Goal: Task Accomplishment & Management: Use online tool/utility

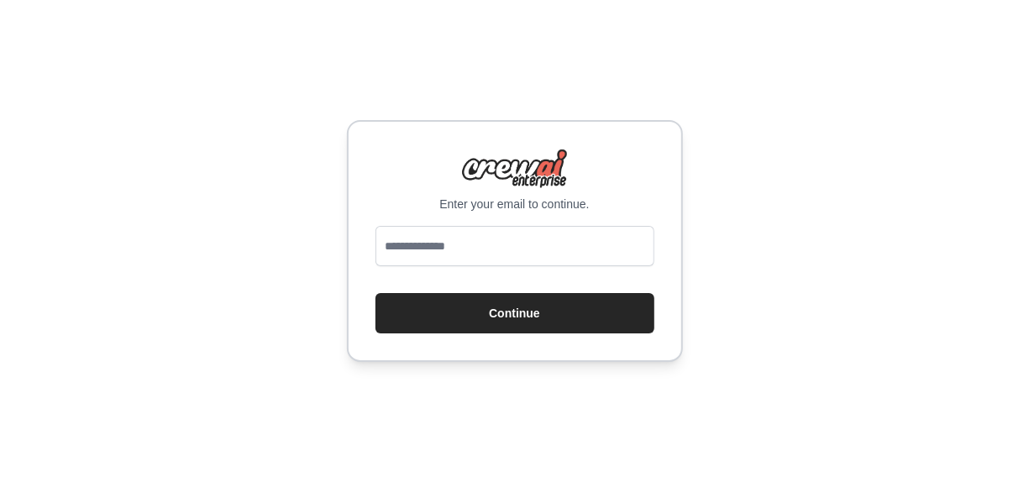
type input "**********"
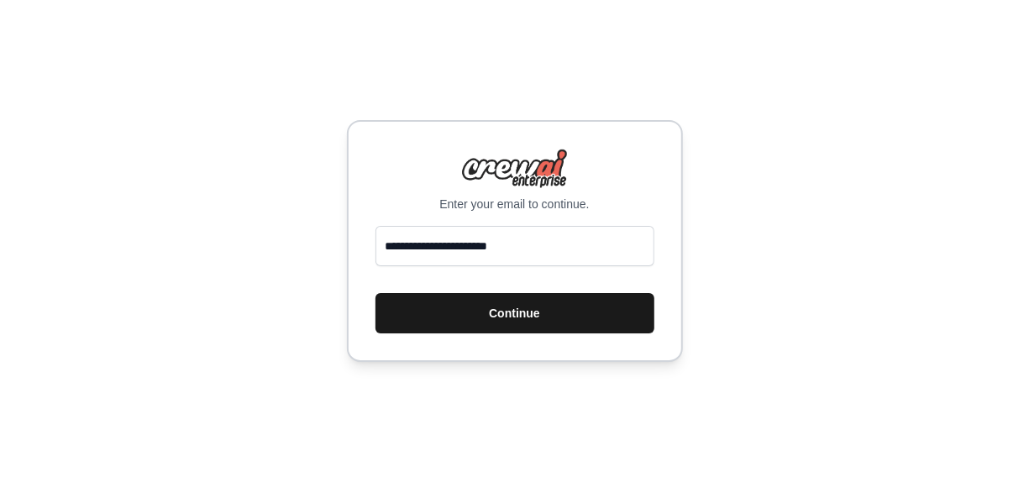
click at [465, 321] on button "Continue" at bounding box center [515, 313] width 279 height 40
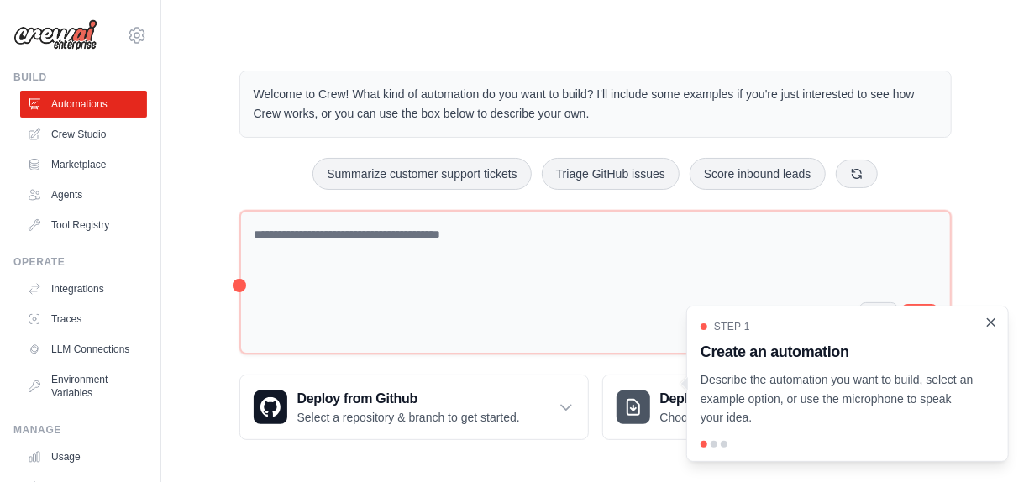
click at [989, 324] on icon "Close walkthrough" at bounding box center [991, 322] width 15 height 15
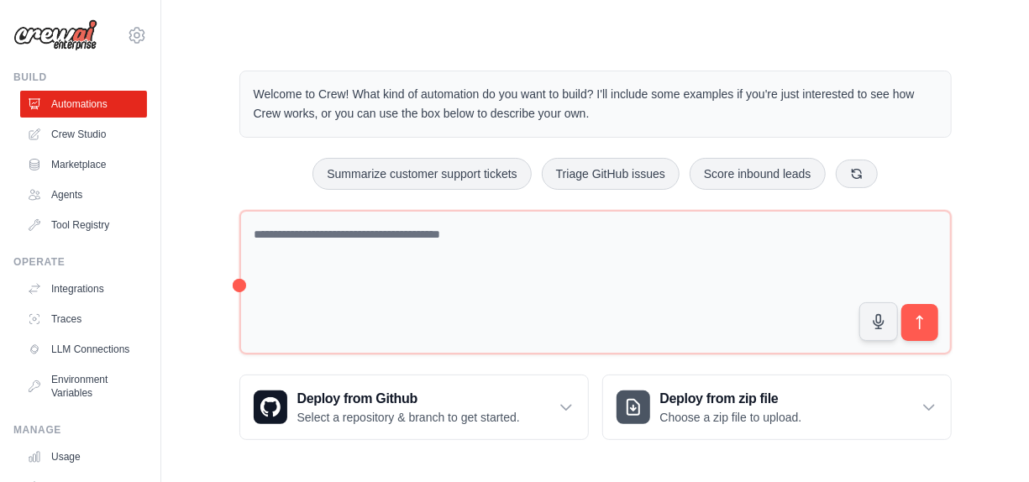
drag, startPoint x: 253, startPoint y: 89, endPoint x: 650, endPoint y: 119, distance: 397.7
click at [650, 119] on p "Welcome to Crew! What kind of automation do you want to build? I'll include som…" at bounding box center [596, 104] width 684 height 39
drag, startPoint x: 650, startPoint y: 119, endPoint x: 614, endPoint y: 113, distance: 35.9
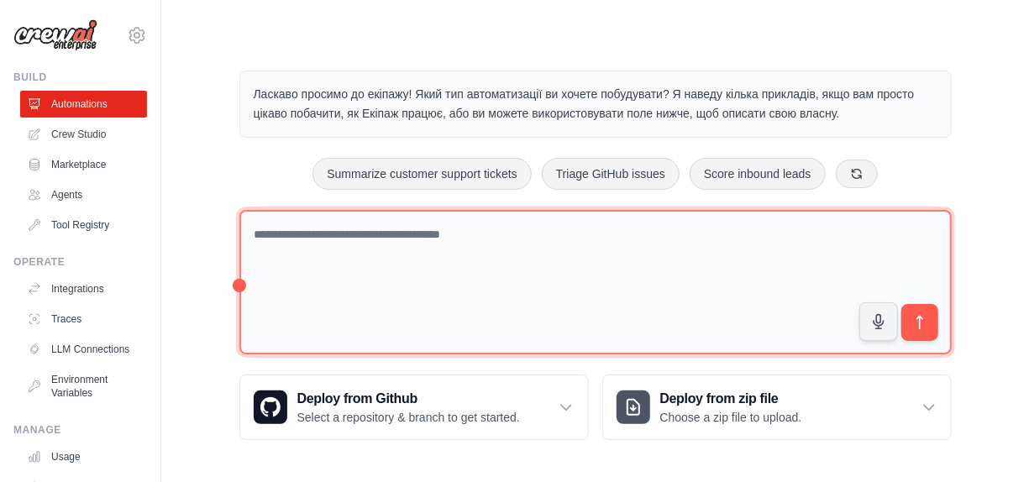
click at [399, 276] on textarea at bounding box center [595, 282] width 713 height 145
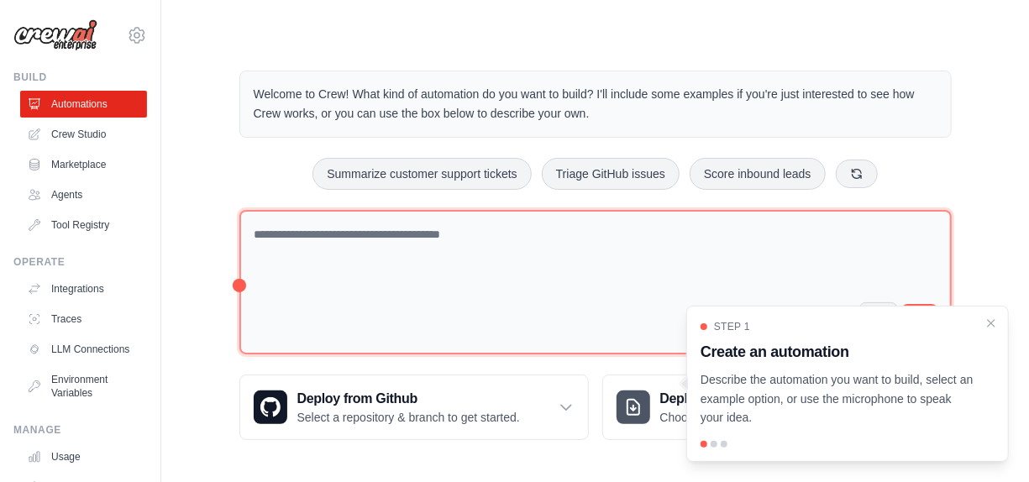
drag, startPoint x: 996, startPoint y: 323, endPoint x: 856, endPoint y: 310, distance: 140.0
click at [989, 323] on icon "Close walkthrough" at bounding box center [991, 323] width 13 height 13
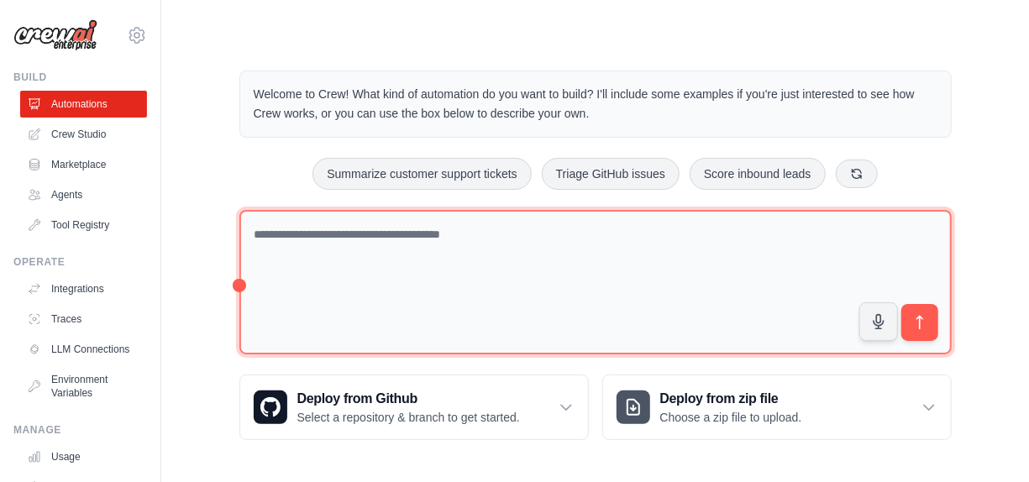
click at [270, 234] on textarea at bounding box center [595, 282] width 713 height 145
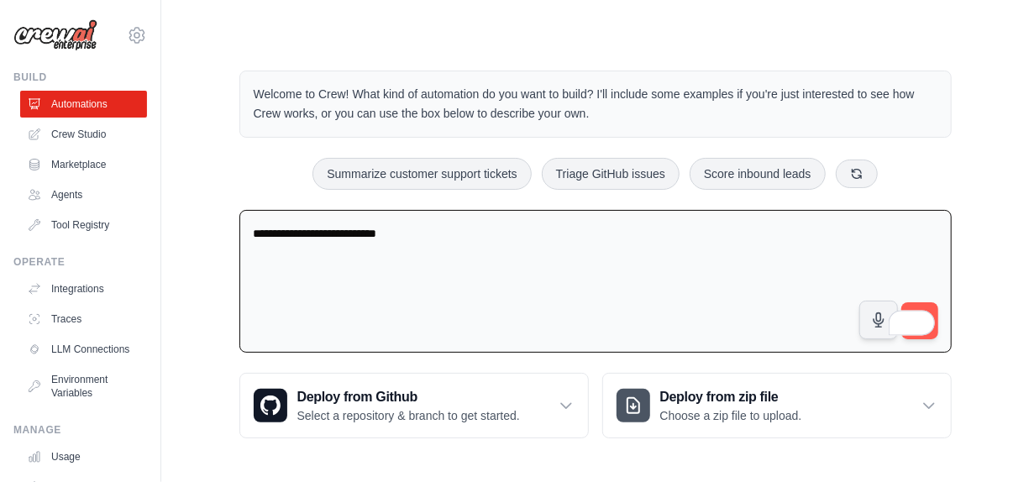
paste textarea "**********"
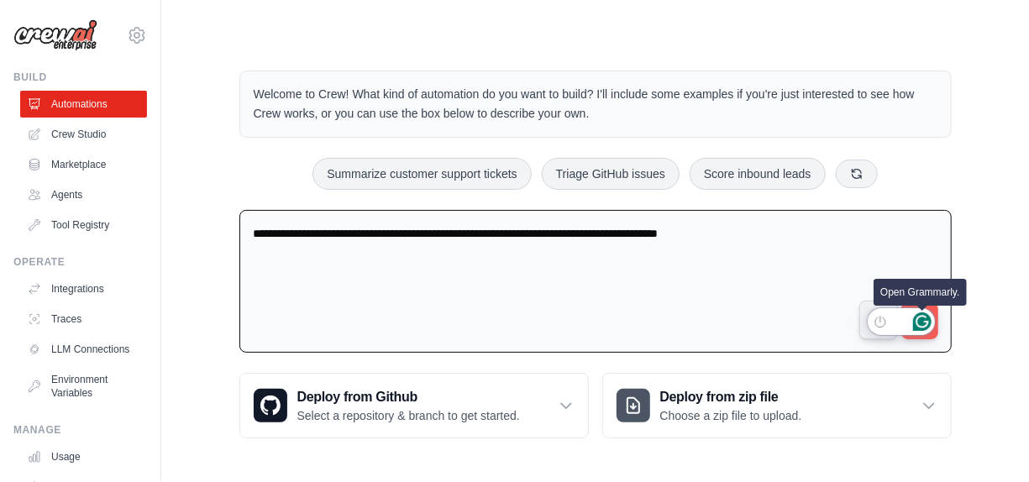
type textarea "**********"
click at [933, 319] on button "Open Grammarly. 0 Suggestions." at bounding box center [923, 322] width 22 height 22
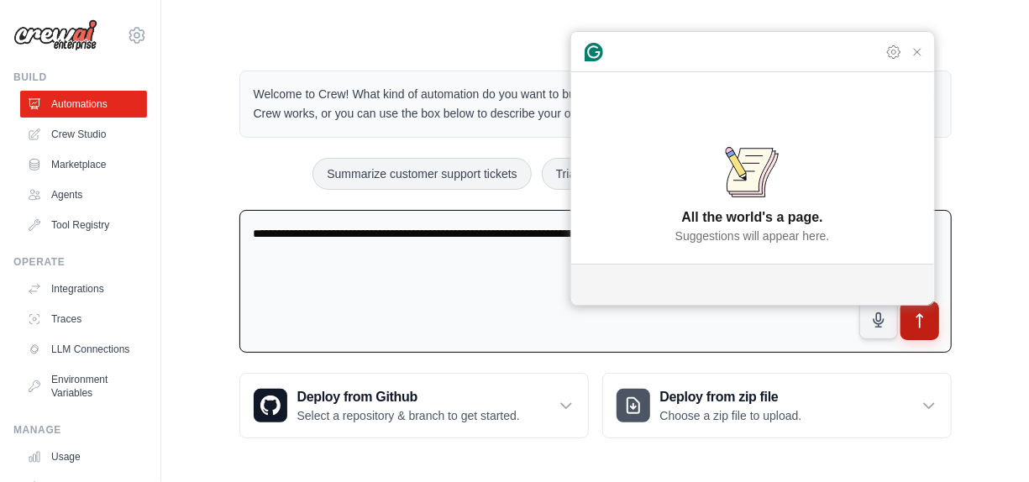
click at [918, 321] on icon "submit" at bounding box center [920, 322] width 18 height 18
drag, startPoint x: 928, startPoint y: 109, endPoint x: 873, endPoint y: 134, distance: 60.2
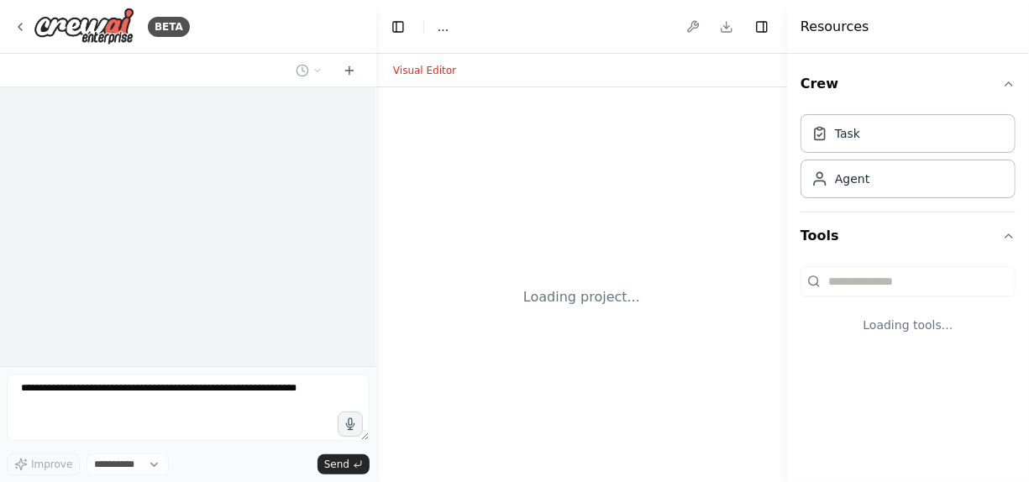
select select "****"
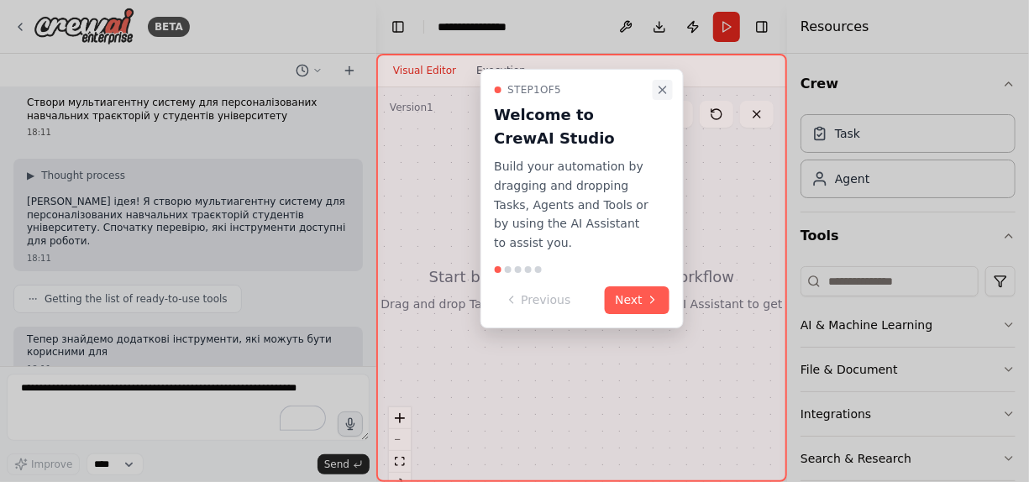
scroll to position [109, 0]
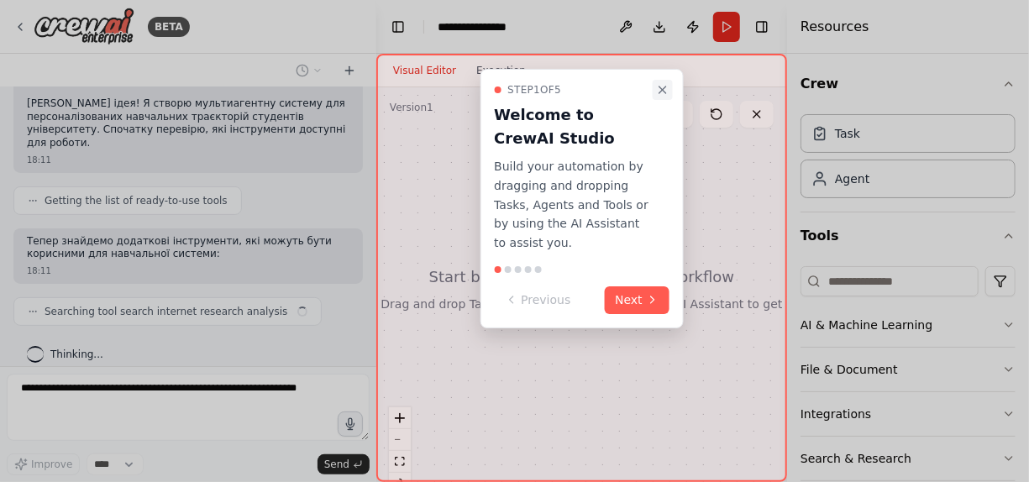
click at [664, 92] on icon "Close walkthrough" at bounding box center [662, 89] width 13 height 13
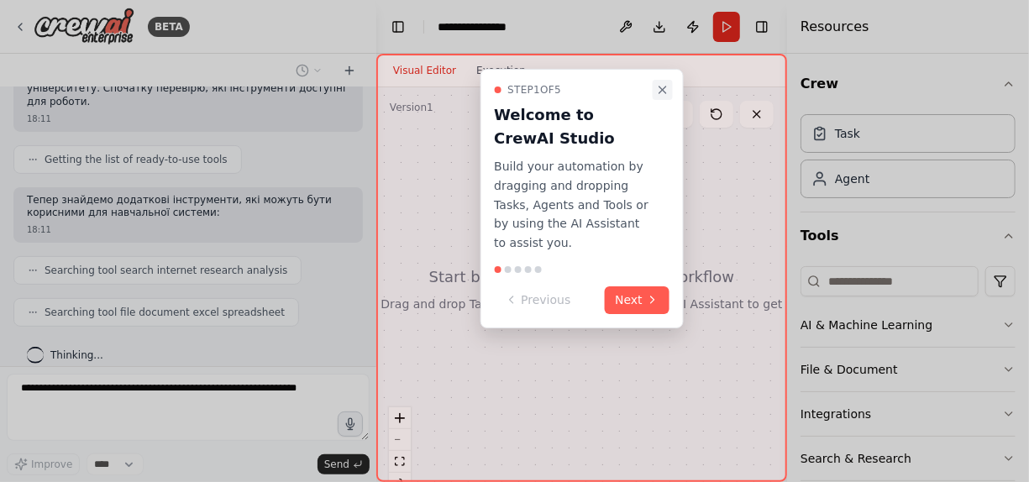
click at [667, 87] on icon "Close walkthrough" at bounding box center [662, 89] width 13 height 13
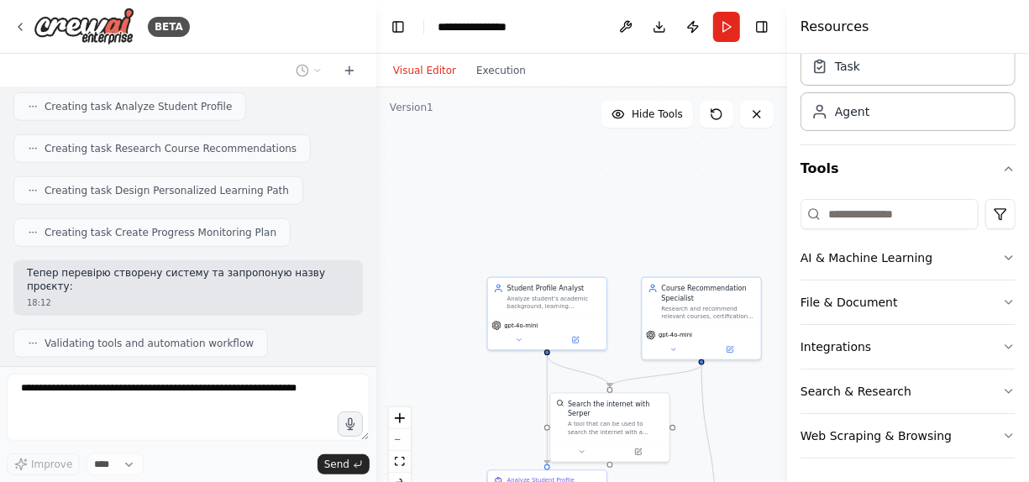
scroll to position [773, 0]
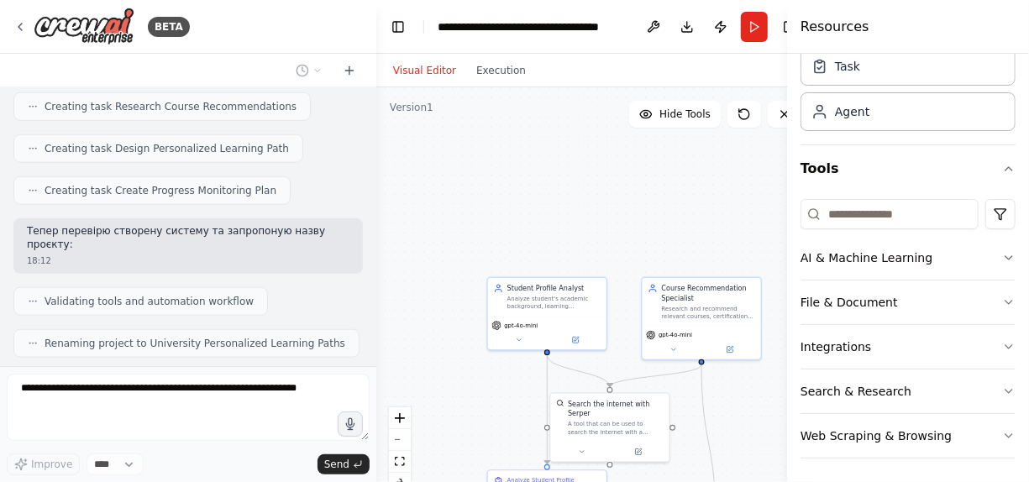
click at [748, 76] on div "Visual Editor Execution" at bounding box center [595, 71] width 439 height 34
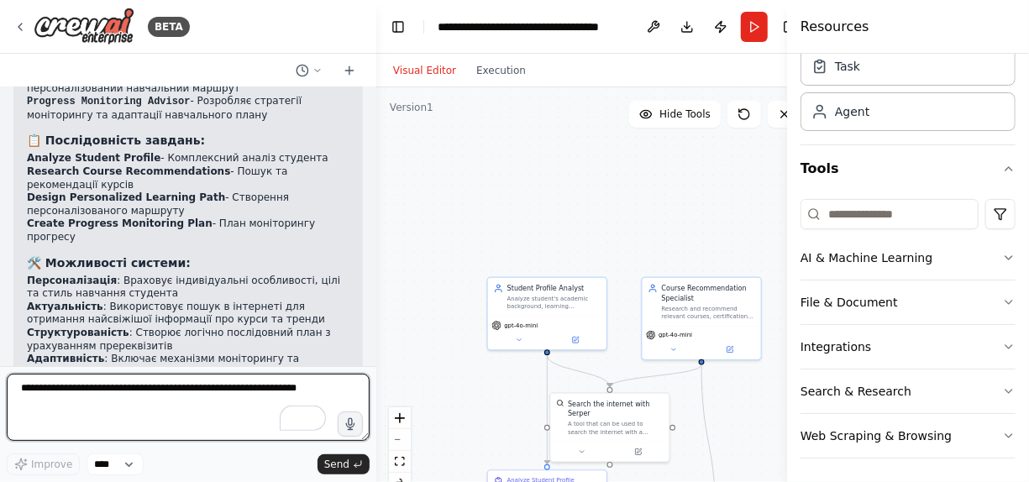
scroll to position [1326, 0]
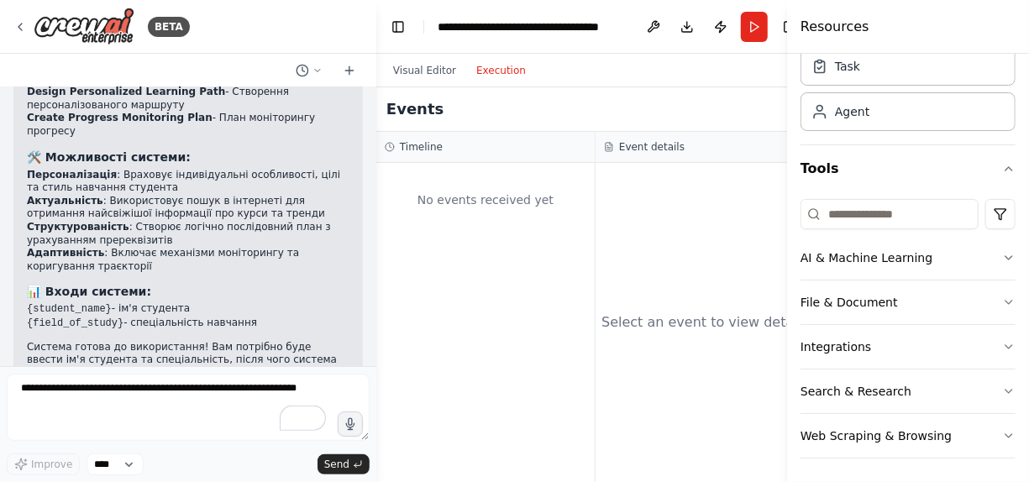
click at [496, 73] on button "Execution" at bounding box center [501, 70] width 70 height 20
click at [905, 114] on div "Agent" at bounding box center [908, 111] width 215 height 39
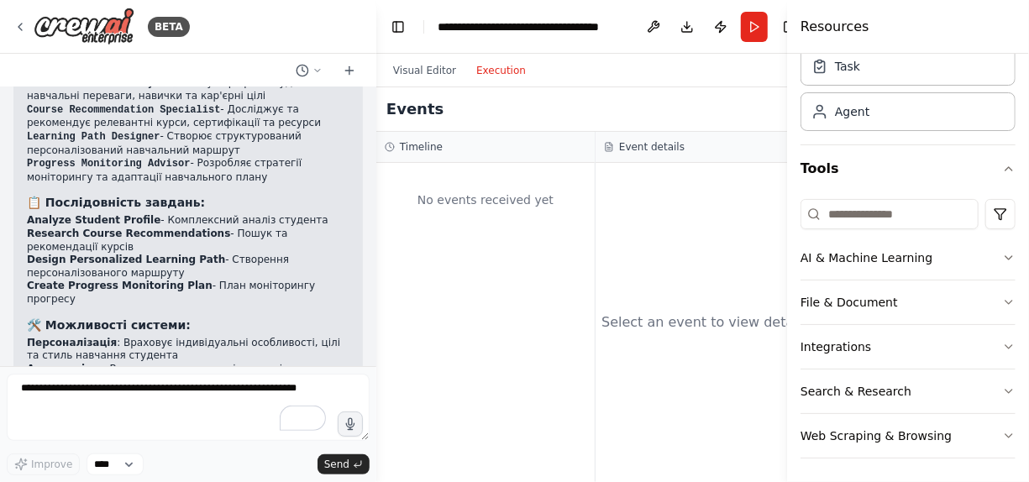
scroll to position [1158, 0]
click at [417, 71] on button "Visual Editor" at bounding box center [424, 70] width 83 height 20
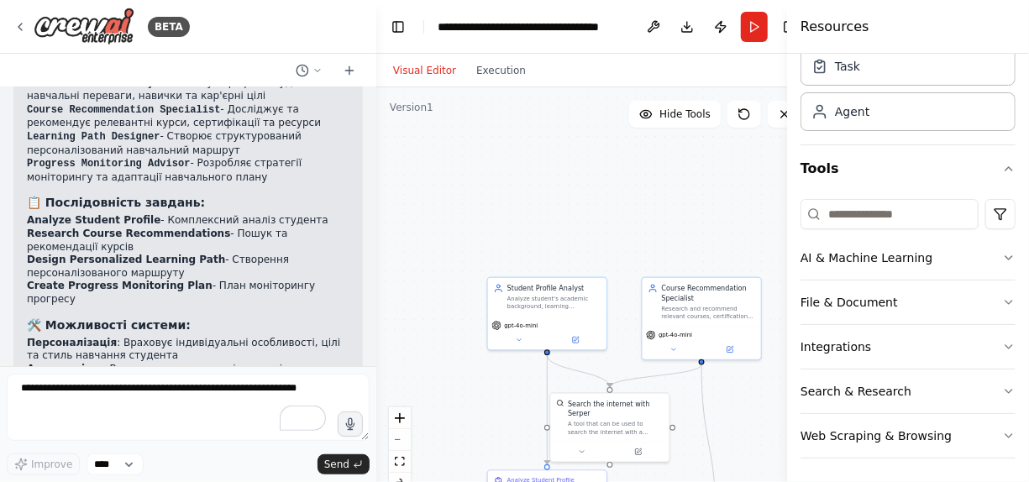
click at [758, 59] on div "Visual Editor Execution" at bounding box center [595, 71] width 439 height 34
click at [692, 121] on button "Hide Tools" at bounding box center [675, 114] width 92 height 27
click at [692, 121] on button "Show Tools" at bounding box center [673, 114] width 96 height 27
click at [692, 121] on button "Hide Tools" at bounding box center [675, 114] width 92 height 27
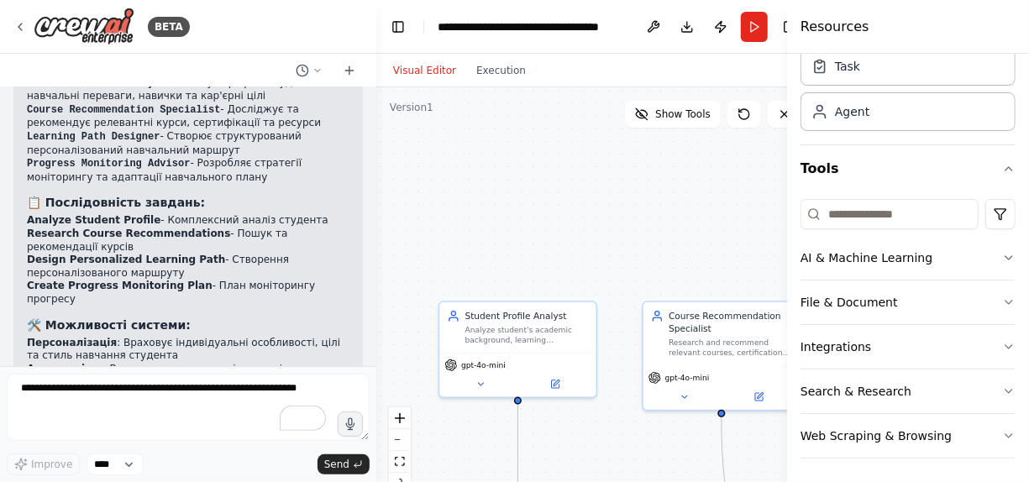
click at [379, 156] on div ".deletable-edge-delete-btn { width: 20px; height: 20px; border: 0px solid #ffff…" at bounding box center [595, 297] width 439 height 420
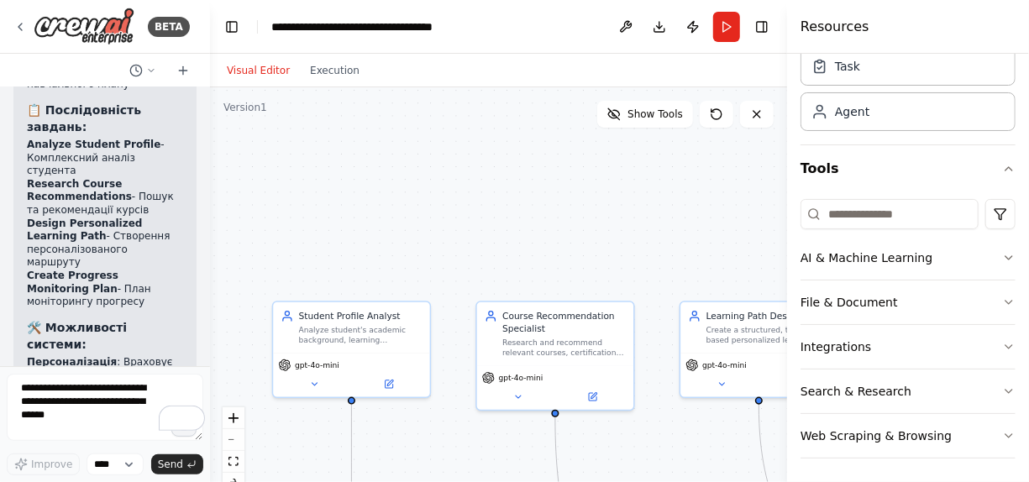
scroll to position [1915, 0]
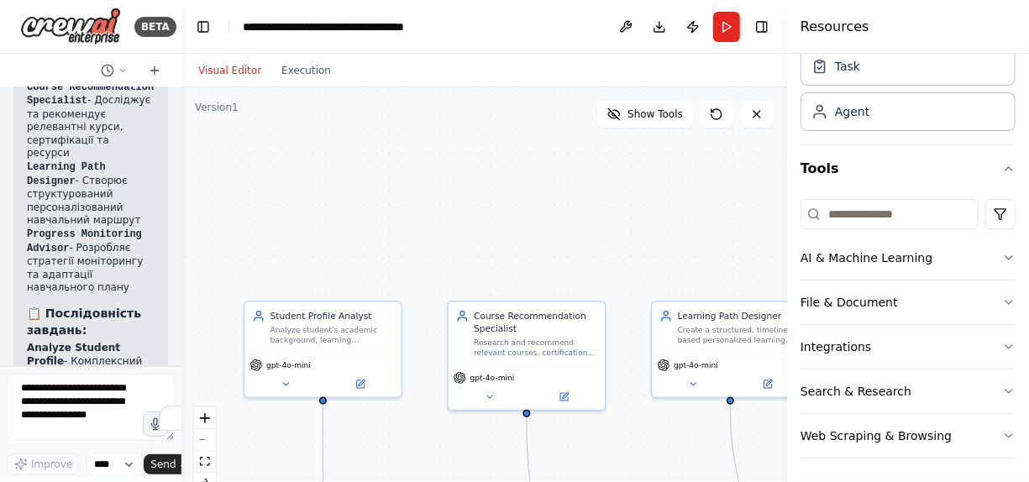
drag, startPoint x: 376, startPoint y: 160, endPoint x: 536, endPoint y: 205, distance: 166.5
click at [149, 160] on div "BETA Створи мультиагентну систему для персоналізованих навчальних траєкторій у …" at bounding box center [90, 241] width 181 height 482
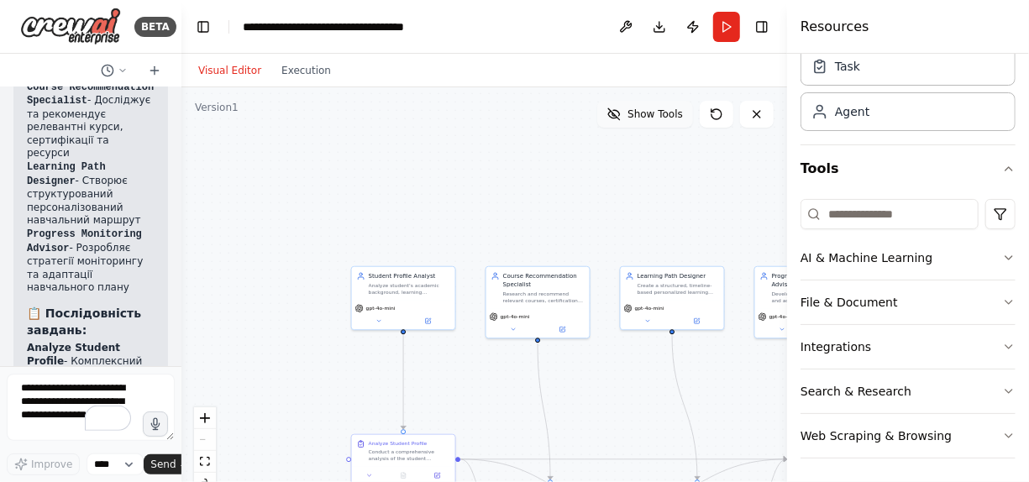
click at [675, 119] on span "Show Tools" at bounding box center [655, 114] width 55 height 13
click at [1002, 251] on icon "button" at bounding box center [1008, 257] width 13 height 13
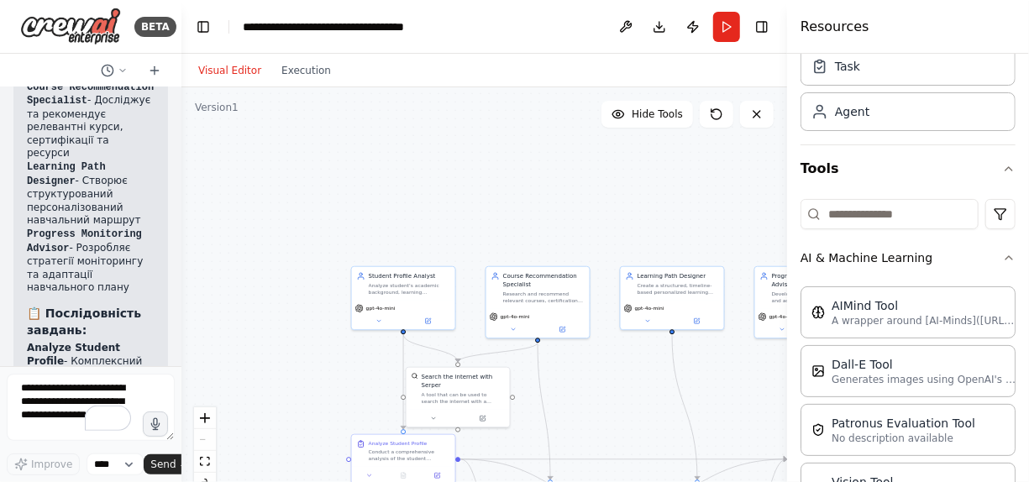
click at [766, 63] on div "Visual Editor Execution" at bounding box center [484, 71] width 606 height 34
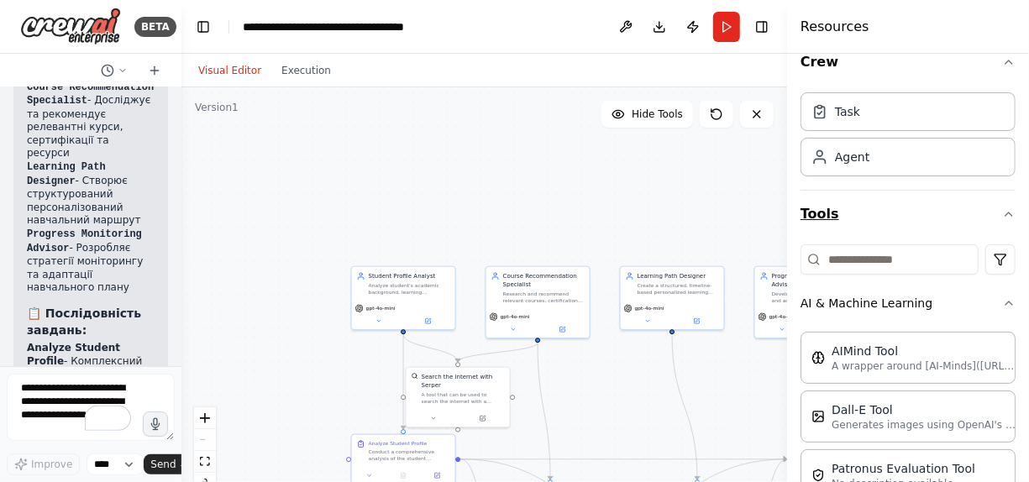
scroll to position [0, 0]
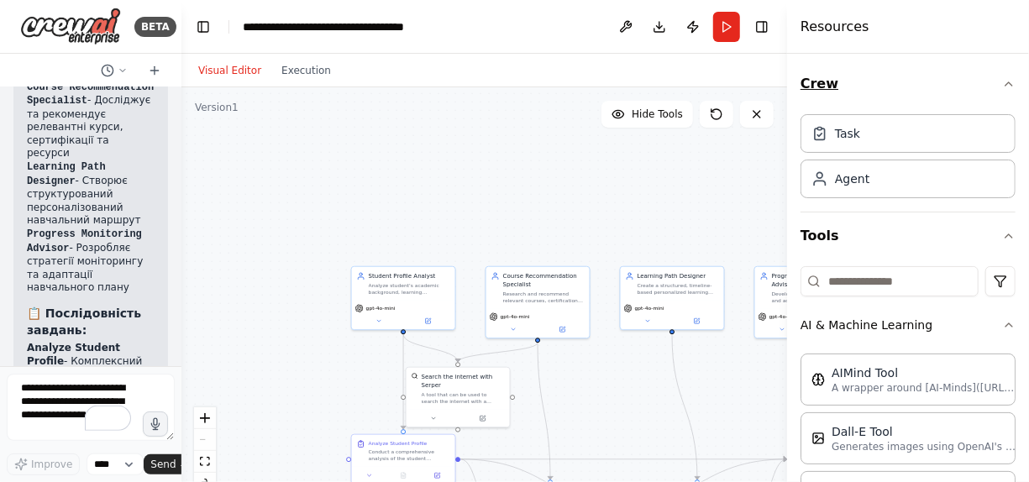
click at [807, 81] on button "Crew" at bounding box center [908, 83] width 215 height 47
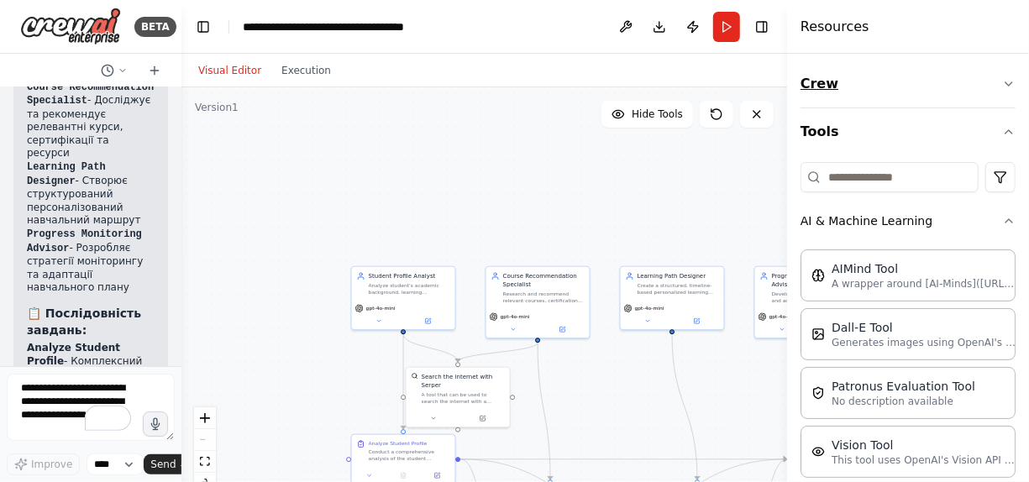
click at [807, 81] on button "Crew" at bounding box center [908, 83] width 215 height 47
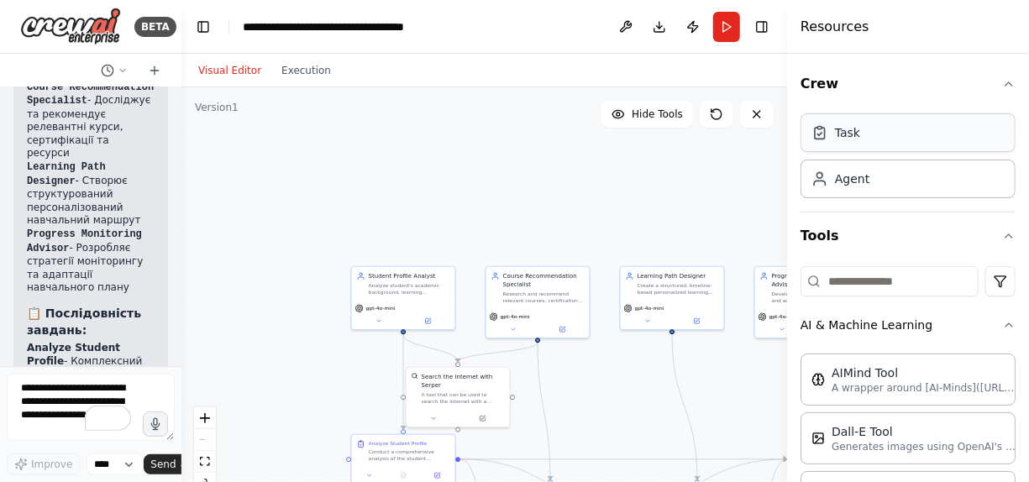
click at [877, 141] on div "Task" at bounding box center [908, 132] width 215 height 39
click at [870, 177] on div "Agent" at bounding box center [908, 178] width 215 height 39
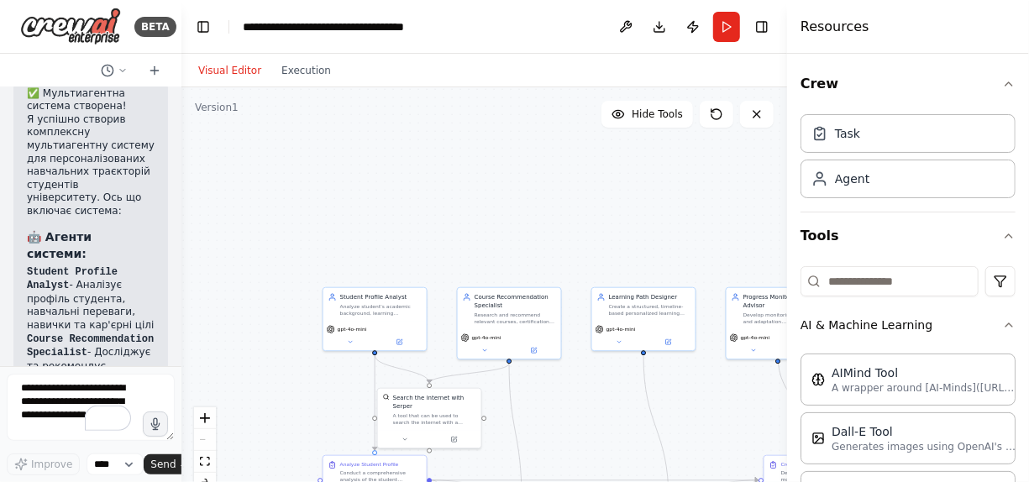
drag, startPoint x: 359, startPoint y: 166, endPoint x: 162, endPoint y: 164, distance: 196.6
click at [162, 164] on div "BETA Створи мультиагентну систему для персоналізованих навчальних траєкторій у …" at bounding box center [514, 241] width 1029 height 482
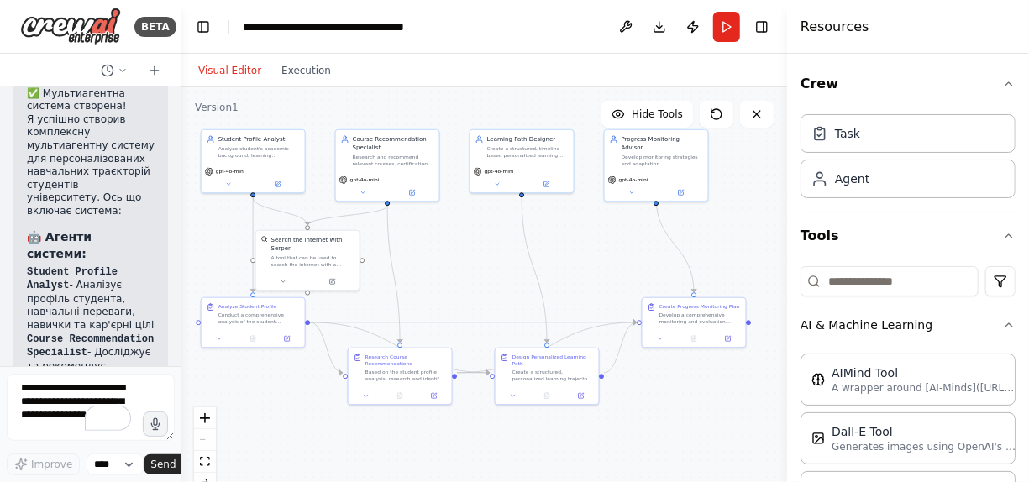
drag, startPoint x: 430, startPoint y: 239, endPoint x: 308, endPoint y: 81, distance: 199.5
click at [308, 81] on div "Visual Editor Execution Version 1 Hide Tools .deletable-edge-delete-btn { width…" at bounding box center [484, 268] width 606 height 429
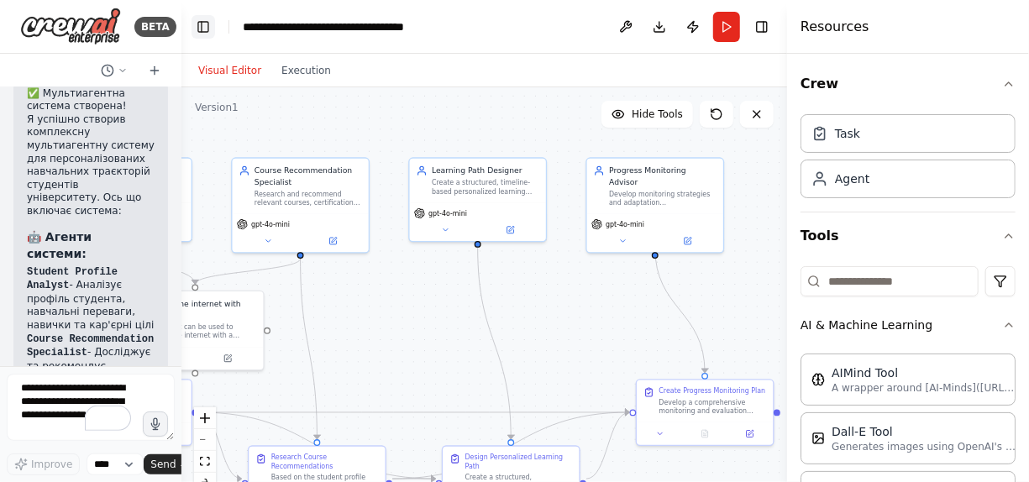
click at [204, 29] on button "Toggle Left Sidebar" at bounding box center [204, 27] width 24 height 24
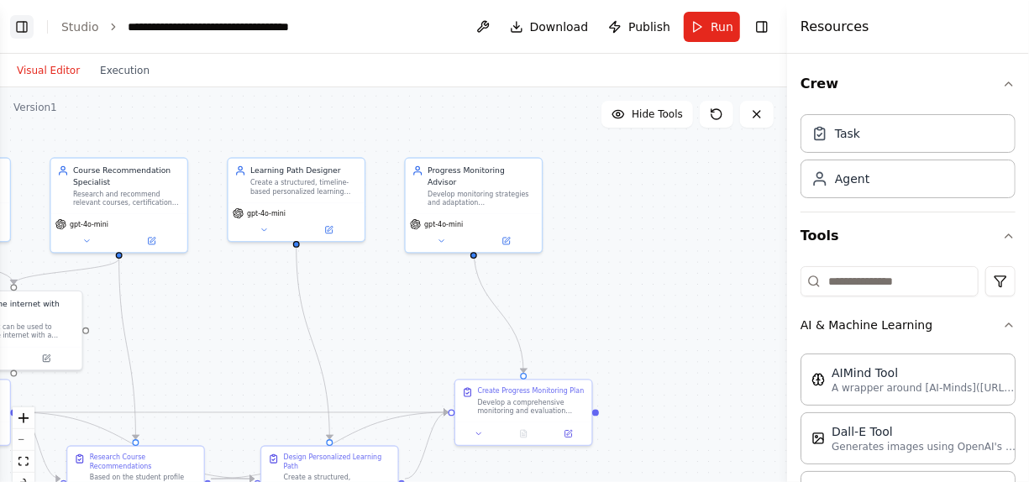
click at [21, 23] on button "Toggle Left Sidebar" at bounding box center [22, 27] width 24 height 24
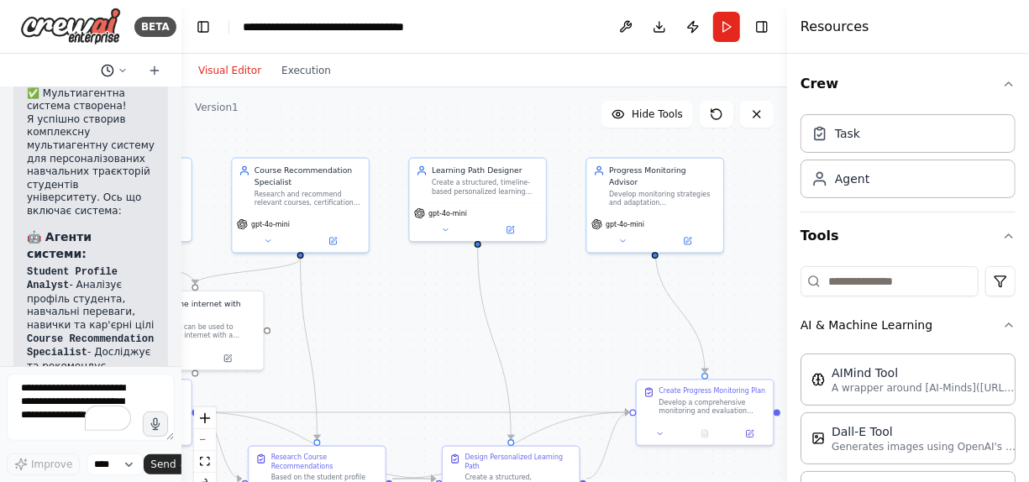
click at [123, 71] on icon at bounding box center [122, 70] width 5 height 3
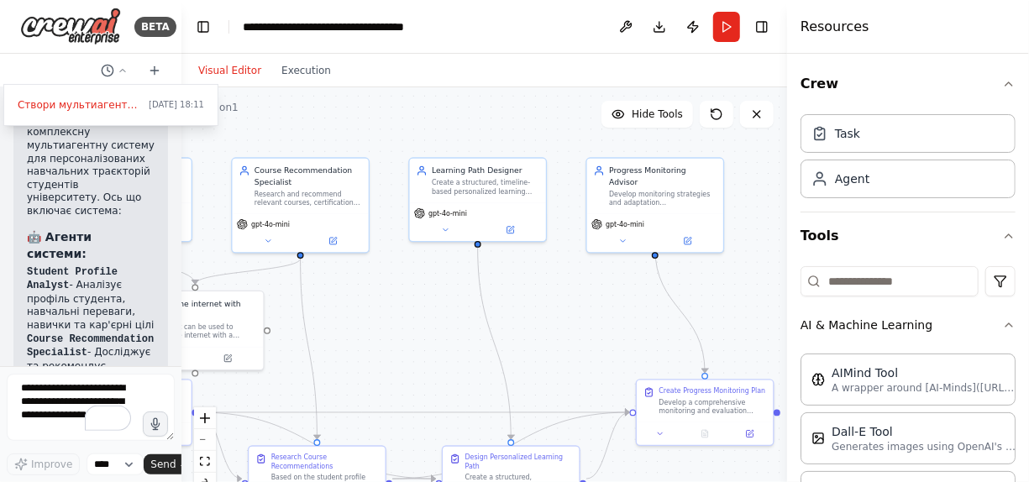
click at [391, 131] on div ".deletable-edge-delete-btn { width: 20px; height: 20px; border: 0px solid #ffff…" at bounding box center [484, 297] width 606 height 420
click at [725, 32] on button "Run" at bounding box center [726, 27] width 27 height 30
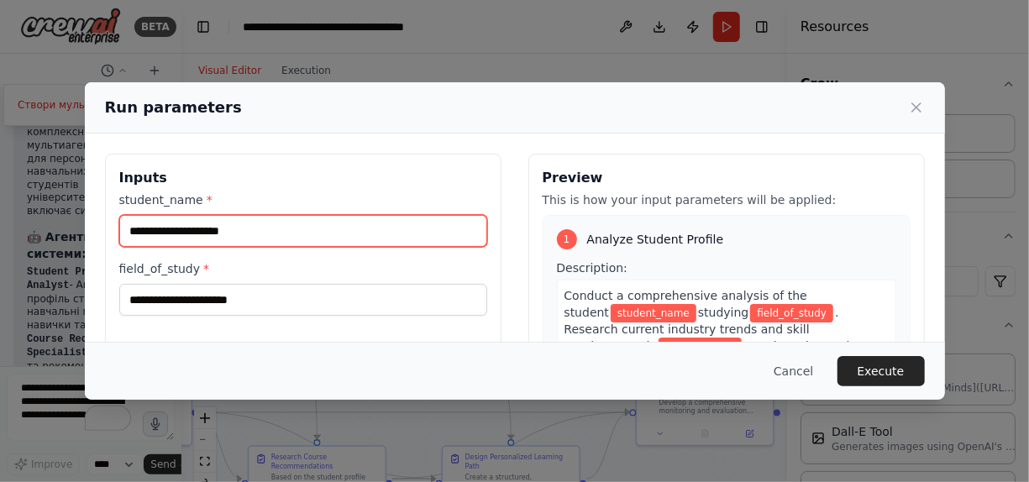
click at [297, 224] on input "student_name *" at bounding box center [303, 231] width 368 height 32
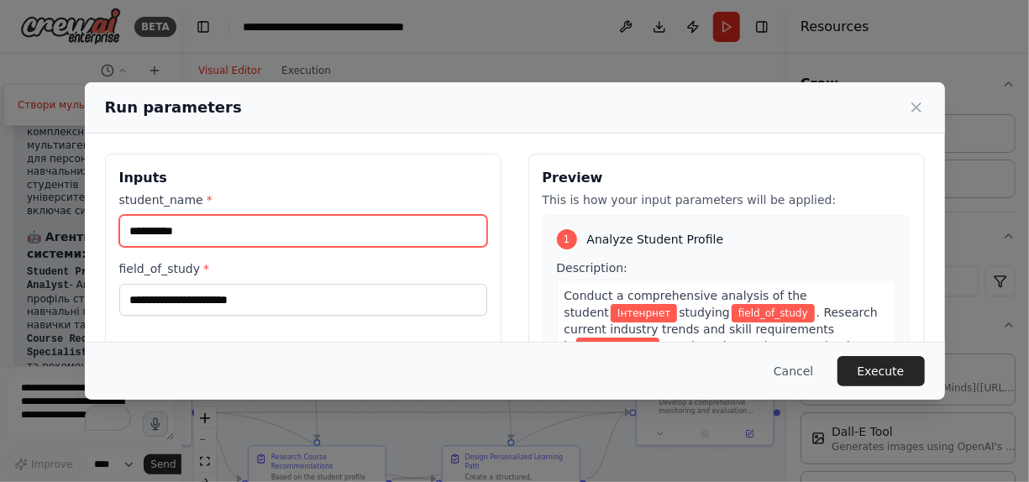
click at [157, 230] on input "*********" at bounding box center [303, 231] width 368 height 32
click at [202, 234] on input "********" at bounding box center [303, 231] width 368 height 32
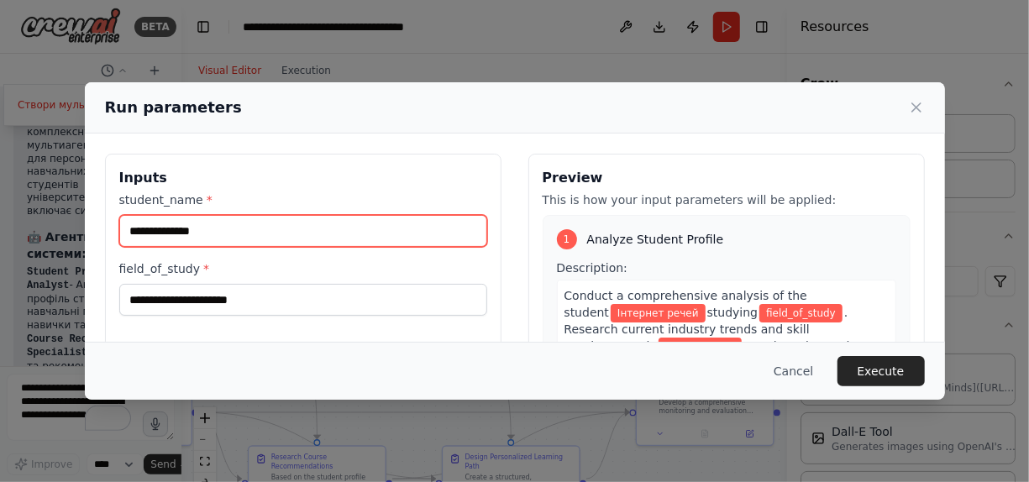
type input "**********"
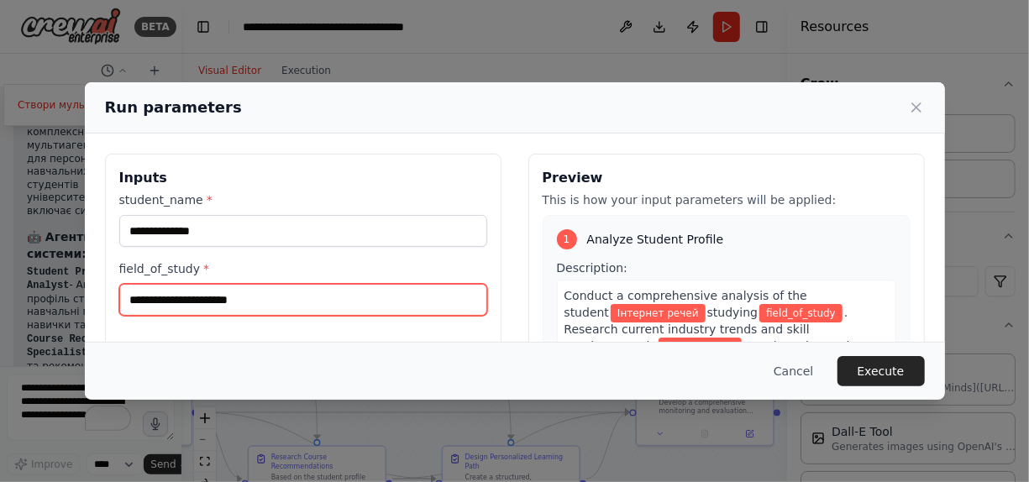
click at [184, 292] on input "field_of_study *" at bounding box center [303, 300] width 368 height 32
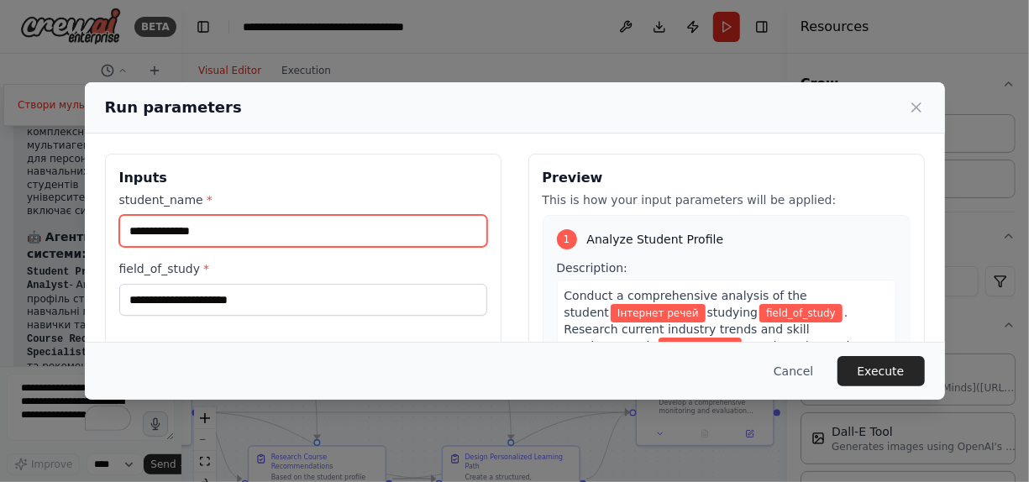
click at [216, 224] on input "**********" at bounding box center [303, 231] width 368 height 32
drag, startPoint x: 216, startPoint y: 229, endPoint x: 129, endPoint y: 231, distance: 87.4
click at [129, 231] on input "**********" at bounding box center [303, 231] width 368 height 32
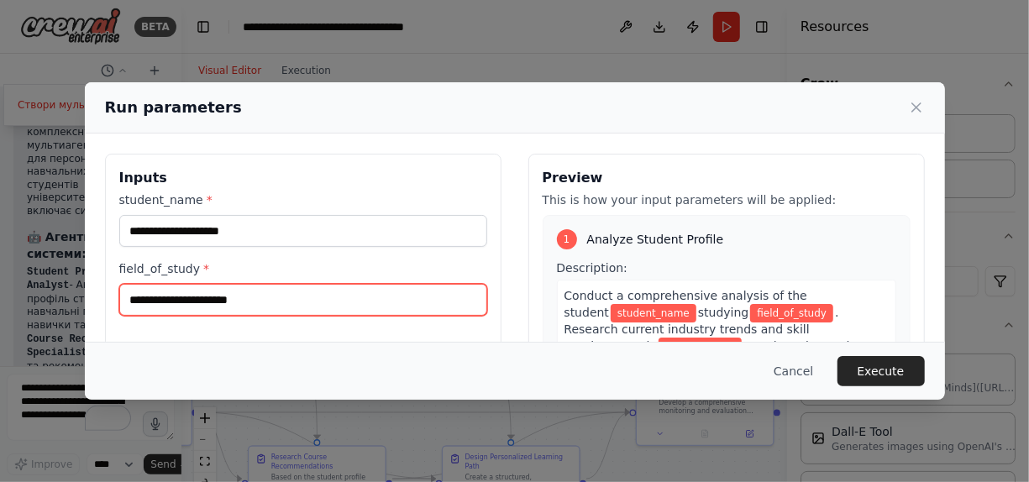
click at [150, 291] on input "field_of_study *" at bounding box center [303, 300] width 368 height 32
paste input "**********"
type input "**********"
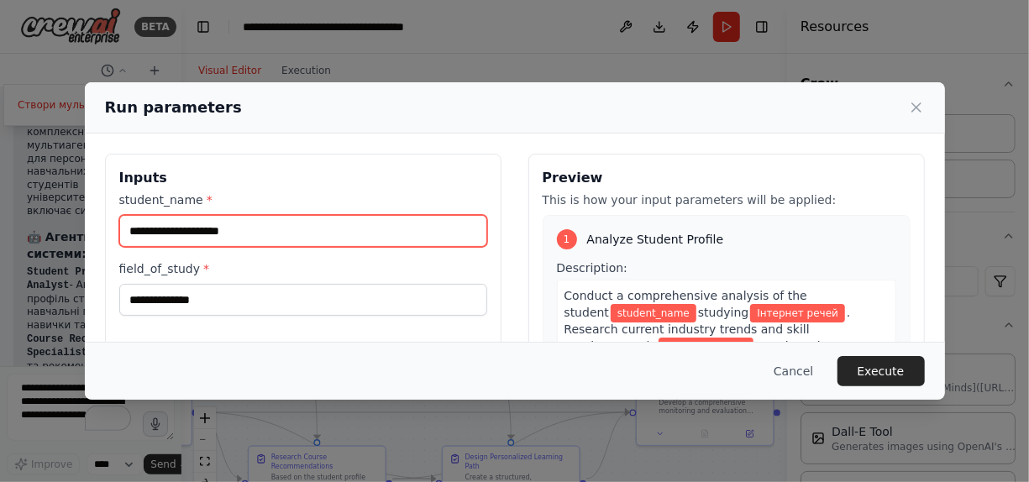
click at [145, 220] on input "student_name *" at bounding box center [303, 231] width 368 height 32
type input "*"
type input "**********"
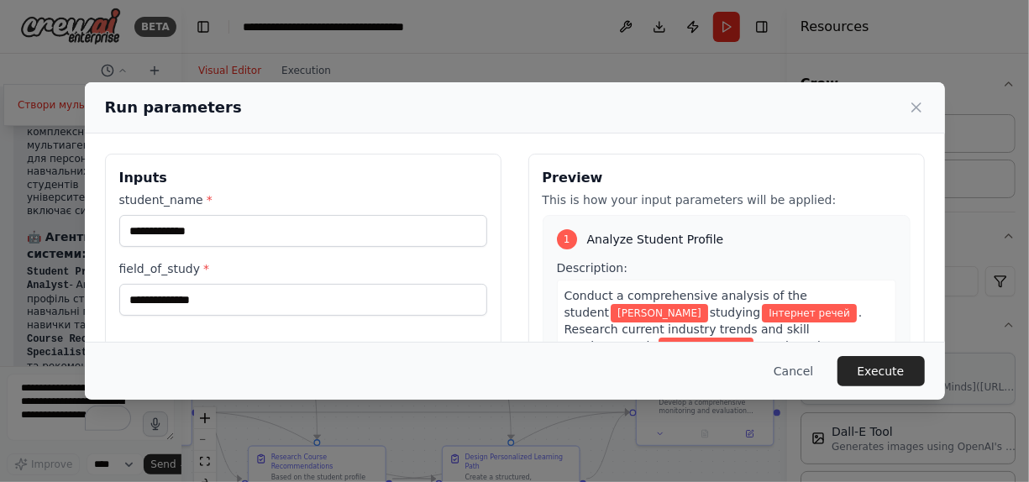
click at [874, 369] on button "Execute" at bounding box center [881, 371] width 87 height 30
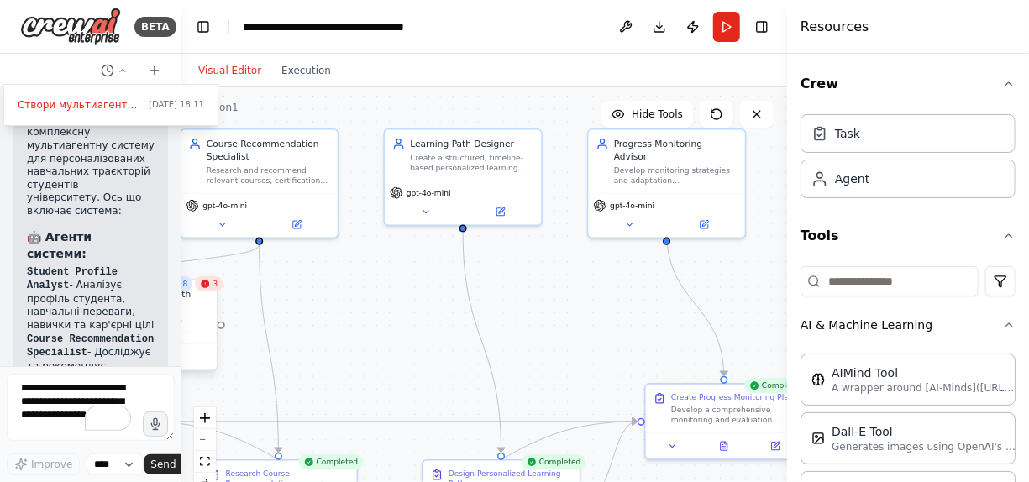
click at [206, 293] on div "Search the internet with Serper" at bounding box center [146, 300] width 126 height 25
drag, startPoint x: 208, startPoint y: 267, endPoint x: 602, endPoint y: 361, distance: 406.0
click at [602, 361] on div ".deletable-edge-delete-btn { width: 20px; height: 20px; border: 0px solid #ffff…" at bounding box center [484, 297] width 606 height 420
click at [201, 30] on button "Toggle Left Sidebar" at bounding box center [204, 27] width 24 height 24
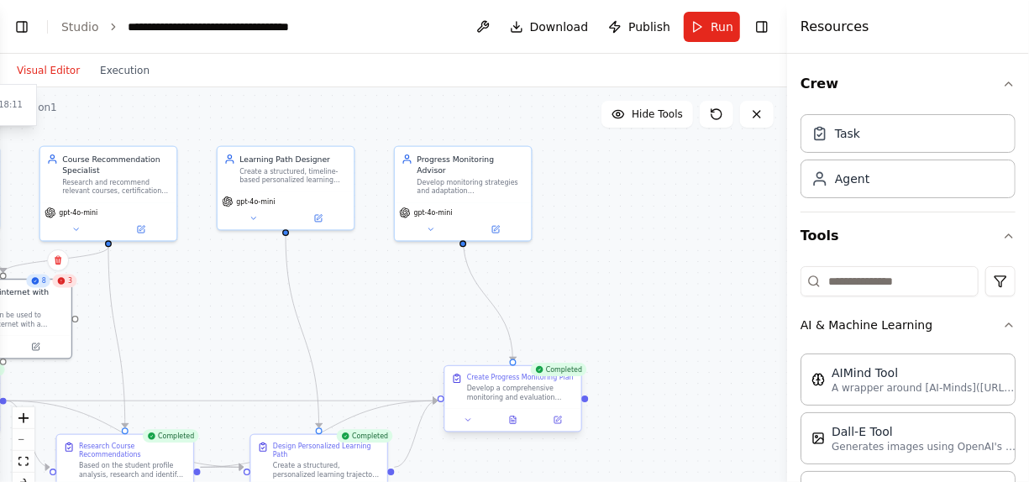
click at [539, 390] on div "Develop a comprehensive monitoring and evaluation strategy for {student_name}'s…" at bounding box center [521, 393] width 108 height 18
click at [532, 387] on div "Develop a comprehensive monitoring and evaluation strategy for {student_name}'s…" at bounding box center [521, 393] width 108 height 18
click at [18, 18] on button "Toggle Left Sidebar" at bounding box center [22, 27] width 24 height 24
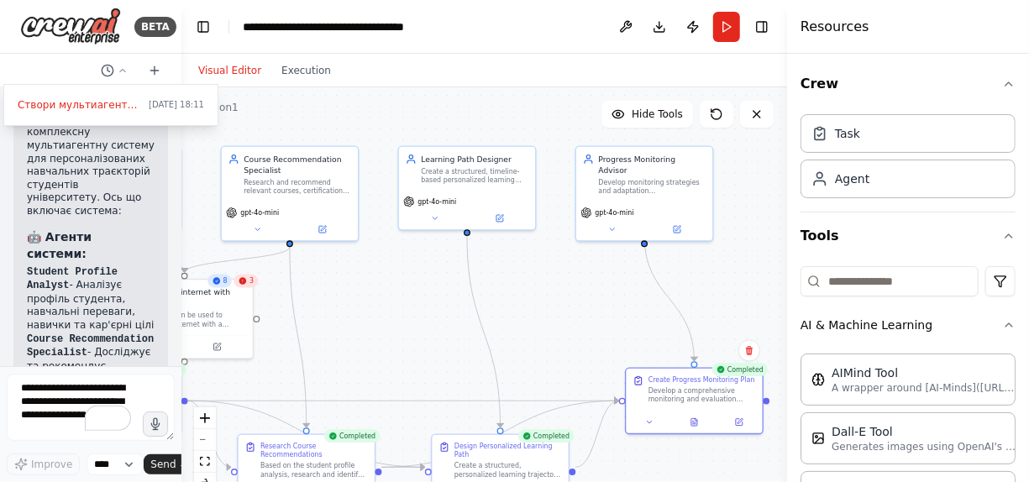
drag, startPoint x: 173, startPoint y: 264, endPoint x: 177, endPoint y: 338, distance: 74.1
click at [177, 338] on div at bounding box center [90, 241] width 181 height 482
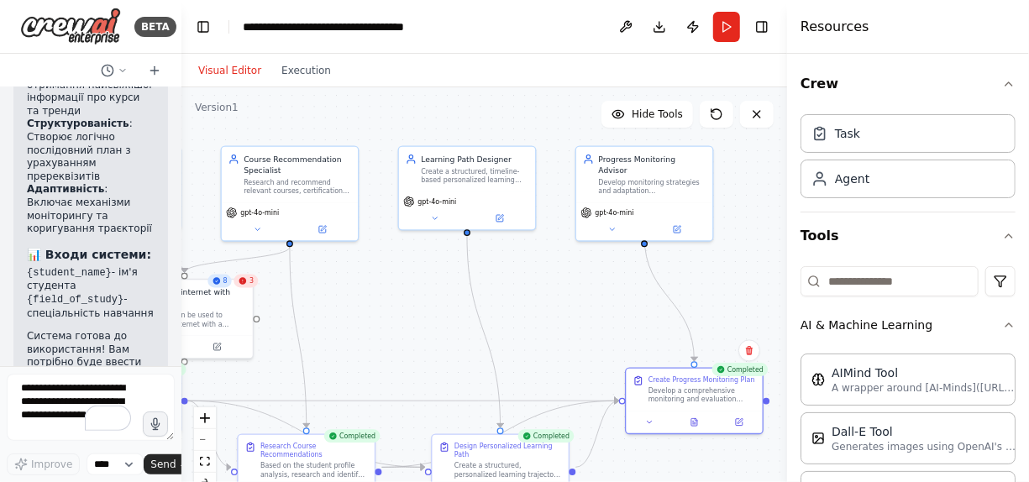
scroll to position [2550, 0]
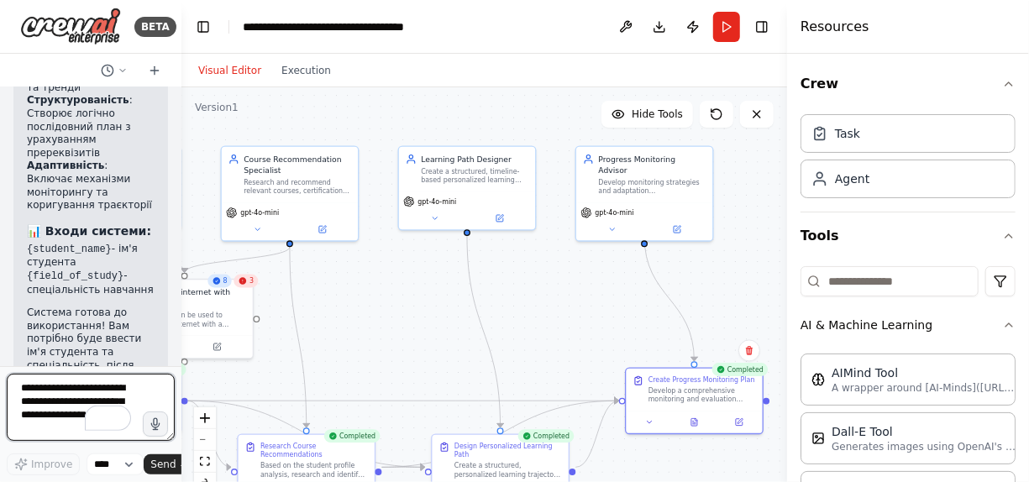
click at [47, 397] on textarea "To enrich screen reader interactions, please activate Accessibility in Grammarl…" at bounding box center [91, 407] width 168 height 67
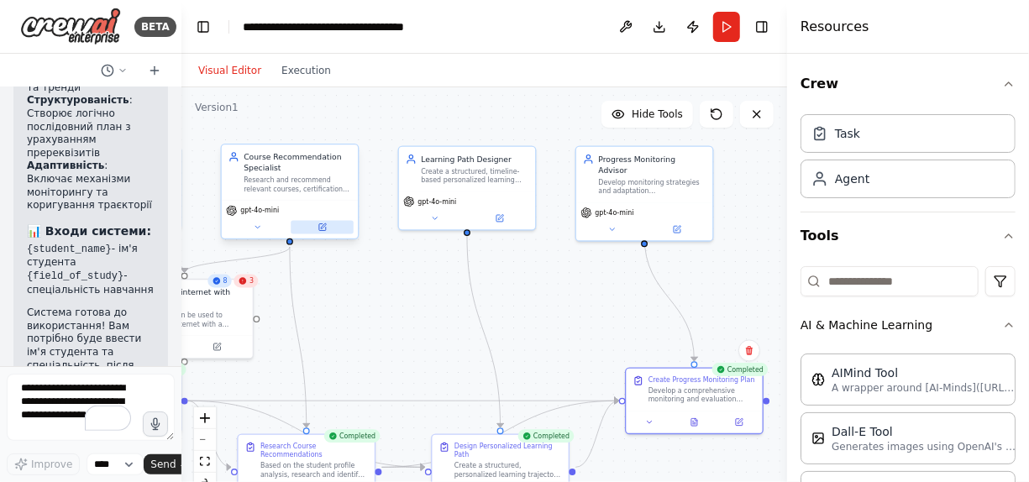
click at [322, 229] on icon at bounding box center [322, 227] width 7 height 7
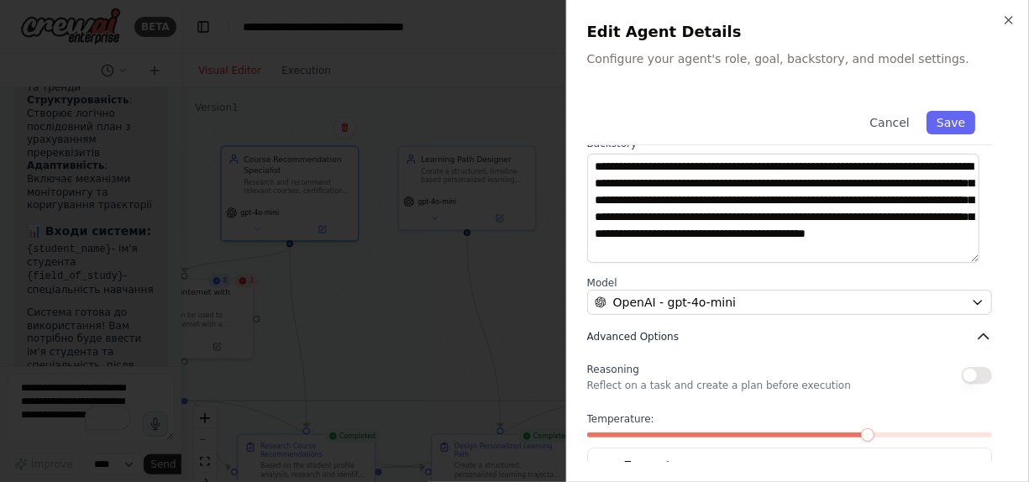
scroll to position [276, 0]
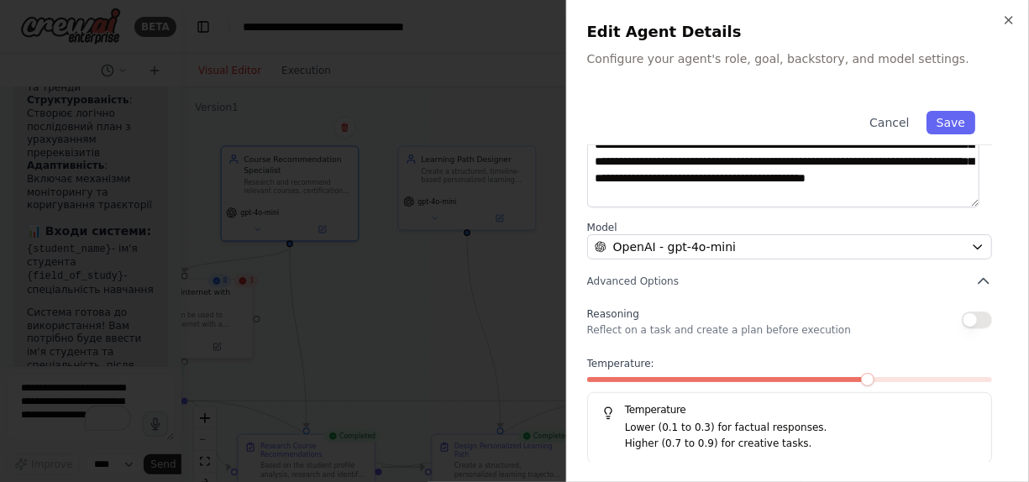
click at [1013, 24] on icon "button" at bounding box center [1008, 19] width 13 height 13
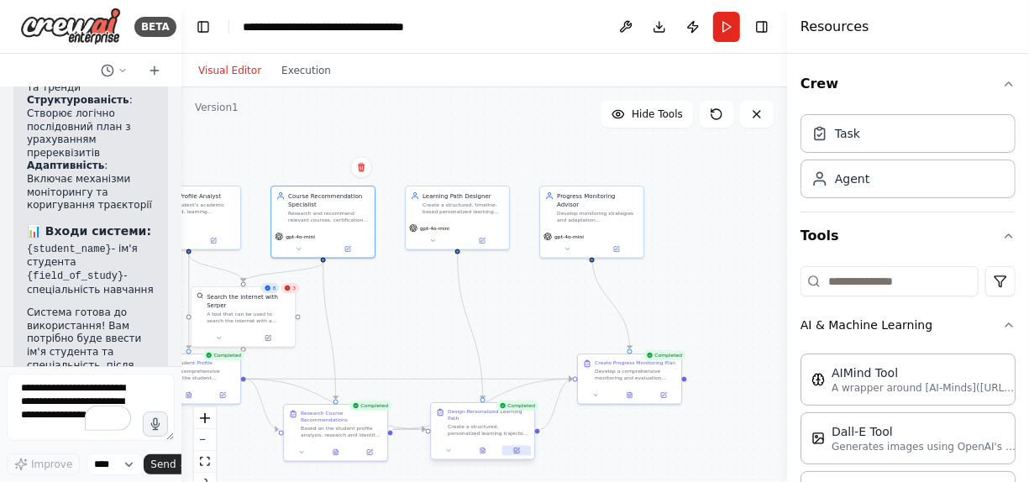
click at [518, 449] on icon at bounding box center [516, 451] width 5 height 5
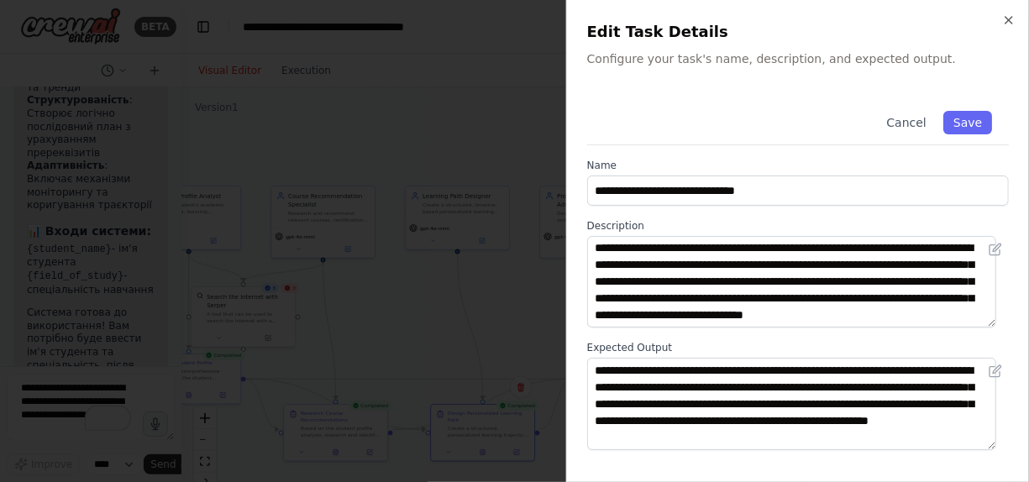
scroll to position [17, 0]
click at [1005, 24] on icon "button" at bounding box center [1008, 19] width 13 height 13
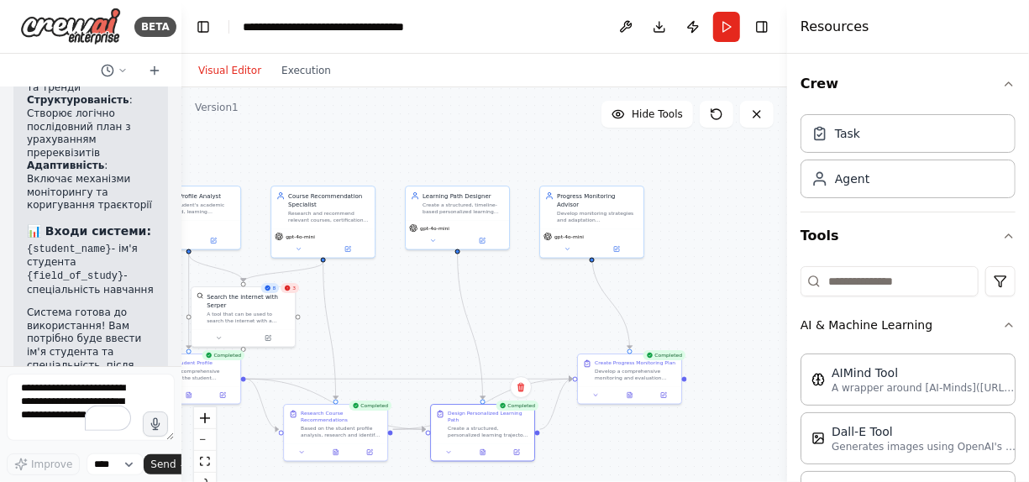
click at [519, 455] on div ".deletable-edge-delete-btn { width: 20px; height: 20px; border: 0px solid #ffff…" at bounding box center [484, 297] width 606 height 420
click at [487, 456] on div ".deletable-edge-delete-btn { width: 20px; height: 20px; border: 0px solid #ffff…" at bounding box center [484, 297] width 606 height 420
click at [522, 452] on div at bounding box center [482, 451] width 103 height 18
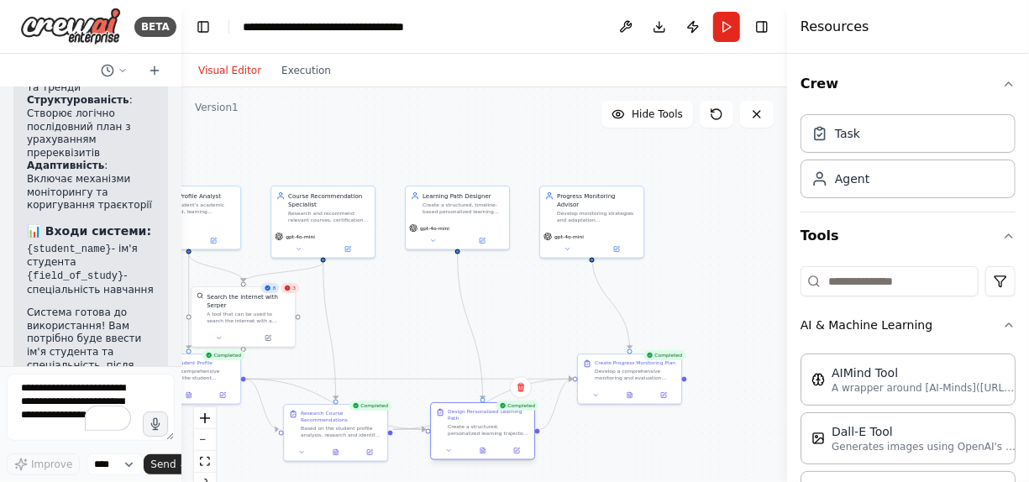
click at [522, 452] on div at bounding box center [482, 451] width 103 height 18
click at [671, 403] on div "Completed Create Progress Monitoring Plan Develop a comprehensive monitoring an…" at bounding box center [629, 379] width 105 height 51
click at [669, 408] on div ".deletable-edge-delete-btn { width: 20px; height: 20px; border: 0px solid #ffff…" at bounding box center [484, 297] width 606 height 420
click at [257, 316] on div "Search the internet with Serper A tool that can be used to search the internet …" at bounding box center [243, 307] width 103 height 42
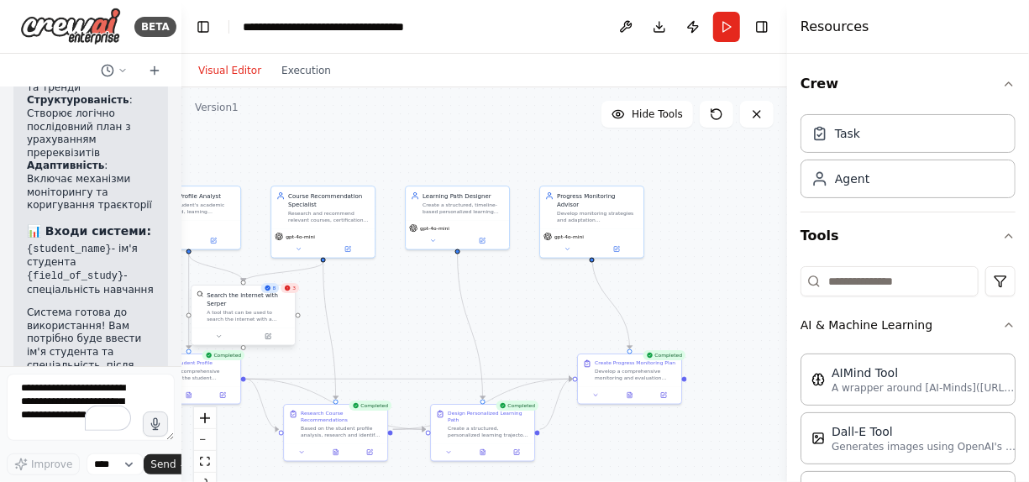
click at [257, 316] on div "Search the internet with Serper A tool that can be used to search the internet …" at bounding box center [243, 307] width 103 height 42
click at [340, 450] on div at bounding box center [335, 451] width 103 height 18
click at [308, 455] on div ".deletable-edge-delete-btn { width: 20px; height: 20px; border: 0px solid #ffff…" at bounding box center [484, 297] width 606 height 420
click at [302, 454] on div "Completed Research Course Recommendations Based on the student profile analysis…" at bounding box center [335, 433] width 105 height 58
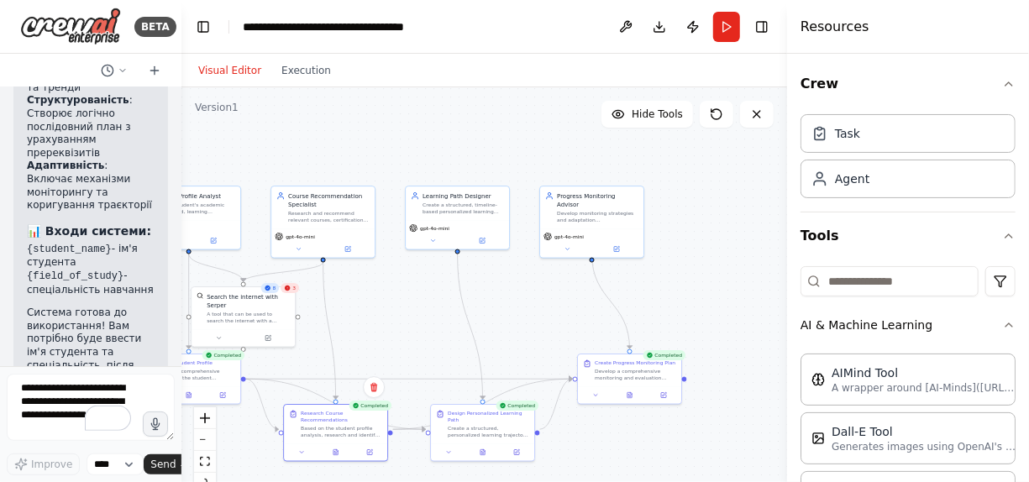
click at [442, 343] on div ".deletable-edge-delete-btn { width: 20px; height: 20px; border: 0px solid #ffff…" at bounding box center [484, 297] width 606 height 420
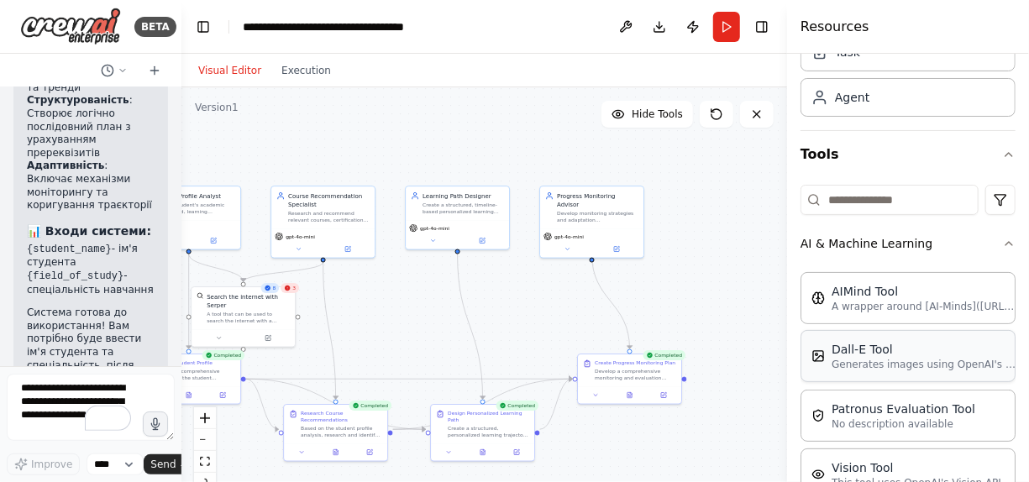
scroll to position [168, 0]
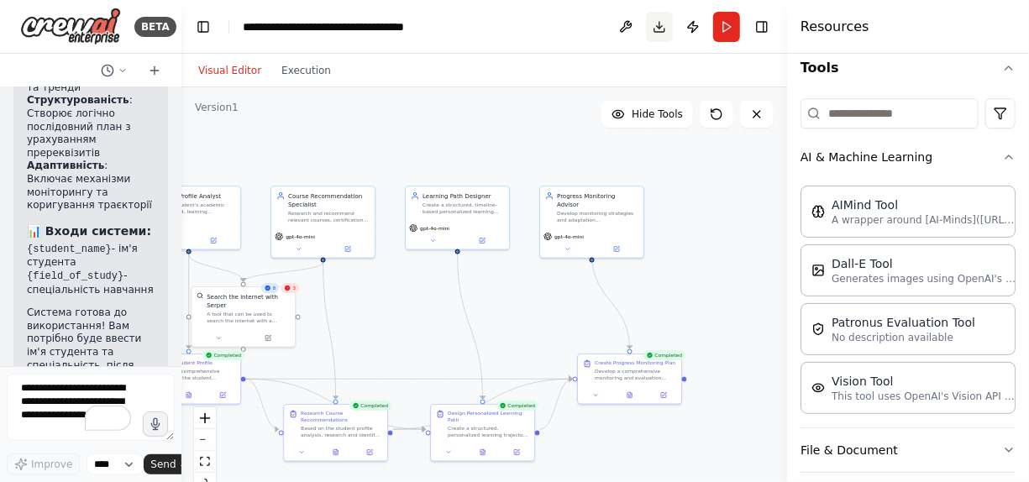
click at [661, 27] on button "Download" at bounding box center [659, 27] width 27 height 30
click at [727, 28] on button "Run" at bounding box center [726, 27] width 27 height 30
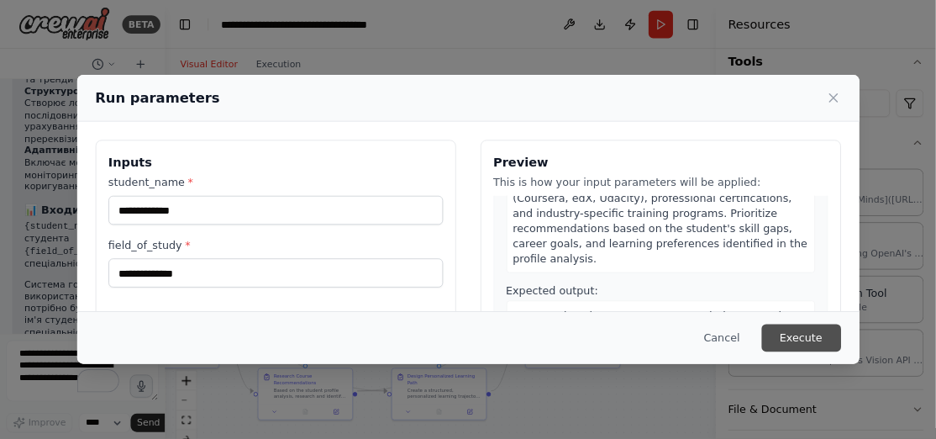
scroll to position [555, 0]
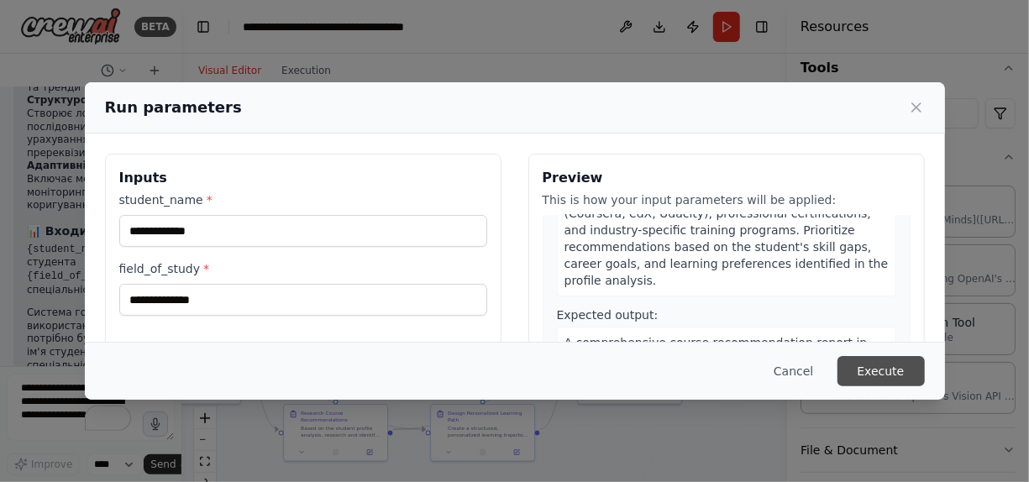
click at [876, 375] on button "Execute" at bounding box center [881, 371] width 87 height 30
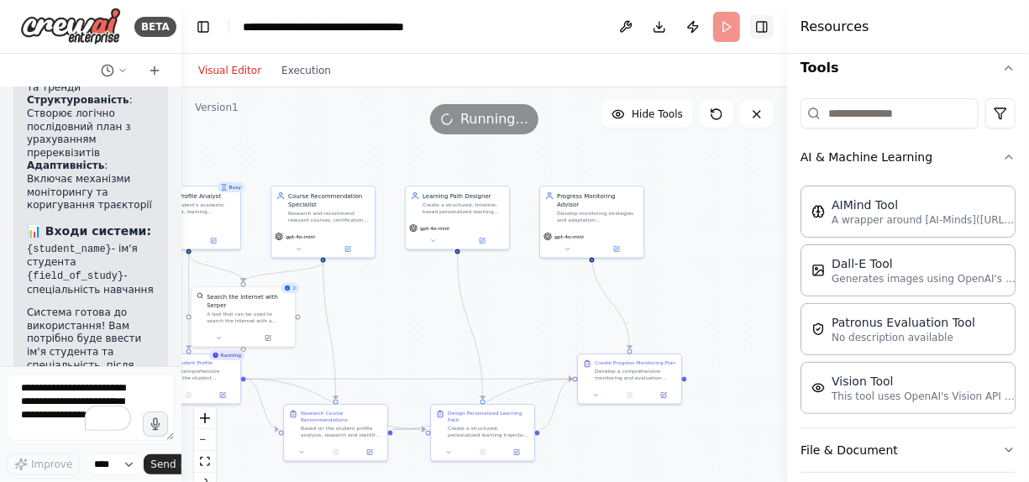
click at [760, 28] on button "Toggle Right Sidebar" at bounding box center [762, 27] width 24 height 24
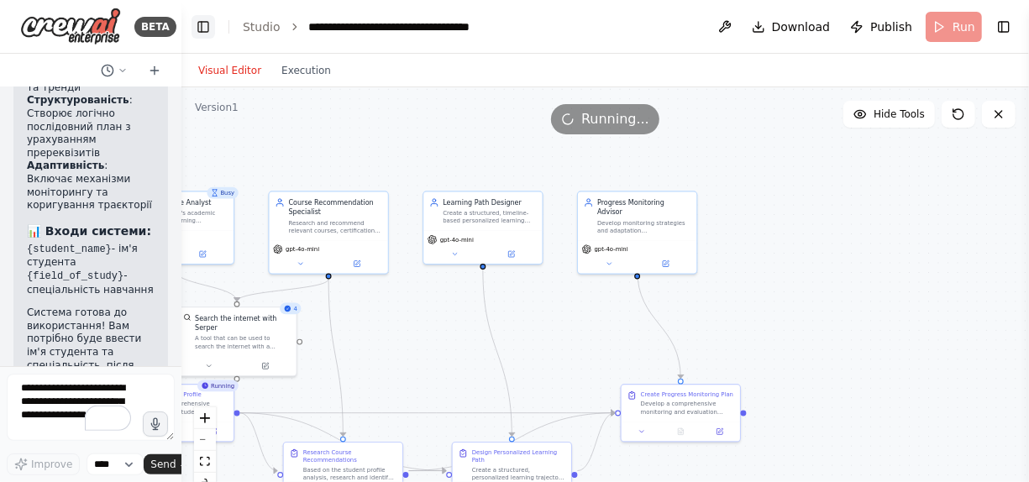
click at [197, 24] on button "Toggle Left Sidebar" at bounding box center [204, 27] width 24 height 24
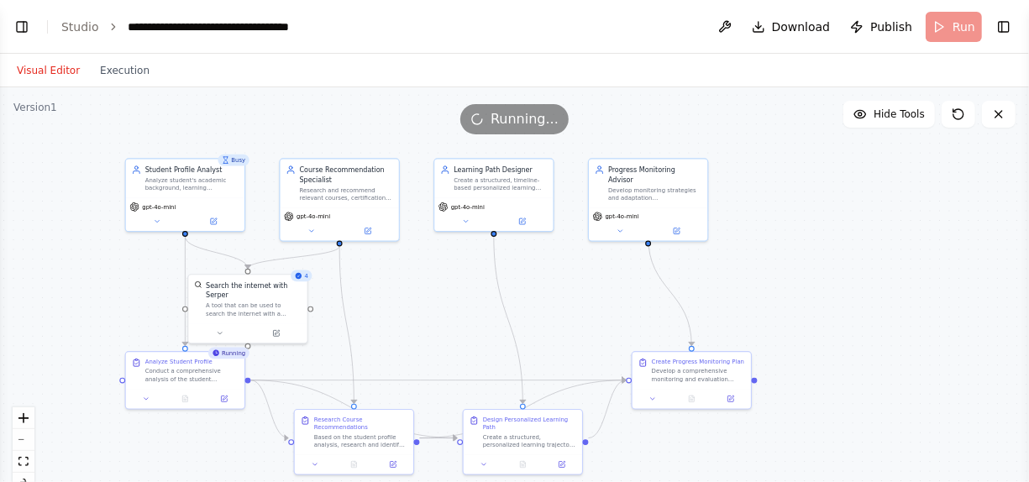
drag, startPoint x: 805, startPoint y: 342, endPoint x: 997, endPoint y: 309, distance: 195.2
click at [997, 309] on div ".deletable-edge-delete-btn { width: 20px; height: 20px; border: 0px solid #ffff…" at bounding box center [514, 297] width 1029 height 420
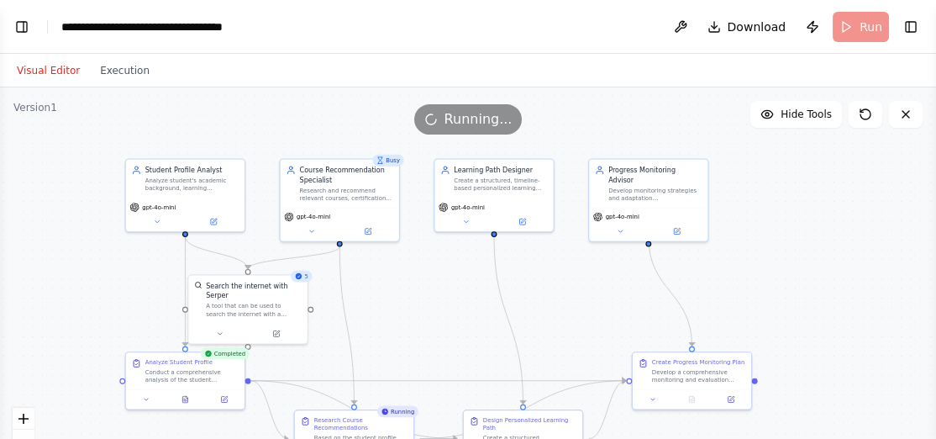
drag, startPoint x: 992, startPoint y: 0, endPoint x: 534, endPoint y: 71, distance: 464.2
click at [534, 71] on div "Visual Editor Execution" at bounding box center [468, 71] width 936 height 34
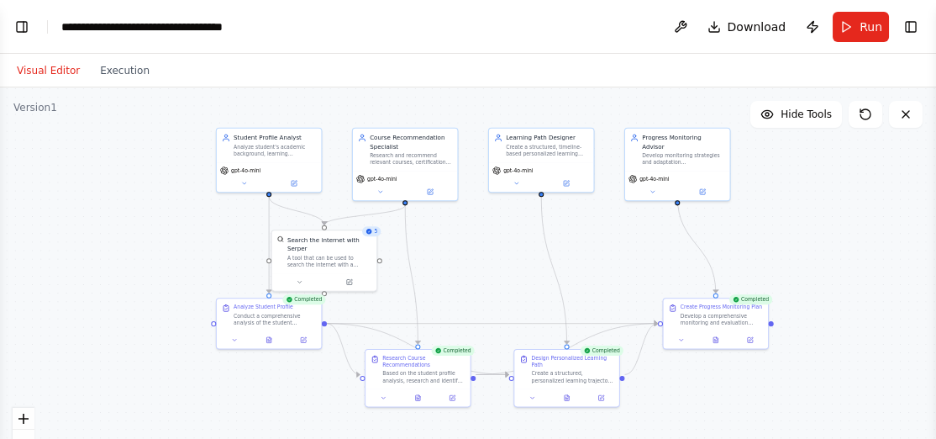
drag, startPoint x: 518, startPoint y: 127, endPoint x: 524, endPoint y: 85, distance: 42.5
click at [524, 85] on div "Visual Editor Execution Version 1 Hide Tools .deletable-edge-delete-btn { width…" at bounding box center [468, 246] width 936 height 385
click at [784, 224] on div ".deletable-edge-delete-btn { width: 20px; height: 20px; border: 0px solid #ffff…" at bounding box center [468, 297] width 936 height 420
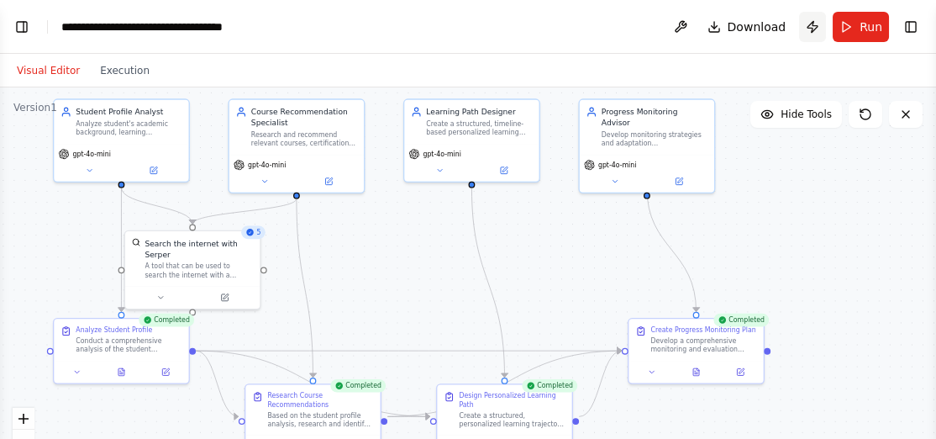
click at [816, 27] on button "Publish" at bounding box center [812, 27] width 27 height 30
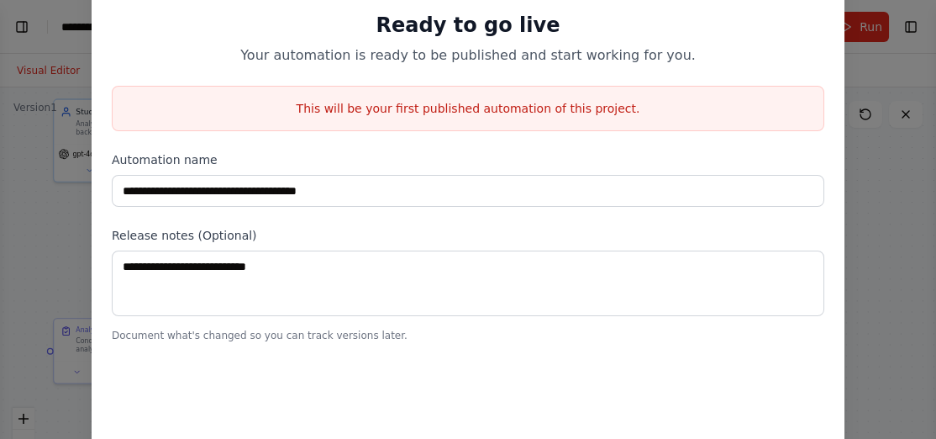
click at [66, 224] on div "**********" at bounding box center [468, 219] width 936 height 439
click at [362, 106] on p "This will be your first published automation of this project." at bounding box center [468, 108] width 711 height 17
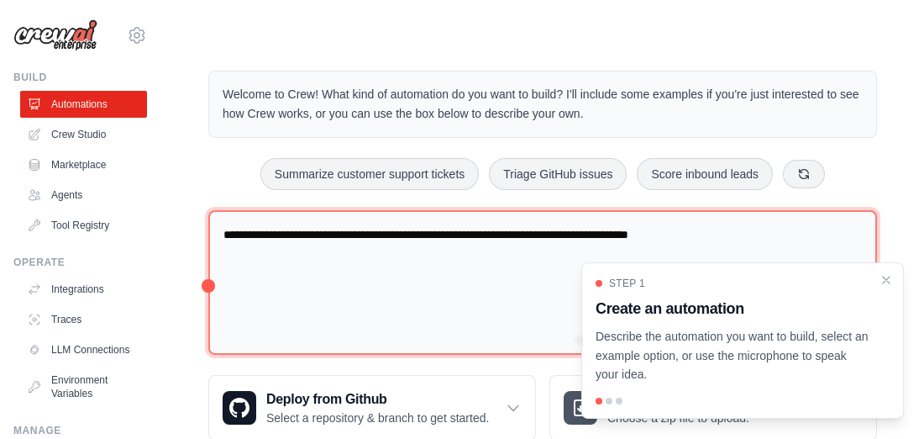
drag, startPoint x: 432, startPoint y: 282, endPoint x: 589, endPoint y: 308, distance: 159.3
click at [432, 282] on textarea "**********" at bounding box center [542, 282] width 669 height 145
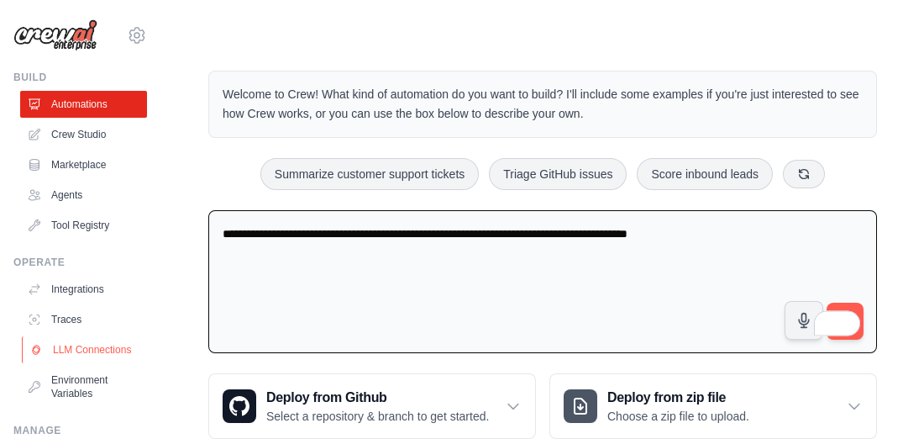
click at [76, 360] on link "LLM Connections" at bounding box center [85, 349] width 127 height 27
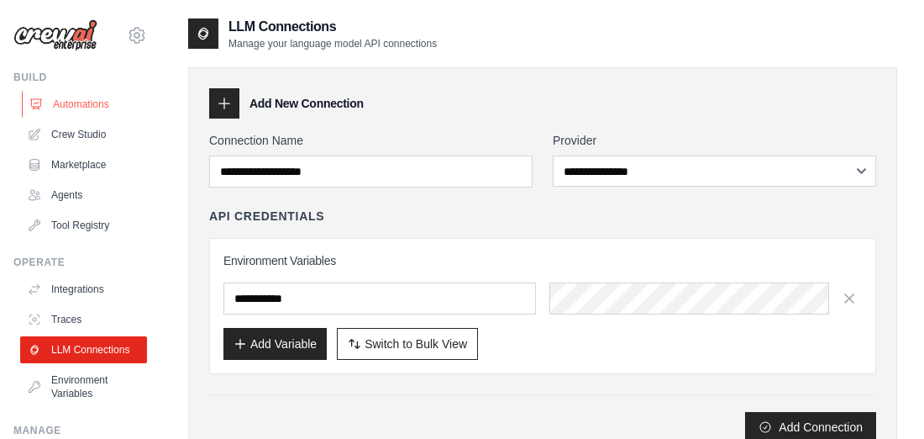
click at [76, 102] on link "Automations" at bounding box center [85, 104] width 127 height 27
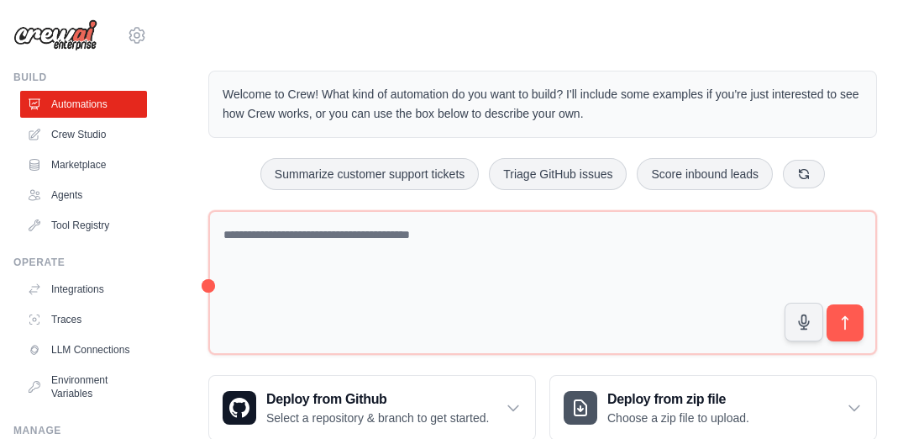
click at [847, 327] on h3 "Create an automation" at bounding box center [733, 318] width 260 height 23
click at [811, 171] on icon at bounding box center [803, 172] width 13 height 13
click at [844, 324] on h3 "Create an automation" at bounding box center [733, 318] width 260 height 23
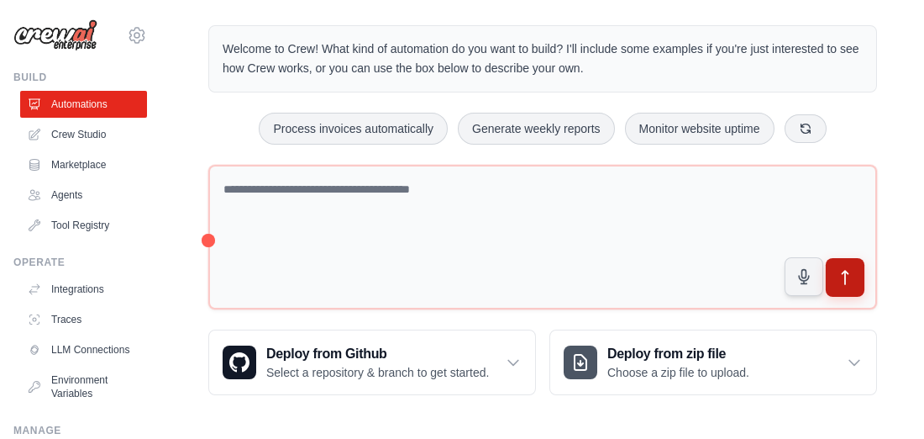
click at [839, 269] on icon "submit" at bounding box center [846, 278] width 18 height 18
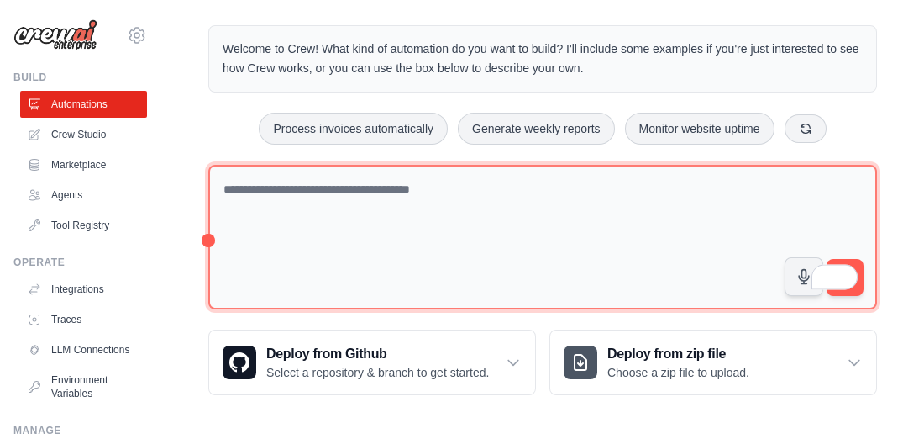
click at [296, 187] on textarea "To enrich screen reader interactions, please activate Accessibility in Grammarl…" at bounding box center [542, 237] width 669 height 145
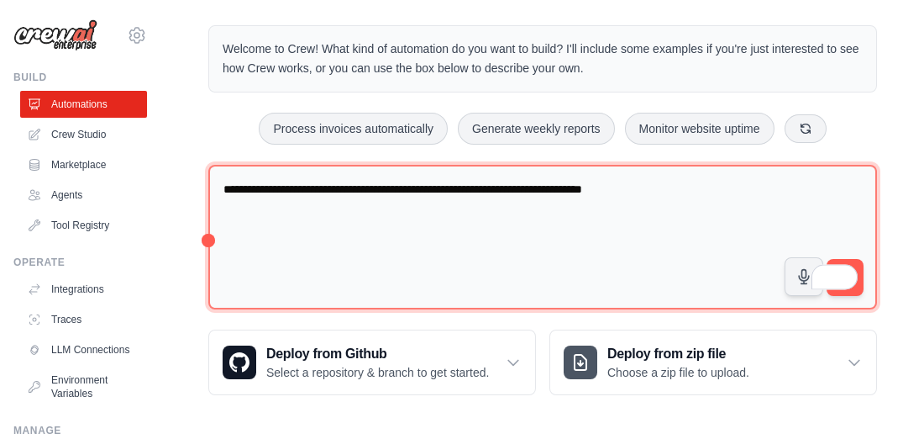
type textarea "**********"
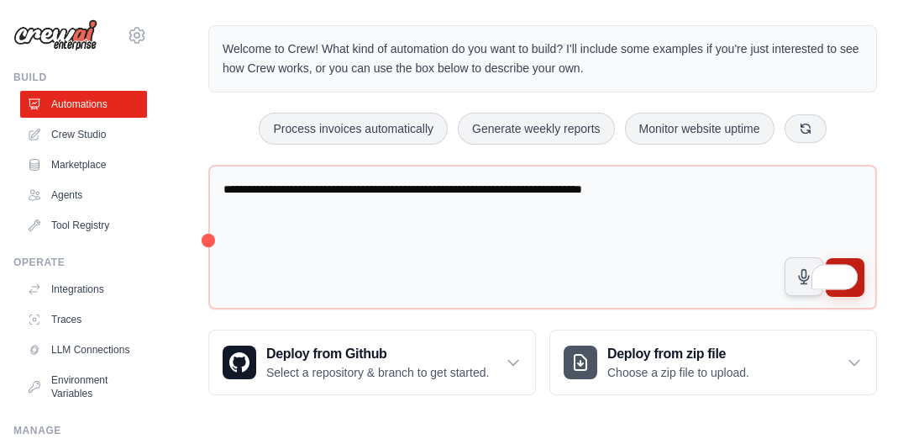
drag, startPoint x: 861, startPoint y: 266, endPoint x: 837, endPoint y: 279, distance: 27.4
click at [862, 267] on button "submit" at bounding box center [845, 277] width 37 height 37
click at [838, 269] on icon "submit" at bounding box center [846, 278] width 18 height 18
click at [844, 269] on icon "submit" at bounding box center [846, 278] width 18 height 18
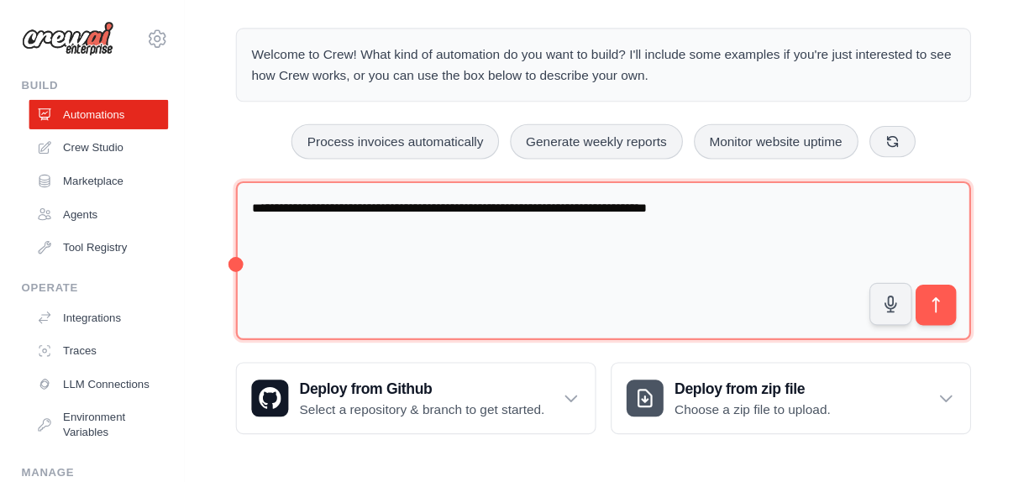
scroll to position [0, 0]
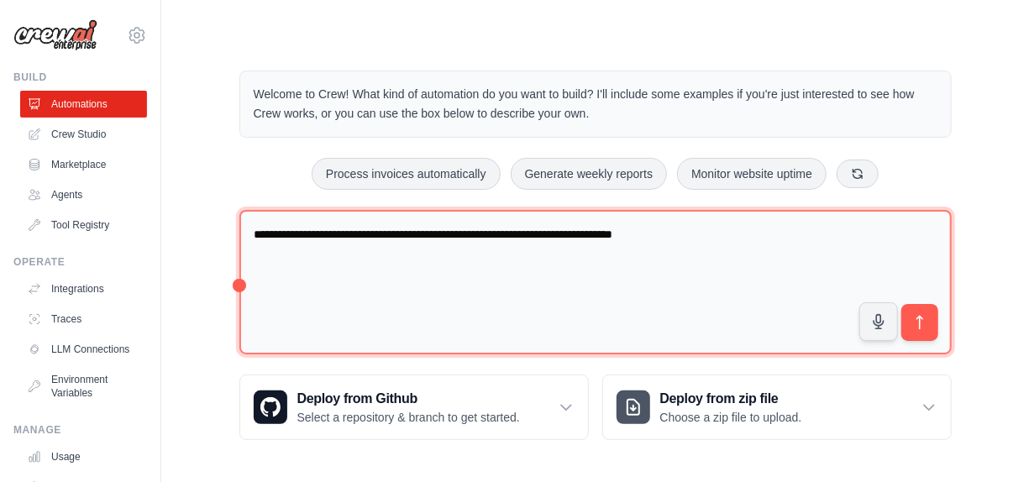
click at [576, 311] on textarea "**********" at bounding box center [595, 282] width 713 height 145
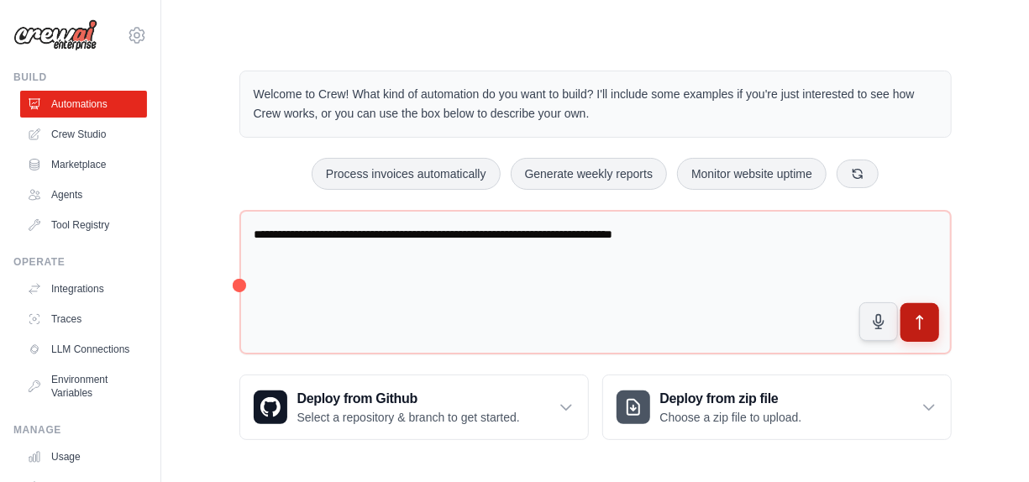
click at [920, 316] on icon "submit" at bounding box center [920, 322] width 6 height 13
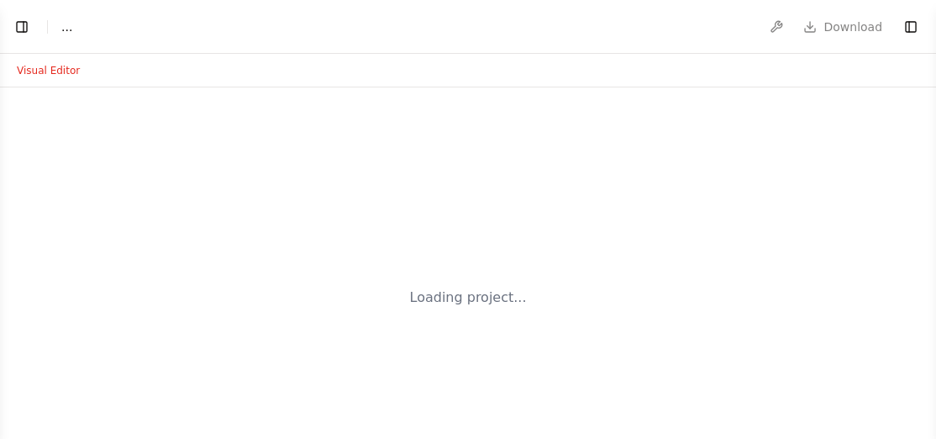
select select "****"
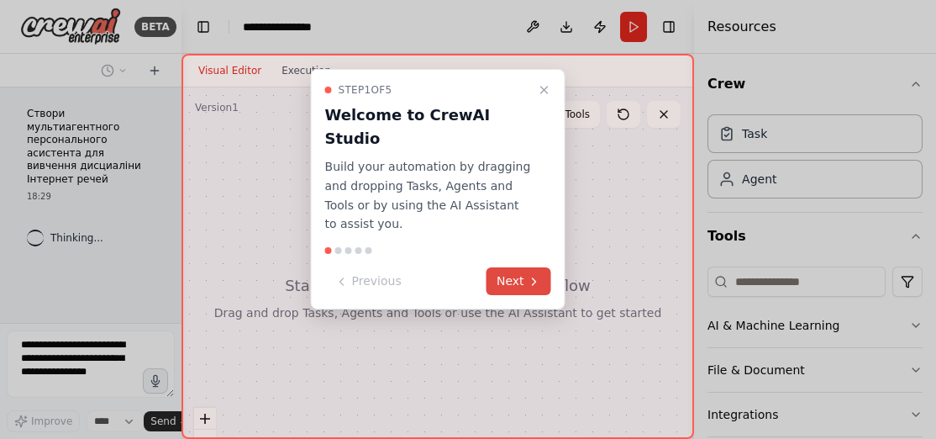
click at [503, 267] on button "Next" at bounding box center [518, 281] width 65 height 28
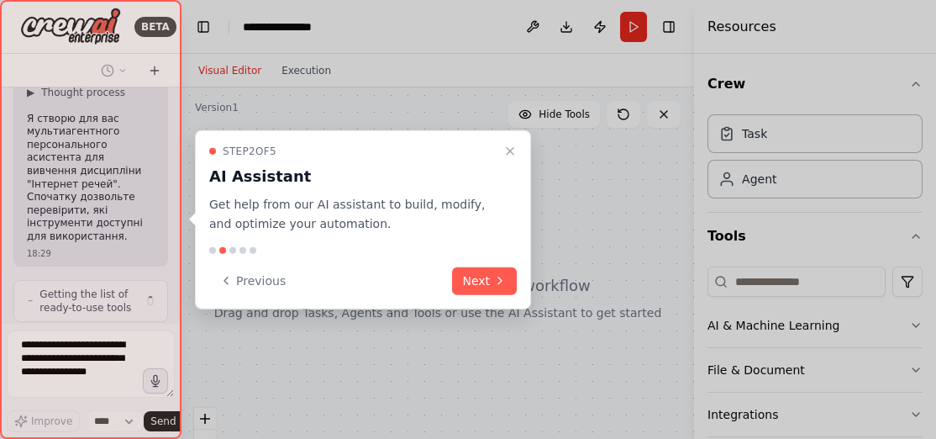
scroll to position [174, 0]
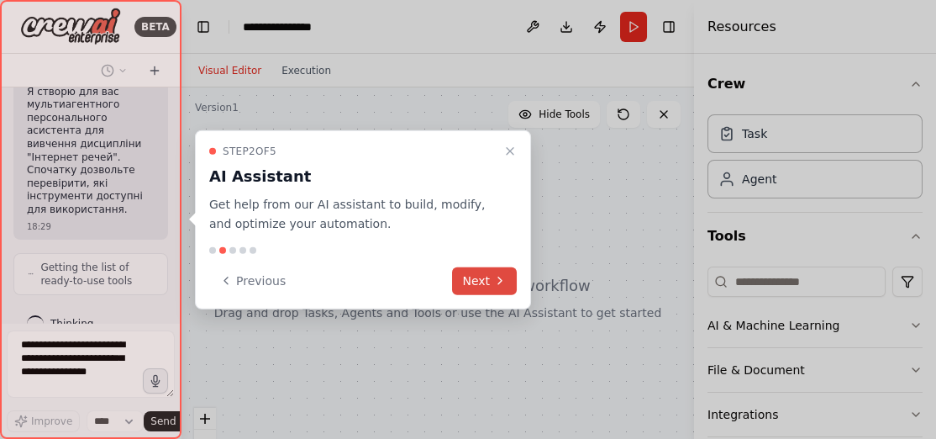
click at [492, 275] on button "Next" at bounding box center [484, 280] width 65 height 28
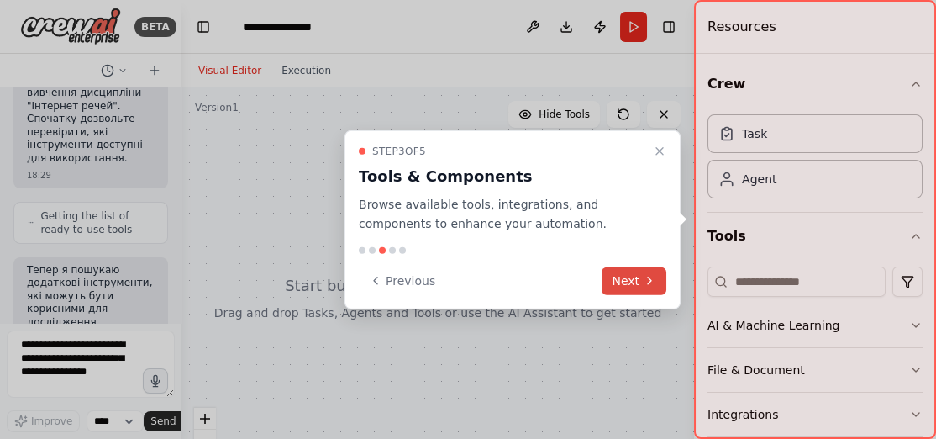
scroll to position [363, 0]
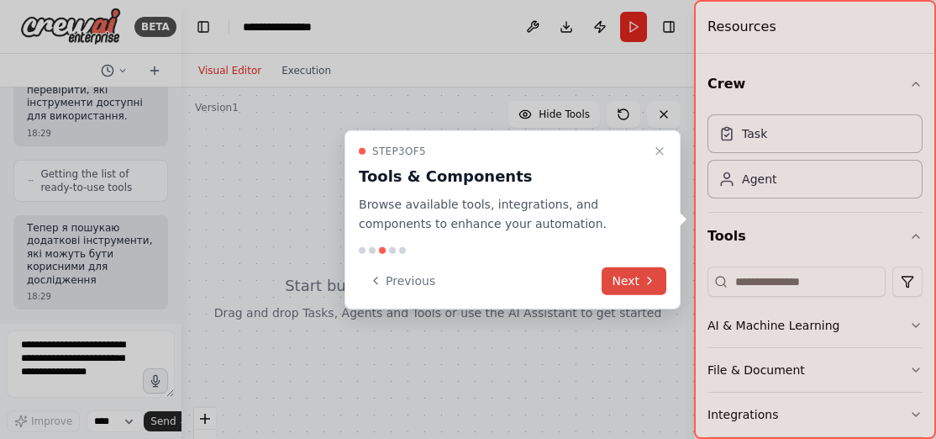
click at [623, 280] on button "Next" at bounding box center [634, 280] width 65 height 28
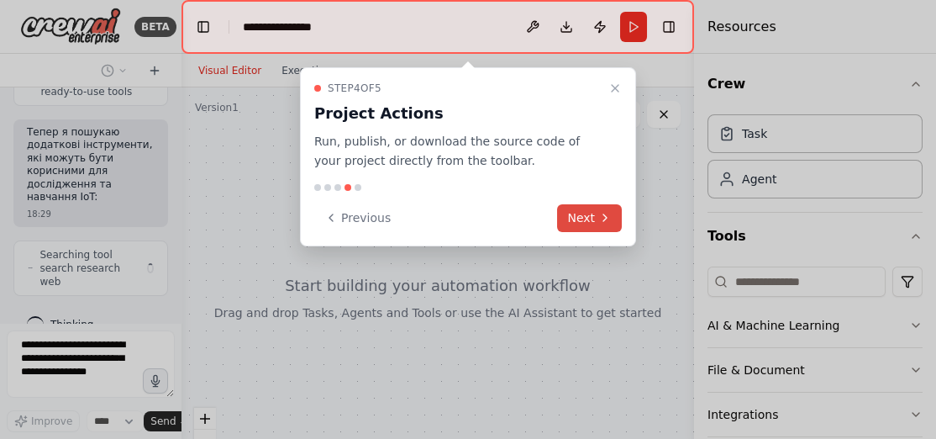
scroll to position [350, 0]
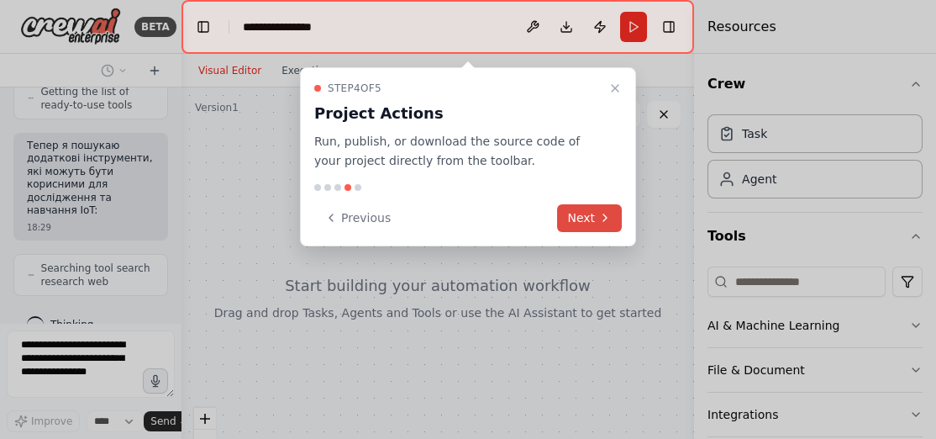
click at [585, 212] on button "Next" at bounding box center [589, 218] width 65 height 28
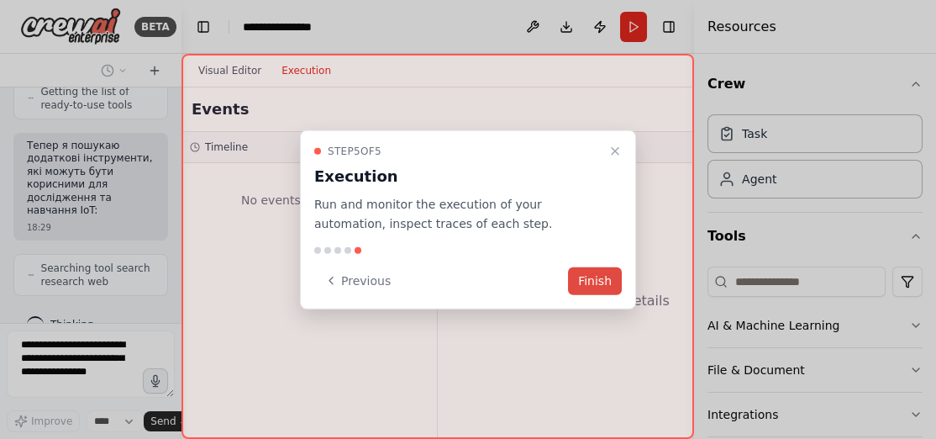
click at [593, 281] on button "Finish" at bounding box center [595, 280] width 54 height 28
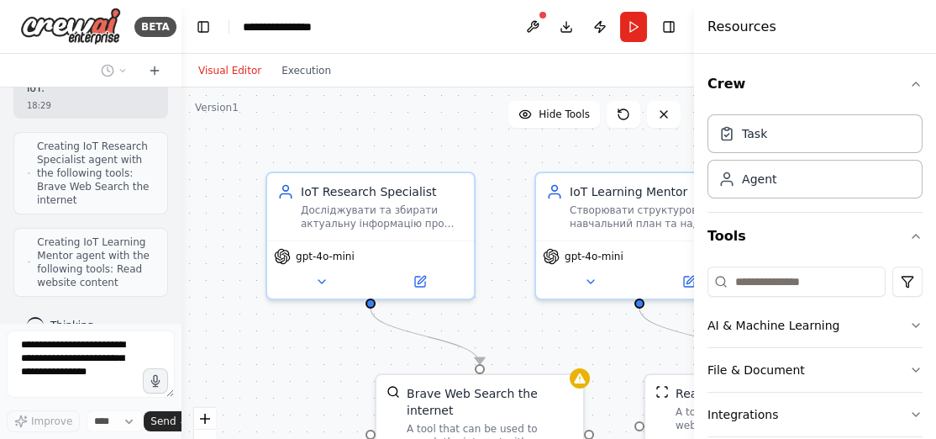
scroll to position [717, 0]
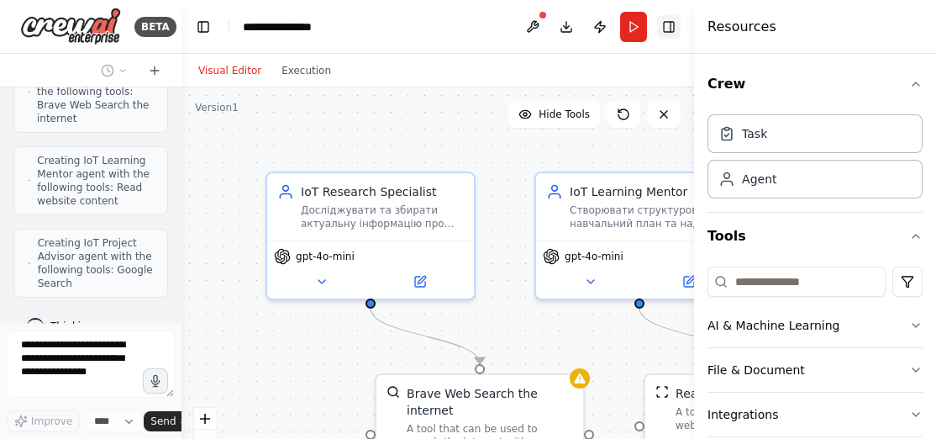
click at [666, 28] on button "Toggle Right Sidebar" at bounding box center [669, 27] width 24 height 24
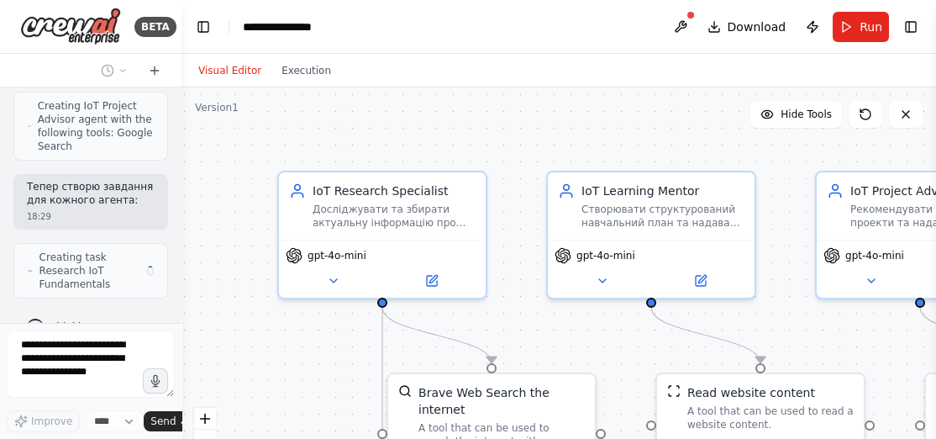
scroll to position [840, 0]
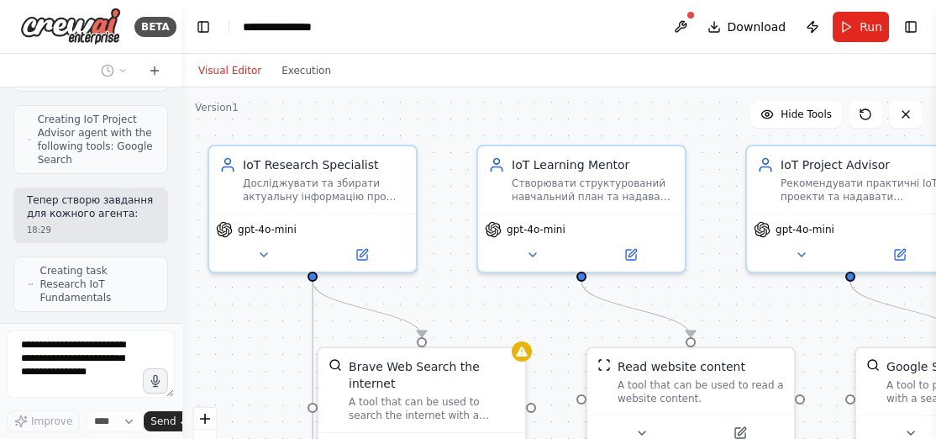
drag, startPoint x: 302, startPoint y: 352, endPoint x: 238, endPoint y: 325, distance: 70.1
click at [238, 325] on div ".deletable-edge-delete-btn { width: 20px; height: 20px; border: 0px solid #ffff…" at bounding box center [558, 297] width 755 height 420
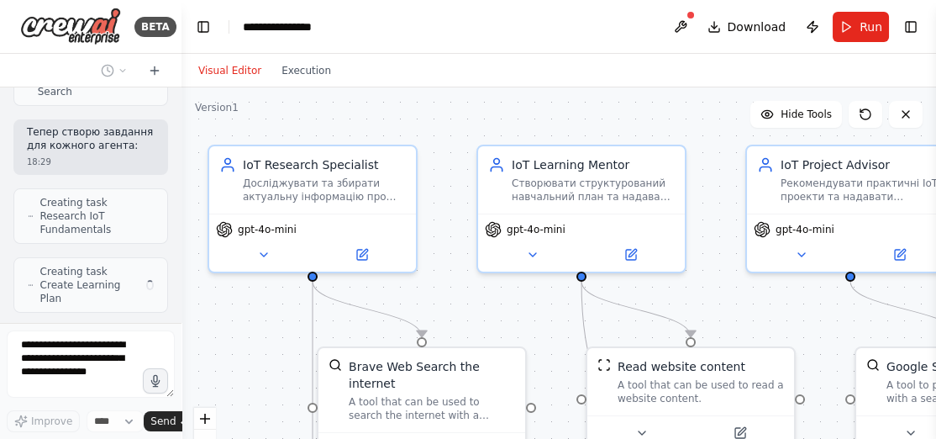
scroll to position [896, 0]
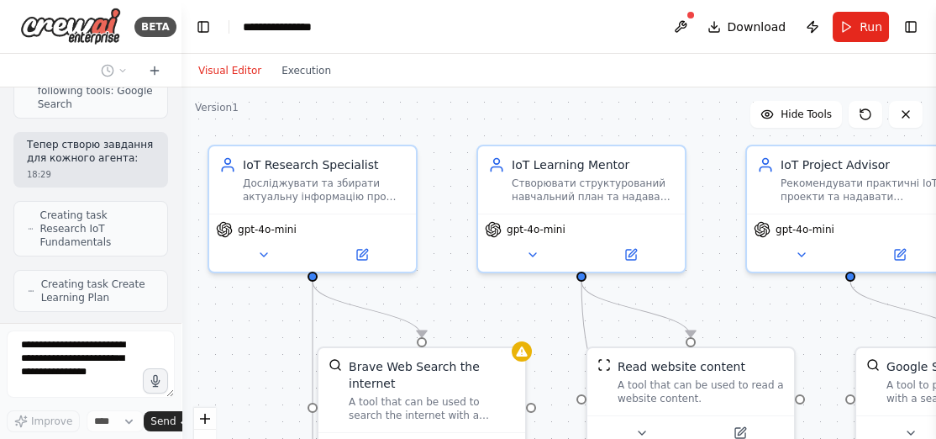
click at [201, 26] on button "Toggle Left Sidebar" at bounding box center [204, 27] width 24 height 24
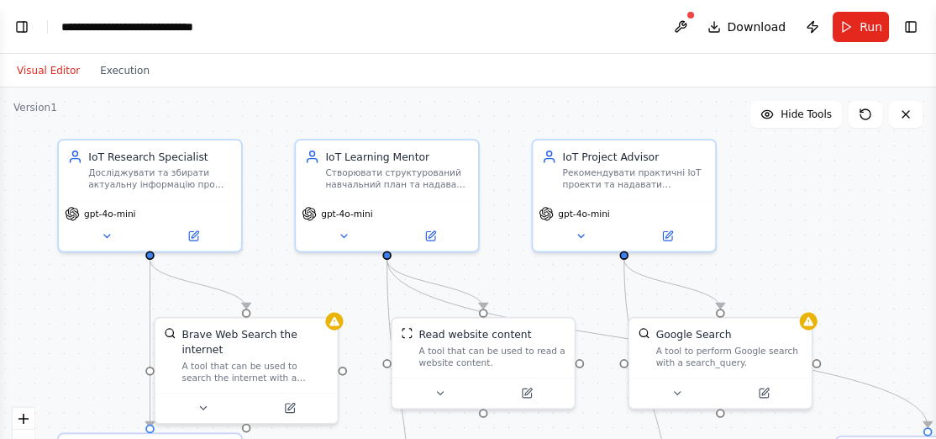
scroll to position [1279, 0]
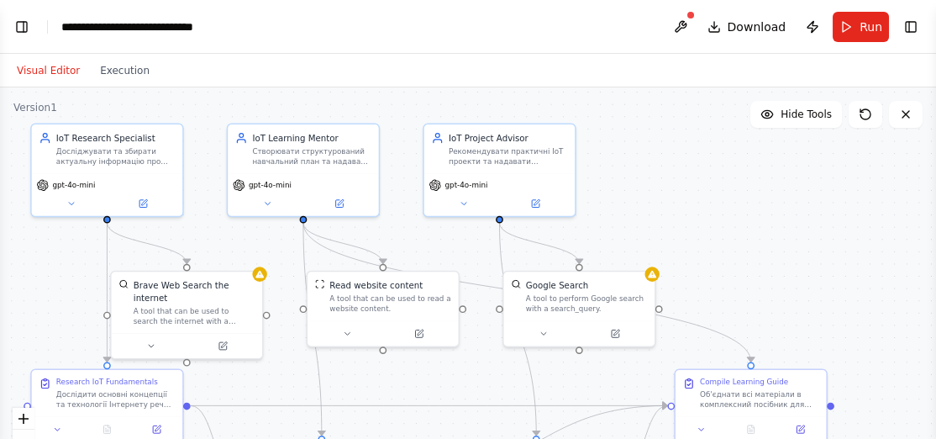
drag, startPoint x: 498, startPoint y: 170, endPoint x: 689, endPoint y: 111, distance: 199.6
click at [689, 111] on div ".deletable-edge-delete-btn { width: 20px; height: 20px; border: 0px solid #ffff…" at bounding box center [468, 297] width 936 height 420
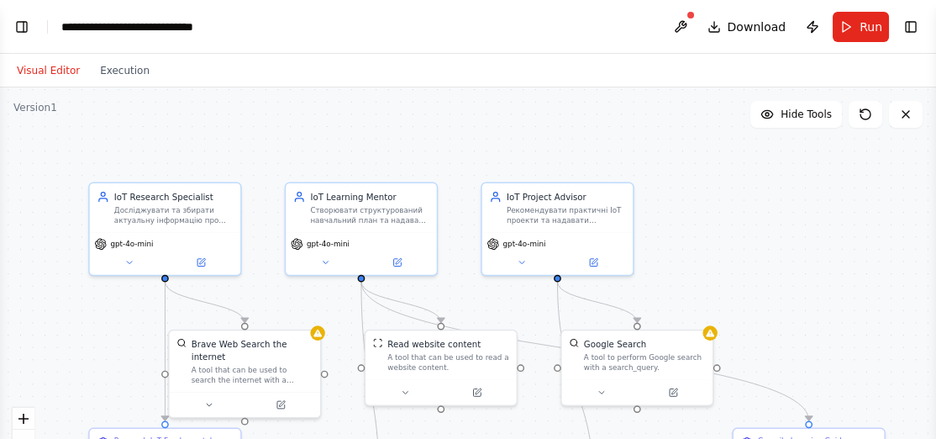
drag, startPoint x: 718, startPoint y: 147, endPoint x: 760, endPoint y: 208, distance: 73.7
click at [760, 208] on div ".deletable-edge-delete-btn { width: 20px; height: 20px; border: 0px solid #ffff…" at bounding box center [468, 297] width 936 height 420
click at [854, 19] on button "Run" at bounding box center [861, 27] width 56 height 30
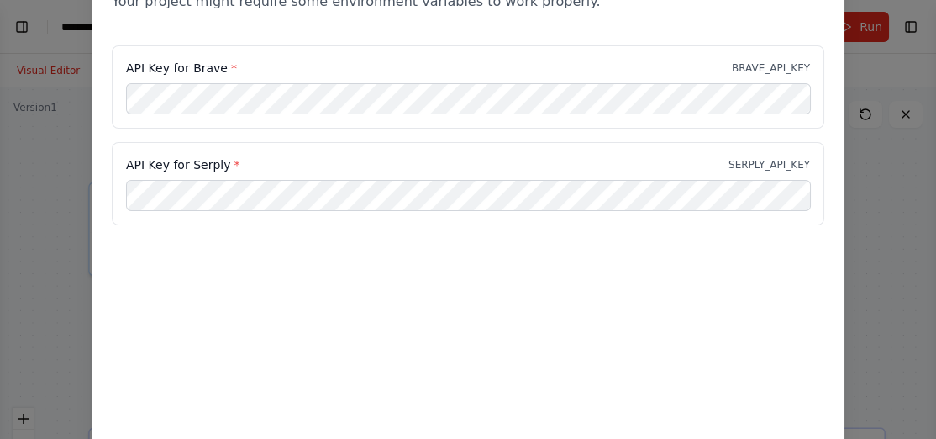
click at [80, 195] on div "Environment configuration Your project might require some environment variables…" at bounding box center [468, 219] width 936 height 439
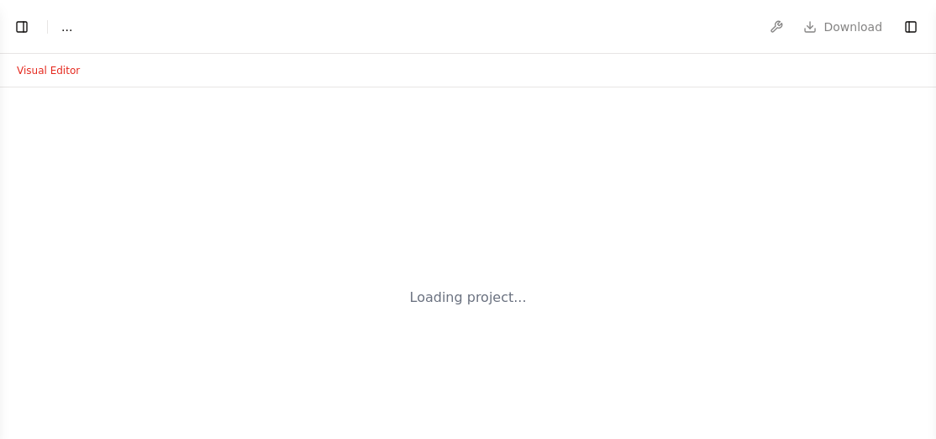
select select "****"
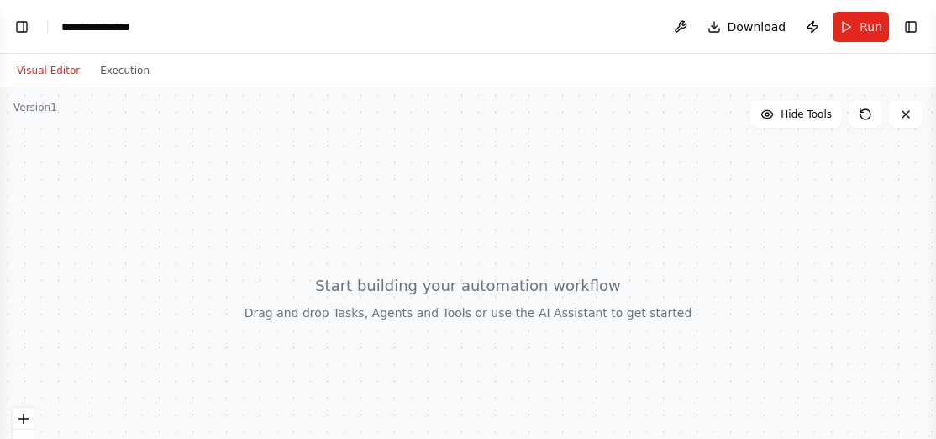
scroll to position [174, 0]
click at [476, 324] on div at bounding box center [468, 297] width 936 height 420
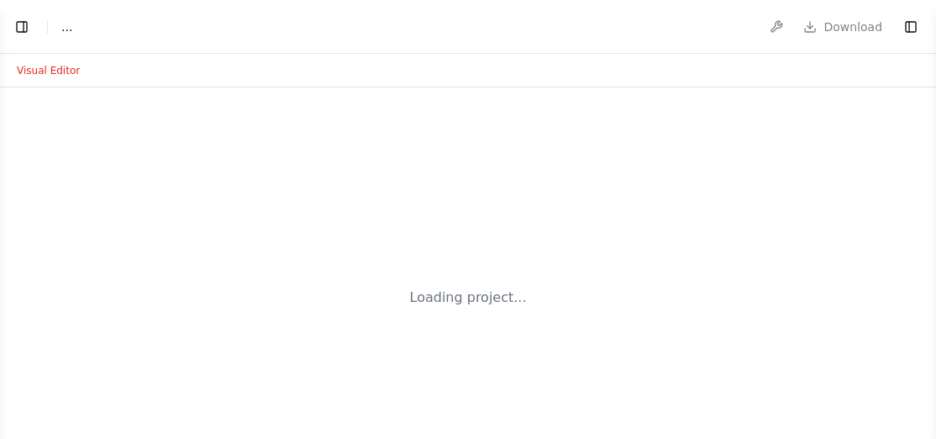
select select "****"
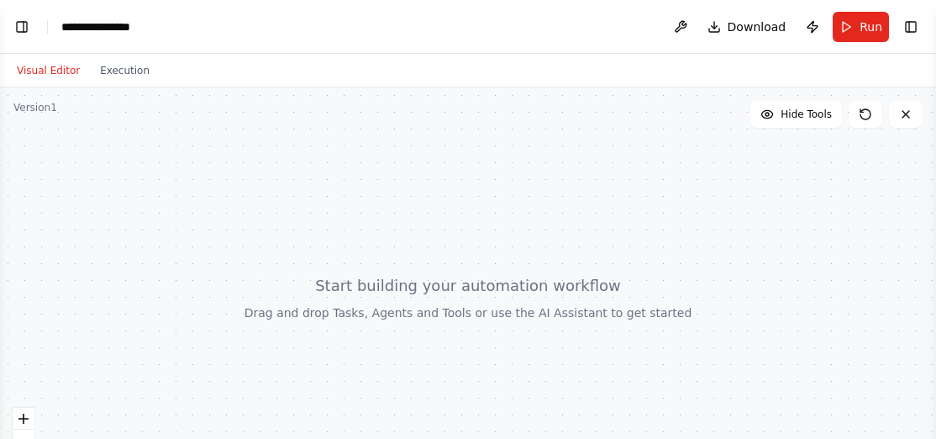
scroll to position [187, 0]
click at [878, 27] on span "Run" at bounding box center [871, 26] width 23 height 17
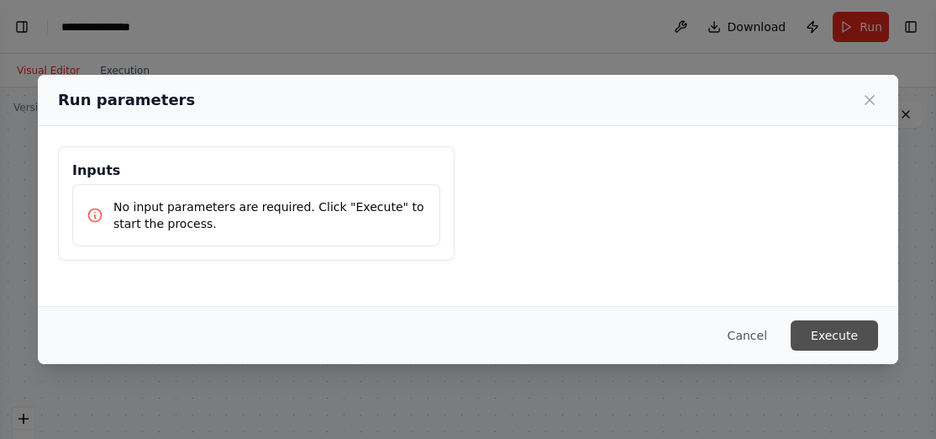
click at [863, 336] on button "Execute" at bounding box center [834, 335] width 87 height 30
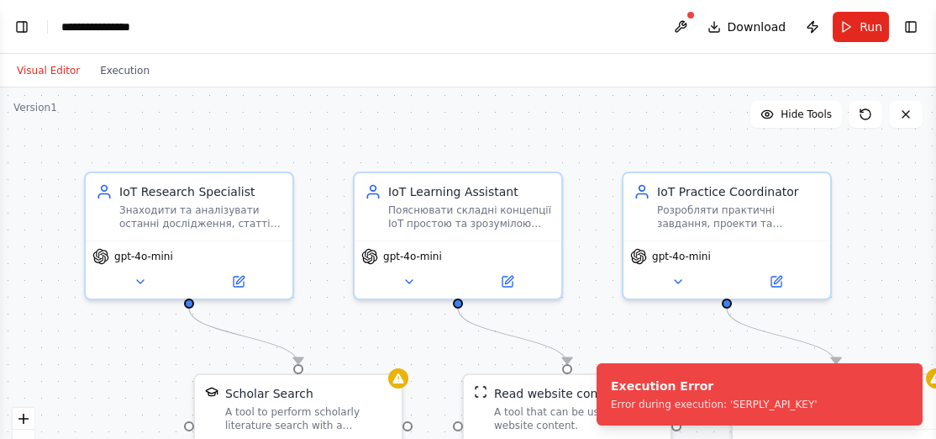
scroll to position [582, 0]
click at [913, 378] on icon "Notifications (F8)" at bounding box center [908, 377] width 13 height 13
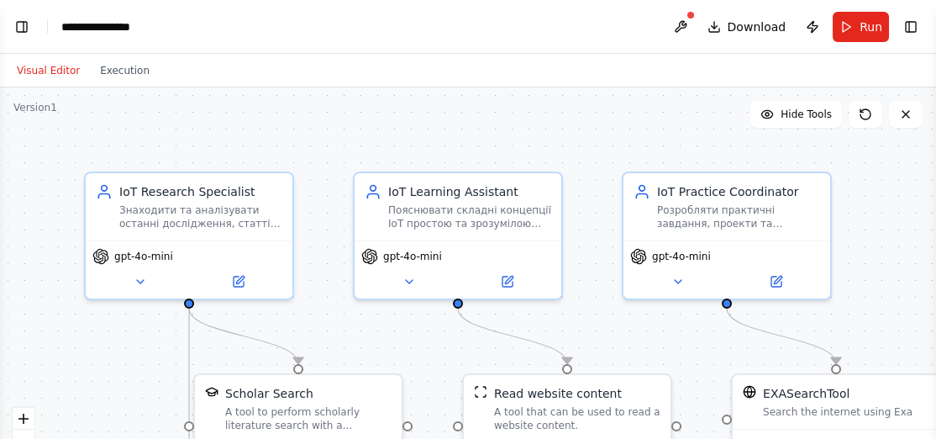
scroll to position [706, 0]
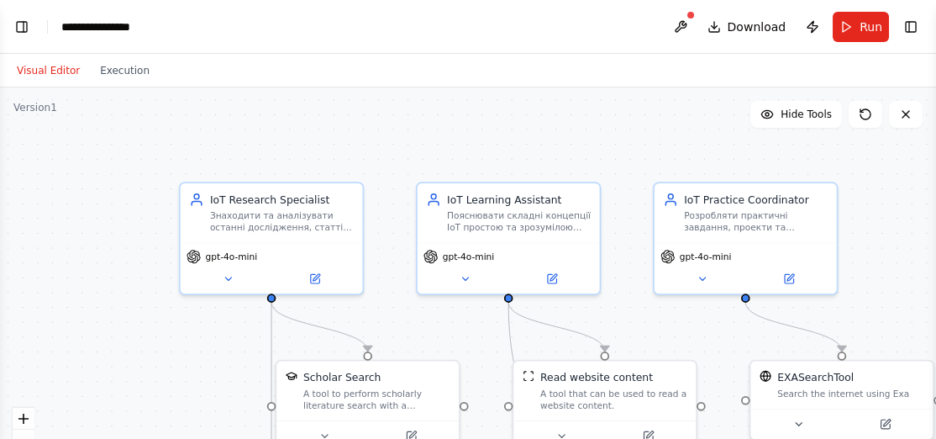
click at [291, 137] on div ".deletable-edge-delete-btn { width: 20px; height: 20px; border: 0px solid #ffff…" at bounding box center [468, 297] width 936 height 420
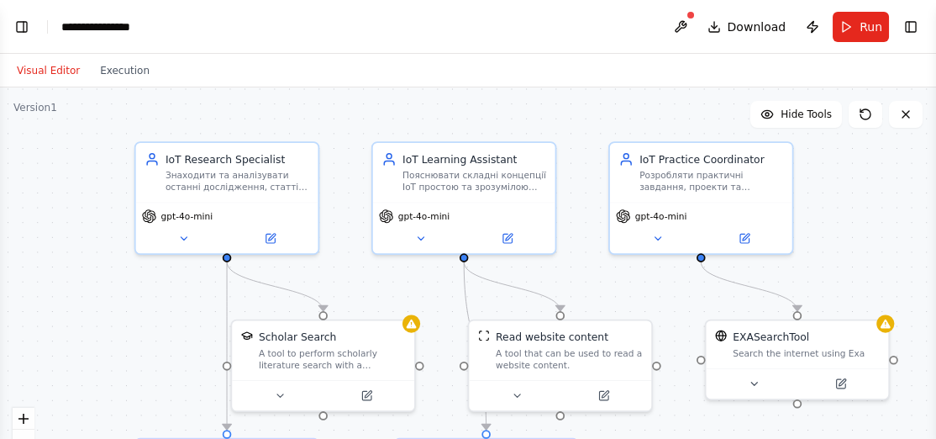
scroll to position [829, 0]
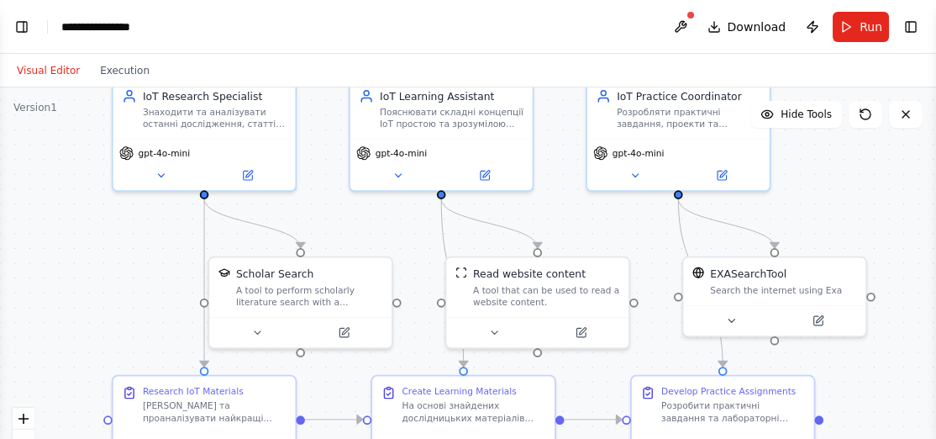
drag, startPoint x: 63, startPoint y: 279, endPoint x: -7, endPoint y: 162, distance: 136.0
click at [0, 162] on html "BETA Створи мультиагентного персонального асистента для вивчення дисциаліни Інт…" at bounding box center [468, 219] width 936 height 439
click at [818, 120] on span "Hide Tools" at bounding box center [806, 114] width 51 height 13
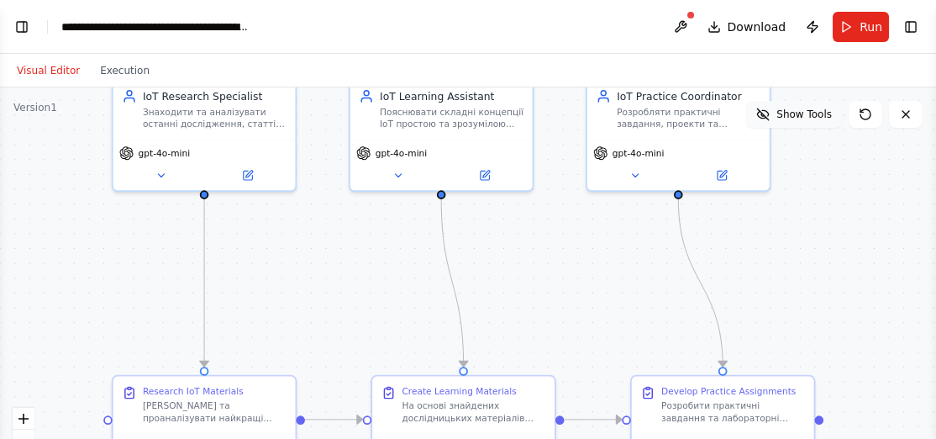
click at [814, 127] on button "Show Tools" at bounding box center [794, 114] width 96 height 27
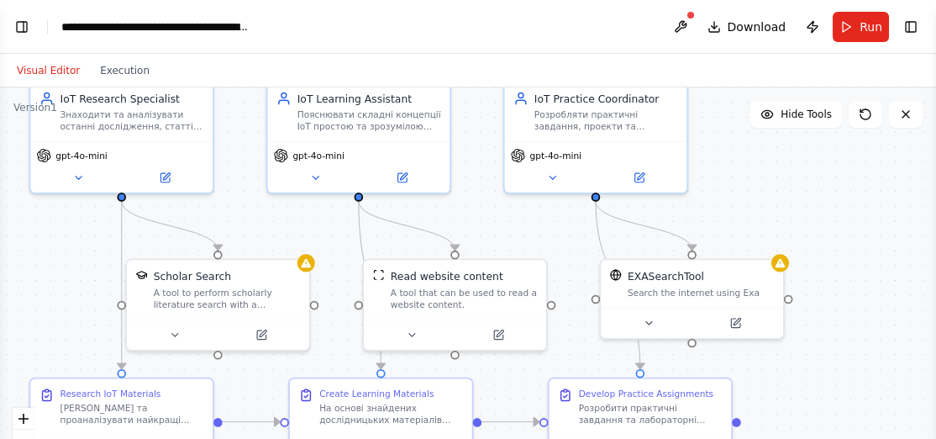
drag, startPoint x: 22, startPoint y: 292, endPoint x: 35, endPoint y: 281, distance: 16.8
click at [35, 281] on div ".deletable-edge-delete-btn { width: 20px; height: 20px; border: 0px solid #ffff…" at bounding box center [468, 297] width 936 height 420
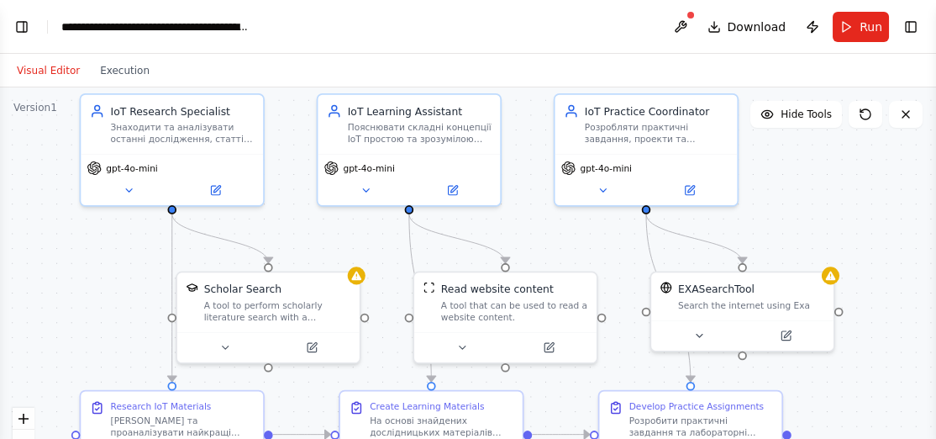
drag, startPoint x: 789, startPoint y: 188, endPoint x: 839, endPoint y: 201, distance: 52.0
click at [839, 201] on div ".deletable-edge-delete-btn { width: 20px; height: 20px; border: 0px solid #ffff…" at bounding box center [468, 297] width 936 height 420
click at [225, 352] on button at bounding box center [225, 344] width 84 height 18
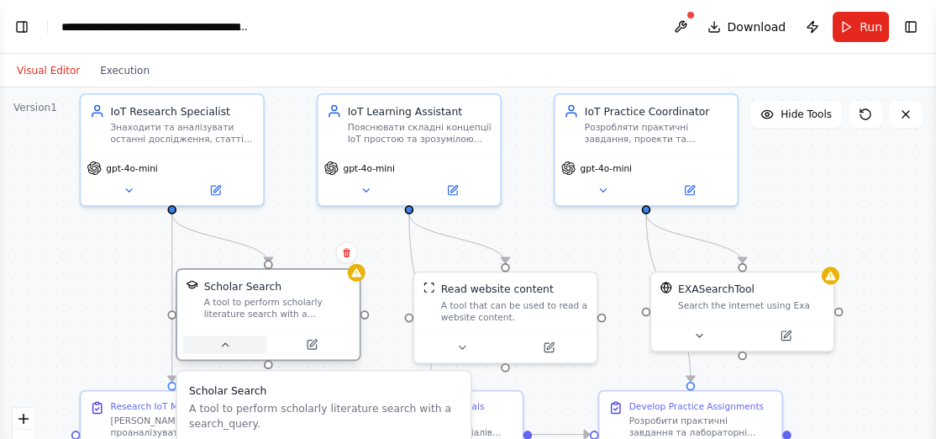
click at [225, 352] on button at bounding box center [225, 344] width 84 height 18
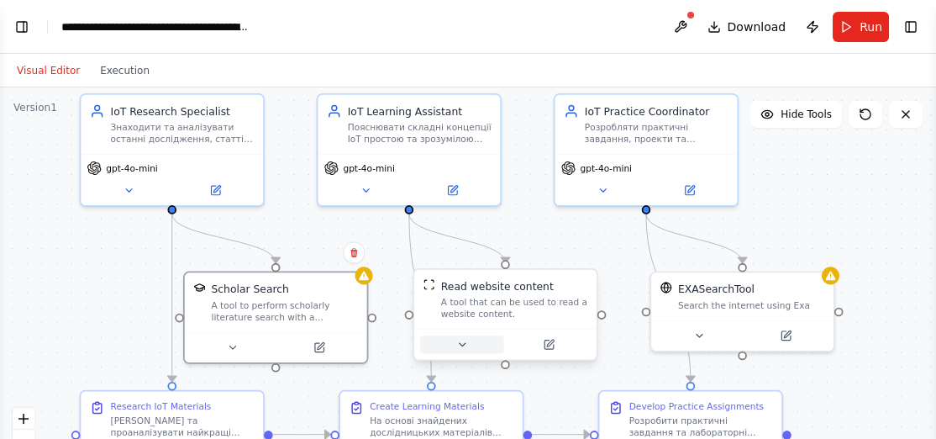
click at [459, 347] on icon at bounding box center [462, 345] width 12 height 12
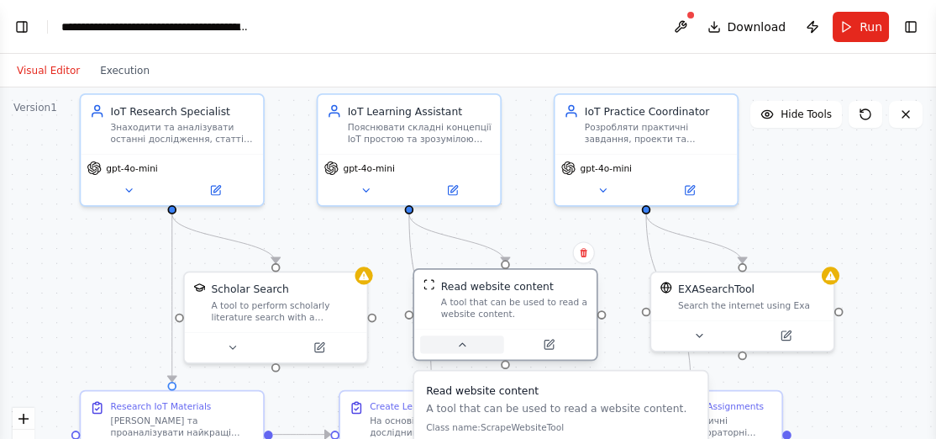
click at [460, 347] on icon at bounding box center [462, 345] width 12 height 12
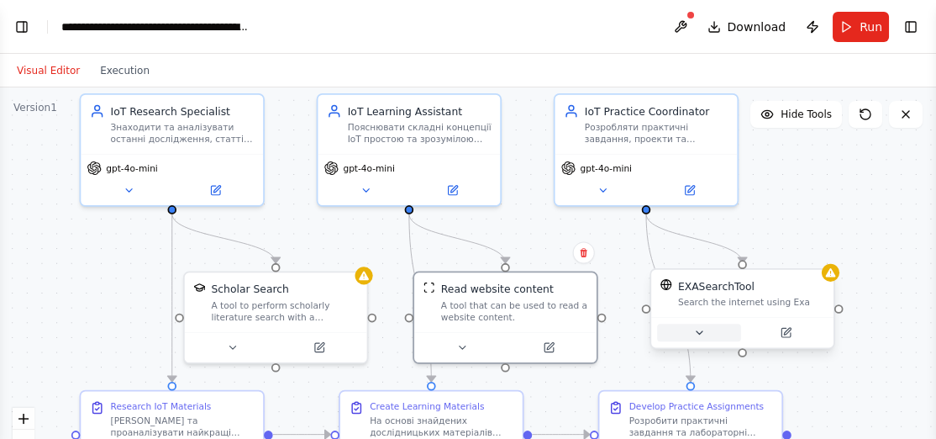
click at [702, 334] on icon at bounding box center [699, 333] width 12 height 12
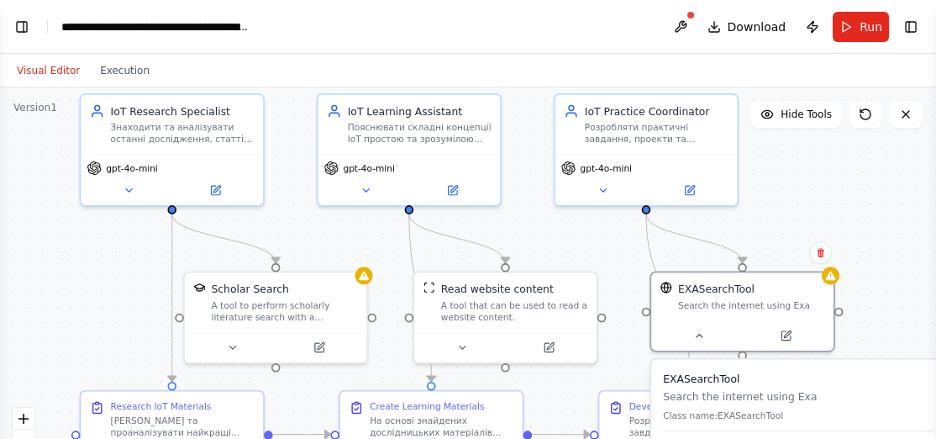
click at [139, 298] on div ".deletable-edge-delete-btn { width: 20px; height: 20px; border: 0px solid #ffff…" at bounding box center [468, 297] width 936 height 420
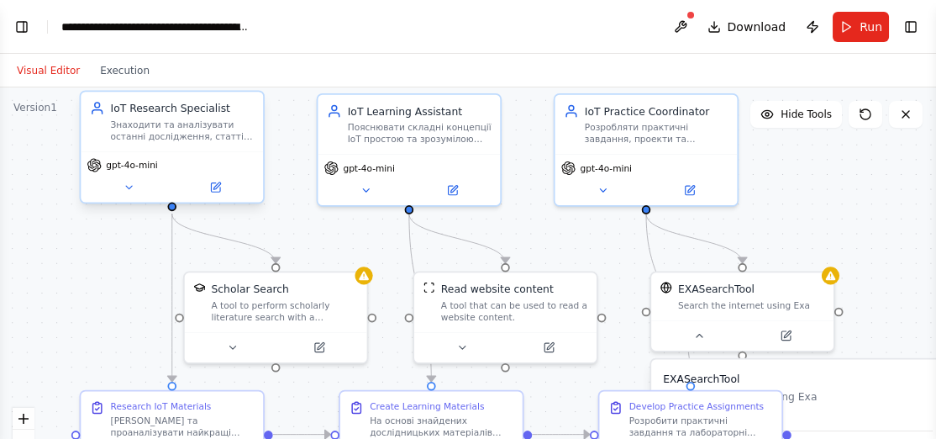
click at [129, 199] on div "gpt-4o-mini" at bounding box center [172, 176] width 182 height 51
click at [125, 190] on icon at bounding box center [129, 187] width 12 height 12
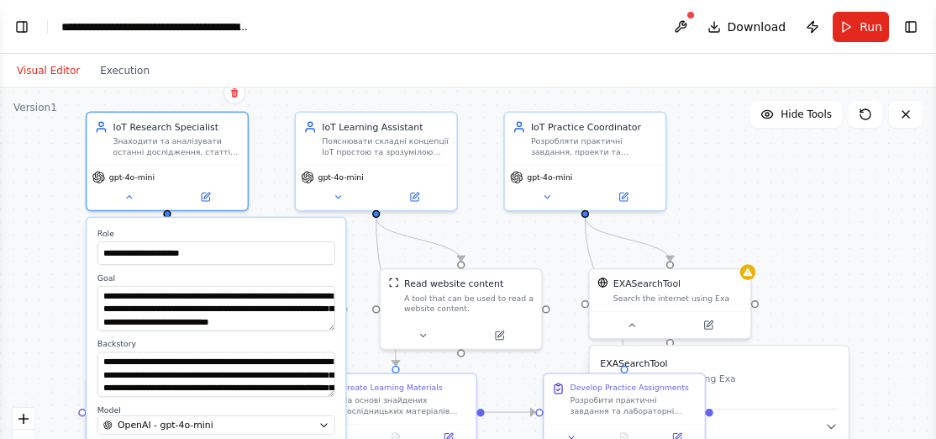
click at [75, 235] on div "**********" at bounding box center [468, 297] width 936 height 420
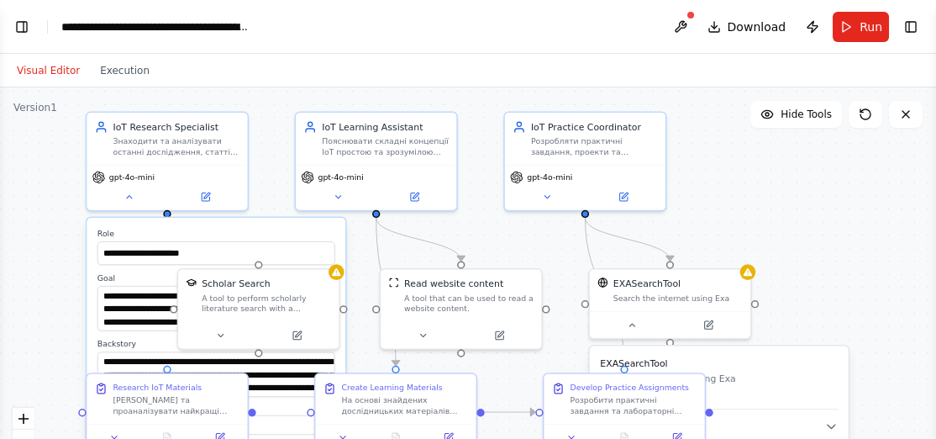
click at [271, 192] on div "**********" at bounding box center [468, 297] width 936 height 420
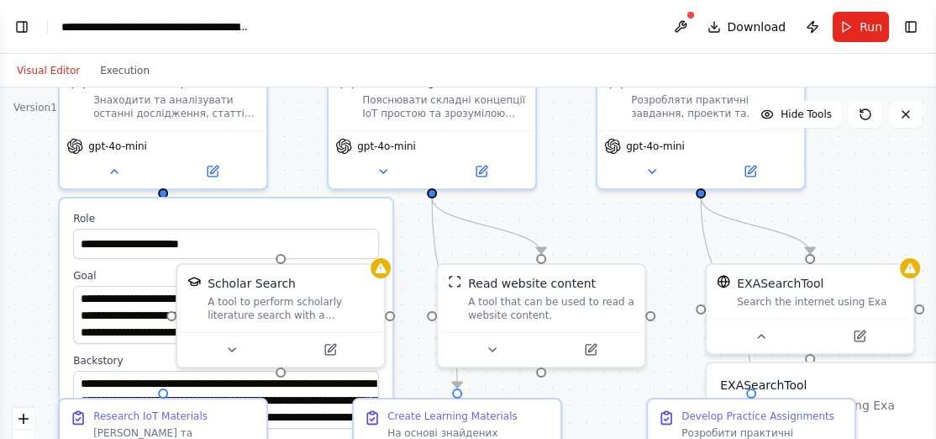
click at [407, 234] on div "**********" at bounding box center [468, 297] width 936 height 420
click at [278, 222] on label "Role" at bounding box center [226, 218] width 306 height 13
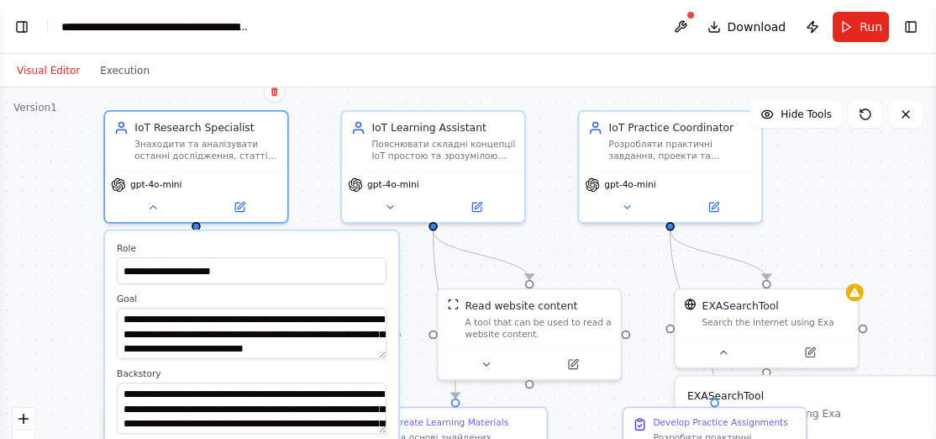
drag, startPoint x: 135, startPoint y: 231, endPoint x: 113, endPoint y: 279, distance: 52.6
click at [79, 284] on div "**********" at bounding box center [468, 297] width 936 height 420
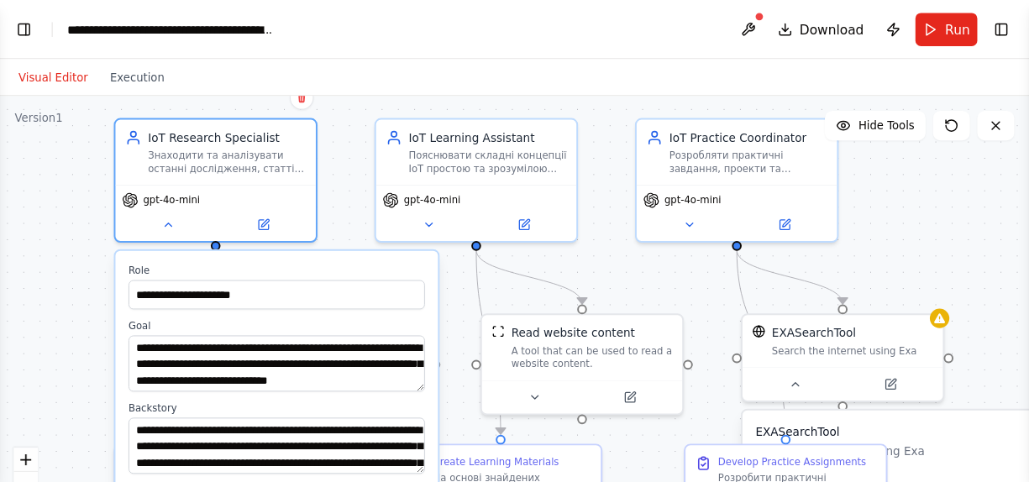
scroll to position [2032, 0]
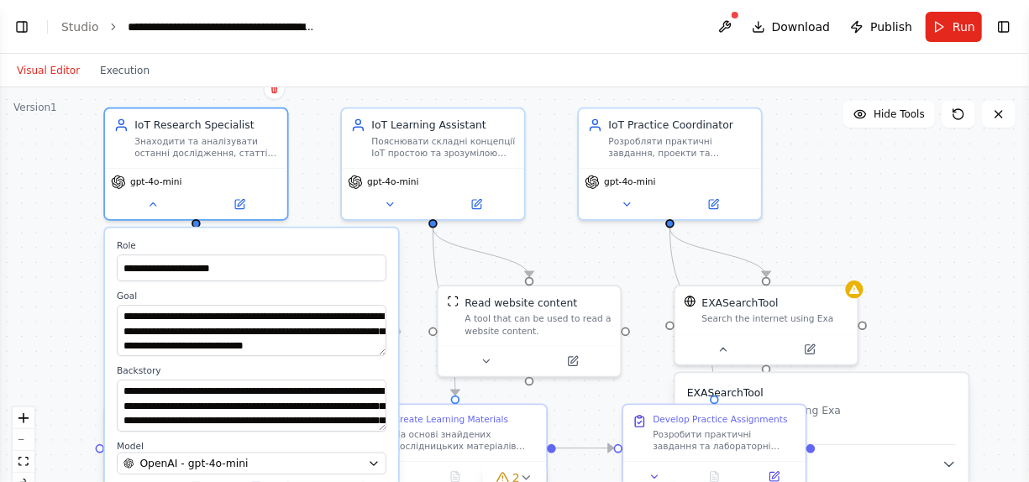
drag, startPoint x: 934, startPoint y: 6, endPoint x: 539, endPoint y: 66, distance: 400.2
click at [539, 66] on div "Visual Editor Execution" at bounding box center [514, 71] width 1029 height 34
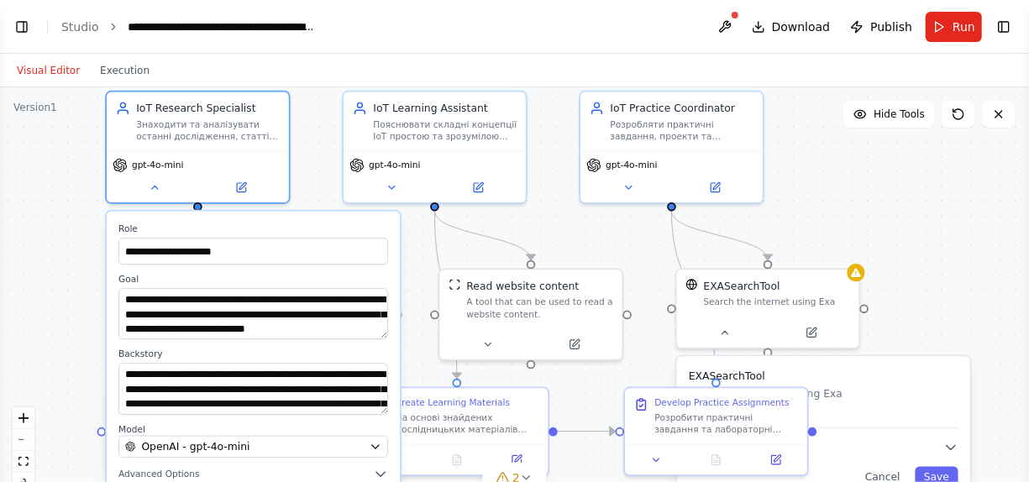
drag, startPoint x: 976, startPoint y: 222, endPoint x: 977, endPoint y: 203, distance: 18.6
click at [935, 203] on div "**********" at bounding box center [514, 297] width 1029 height 420
click at [245, 179] on icon at bounding box center [241, 185] width 12 height 12
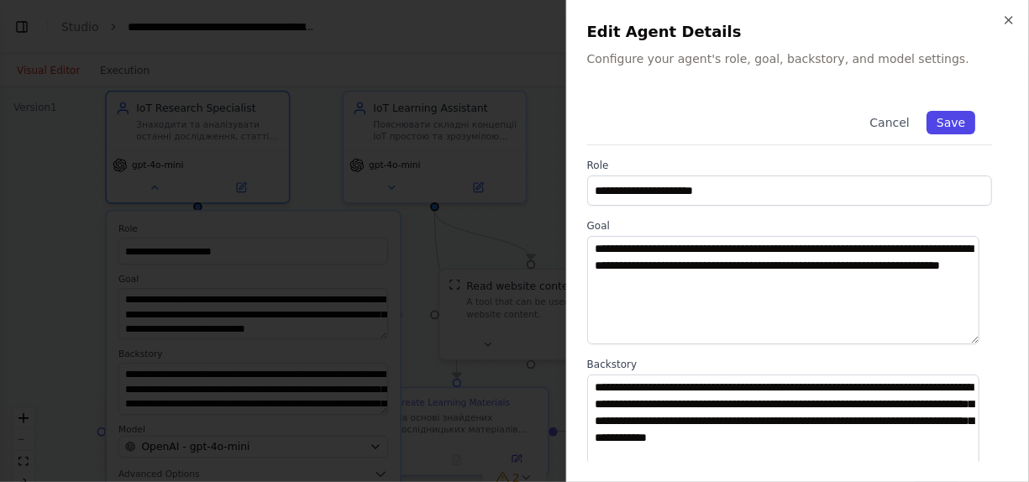
click at [934, 127] on button "Save" at bounding box center [951, 123] width 49 height 24
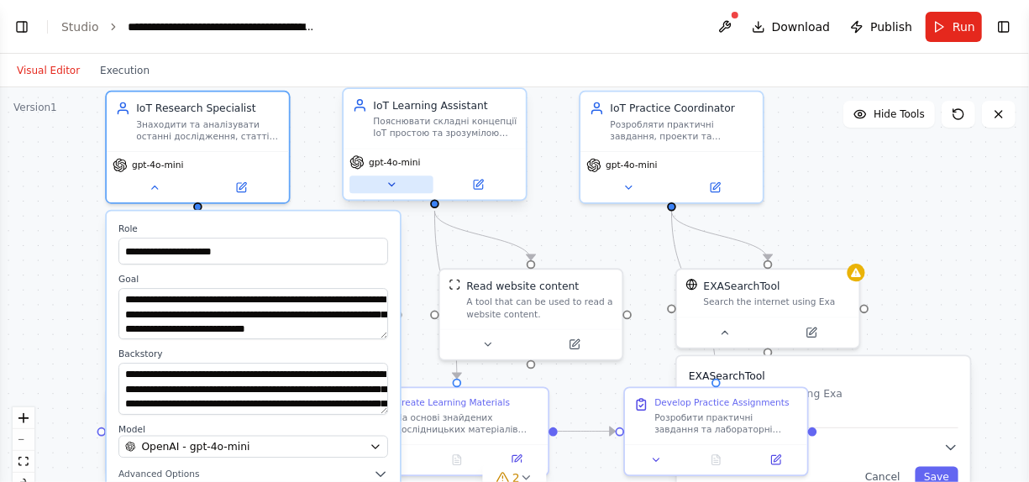
click at [394, 188] on icon at bounding box center [392, 185] width 12 height 12
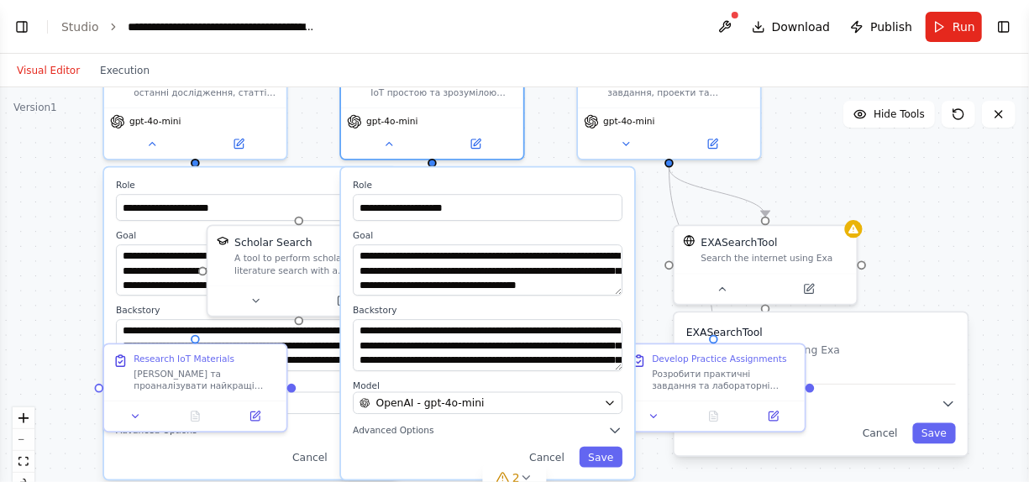
drag, startPoint x: 960, startPoint y: 267, endPoint x: 958, endPoint y: 224, distance: 43.8
click at [935, 224] on div "**********" at bounding box center [514, 297] width 1029 height 420
click at [602, 438] on div "**********" at bounding box center [487, 324] width 293 height 312
click at [55, 208] on div "**********" at bounding box center [514, 297] width 1029 height 420
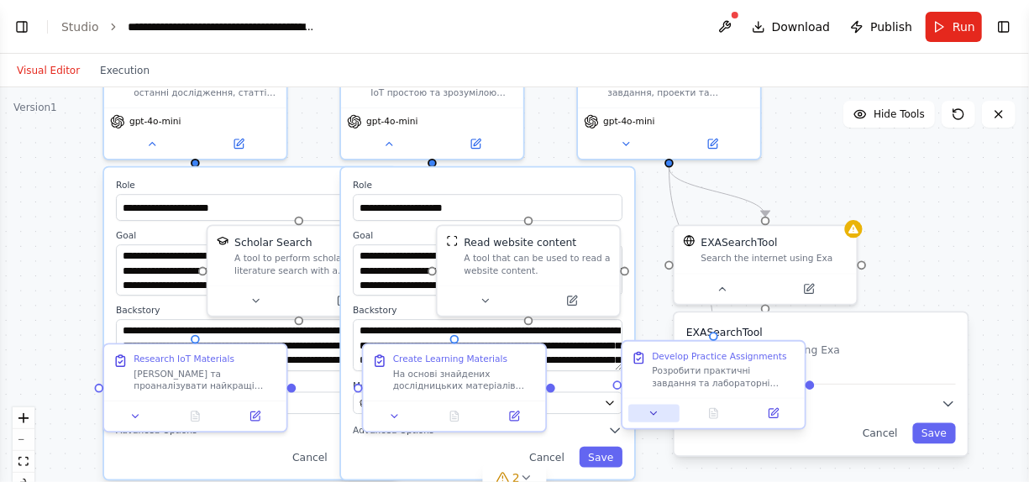
click at [656, 417] on icon at bounding box center [654, 414] width 12 height 12
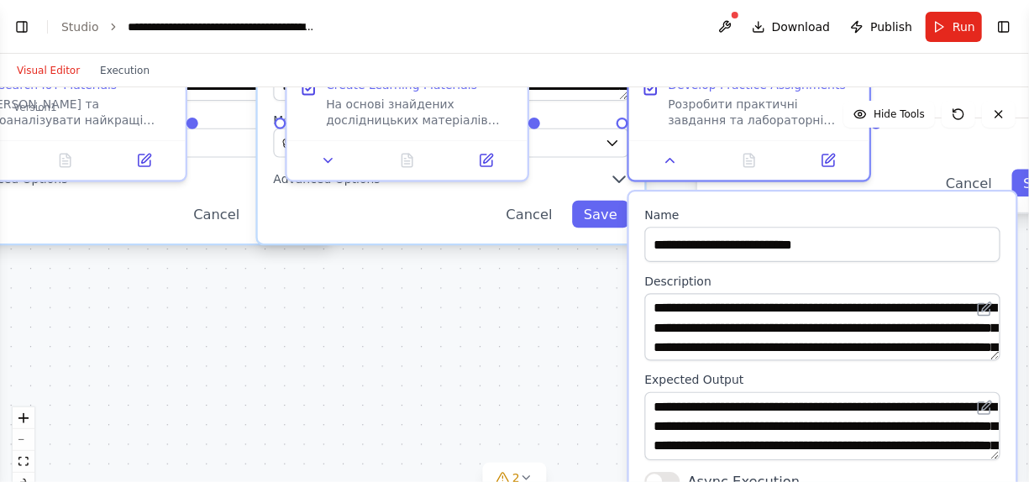
drag, startPoint x: 681, startPoint y: 137, endPoint x: 676, endPoint y: -84, distance: 221.0
click at [676, 0] on html "BETA Створи мультиагентного персонального асистента для вивчення дисциаліни Інт…" at bounding box center [514, 241] width 1029 height 482
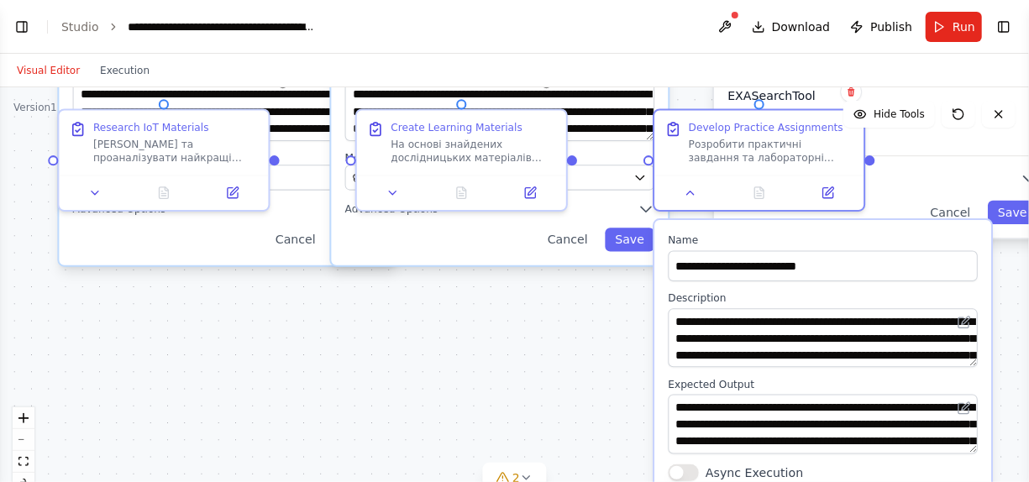
click at [697, 438] on div "Async Execution" at bounding box center [823, 472] width 310 height 17
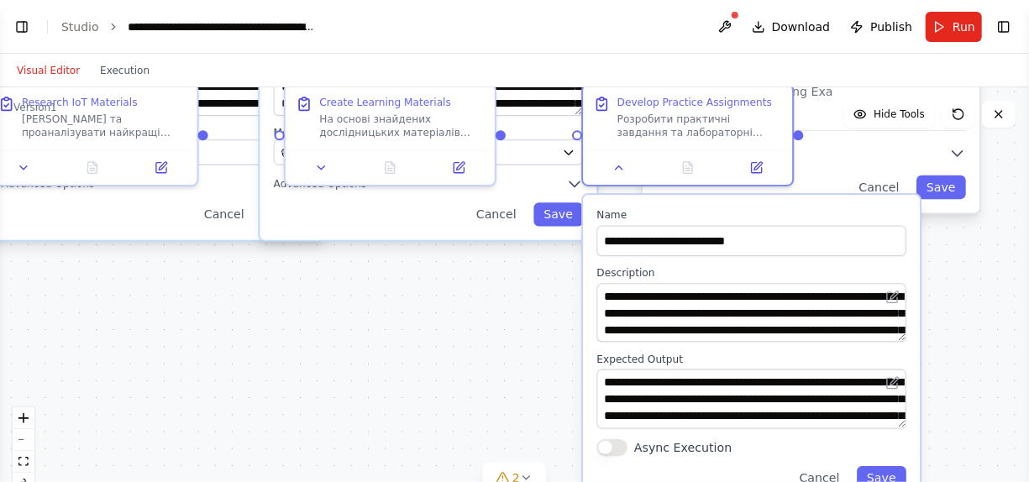
drag, startPoint x: 586, startPoint y: 383, endPoint x: 515, endPoint y: 358, distance: 75.7
click at [515, 358] on div "**********" at bounding box center [514, 297] width 1029 height 420
click at [19, 25] on button "Toggle Left Sidebar" at bounding box center [22, 27] width 24 height 24
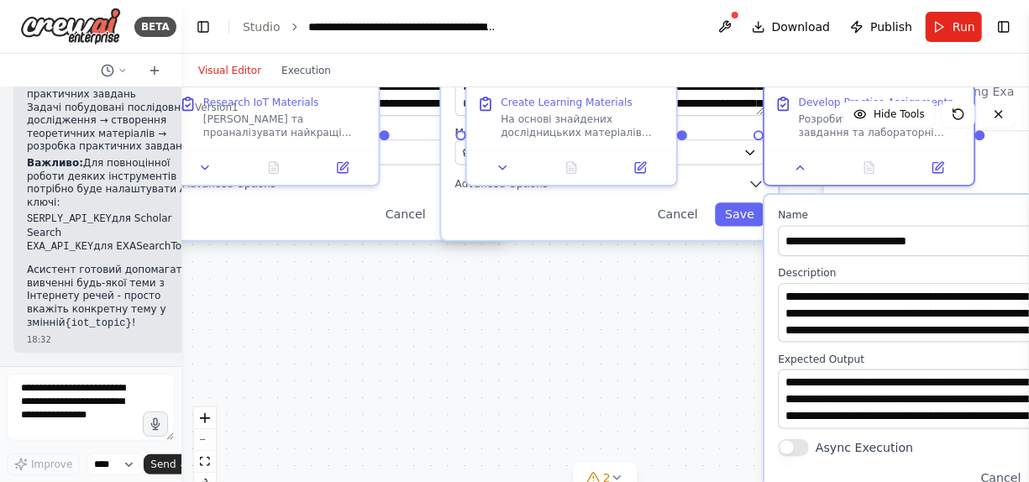
scroll to position [1864, 0]
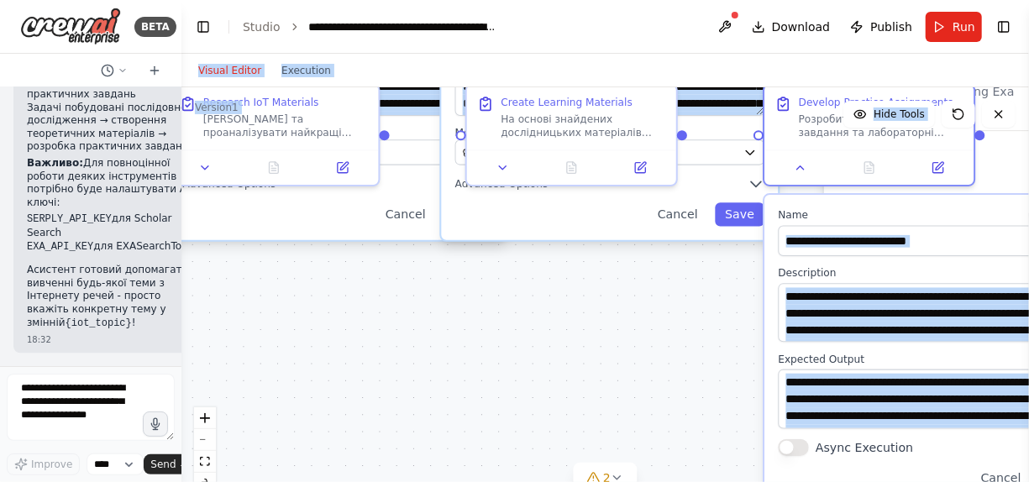
drag, startPoint x: 423, startPoint y: 103, endPoint x: 745, endPoint y: 137, distance: 324.5
click at [745, 137] on div "Visual Editor Execution Version 1 Hide Tools .deletable-edge-delete-btn { width…" at bounding box center [605, 268] width 848 height 429
drag, startPoint x: 516, startPoint y: 403, endPoint x: 297, endPoint y: 202, distance: 297.3
click at [516, 402] on div "**********" at bounding box center [605, 297] width 848 height 420
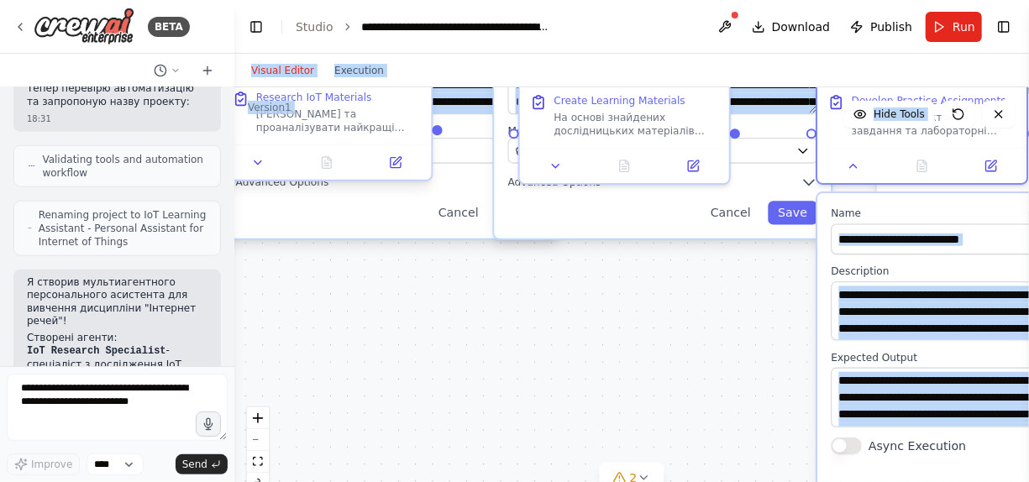
scroll to position [881, 0]
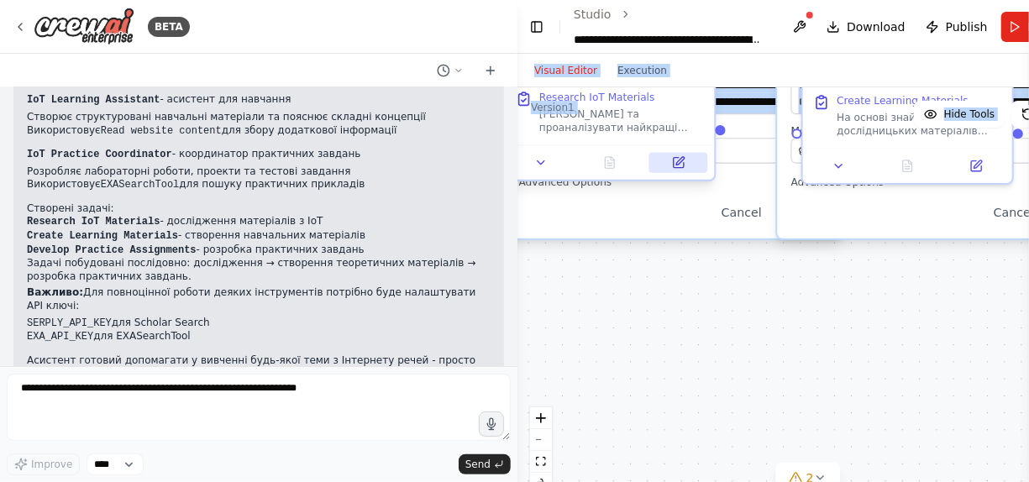
drag, startPoint x: 178, startPoint y: 72, endPoint x: 706, endPoint y: 161, distance: 535.1
click at [755, 110] on div "BETA Створи мультиагентного персонального асистента для вивчення дисциаліни Інт…" at bounding box center [514, 241] width 1029 height 482
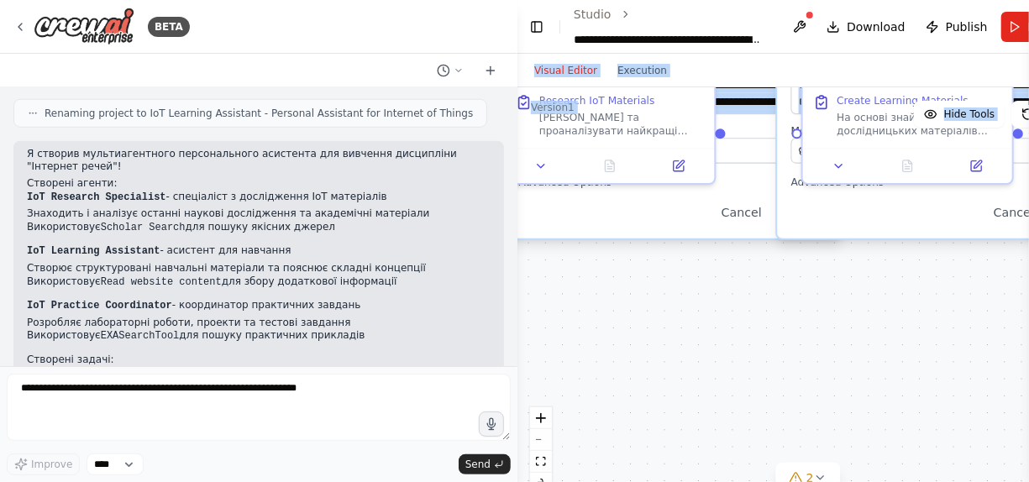
scroll to position [756, 0]
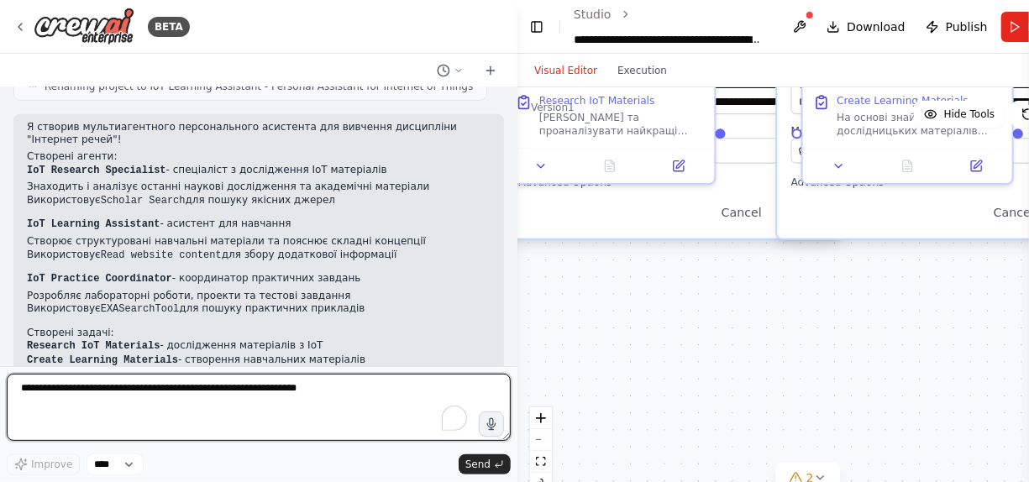
drag, startPoint x: 322, startPoint y: 381, endPoint x: 337, endPoint y: 411, distance: 33.1
click at [324, 438] on div "Improve **** Send" at bounding box center [259, 425] width 504 height 102
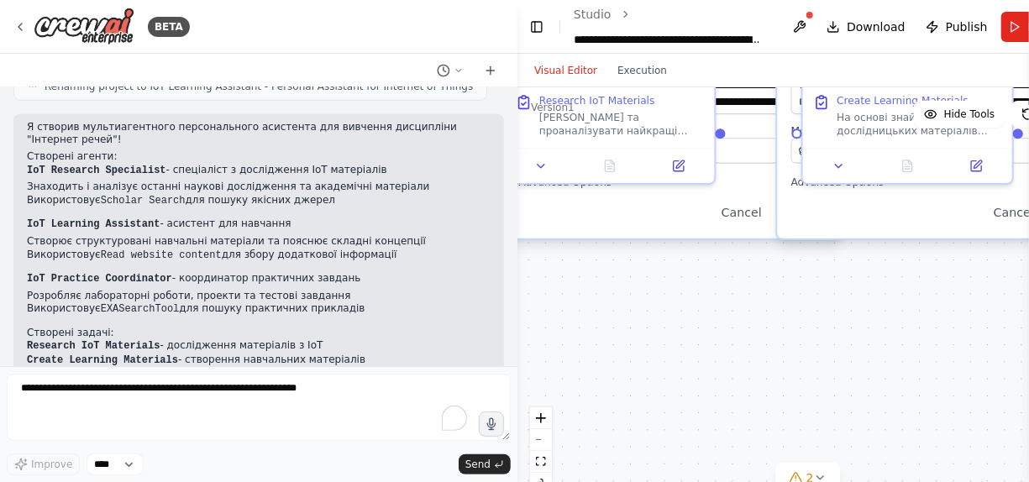
click at [424, 290] on li "Розробляє лабораторні роботи, проекти та тестові завдання" at bounding box center [259, 296] width 464 height 13
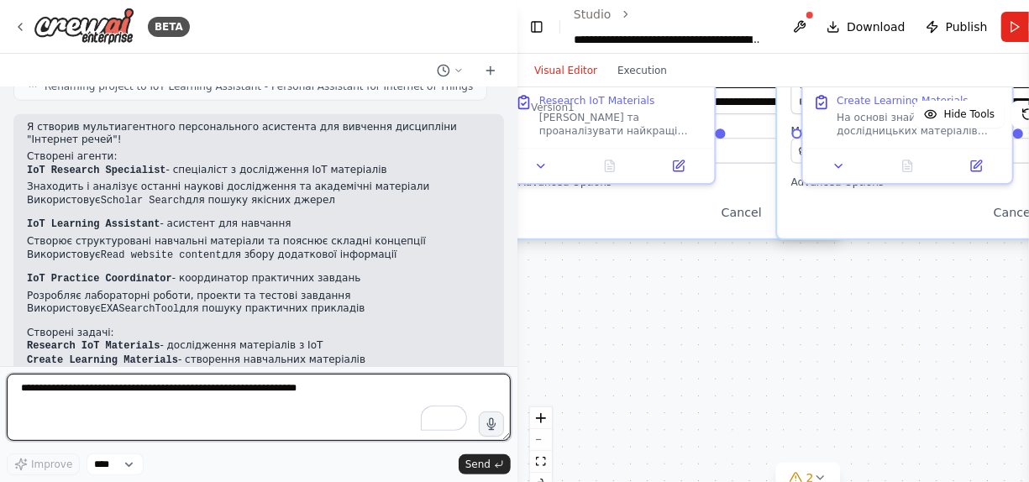
drag, startPoint x: 350, startPoint y: 376, endPoint x: 341, endPoint y: 418, distance: 43.8
click at [340, 421] on textarea "To enrich screen reader interactions, please activate Accessibility in Grammarl…" at bounding box center [259, 407] width 504 height 67
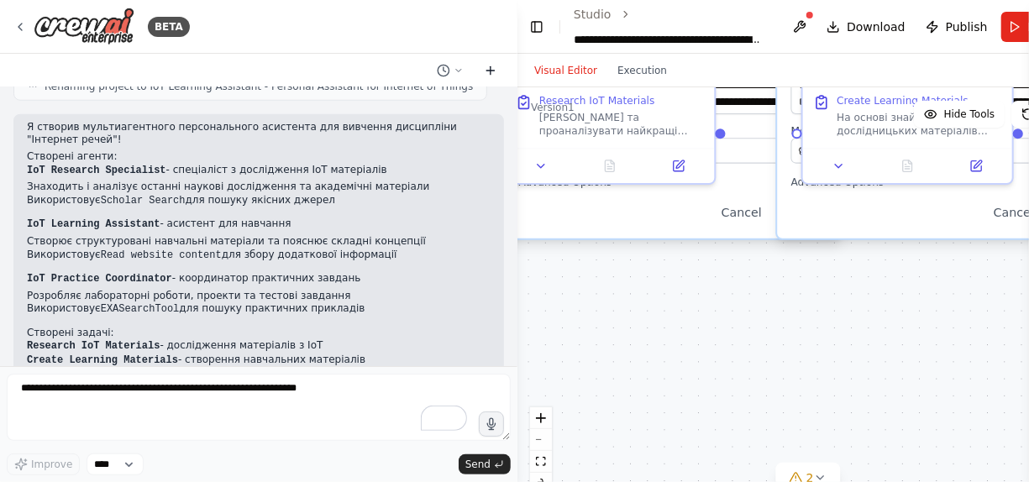
click at [486, 74] on icon at bounding box center [490, 70] width 13 height 13
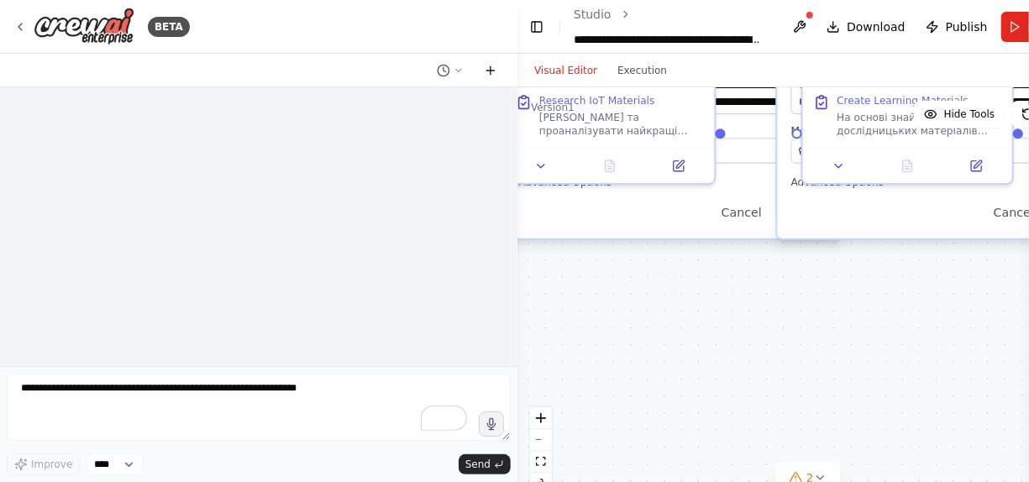
click at [486, 74] on icon at bounding box center [490, 70] width 13 height 13
click at [489, 71] on icon at bounding box center [490, 71] width 8 height 0
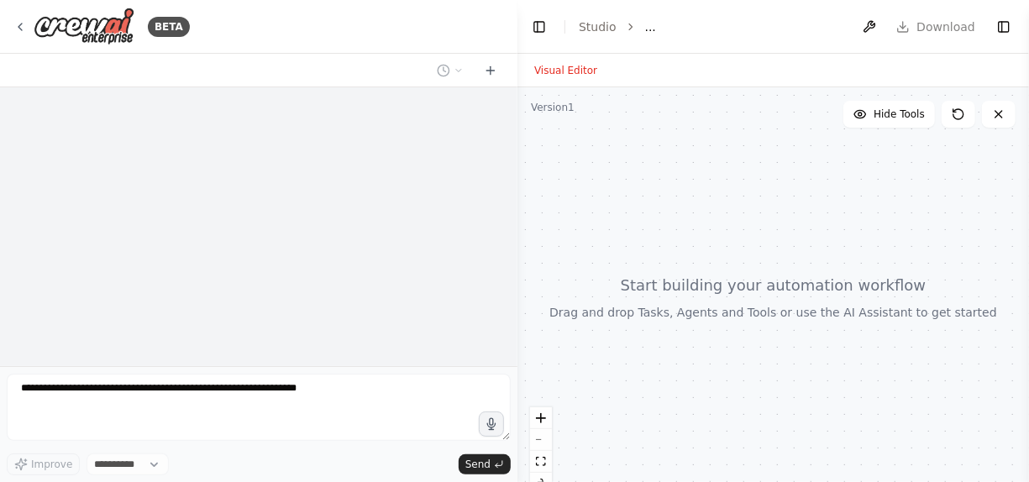
select select "****"
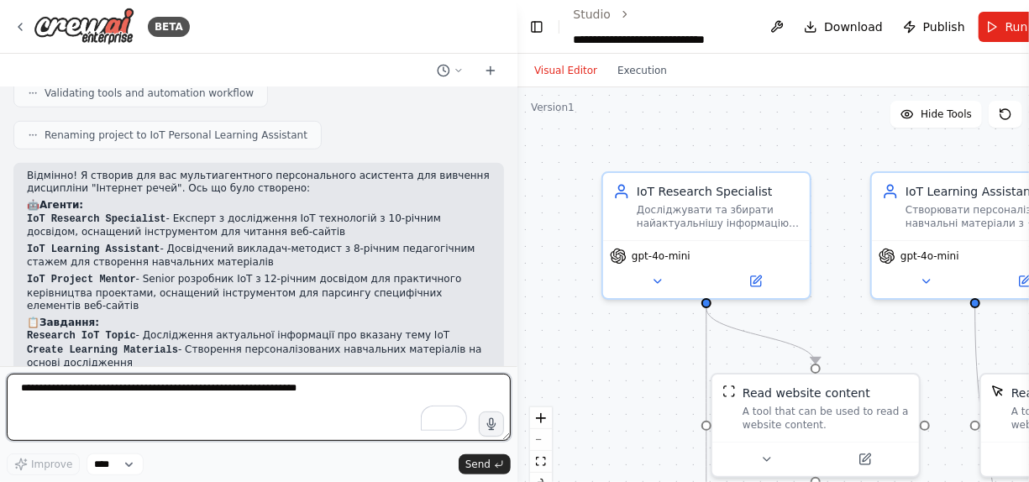
scroll to position [733, 0]
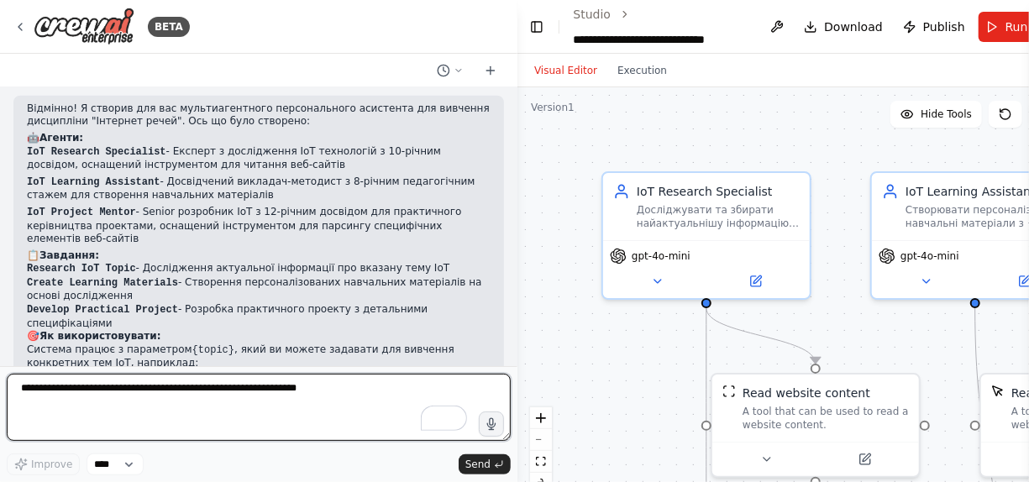
drag, startPoint x: 342, startPoint y: 376, endPoint x: 352, endPoint y: 398, distance: 24.1
click at [352, 398] on textarea "To enrich screen reader interactions, please activate Accessibility in Grammarl…" at bounding box center [259, 407] width 504 height 67
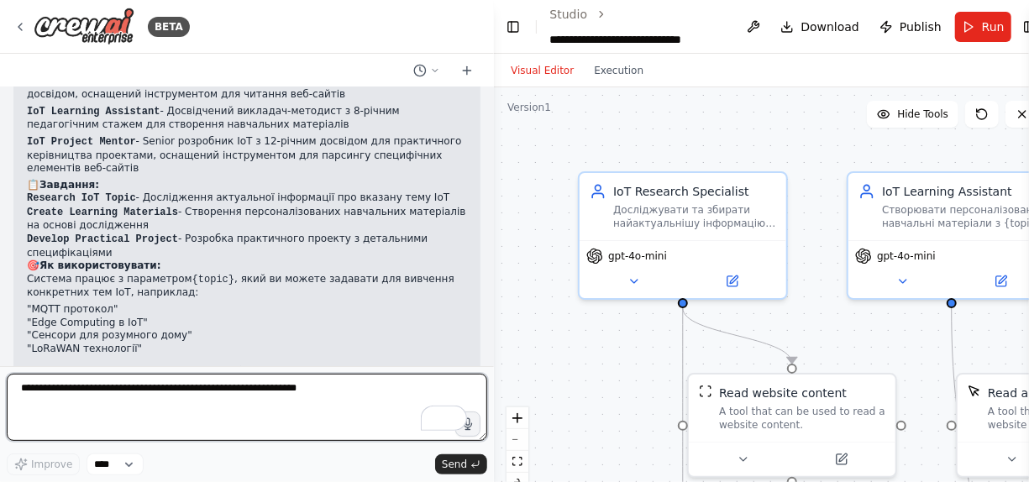
scroll to position [817, 0]
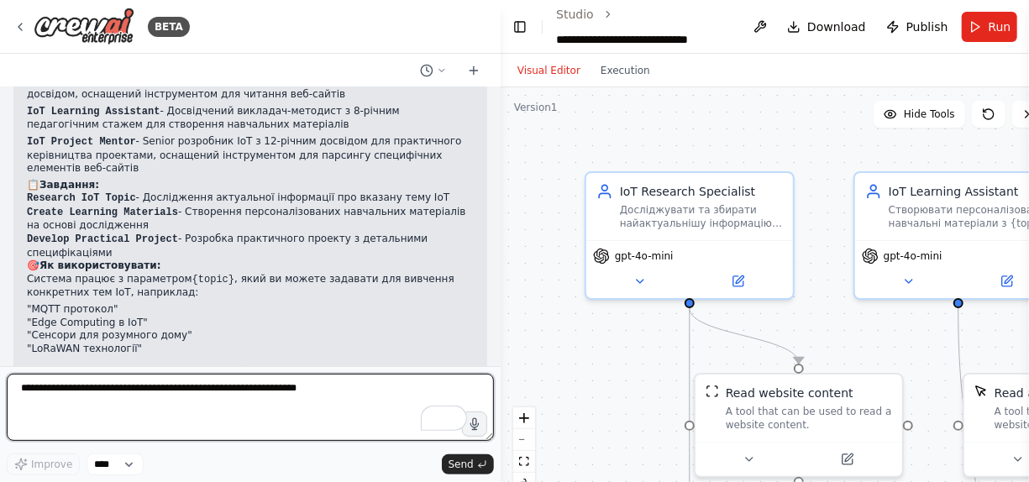
drag, startPoint x: 529, startPoint y: 308, endPoint x: 551, endPoint y: 267, distance: 47.0
click at [551, 267] on div "BETA Створи мультиагентного персонального асистента для вивчення дисциаліни Інт…" at bounding box center [514, 241] width 1029 height 482
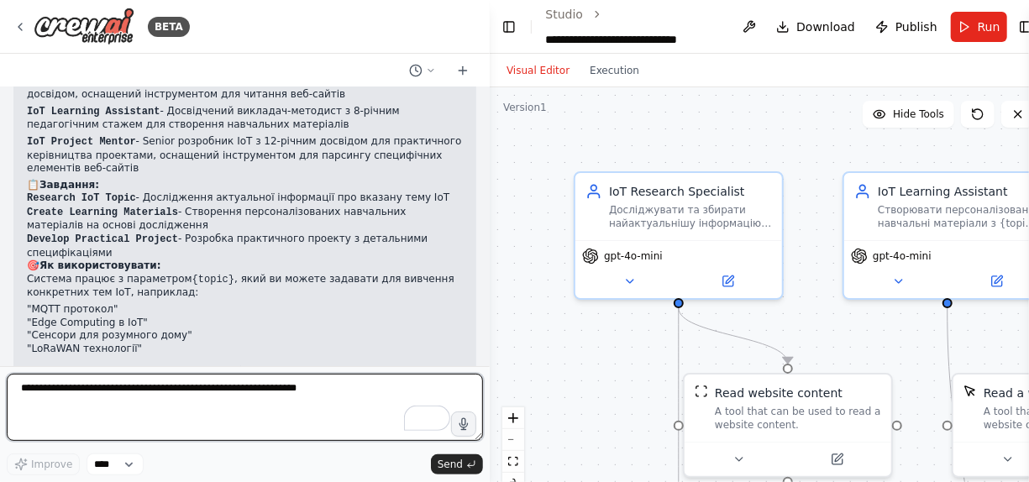
scroll to position [829, 0]
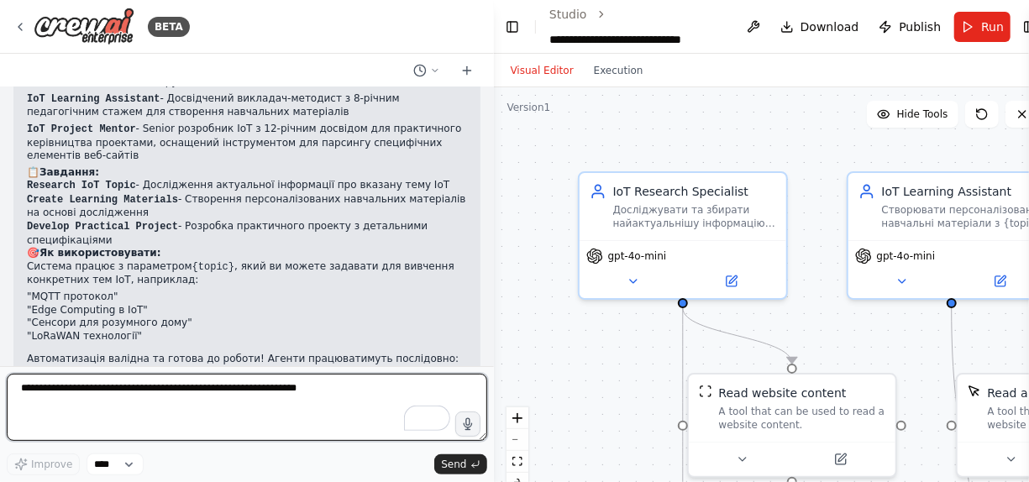
drag, startPoint x: 516, startPoint y: 299, endPoint x: 527, endPoint y: 282, distance: 20.0
click at [527, 282] on div "BETA Створи мультиагентного персонального асистента для вивчення дисциаліни Інт…" at bounding box center [514, 241] width 1029 height 482
click at [498, 250] on div "BETA Створи мультиагентного персонального асистента для вивчення дисциаліни Інт…" at bounding box center [514, 241] width 1029 height 482
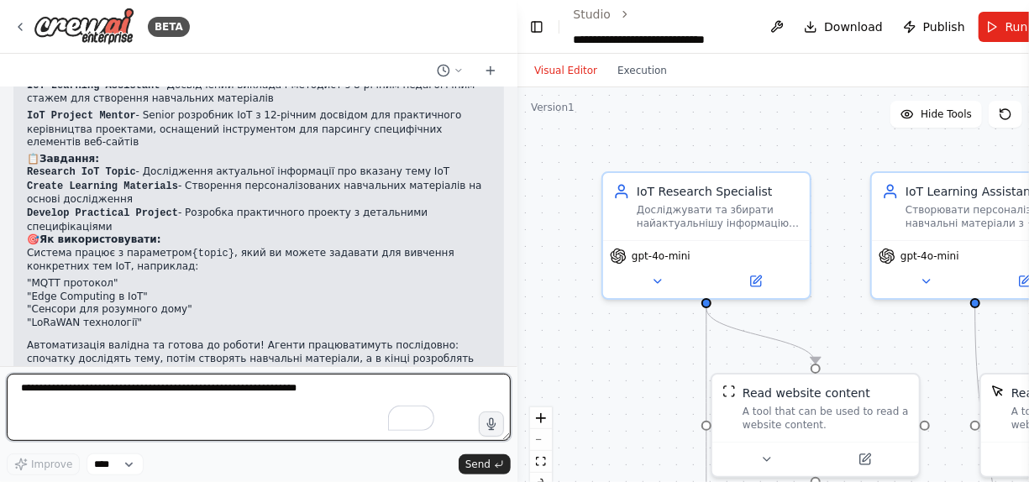
scroll to position [817, 0]
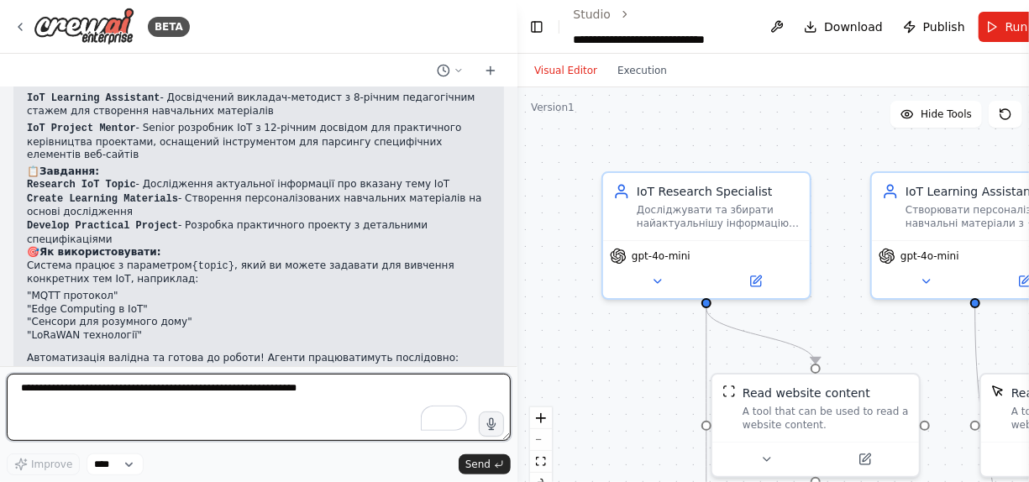
drag, startPoint x: 483, startPoint y: 39, endPoint x: 848, endPoint y: 65, distance: 365.6
click at [848, 65] on div "BETA Створи мультиагентного персонального асистента для вивчення дисциаліни Інт…" at bounding box center [514, 241] width 1029 height 482
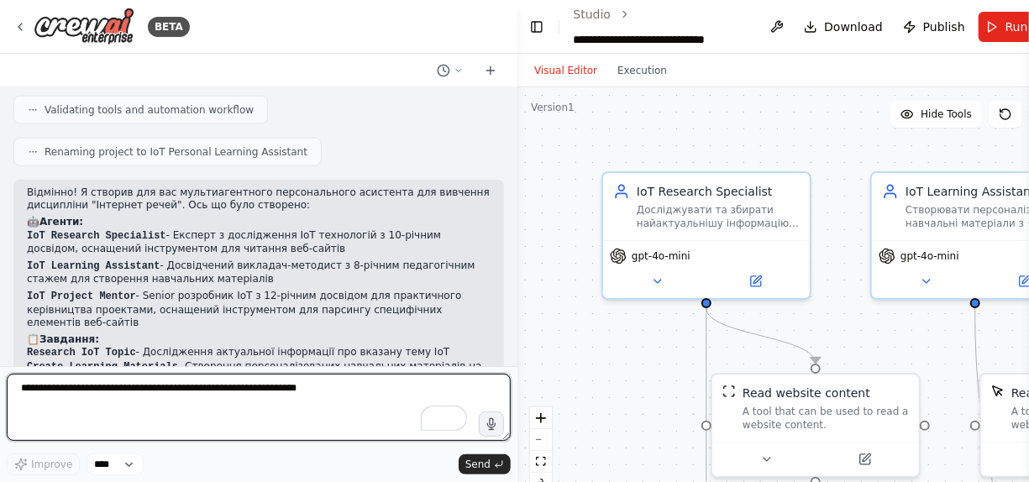
scroll to position [661, 0]
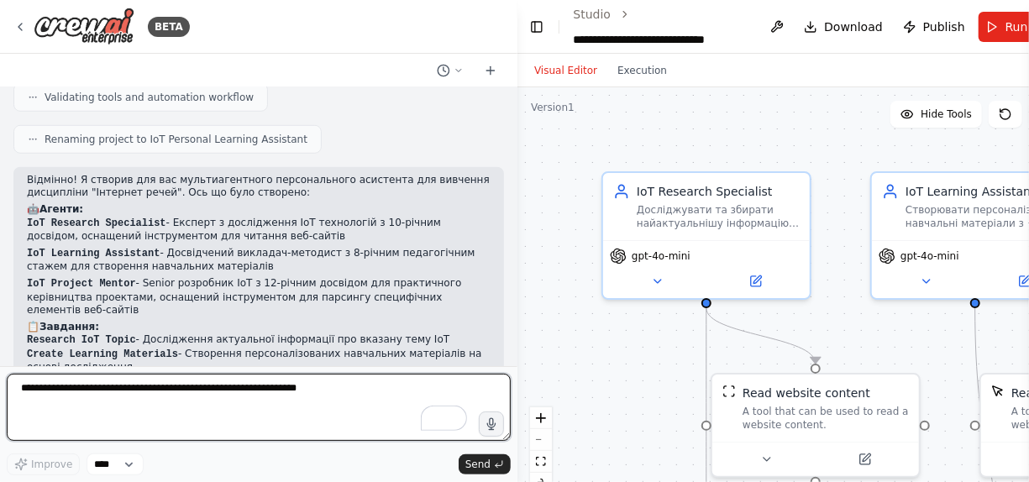
click at [512, 303] on div "BETA Створи мультиагентного персонального асистента для вивчення дисциаліни Інт…" at bounding box center [514, 241] width 1029 height 482
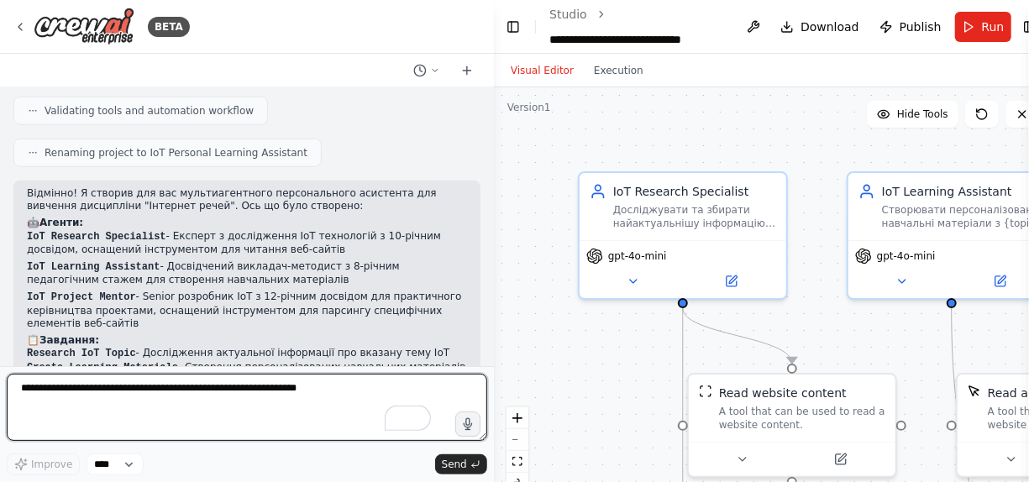
scroll to position [649, 0]
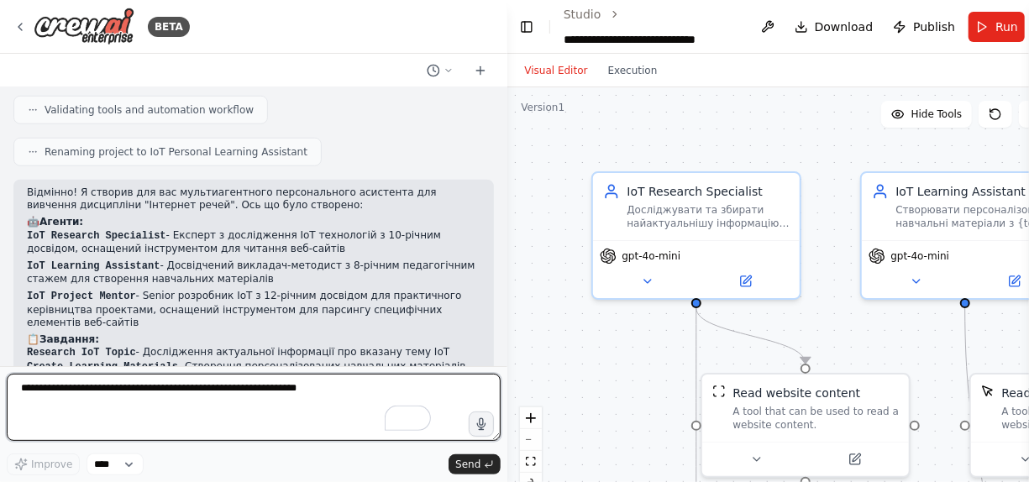
drag, startPoint x: 485, startPoint y: 297, endPoint x: 578, endPoint y: 305, distance: 93.6
click at [578, 305] on div "BETA Створи мультиагентного персонального асистента для вивчення дисциаліни Інт…" at bounding box center [514, 241] width 1029 height 482
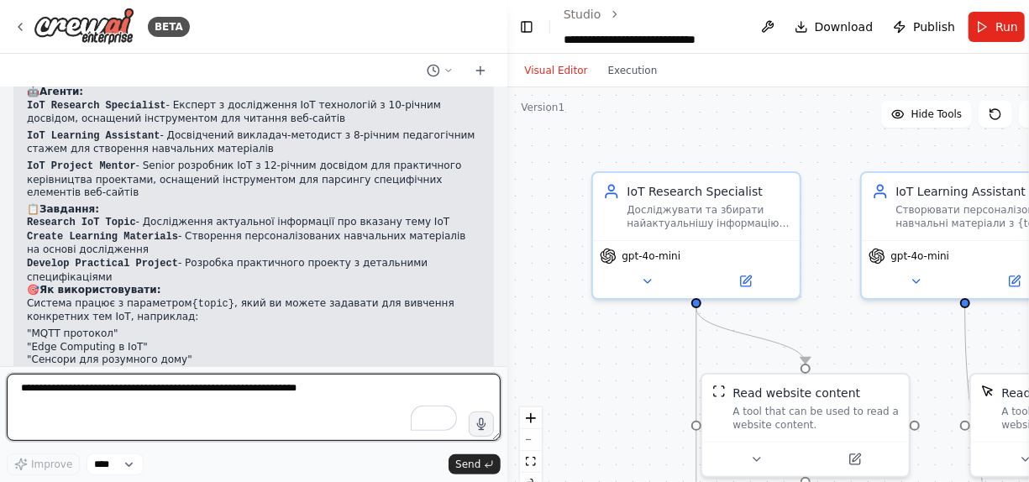
scroll to position [817, 0]
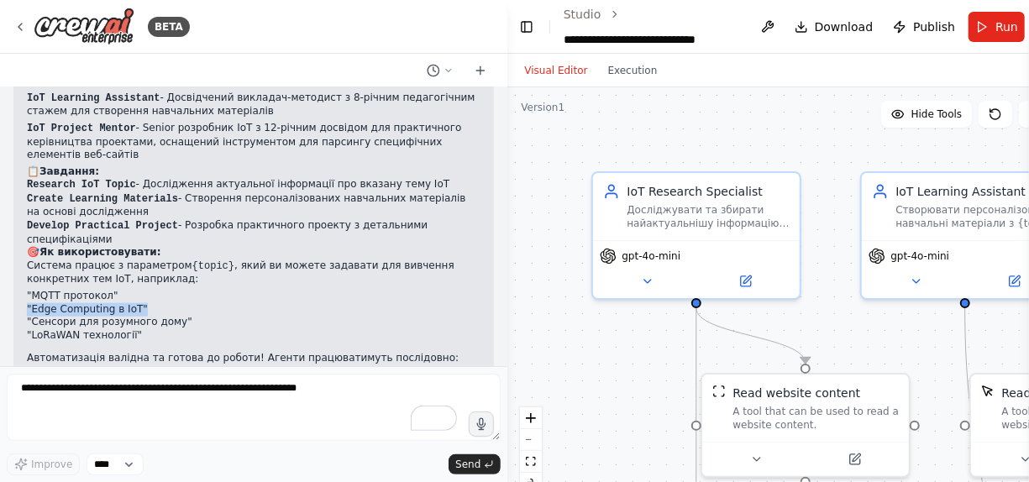
drag, startPoint x: 138, startPoint y: 263, endPoint x: 16, endPoint y: 266, distance: 121.9
click at [16, 266] on div "Відмінно! Я створив для вас мультиагентного персонального асистента для вивченн…" at bounding box center [253, 213] width 481 height 402
copy li ""Edge Computing в IoT""
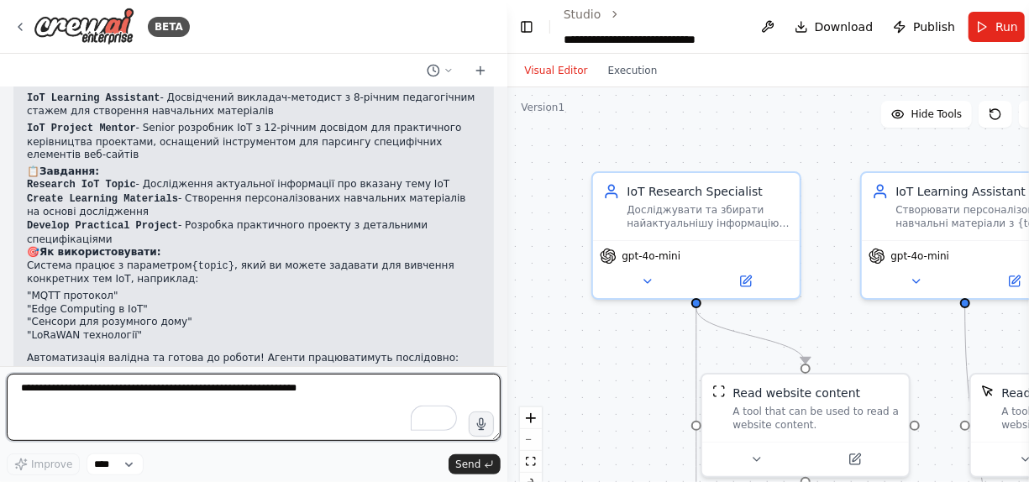
click at [45, 387] on textarea "To enrich screen reader interactions, please activate Accessibility in Grammarl…" at bounding box center [254, 407] width 494 height 67
type textarea "*"
paste textarea "**********"
type textarea "**********"
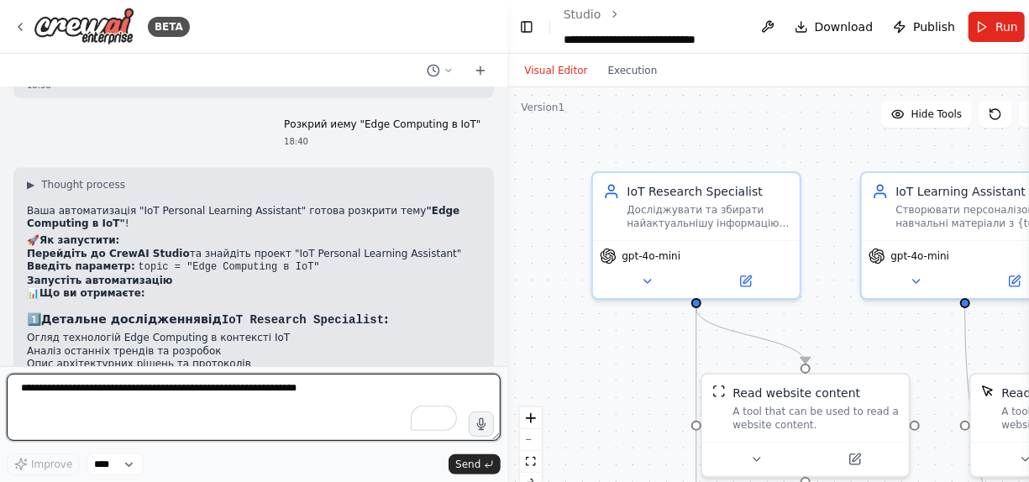
scroll to position [1217, 0]
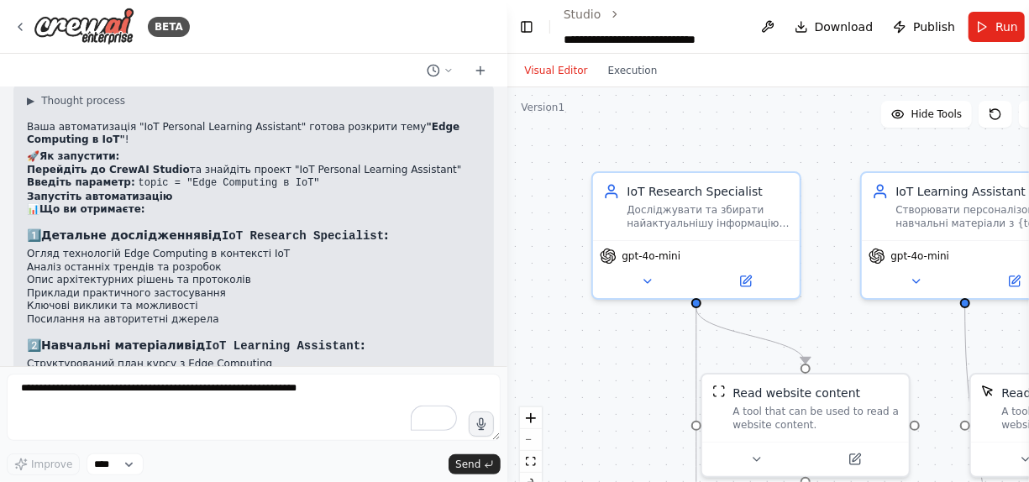
drag, startPoint x: 364, startPoint y: 256, endPoint x: 264, endPoint y: 28, distance: 249.5
click at [264, 28] on div "BETA" at bounding box center [254, 27] width 508 height 54
click at [587, 15] on link "Studio" at bounding box center [583, 14] width 38 height 13
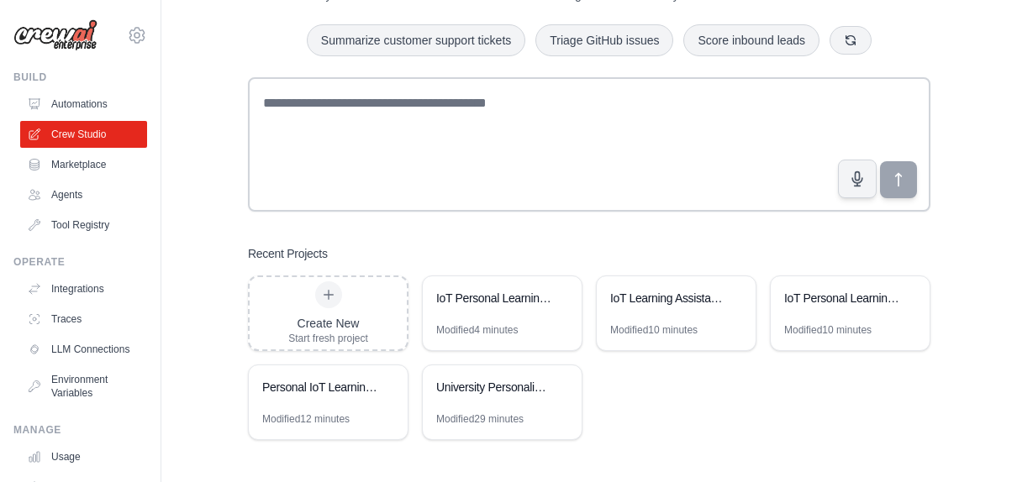
scroll to position [84, 0]
click at [486, 316] on div "IoT Personal Learning Assistant" at bounding box center [502, 299] width 159 height 47
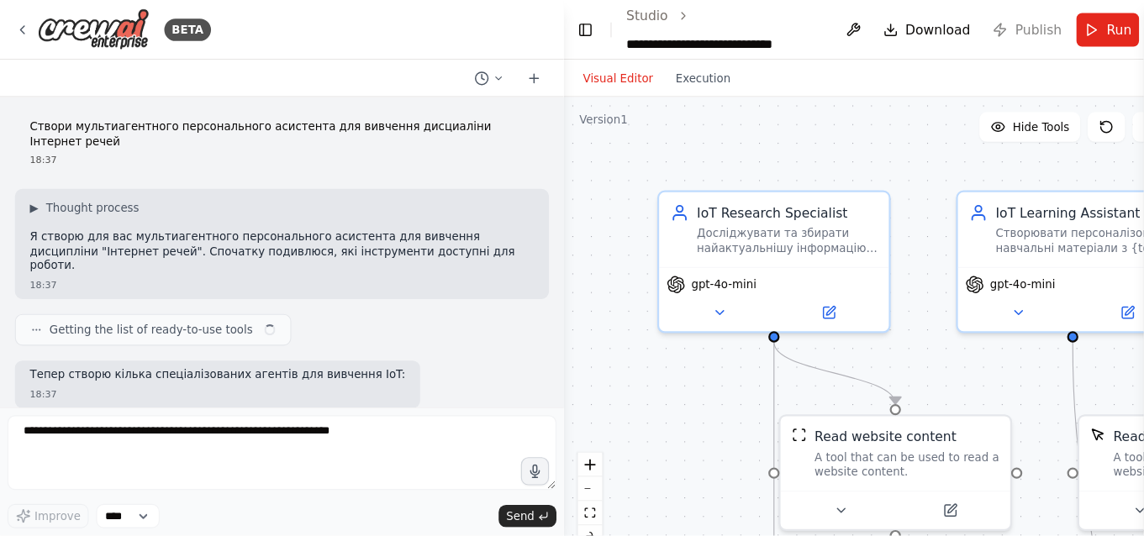
scroll to position [571, 0]
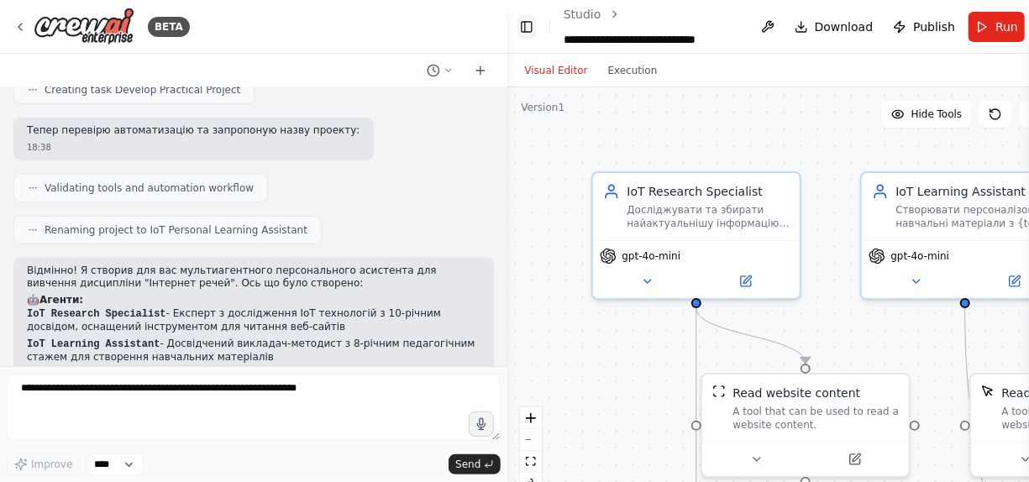
click at [522, 24] on button "Toggle Left Sidebar" at bounding box center [527, 27] width 18 height 24
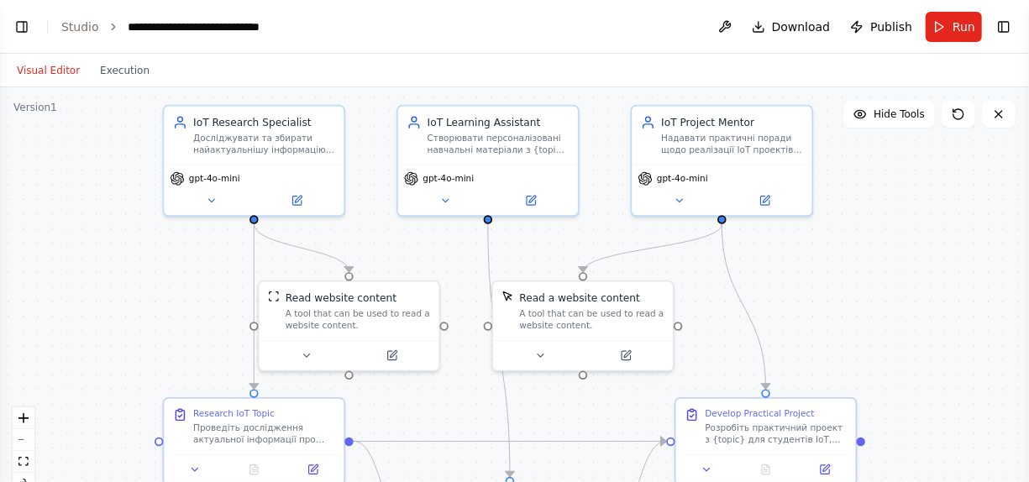
drag, startPoint x: 932, startPoint y: 294, endPoint x: 902, endPoint y: 222, distance: 78.3
click at [902, 222] on div ".deletable-edge-delete-btn { width: 20px; height: 20px; border: 0px solid #ffff…" at bounding box center [514, 297] width 1029 height 420
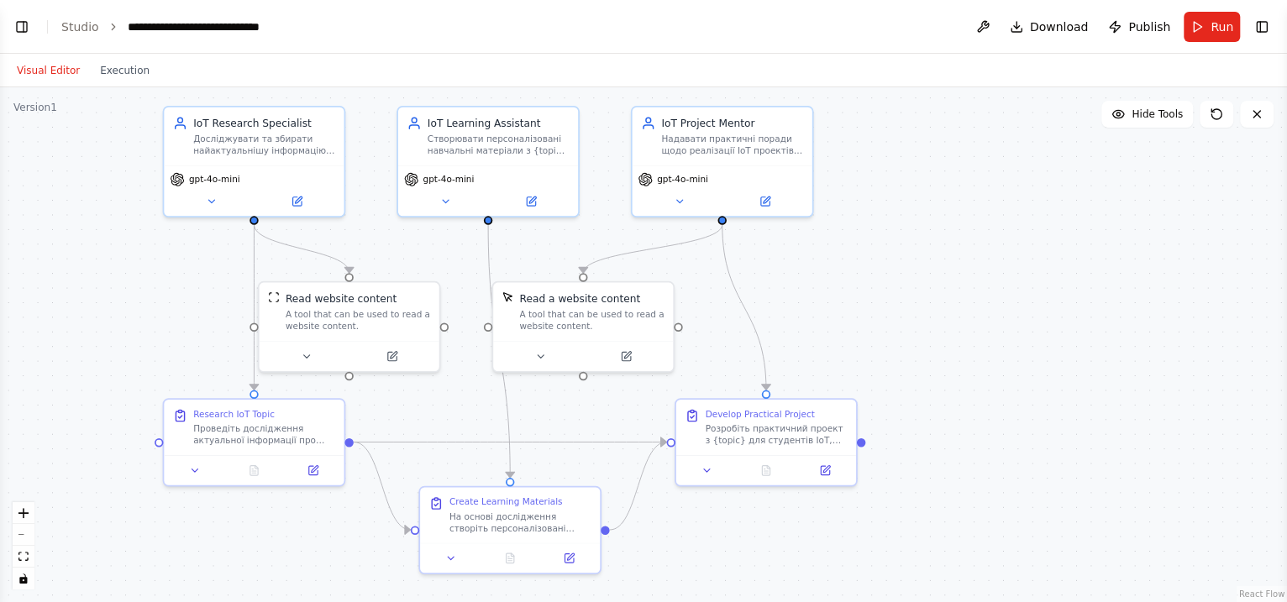
drag, startPoint x: 965, startPoint y: 0, endPoint x: 204, endPoint y: 309, distance: 821.7
click at [204, 309] on div ".deletable-edge-delete-btn { width: 20px; height: 20px; border: 0px solid #ffff…" at bounding box center [643, 344] width 1287 height 515
click at [216, 210] on div "gpt-4o-mini" at bounding box center [254, 188] width 180 height 50
click at [212, 212] on div "gpt-4o-mini" at bounding box center [254, 188] width 180 height 50
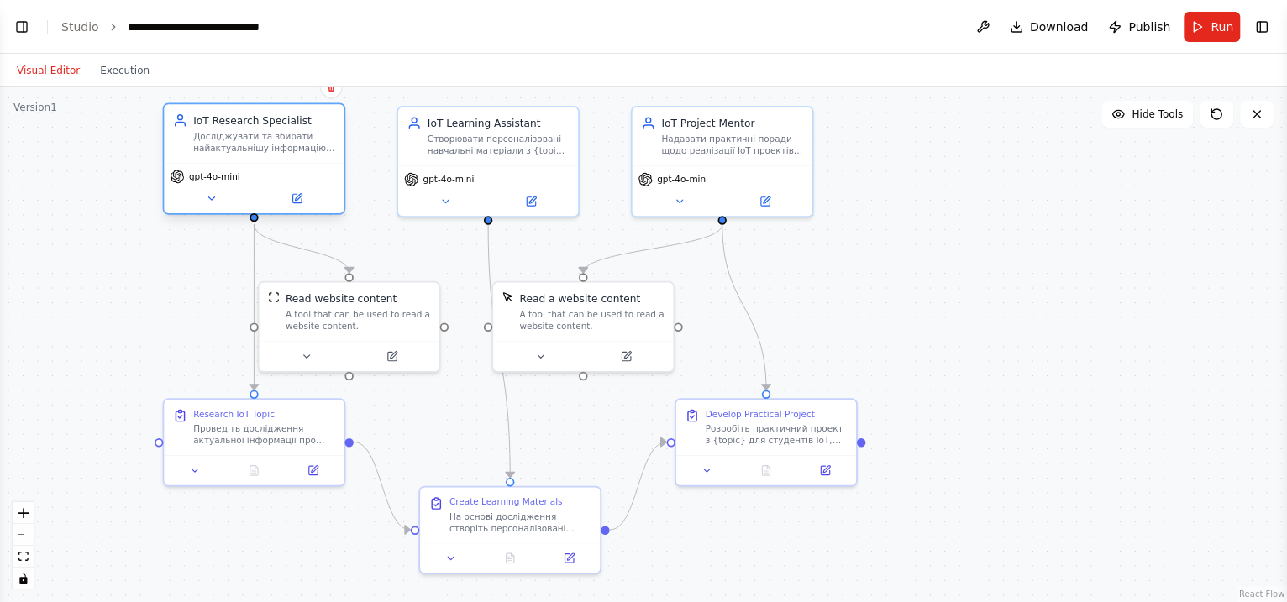
click at [303, 208] on div "gpt-4o-mini" at bounding box center [254, 188] width 180 height 50
click at [215, 197] on icon at bounding box center [212, 198] width 12 height 12
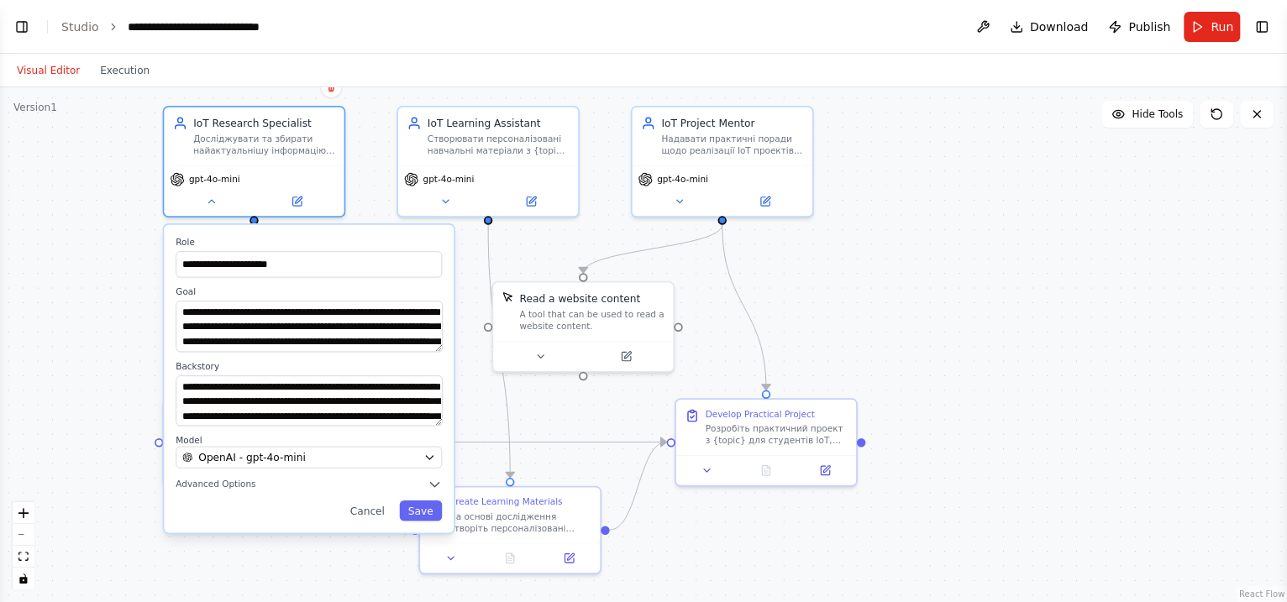
click at [437, 481] on div "**********" at bounding box center [309, 379] width 290 height 308
click at [680, 202] on icon at bounding box center [680, 198] width 12 height 12
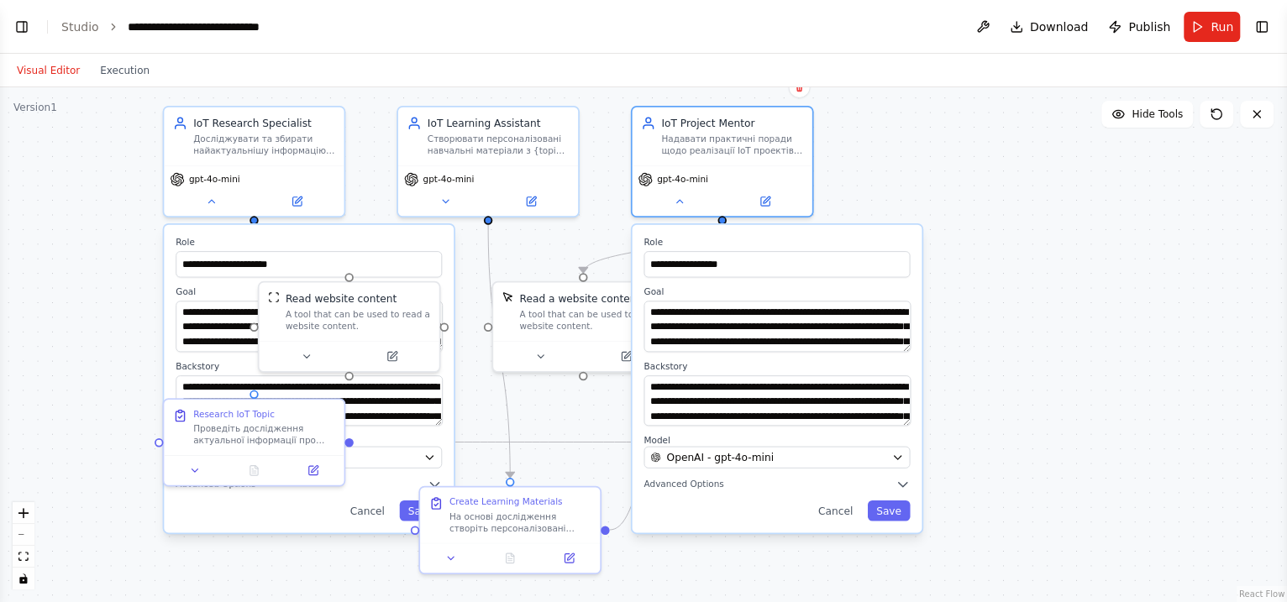
click at [920, 182] on div "**********" at bounding box center [643, 344] width 1287 height 515
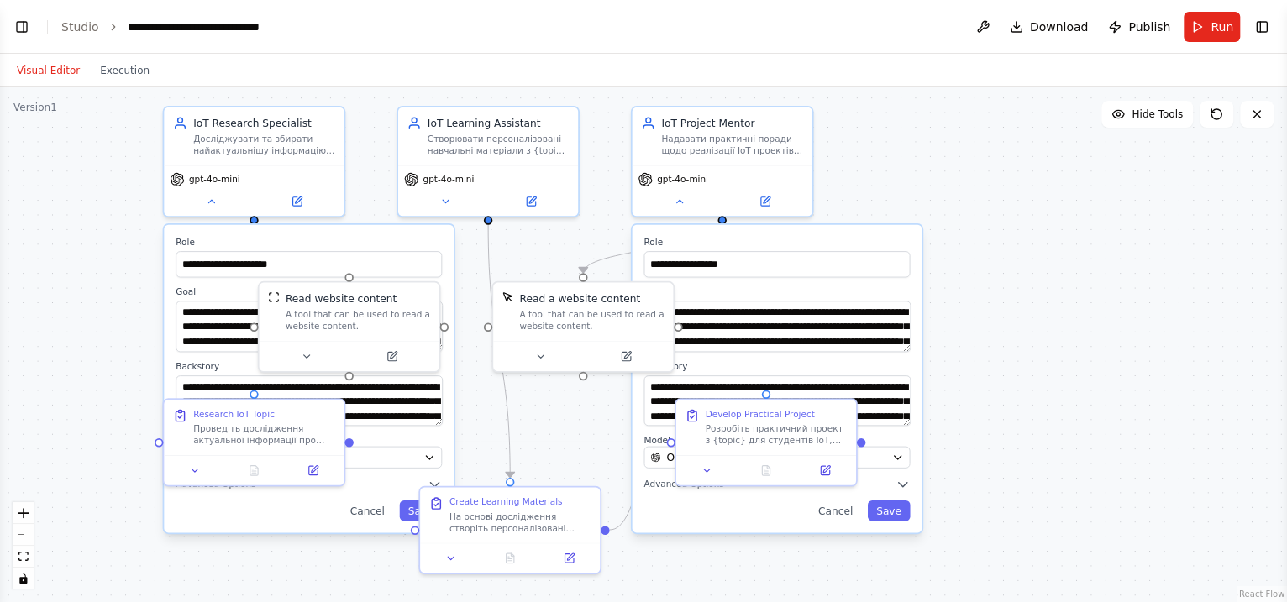
click at [1018, 380] on div "**********" at bounding box center [643, 344] width 1287 height 515
click at [548, 365] on div at bounding box center [584, 354] width 180 height 30
click at [542, 366] on div at bounding box center [584, 354] width 180 height 30
click at [1028, 402] on div "**********" at bounding box center [643, 344] width 1287 height 515
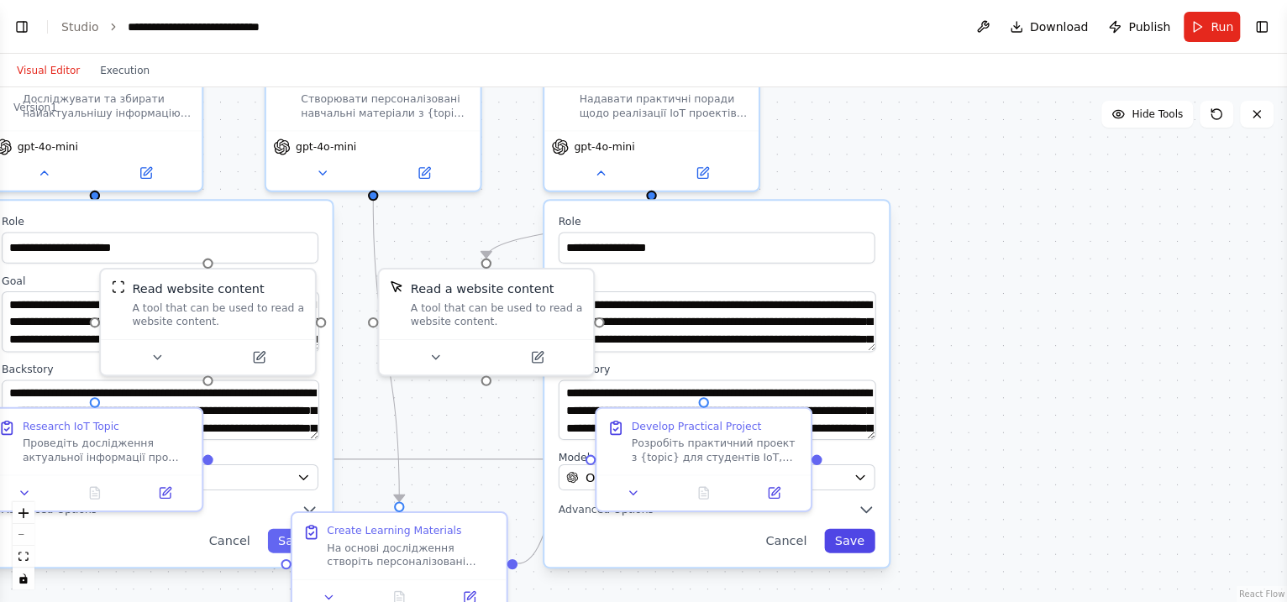
click at [865, 481] on button "Save" at bounding box center [849, 541] width 50 height 24
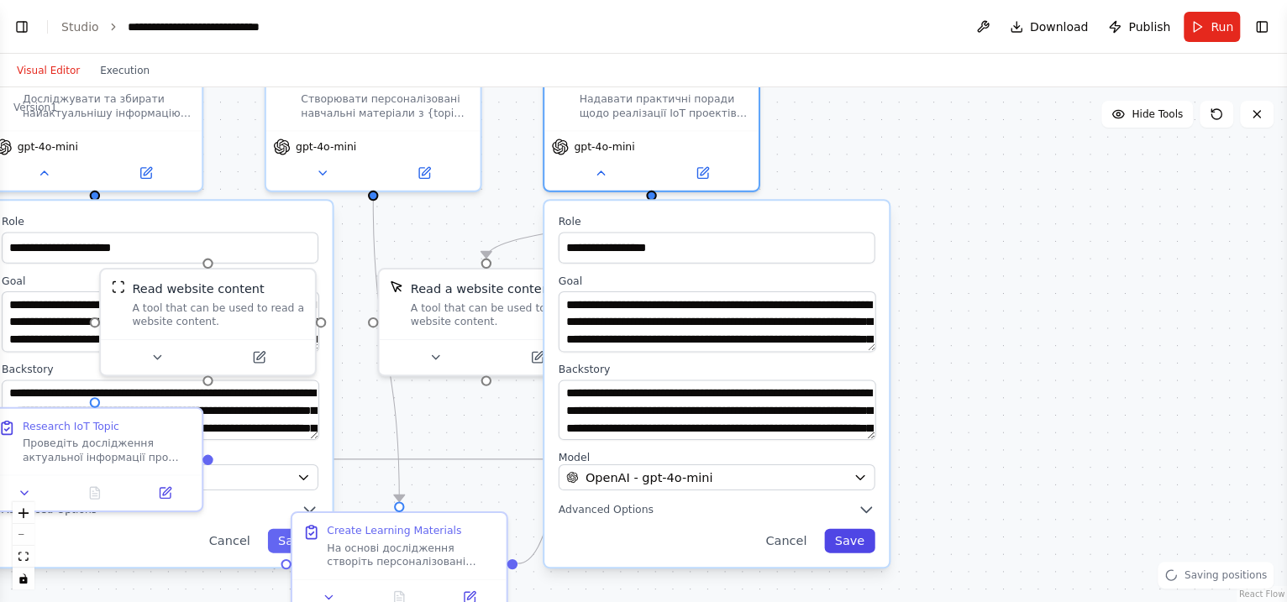
click at [865, 481] on button "Save" at bounding box center [849, 541] width 50 height 24
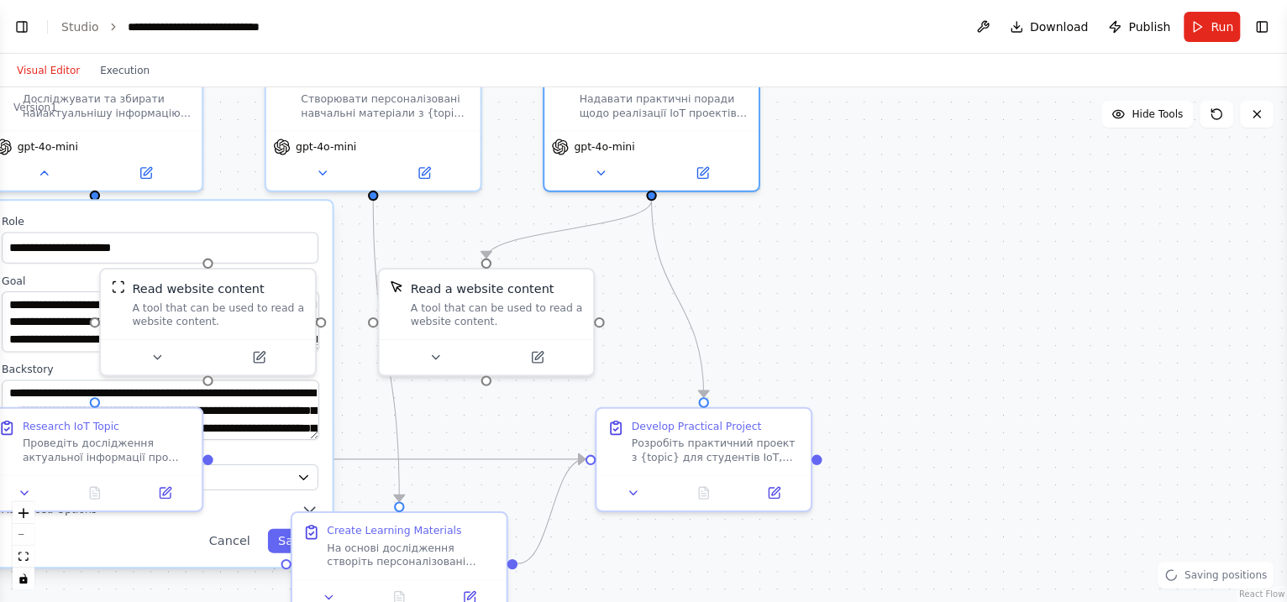
click at [1014, 364] on div "**********" at bounding box center [643, 344] width 1287 height 515
click at [635, 481] on div "Develop Practical Project Розробіть практичний проект з {topic} для студентів I…" at bounding box center [704, 455] width 218 height 105
click at [637, 481] on div "Develop Practical Project Розробіть практичний проект з {topic} для студентів I…" at bounding box center [704, 460] width 218 height 105
click at [637, 481] on div at bounding box center [704, 488] width 214 height 35
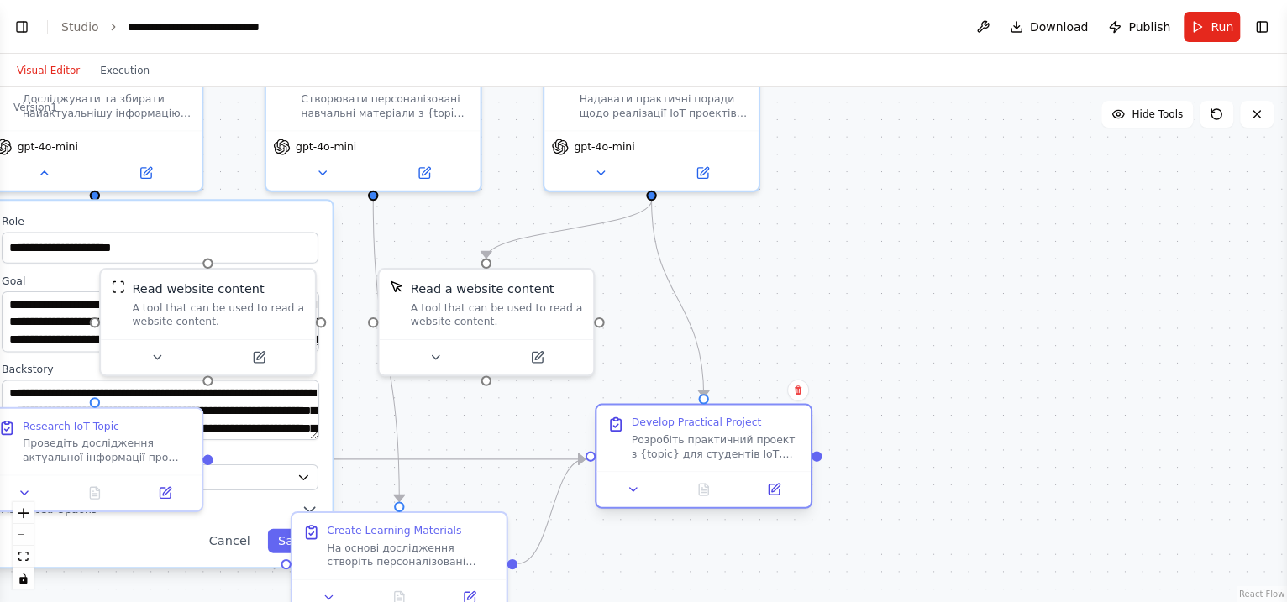
click at [637, 481] on div at bounding box center [704, 488] width 214 height 35
click at [436, 353] on icon at bounding box center [435, 353] width 7 height 3
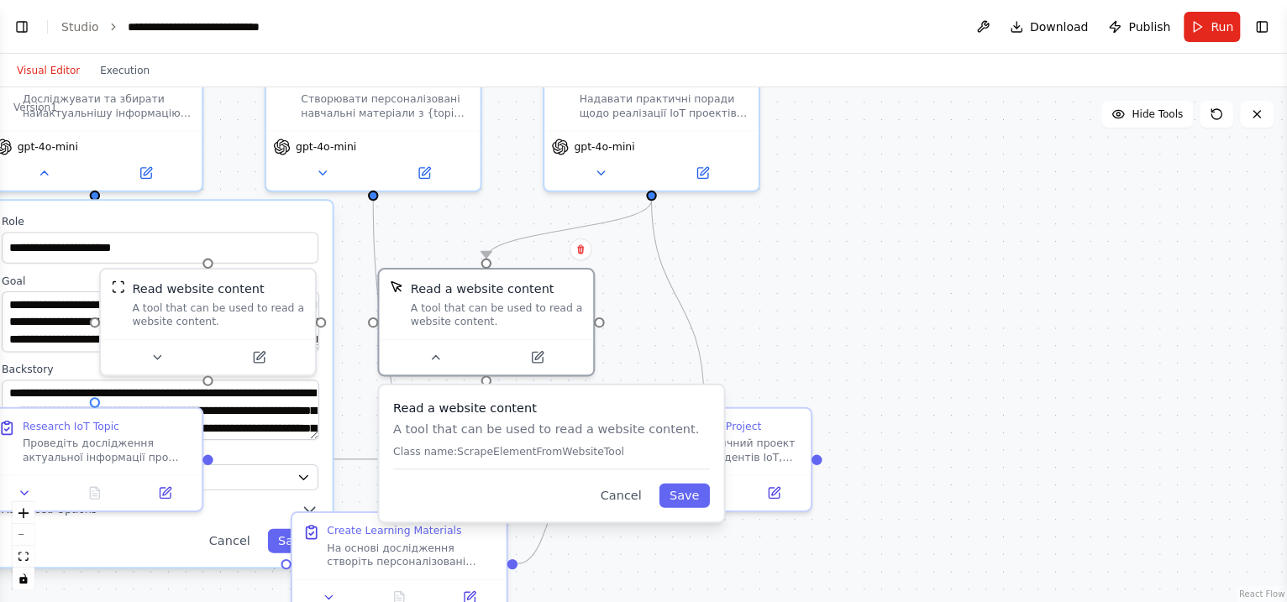
click at [861, 324] on div "**********" at bounding box center [643, 344] width 1287 height 515
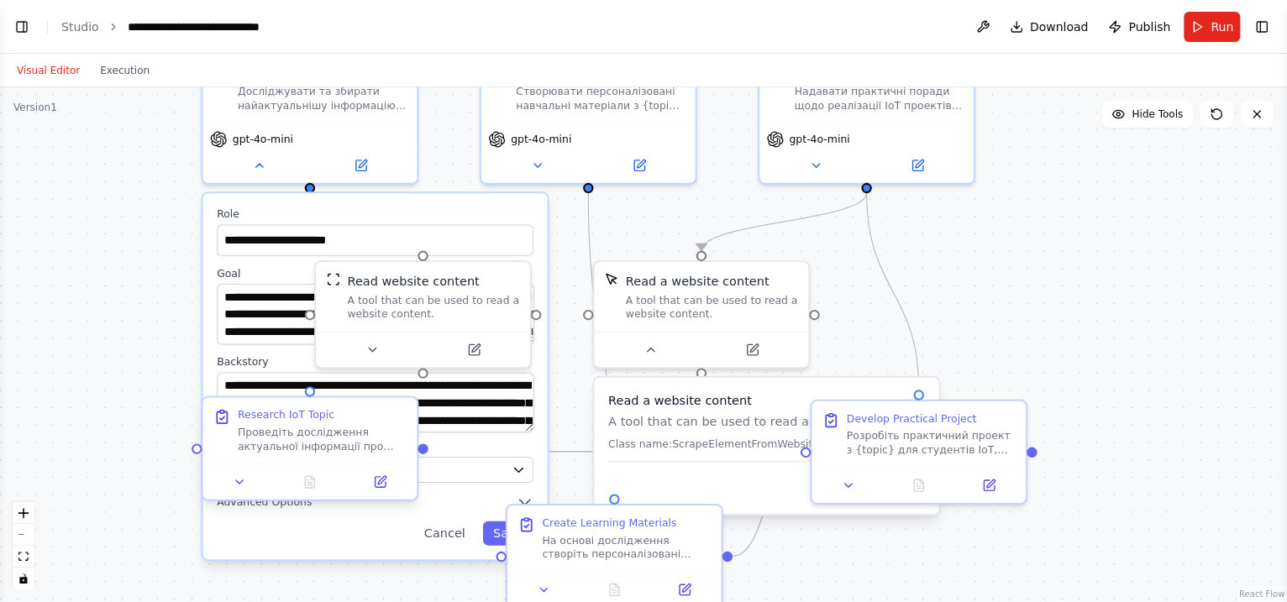
drag, startPoint x: 1075, startPoint y: 476, endPoint x: 255, endPoint y: 452, distance: 819.6
click at [1028, 467] on div "BETA Створи мультиагентного персонального асистента для вивчення дисциаліни Інт…" at bounding box center [643, 301] width 1287 height 602
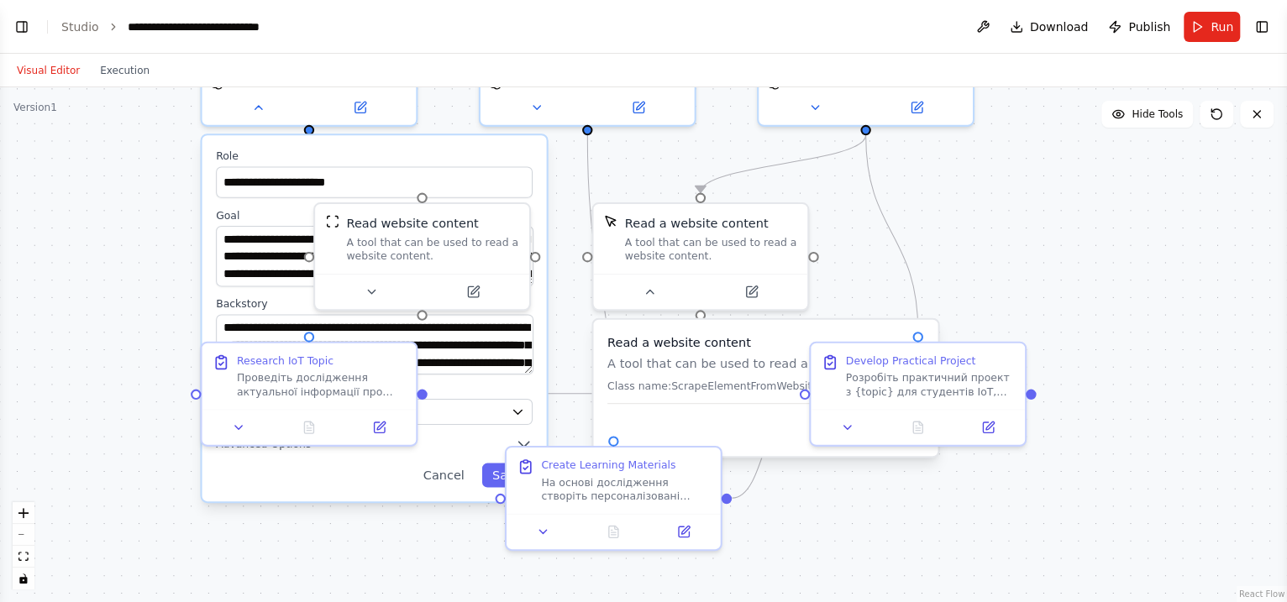
drag, startPoint x: 166, startPoint y: 337, endPoint x: 212, endPoint y: 329, distance: 47.0
click at [183, 281] on div "**********" at bounding box center [643, 344] width 1287 height 515
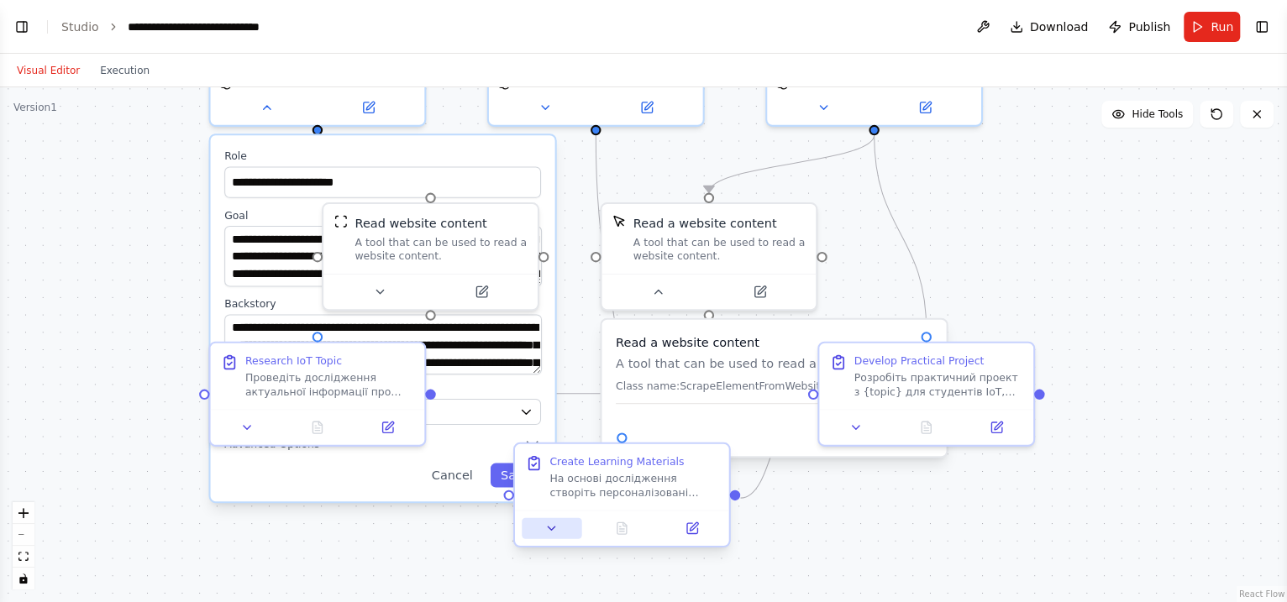
click at [556, 481] on icon at bounding box center [551, 529] width 14 height 14
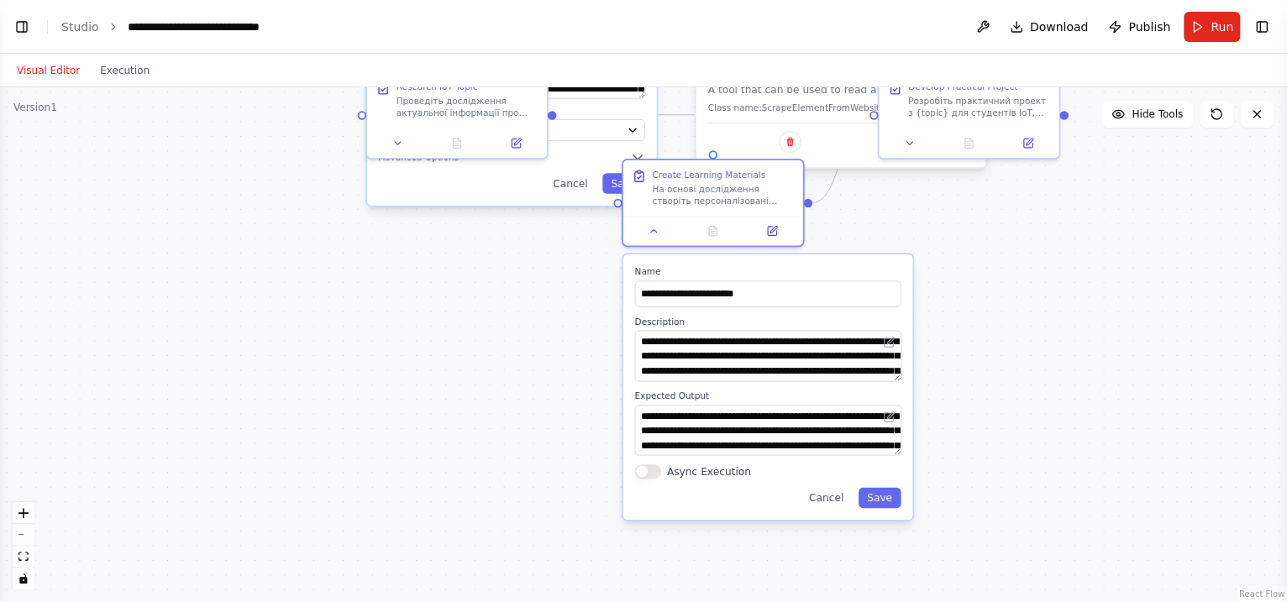
drag, startPoint x: 1076, startPoint y: 389, endPoint x: 1107, endPoint y: 91, distance: 299.9
click at [1028, 91] on div "**********" at bounding box center [643, 344] width 1287 height 515
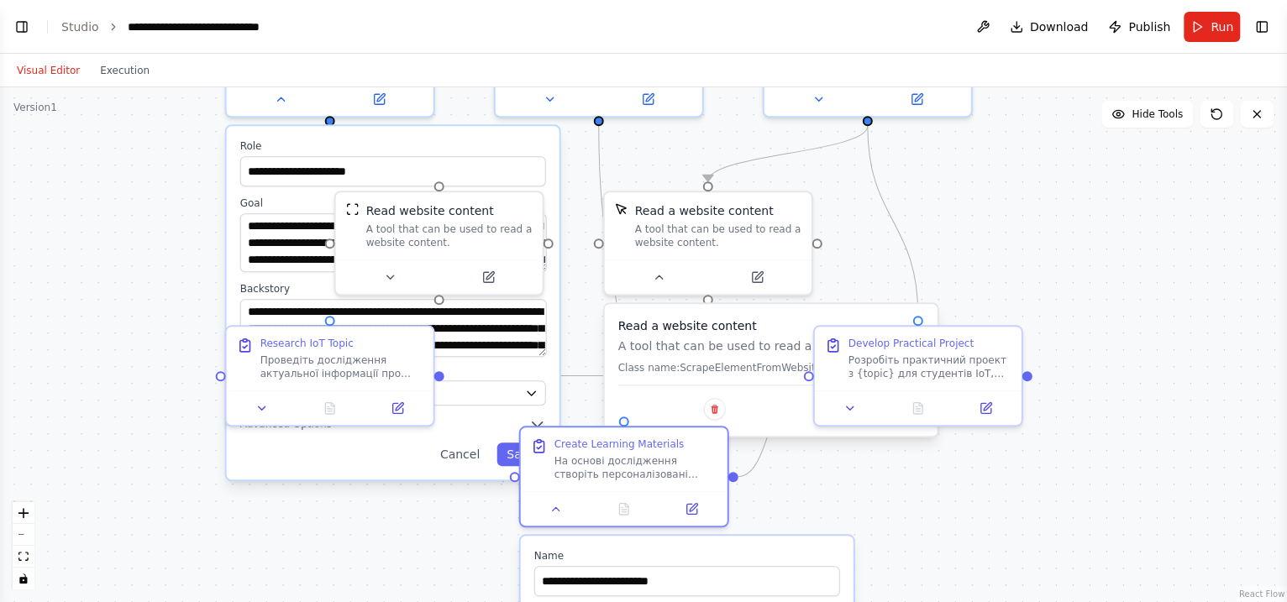
drag, startPoint x: 859, startPoint y: 318, endPoint x: 1216, endPoint y: 597, distance: 452.6
click at [1028, 481] on html "BETA Створи мультиагентного персонального асистента для вивчення дисциаліни Інт…" at bounding box center [643, 301] width 1287 height 602
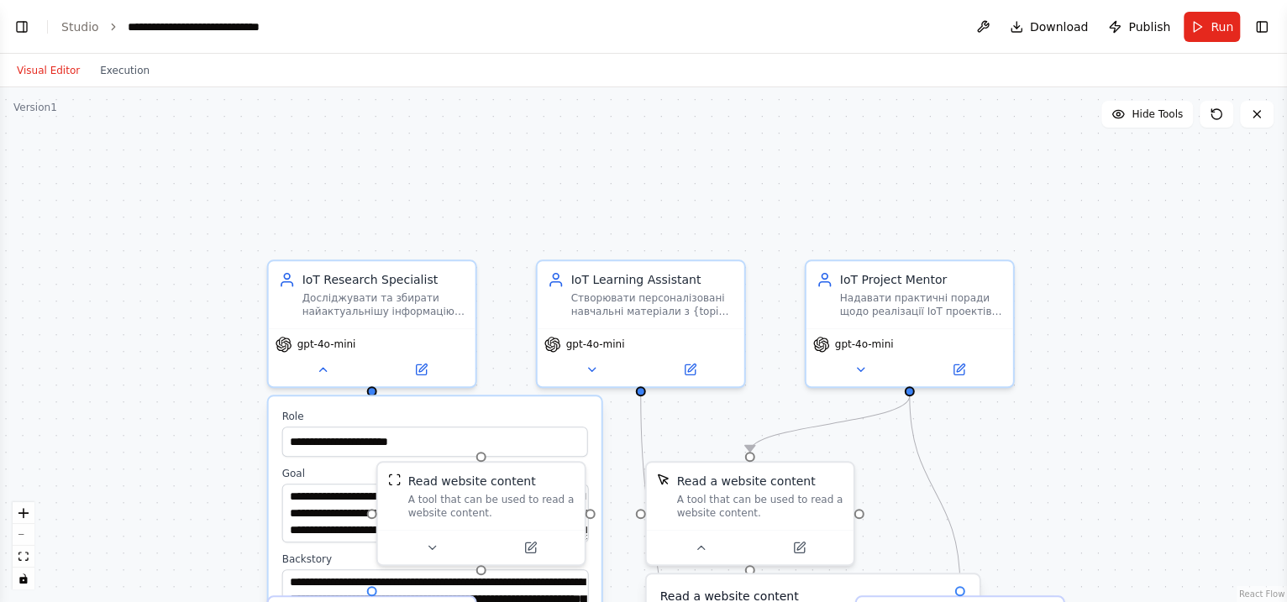
drag, startPoint x: 148, startPoint y: 284, endPoint x: 182, endPoint y: 580, distance: 297.8
click at [182, 481] on div "**********" at bounding box center [643, 344] width 1287 height 515
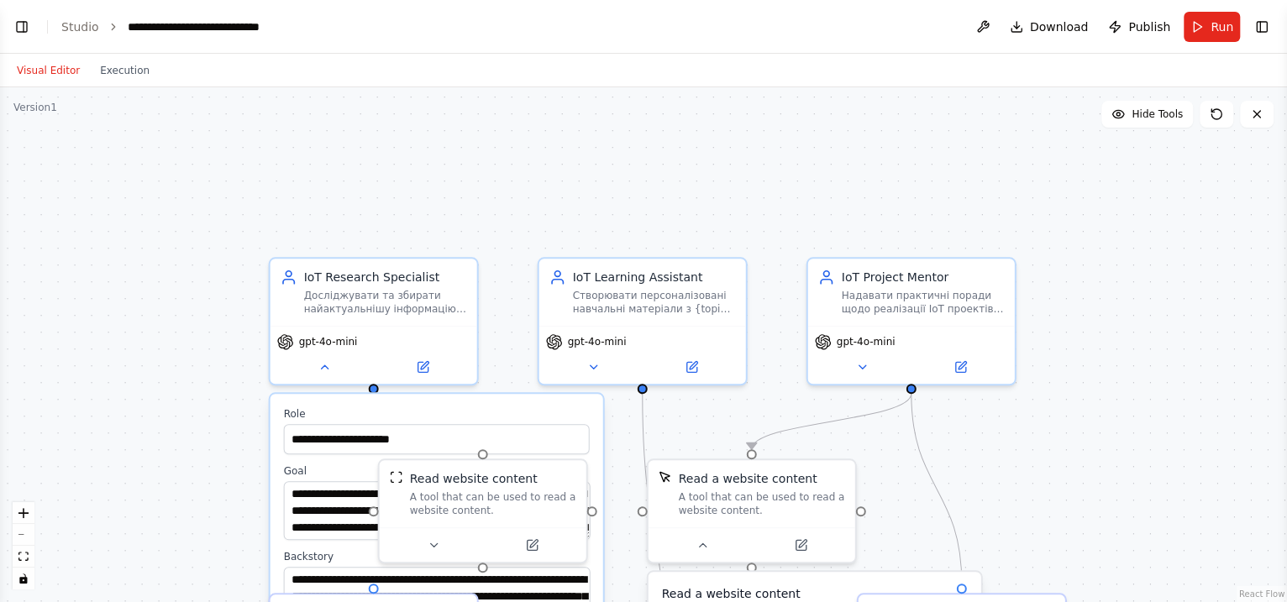
click at [1028, 129] on div "**********" at bounding box center [643, 344] width 1287 height 515
click at [1028, 113] on span "Hide Tools" at bounding box center [1157, 114] width 51 height 13
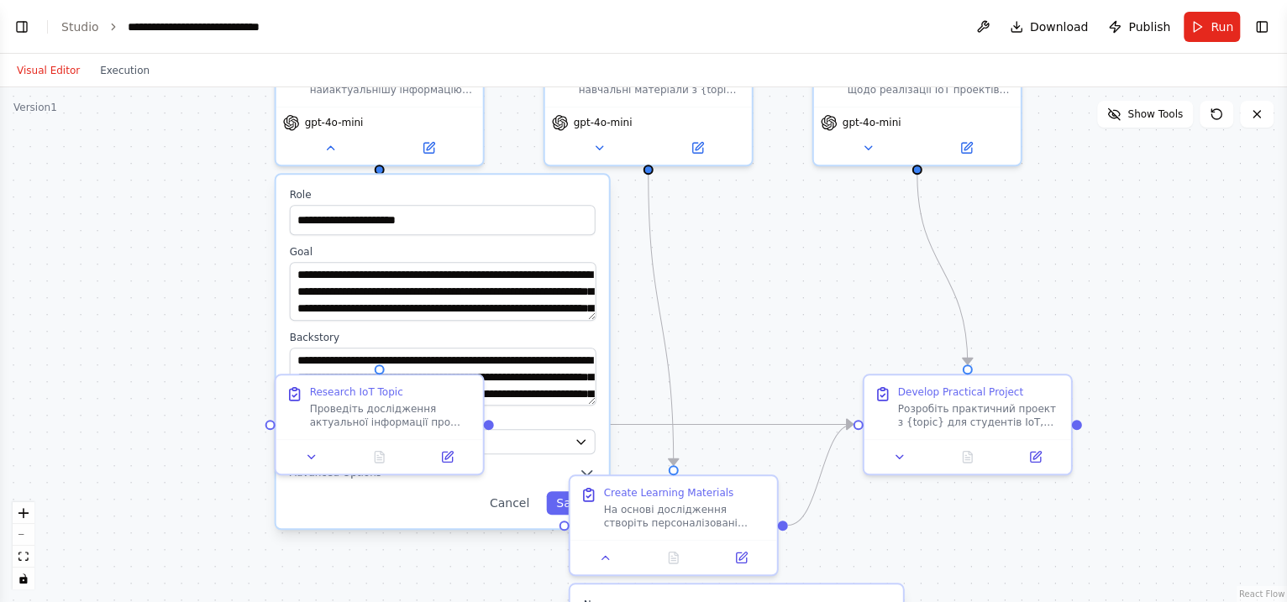
drag, startPoint x: 218, startPoint y: 229, endPoint x: 221, endPoint y: 12, distance: 216.8
click at [221, 12] on main "**********" at bounding box center [643, 301] width 1287 height 602
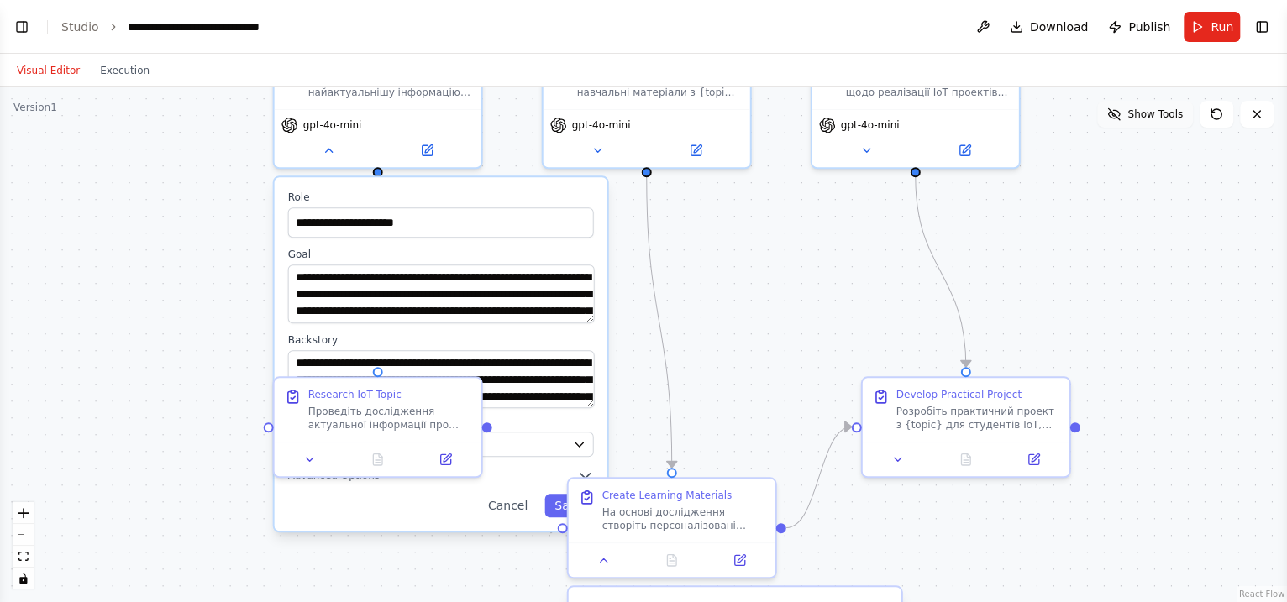
click at [1028, 113] on span "Show Tools" at bounding box center [1155, 114] width 55 height 13
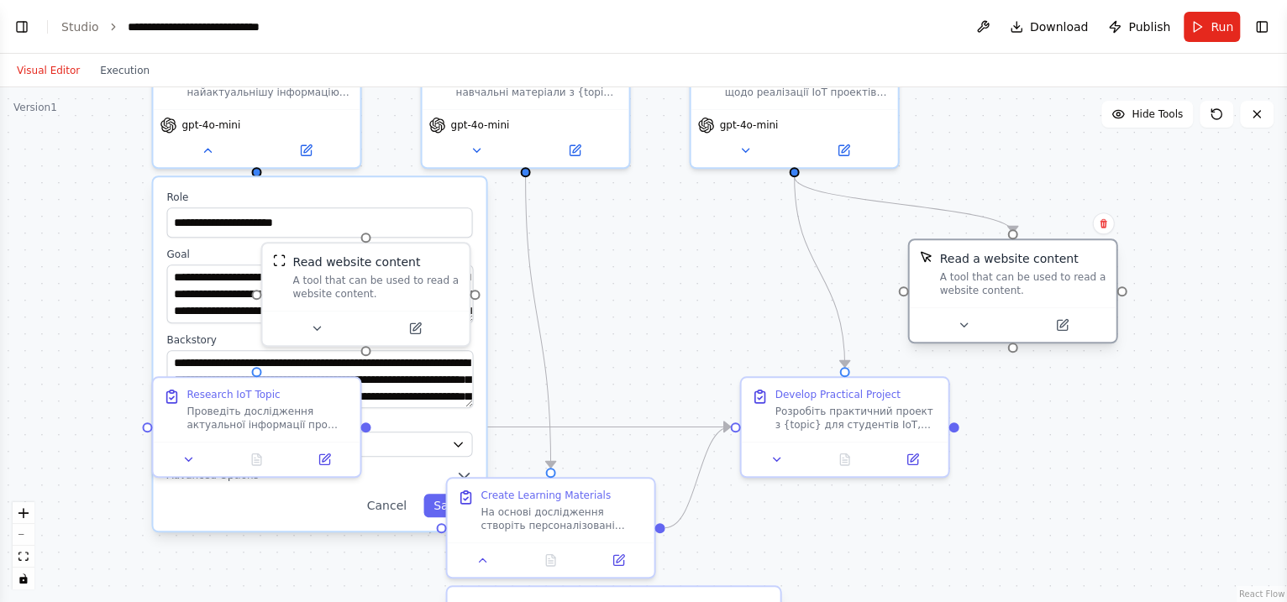
drag, startPoint x: 766, startPoint y: 277, endPoint x: 1062, endPoint y: 273, distance: 295.8
click at [1028, 273] on div "A tool that can be used to read a website content." at bounding box center [1022, 284] width 166 height 27
click at [432, 481] on button "Save" at bounding box center [447, 507] width 49 height 24
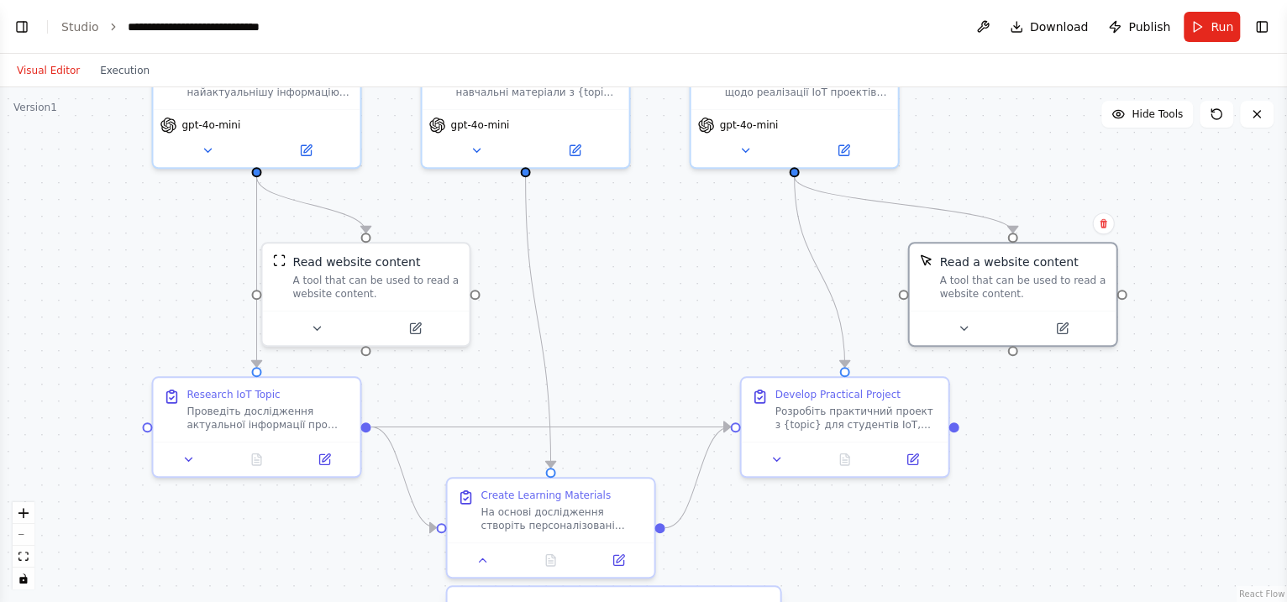
click at [107, 365] on div ".deletable-edge-delete-btn { width: 20px; height: 20px; border: 0px solid #ffff…" at bounding box center [643, 344] width 1287 height 515
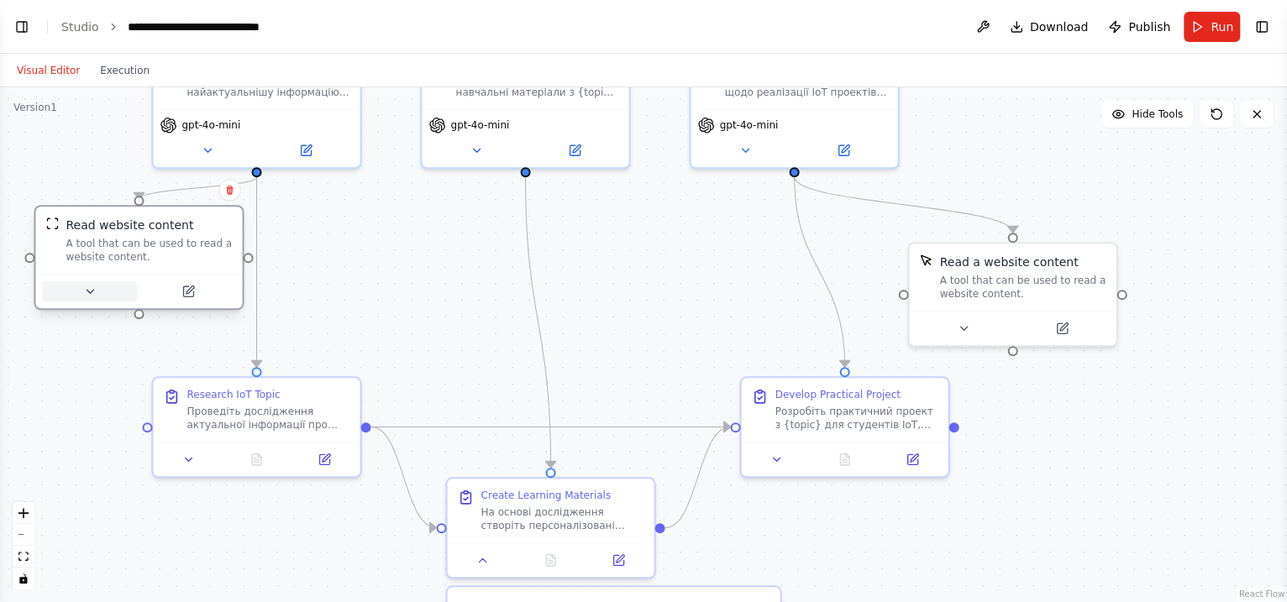
drag, startPoint x: 304, startPoint y: 292, endPoint x: 108, endPoint y: 284, distance: 195.9
click at [104, 279] on div "Read website content A tool that can be used to read a website content." at bounding box center [139, 257] width 210 height 105
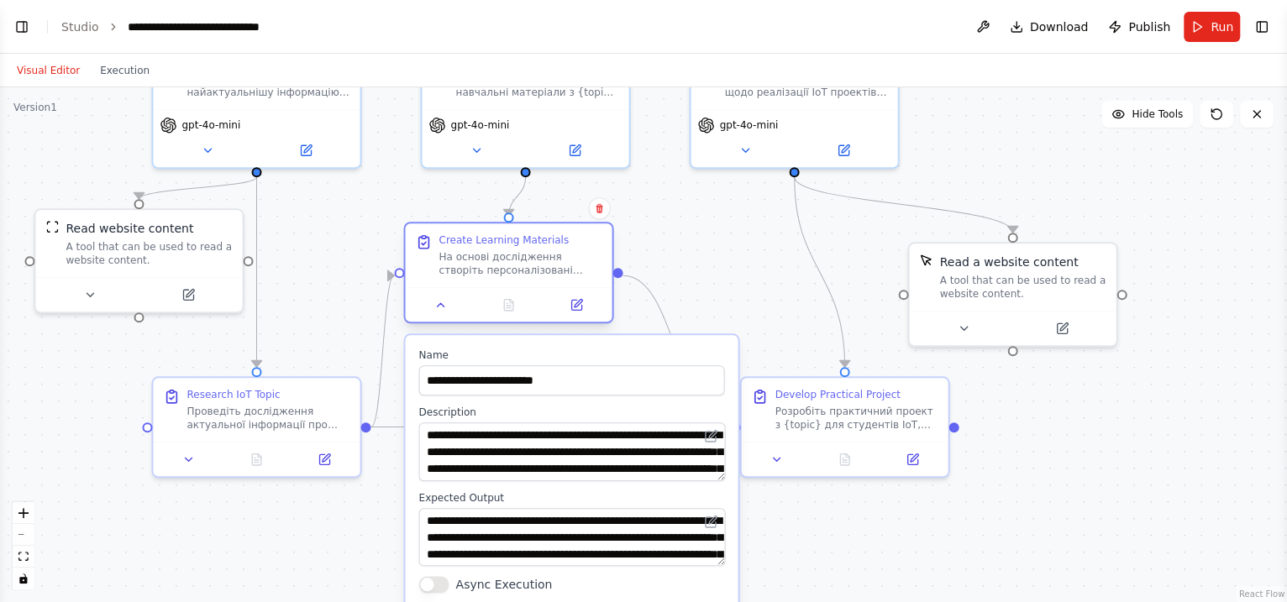
drag, startPoint x: 585, startPoint y: 355, endPoint x: 518, endPoint y: 288, distance: 95.1
click at [518, 288] on div at bounding box center [508, 304] width 207 height 34
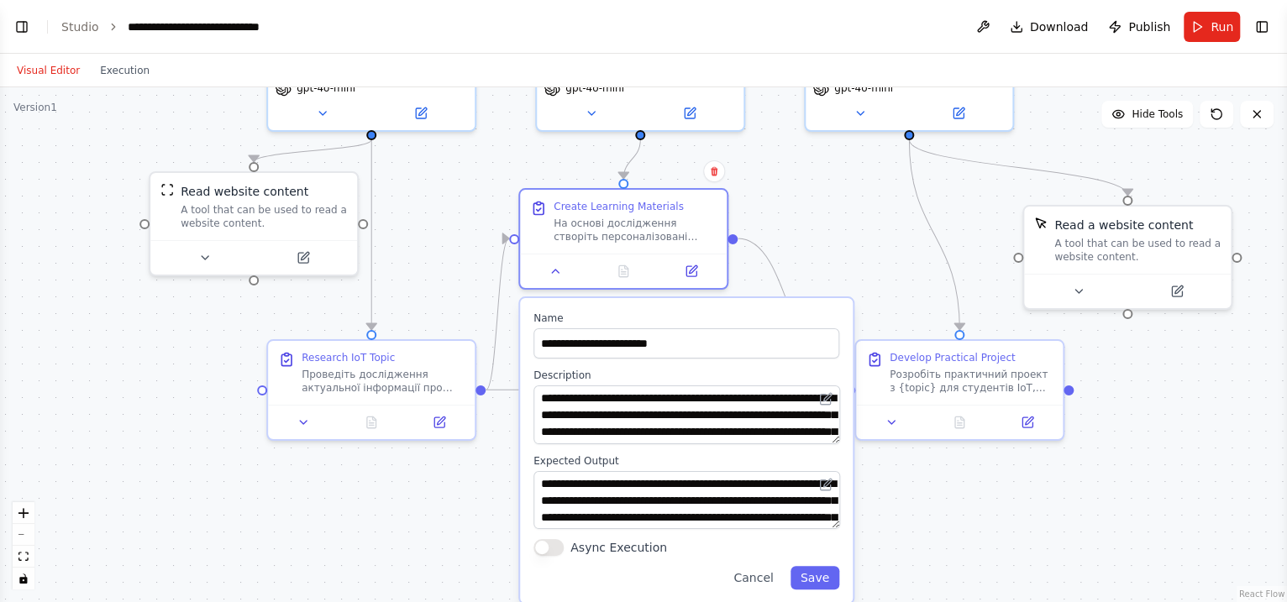
click at [828, 481] on div "Cancel Save" at bounding box center [687, 578] width 306 height 24
click at [825, 481] on div "**********" at bounding box center [686, 450] width 333 height 305
click at [818, 481] on button "Save" at bounding box center [815, 578] width 49 height 24
click at [877, 215] on div ".deletable-edge-delete-btn { width: 20px; height: 20px; border: 0px solid #ffff…" at bounding box center [643, 344] width 1287 height 515
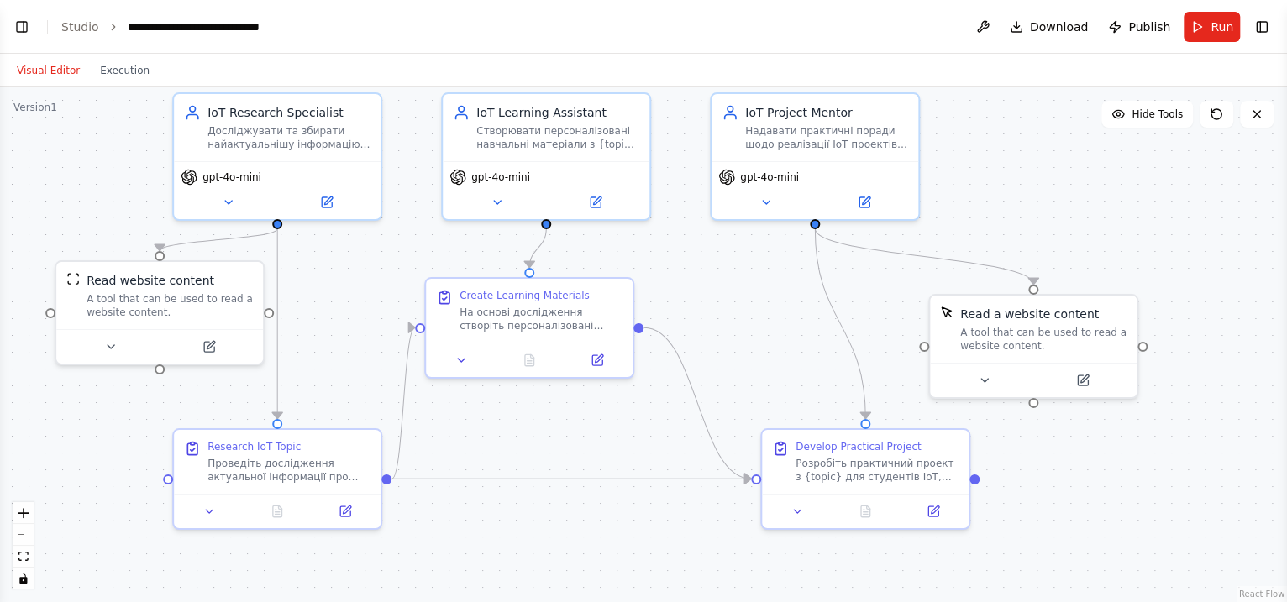
drag, startPoint x: 581, startPoint y: 559, endPoint x: 487, endPoint y: 648, distance: 129.6
click at [487, 481] on html "BETA Створи мультиагентного персонального асистента для вивчення дисциаліни Інт…" at bounding box center [643, 301] width 1287 height 602
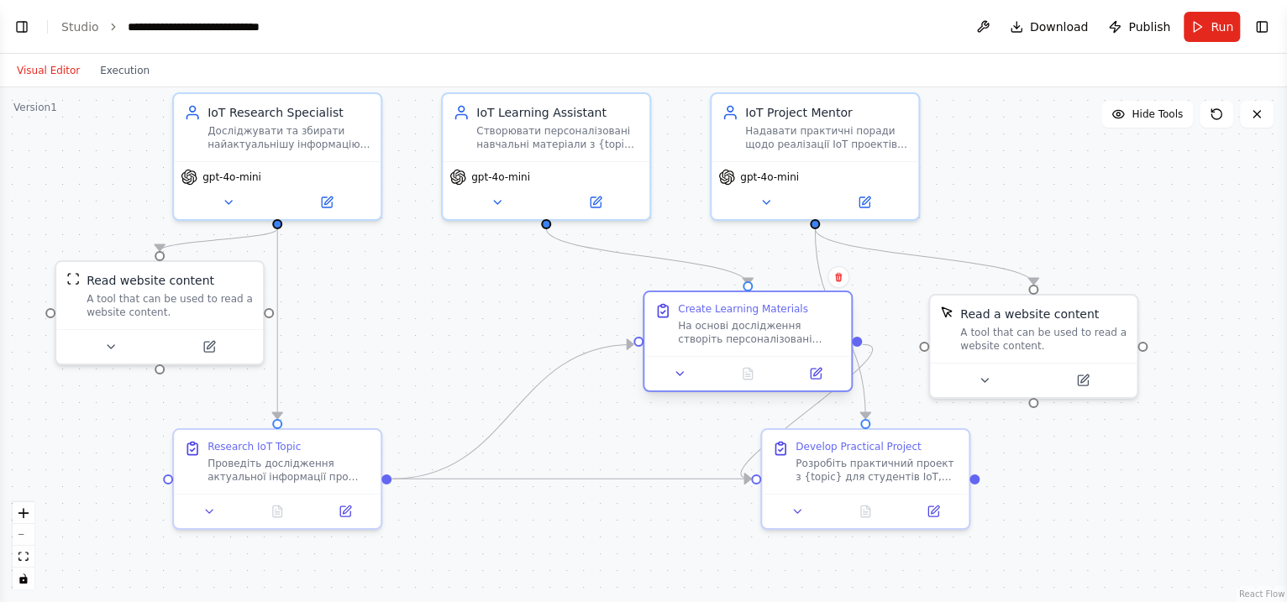
drag, startPoint x: 460, startPoint y: 324, endPoint x: 680, endPoint y: 344, distance: 221.0
click at [680, 344] on div "На основі дослідження створіть персоналізовані навчальні матеріали з {topic} дл…" at bounding box center [759, 332] width 163 height 27
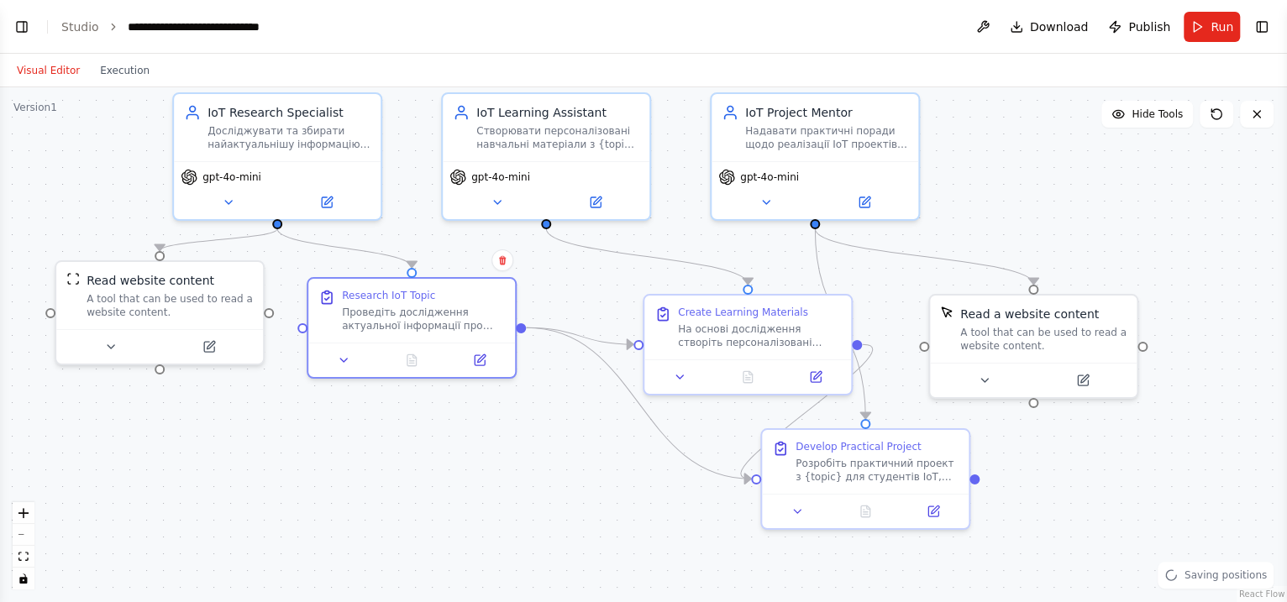
drag, startPoint x: 245, startPoint y: 525, endPoint x: 376, endPoint y: 371, distance: 202.1
click at [376, 371] on div "Research IoT Topic Проведіть дослідження актуальної інформації про {topic} в ко…" at bounding box center [412, 328] width 210 height 102
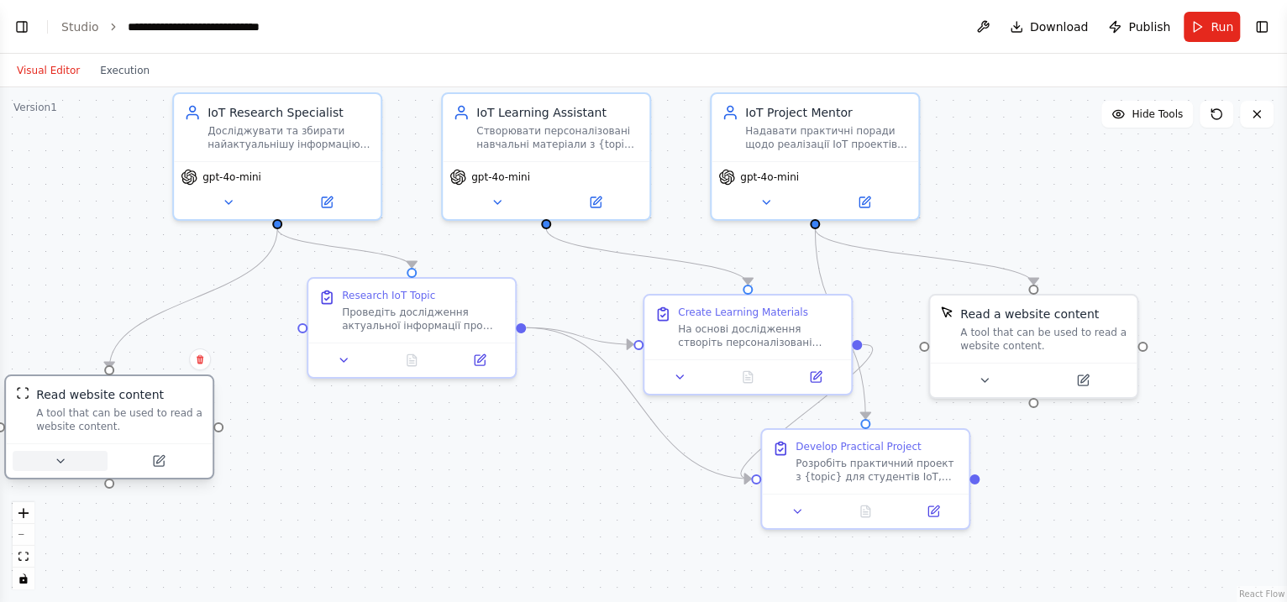
drag, startPoint x: 145, startPoint y: 343, endPoint x: 87, endPoint y: 463, distance: 133.0
click at [87, 463] on button at bounding box center [60, 461] width 95 height 20
click at [313, 481] on div ".deletable-edge-delete-btn { width: 20px; height: 20px; border: 0px solid #ffff…" at bounding box center [643, 344] width 1287 height 515
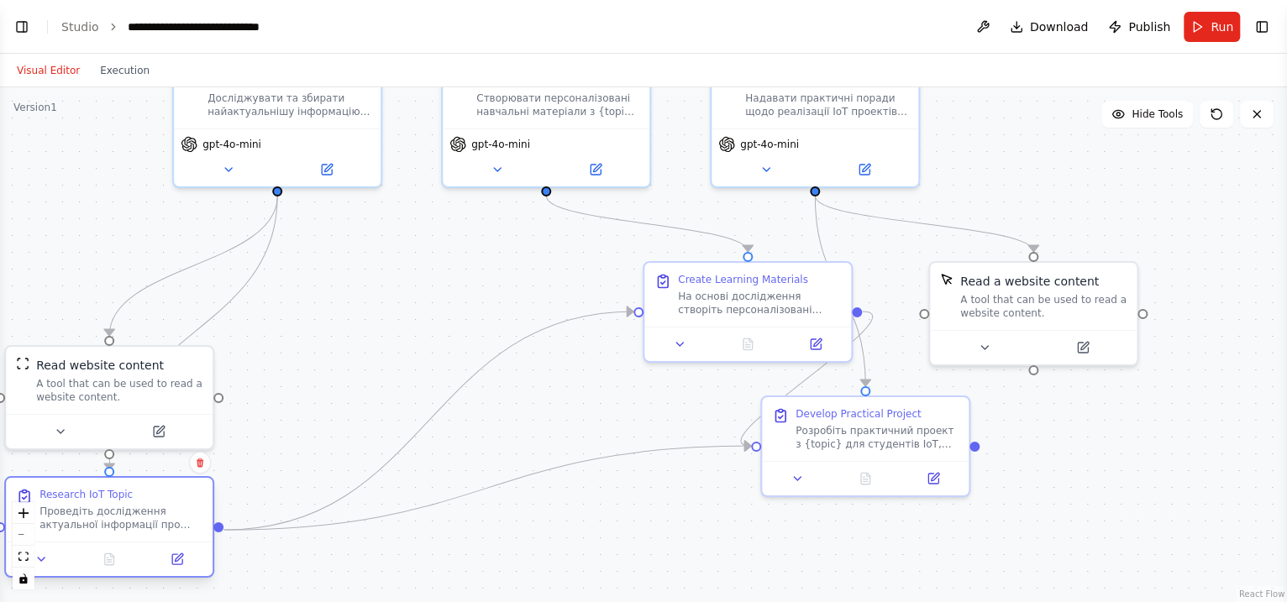
drag, startPoint x: 423, startPoint y: 344, endPoint x: 119, endPoint y: 539, distance: 360.8
click at [119, 481] on div "Research IoT Topic Проведіть дослідження актуальної інформації про {topic} в ко…" at bounding box center [109, 527] width 210 height 102
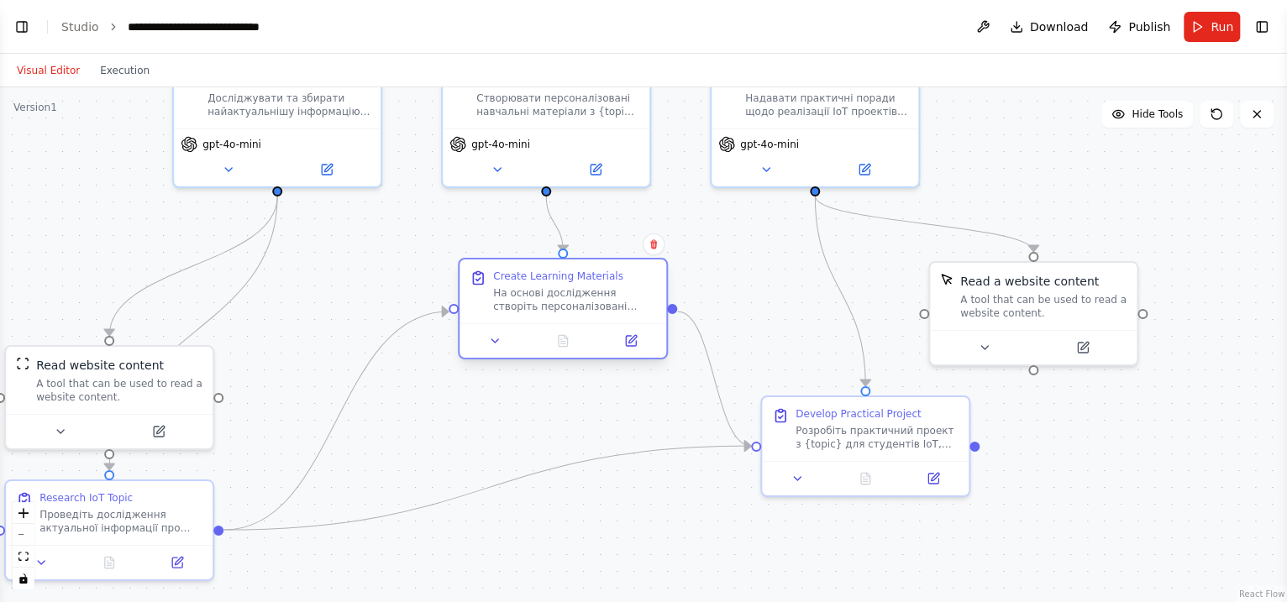
drag, startPoint x: 741, startPoint y: 319, endPoint x: 562, endPoint y: 319, distance: 179.0
click at [562, 319] on div "Create Learning Materials На основі дослідження створіть персоналізовані навчал…" at bounding box center [563, 292] width 207 height 64
click at [569, 400] on div ".deletable-edge-delete-btn { width: 20px; height: 20px; border: 0px solid #ffff…" at bounding box center [643, 344] width 1287 height 515
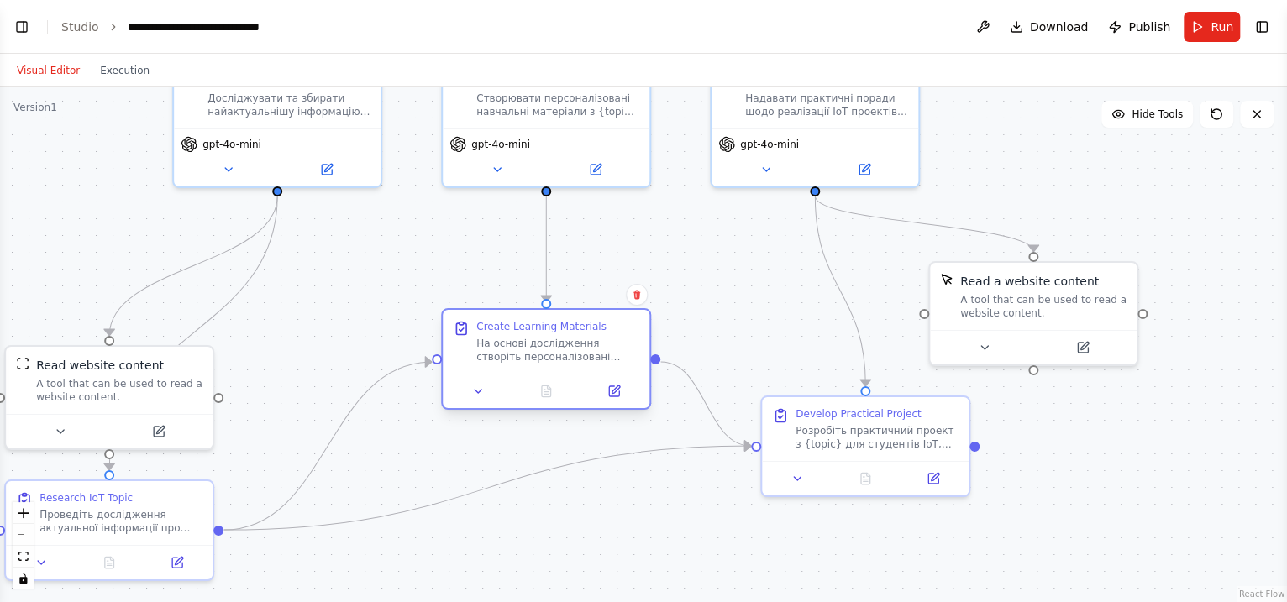
click at [574, 386] on div at bounding box center [546, 391] width 207 height 34
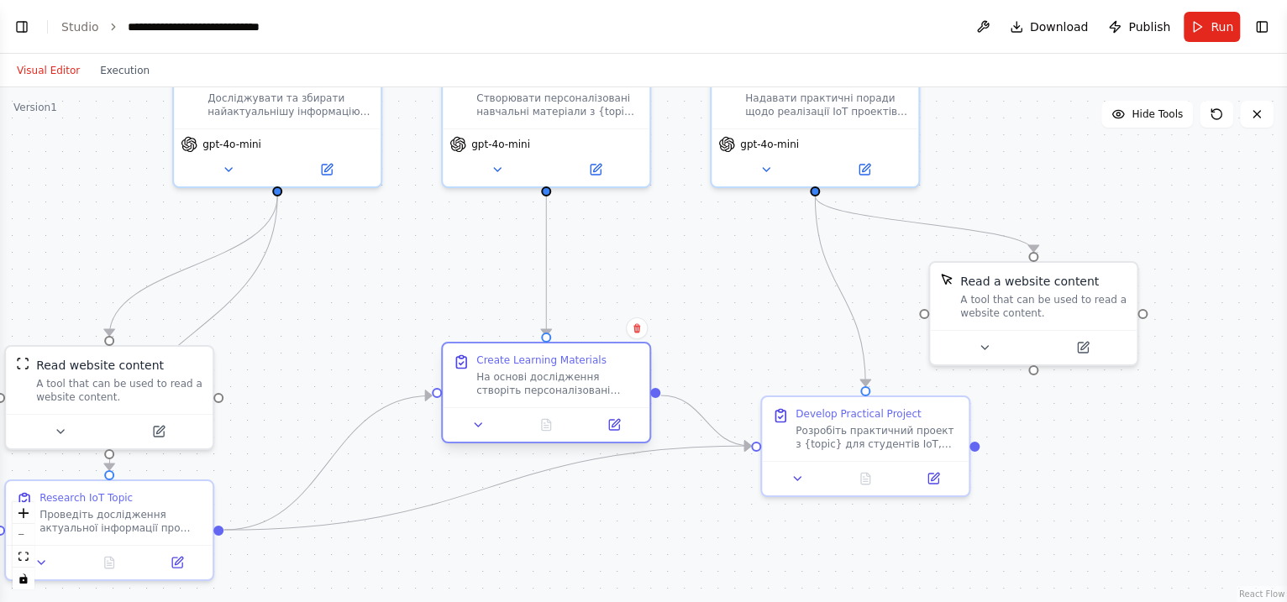
drag, startPoint x: 586, startPoint y: 328, endPoint x: 565, endPoint y: 412, distance: 86.8
click at [565, 412] on div at bounding box center [546, 425] width 207 height 34
click at [807, 481] on div ".deletable-edge-delete-btn { width: 20px; height: 20px; border: 0px solid #ffff…" at bounding box center [643, 344] width 1287 height 515
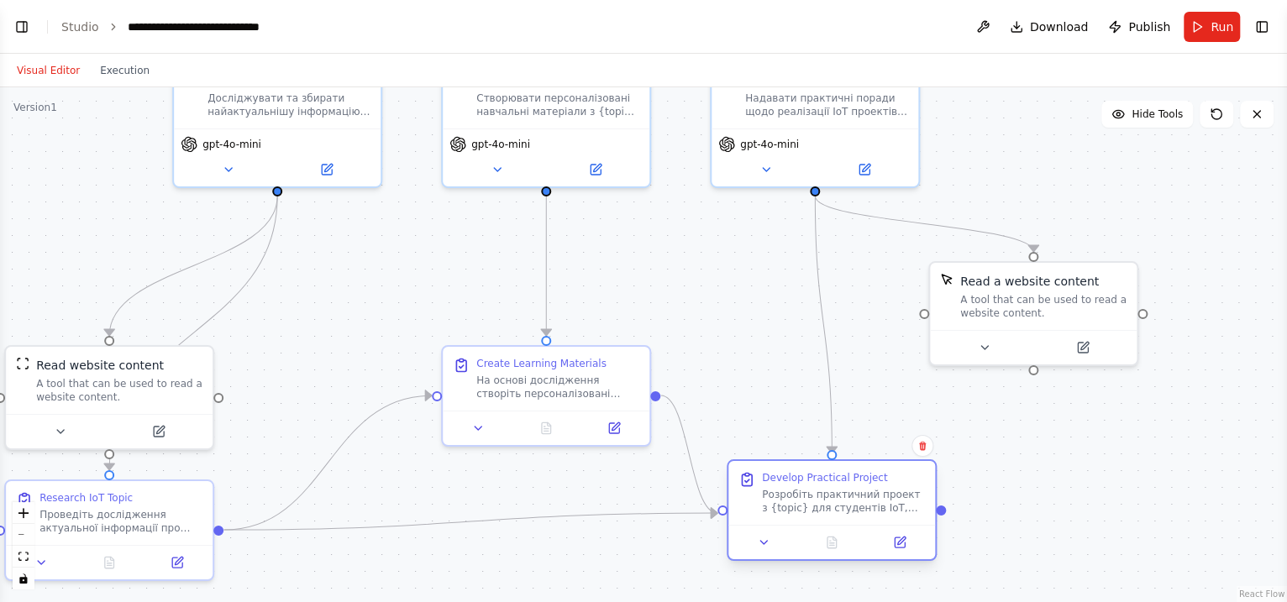
drag, startPoint x: 846, startPoint y: 454, endPoint x: 807, endPoint y: 527, distance: 83.1
click at [807, 481] on div "Develop Practical Project Розробіть практичний проект з {topic} для студентів I…" at bounding box center [832, 511] width 210 height 102
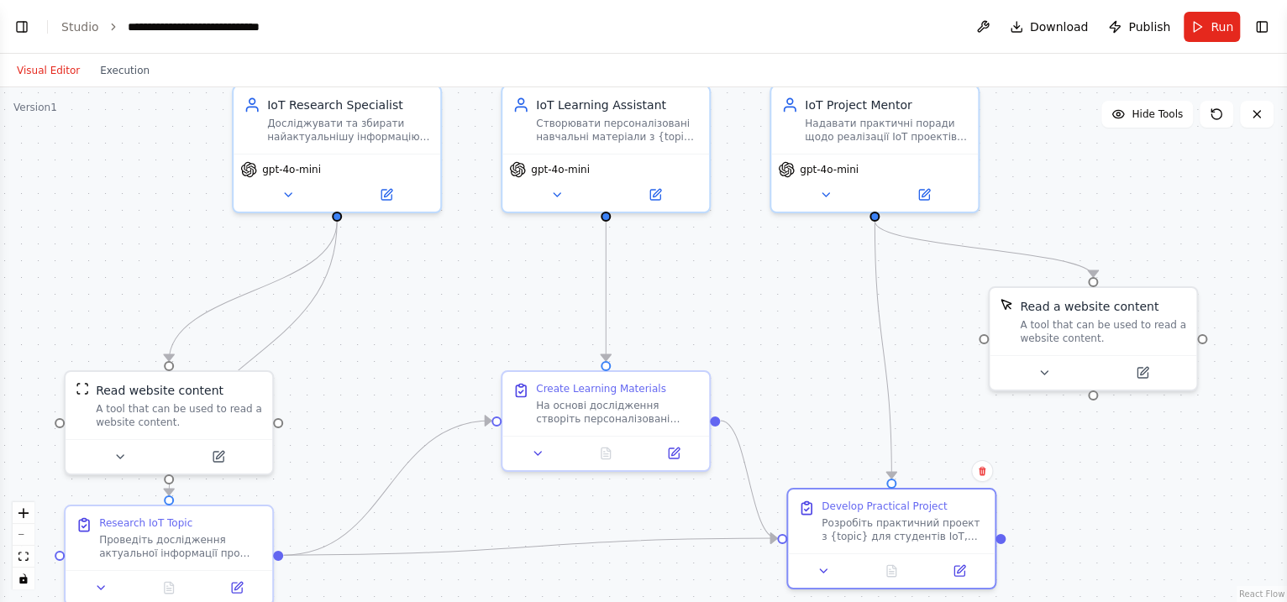
drag, startPoint x: 1207, startPoint y: 483, endPoint x: 1266, endPoint y: 508, distance: 64.8
click at [1028, 481] on div ".deletable-edge-delete-btn { width: 20px; height: 20px; border: 0px solid #ffff…" at bounding box center [643, 344] width 1287 height 515
click at [1028, 124] on button "Hide Tools" at bounding box center [1148, 114] width 92 height 27
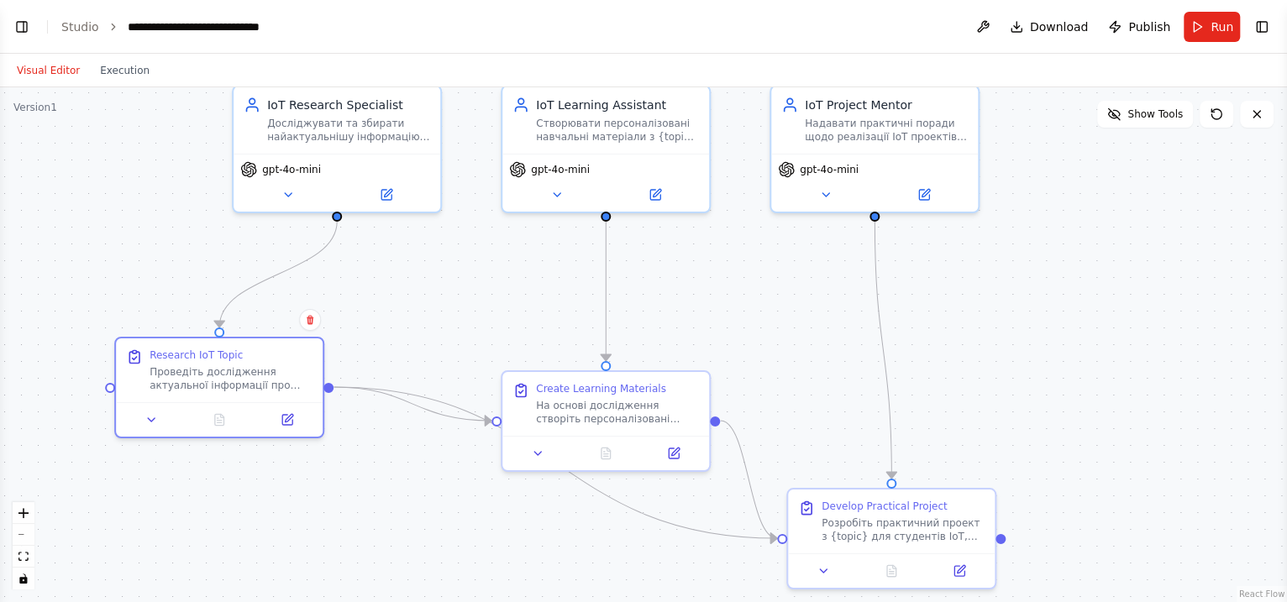
drag, startPoint x: 215, startPoint y: 542, endPoint x: 376, endPoint y: 459, distance: 180.8
click at [268, 372] on div "Проведіть дослідження актуальної інформації про {topic} в контексті Інтернету р…" at bounding box center [231, 379] width 163 height 27
click at [627, 353] on div ".deletable-edge-delete-btn { width: 20px; height: 20px; border: 0px solid #ffff…" at bounding box center [643, 344] width 1287 height 515
click at [608, 397] on div "Create Learning Materials На основі дослідження створіть персоналізовані навчал…" at bounding box center [606, 418] width 210 height 102
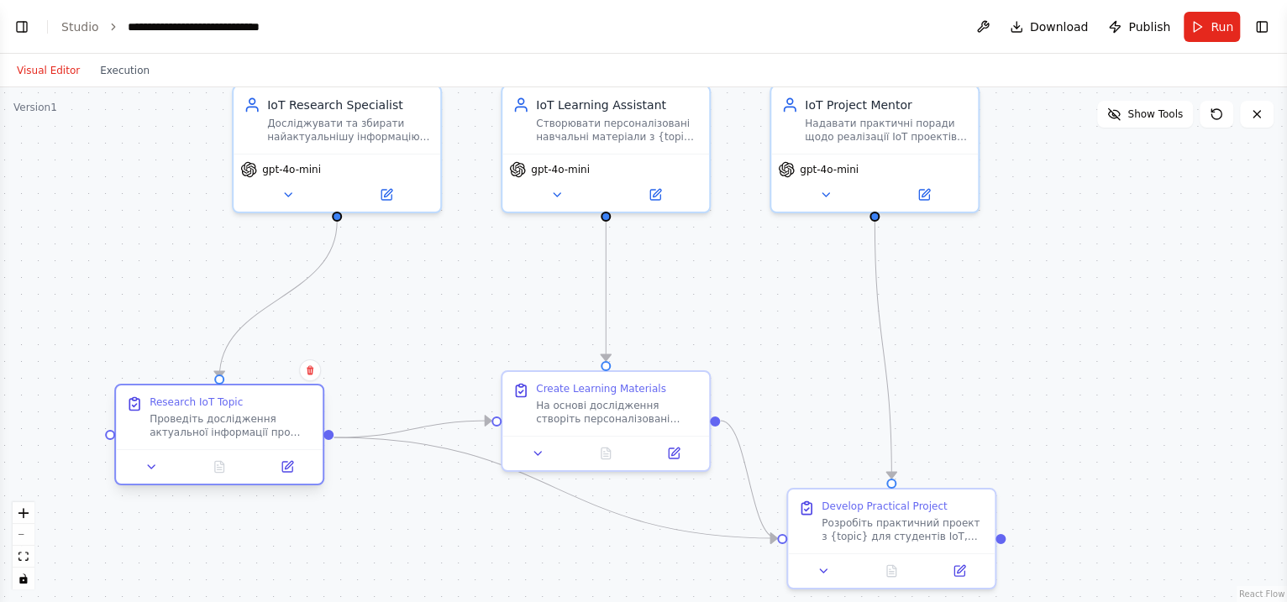
drag, startPoint x: 208, startPoint y: 394, endPoint x: 203, endPoint y: 445, distance: 51.5
click at [203, 445] on div "Research IoT Topic Проведіть дослідження актуальної інформації про {topic} в ко…" at bounding box center [219, 418] width 207 height 64
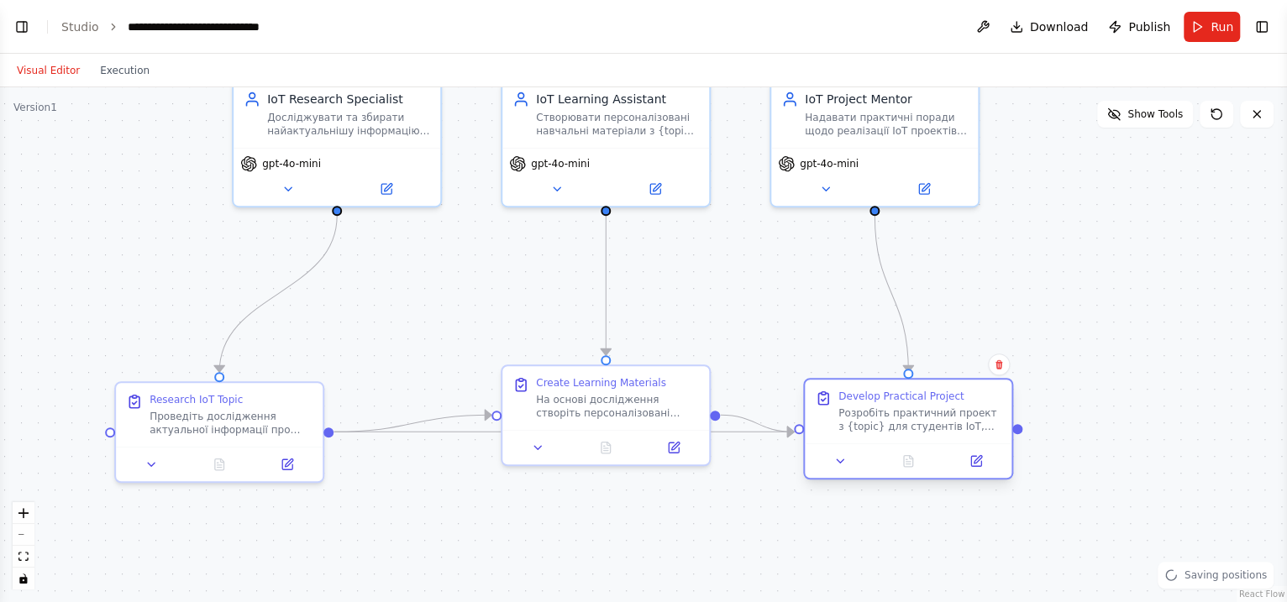
click at [943, 462] on div at bounding box center [908, 461] width 193 height 20
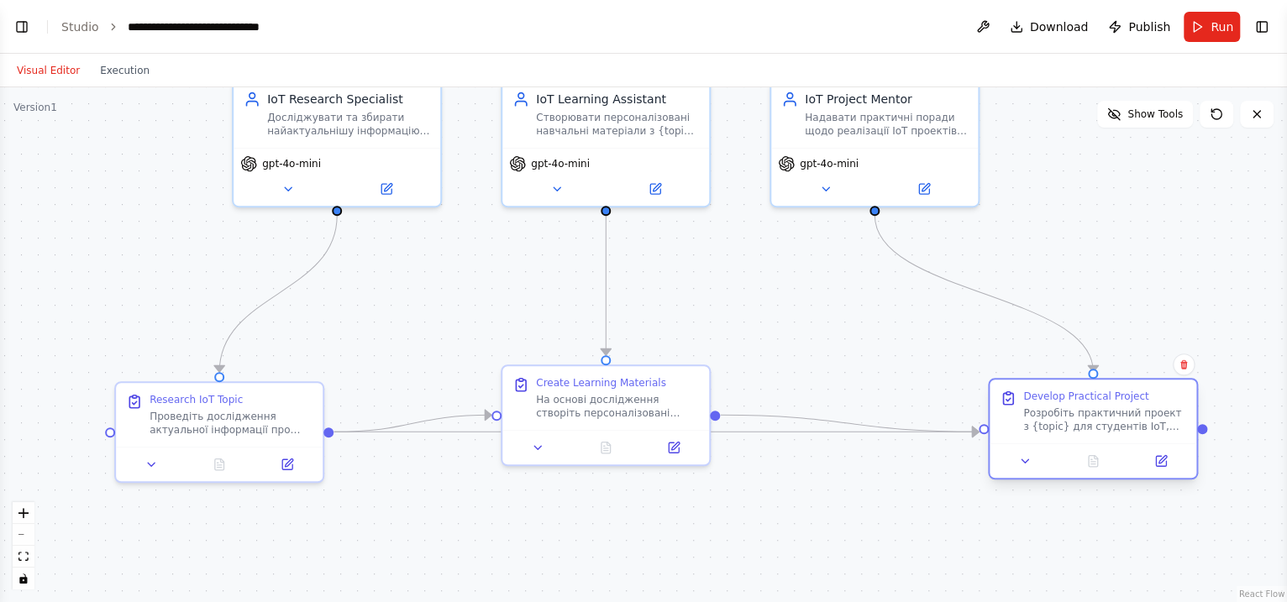
drag, startPoint x: 983, startPoint y: 446, endPoint x: 1129, endPoint y: 471, distance: 148.2
click at [1028, 471] on div at bounding box center [1093, 461] width 207 height 34
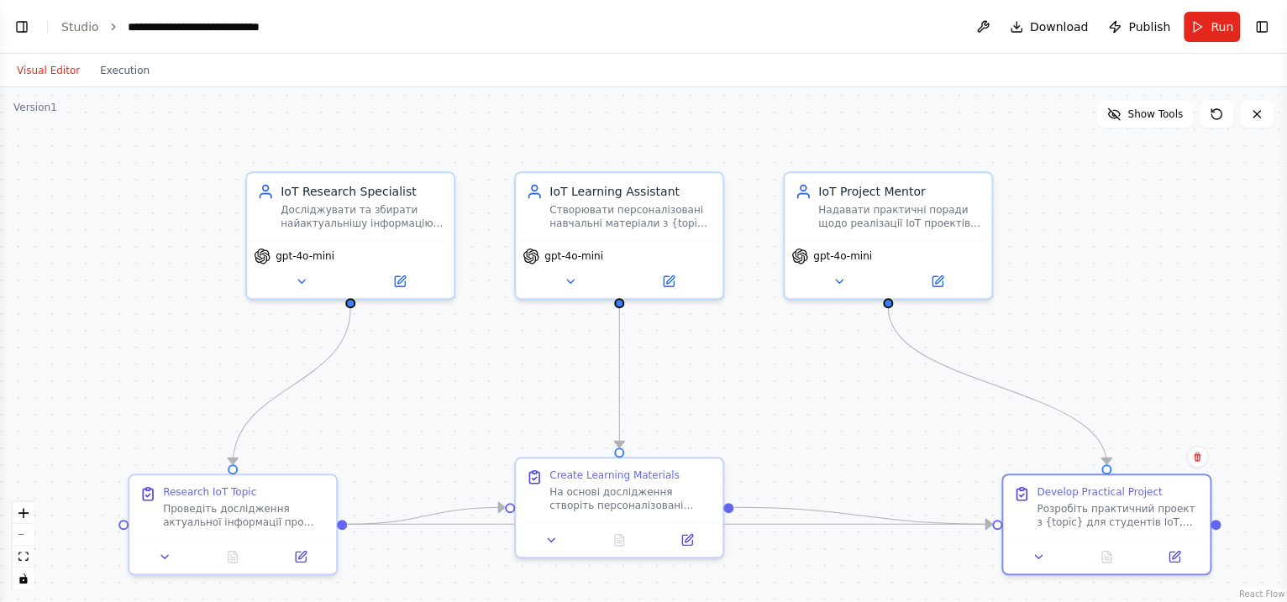
drag, startPoint x: 908, startPoint y: 349, endPoint x: 391, endPoint y: 432, distance: 524.2
click at [921, 441] on div ".deletable-edge-delete-btn { width: 20px; height: 20px; border: 0px solid #ffff…" at bounding box center [643, 344] width 1287 height 515
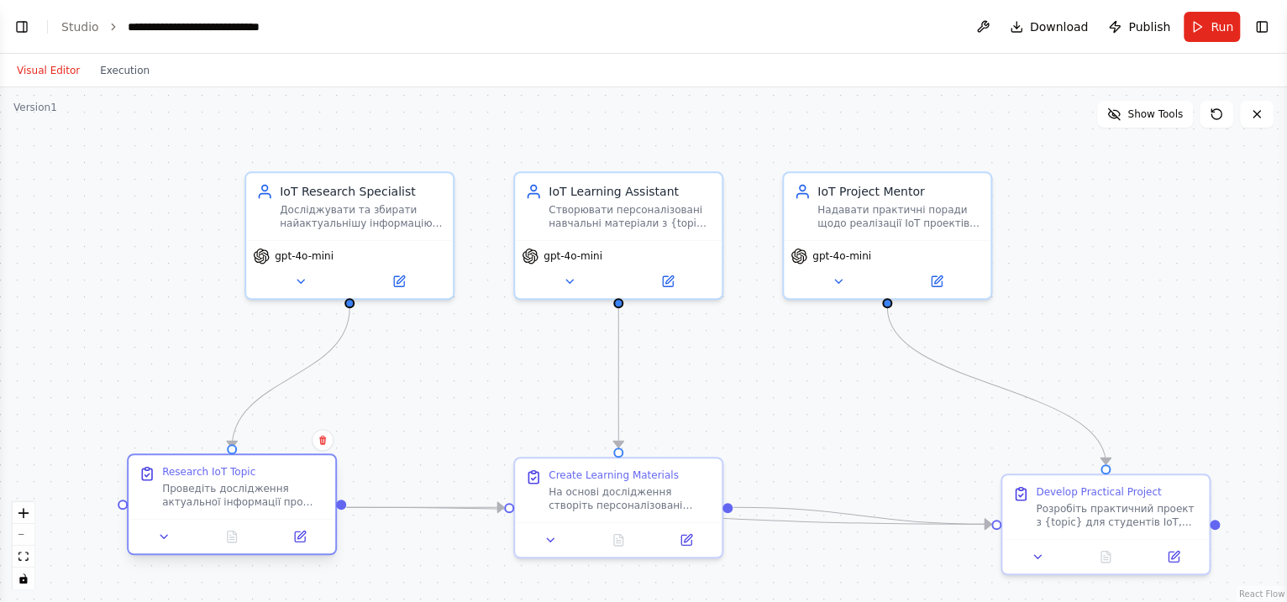
drag, startPoint x: 197, startPoint y: 506, endPoint x: 205, endPoint y: 496, distance: 12.6
click at [205, 481] on div "Проведіть дослідження актуальної інформації про {topic} в контексті Інтернету р…" at bounding box center [243, 495] width 163 height 27
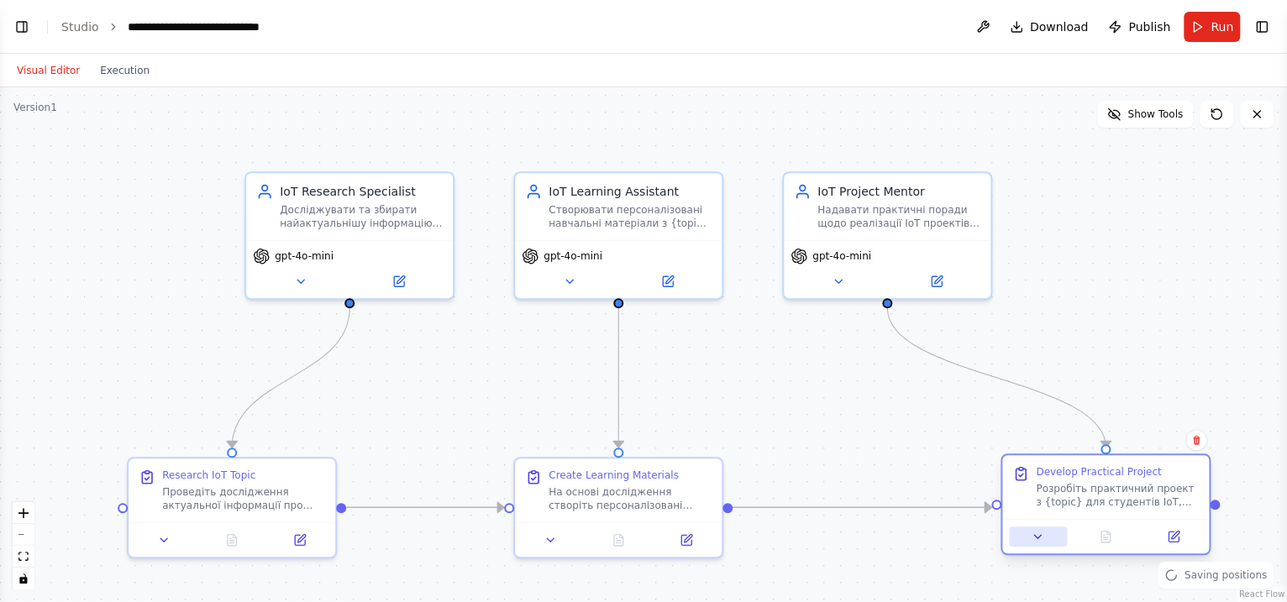
drag, startPoint x: 1060, startPoint y: 555, endPoint x: 1065, endPoint y: 544, distance: 11.3
click at [1028, 481] on button at bounding box center [1038, 537] width 58 height 20
click at [25, 27] on button "Toggle Left Sidebar" at bounding box center [22, 27] width 24 height 24
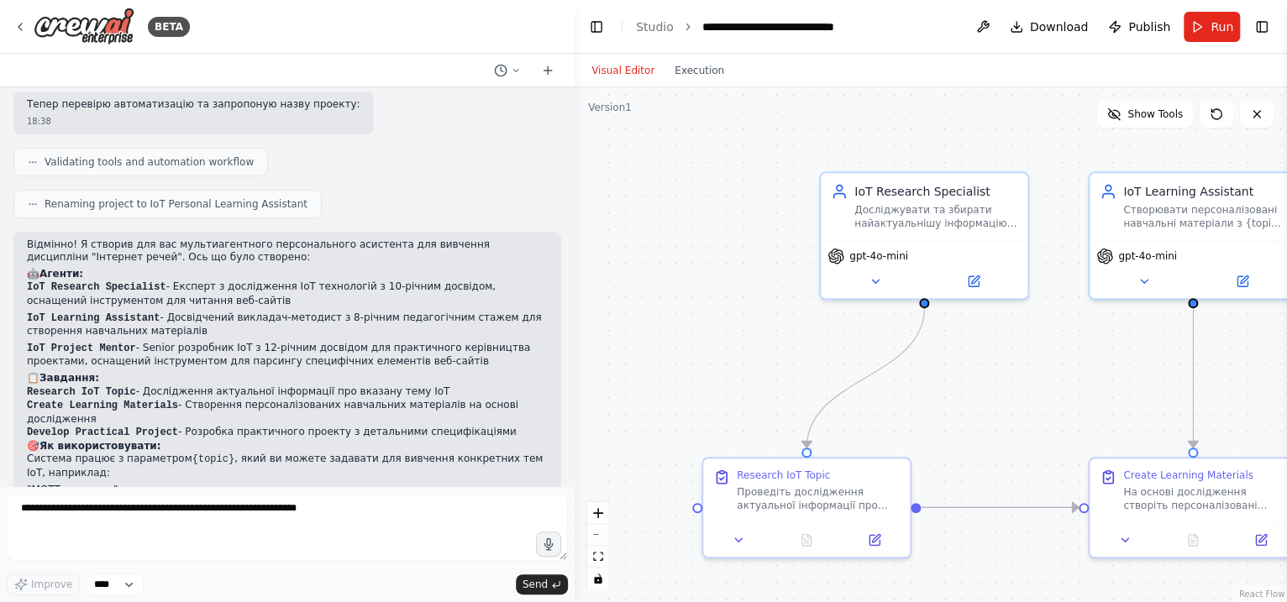
click at [574, 288] on div at bounding box center [571, 301] width 7 height 602
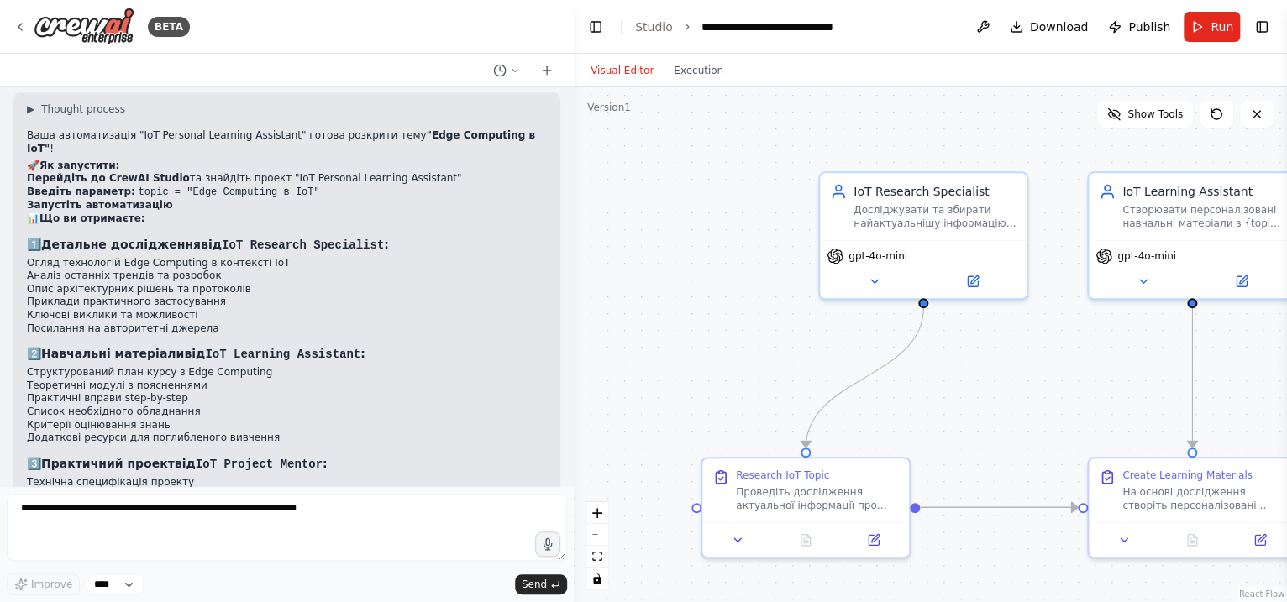
scroll to position [1168, 0]
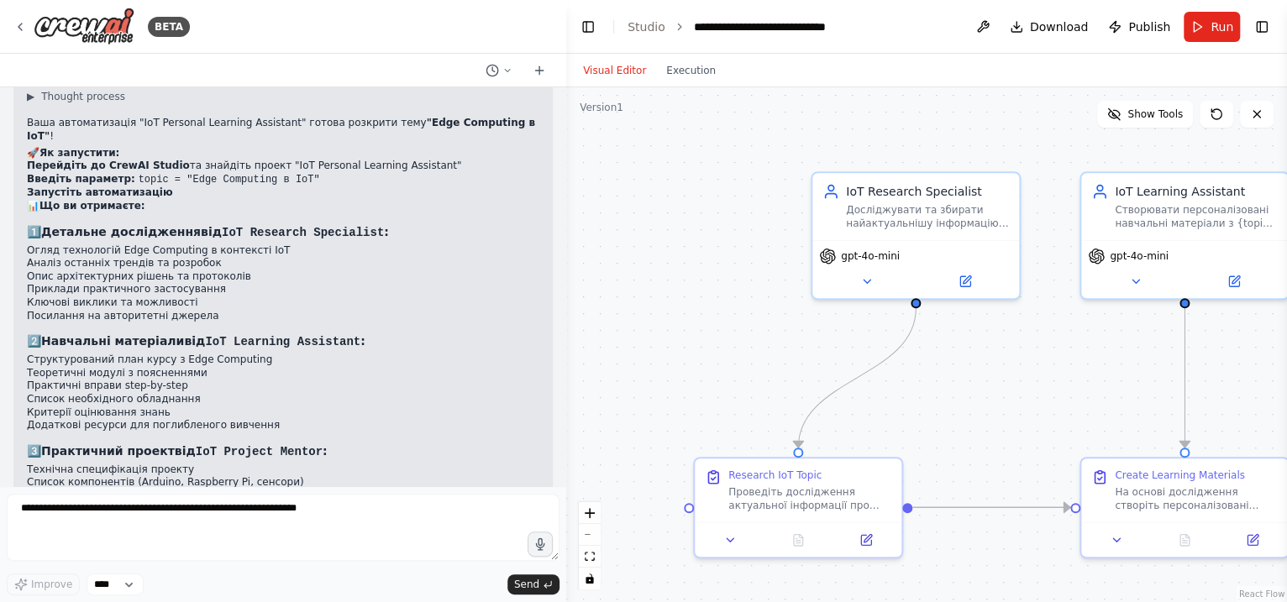
click at [566, 401] on div "BETA Створи мультиагентного персонального асистента для вивчення дисциаліни Інт…" at bounding box center [643, 301] width 1287 height 602
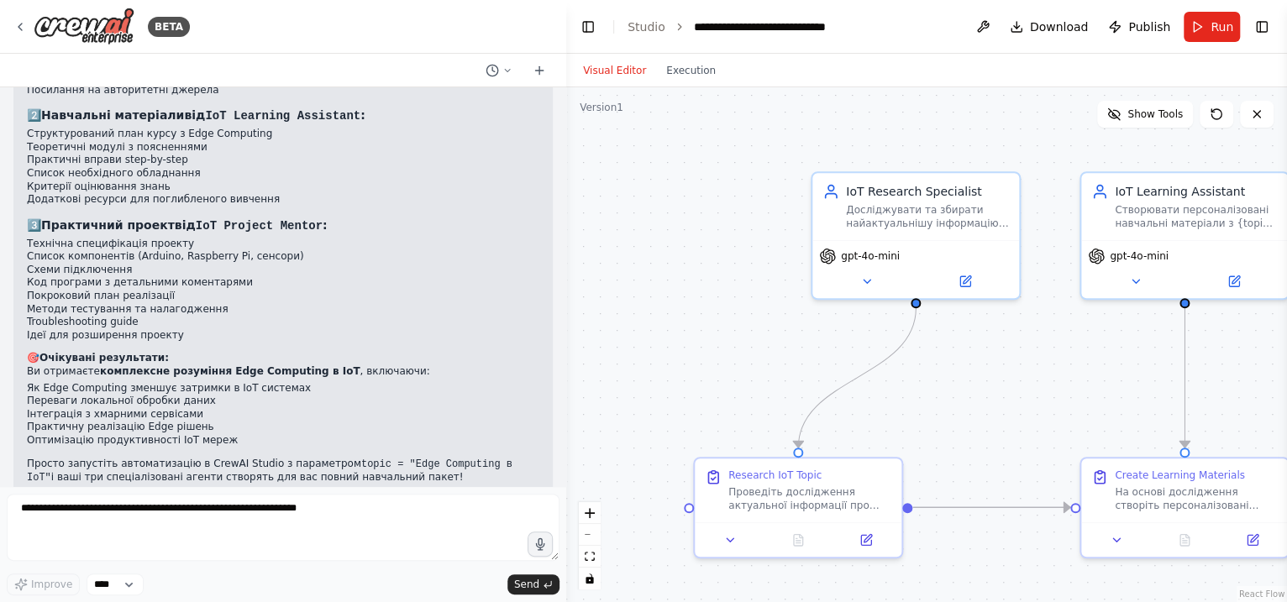
scroll to position [1403, 0]
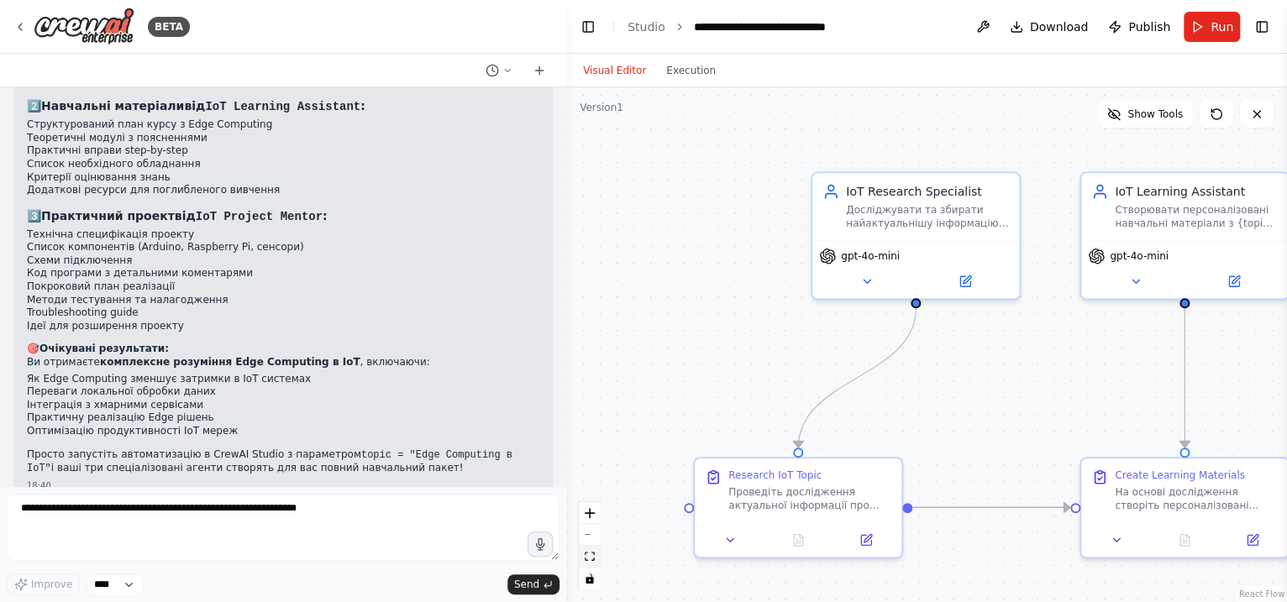
click at [588, 481] on icon "fit view" at bounding box center [590, 556] width 10 height 9
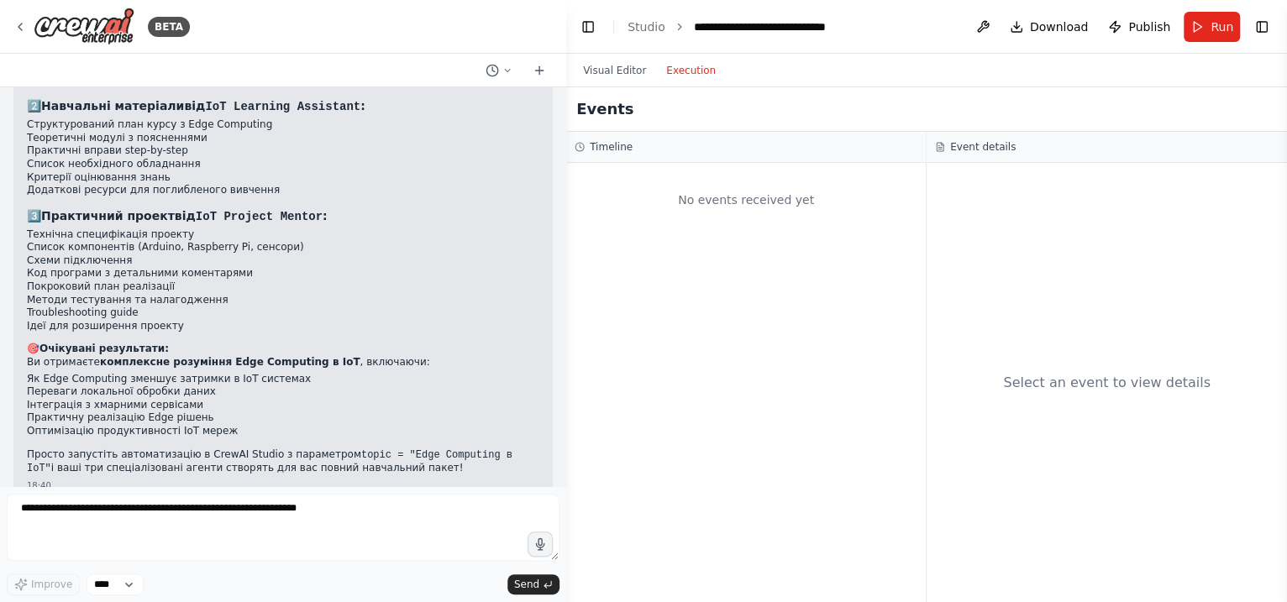
click at [682, 69] on button "Execution" at bounding box center [691, 70] width 70 height 20
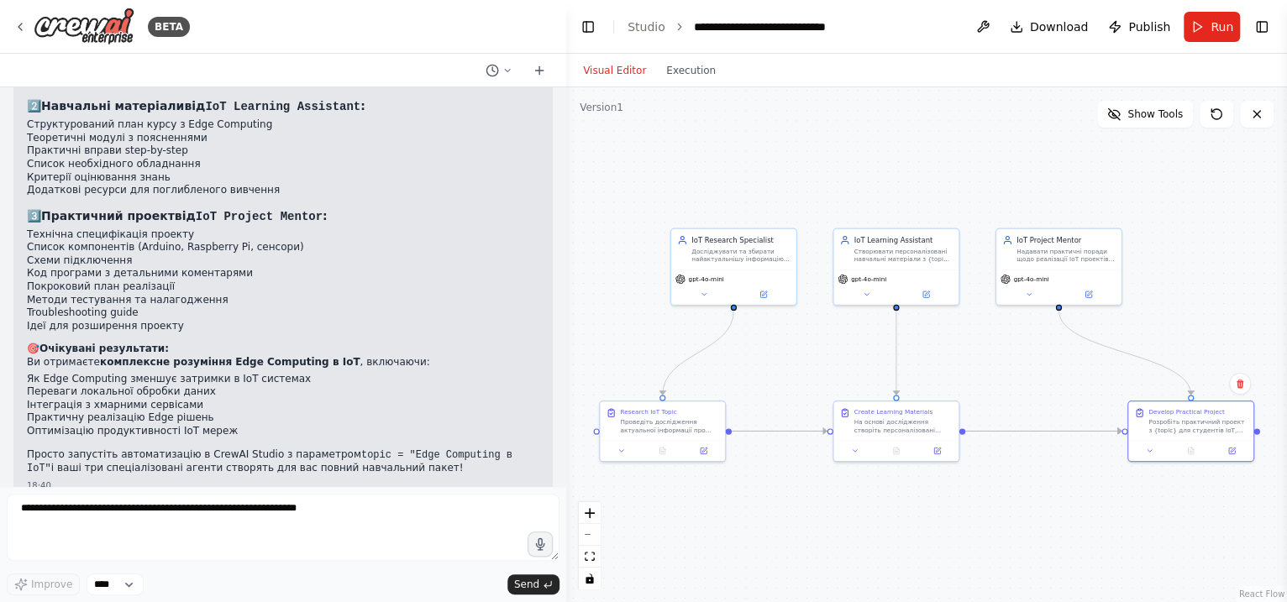
click at [599, 70] on button "Visual Editor" at bounding box center [614, 70] width 83 height 20
drag, startPoint x: 1227, startPoint y: 22, endPoint x: 943, endPoint y: 174, distance: 322.2
click at [1028, 24] on span "Run" at bounding box center [1222, 26] width 23 height 17
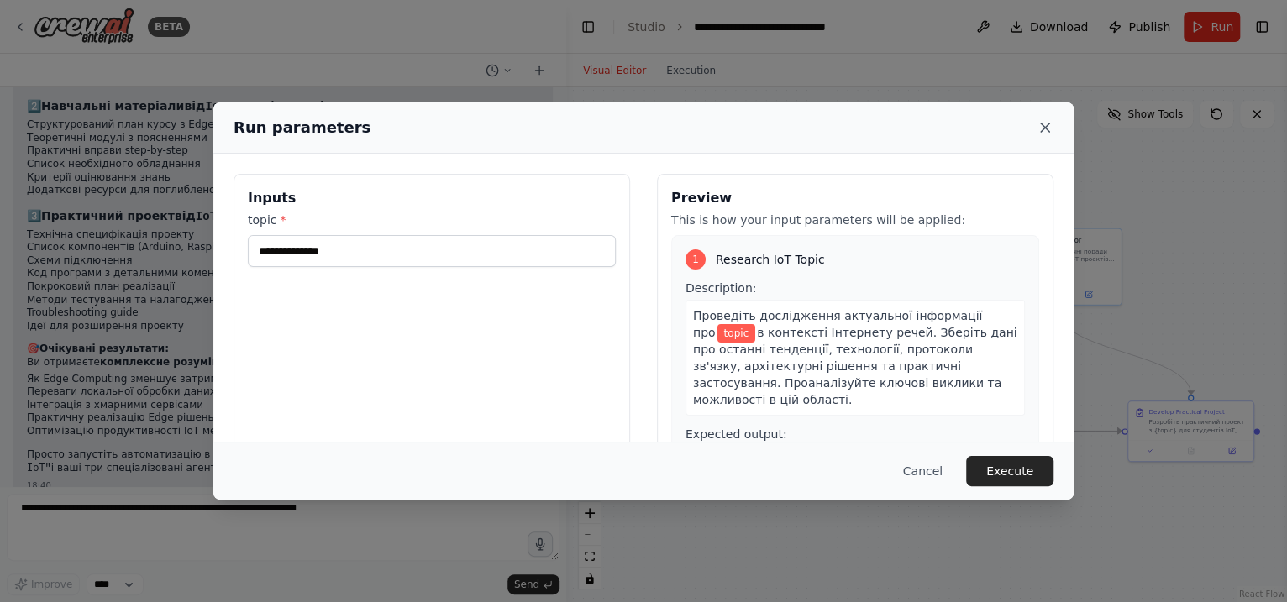
click at [1028, 130] on icon at bounding box center [1045, 127] width 17 height 17
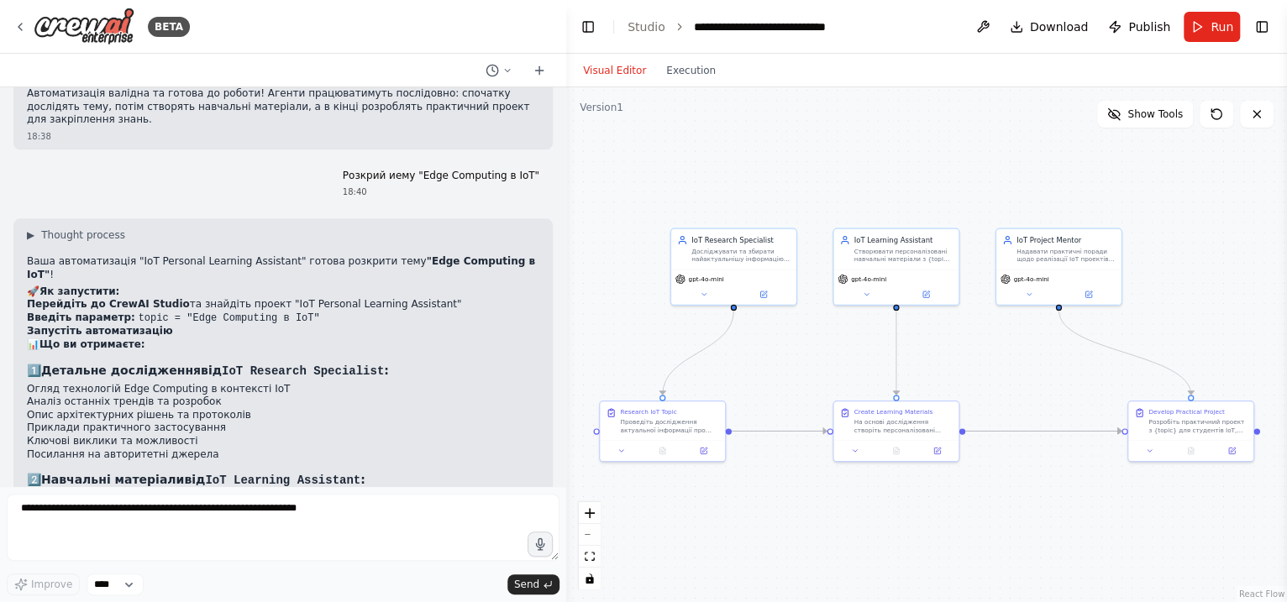
scroll to position [983, 0]
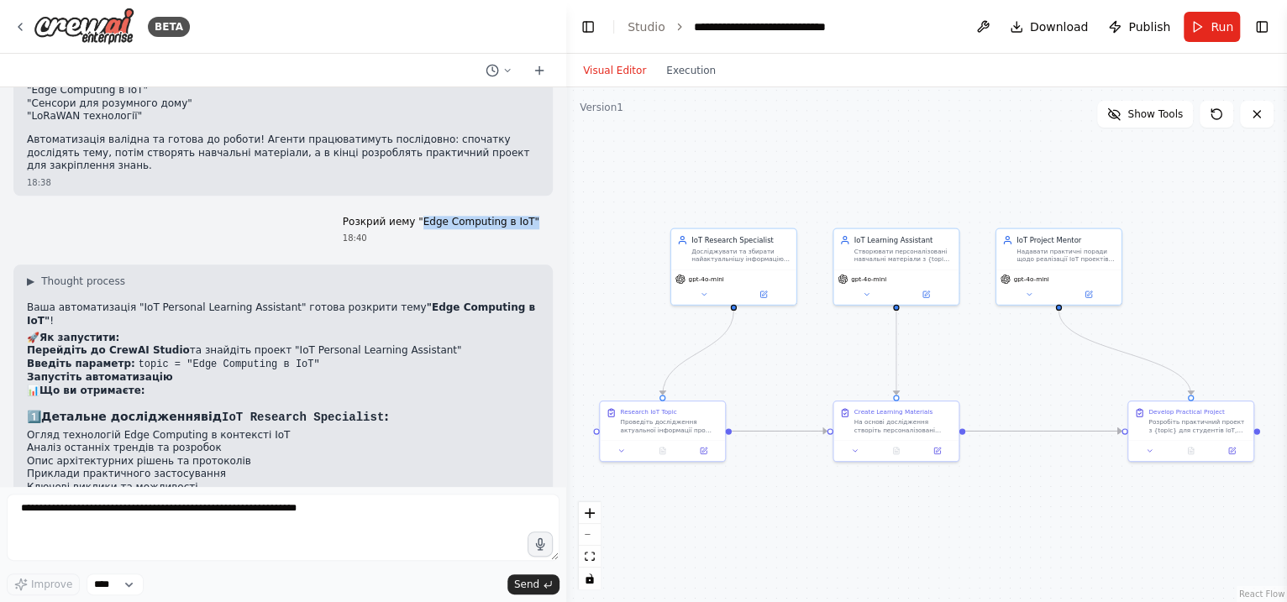
drag, startPoint x: 418, startPoint y: 205, endPoint x: 524, endPoint y: 210, distance: 106.0
click at [524, 210] on div "Розкрий иему "Edge Computing в IoT" 18:40" at bounding box center [441, 230] width 224 height 43
copy p "Edge Computing в IoT""
click at [1028, 19] on span "Run" at bounding box center [1222, 26] width 23 height 17
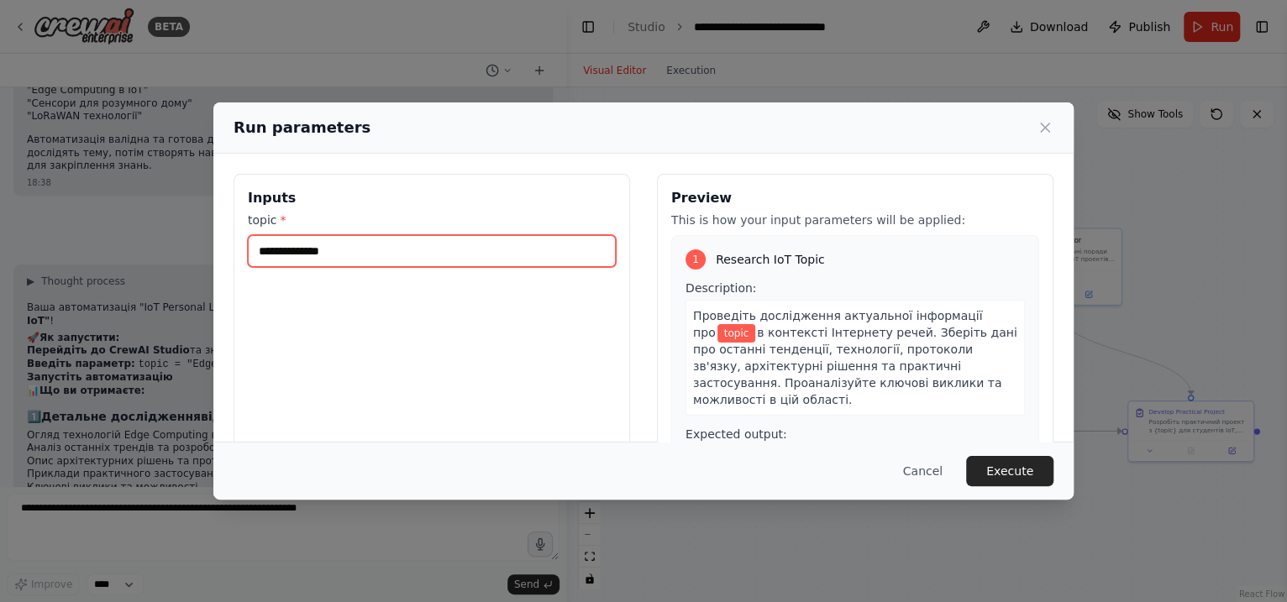
click at [281, 251] on input "topic *" at bounding box center [432, 251] width 368 height 32
paste input "**********"
type input "**********"
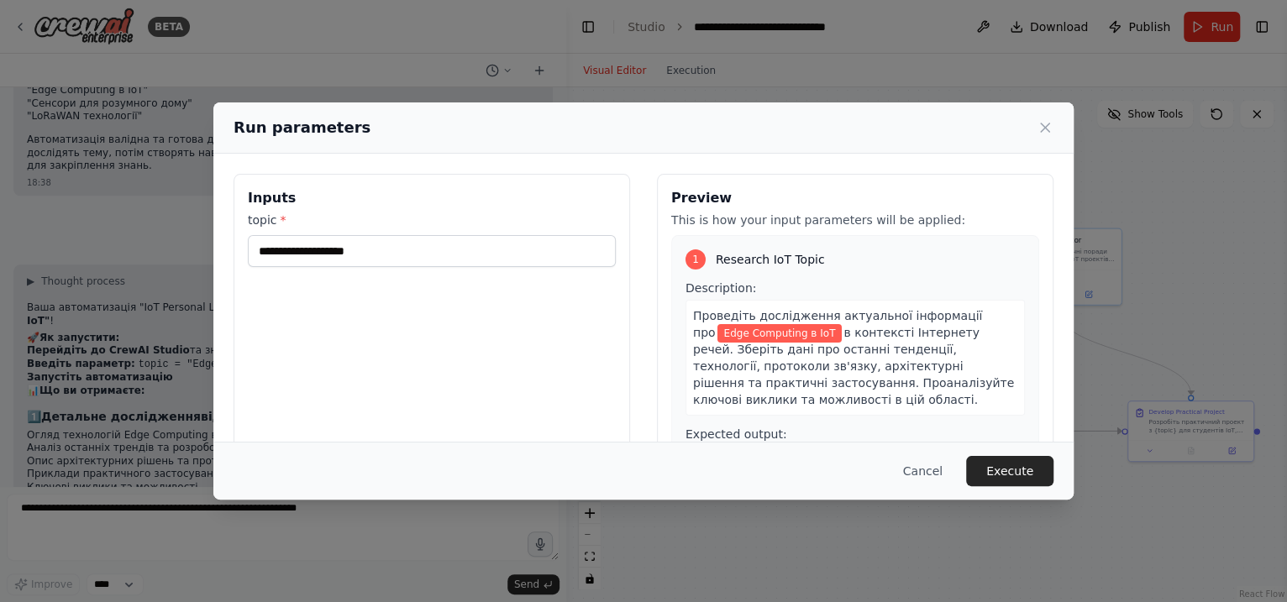
drag, startPoint x: 997, startPoint y: 470, endPoint x: 960, endPoint y: 515, distance: 58.5
click at [998, 467] on button "Execute" at bounding box center [1009, 471] width 87 height 30
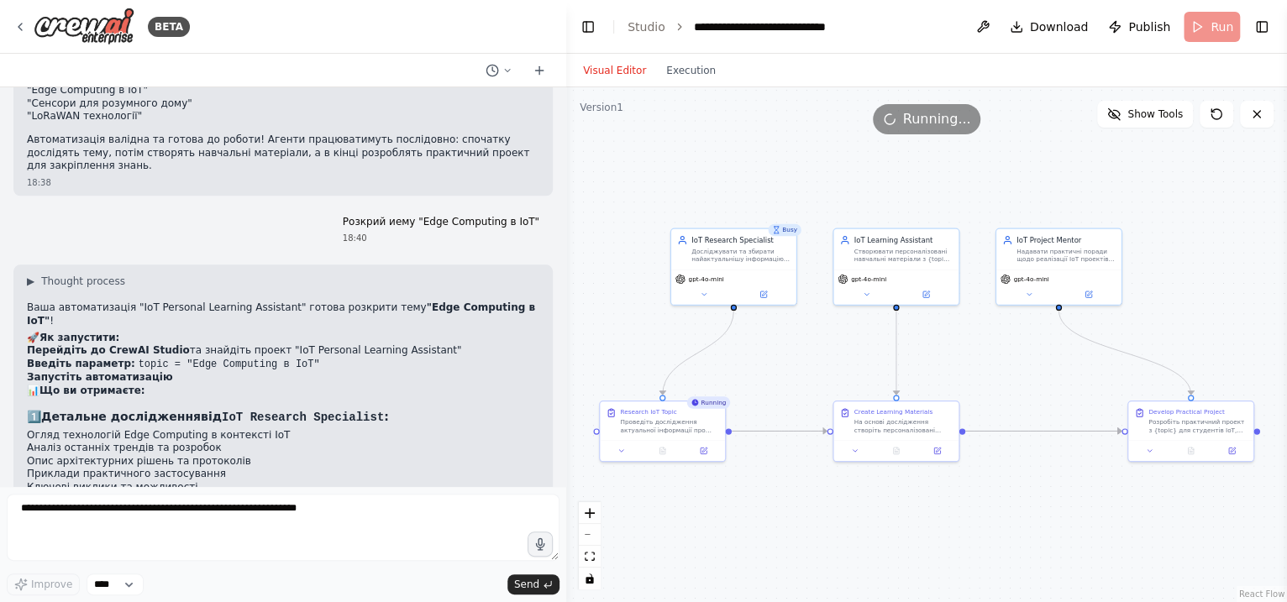
click at [1028, 129] on div "Running..." at bounding box center [926, 119] width 721 height 30
click at [1028, 118] on span "Show Tools" at bounding box center [1155, 114] width 55 height 13
click at [1028, 114] on span "Hide Tools" at bounding box center [1157, 114] width 51 height 13
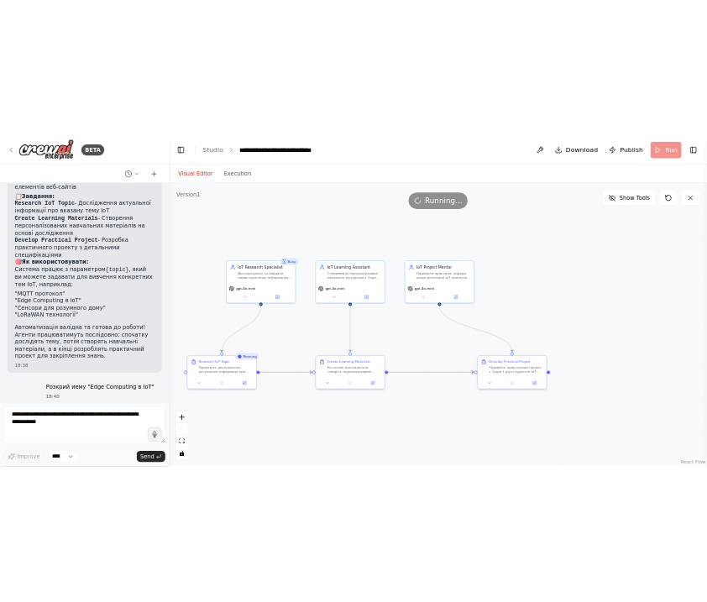
scroll to position [1352, 0]
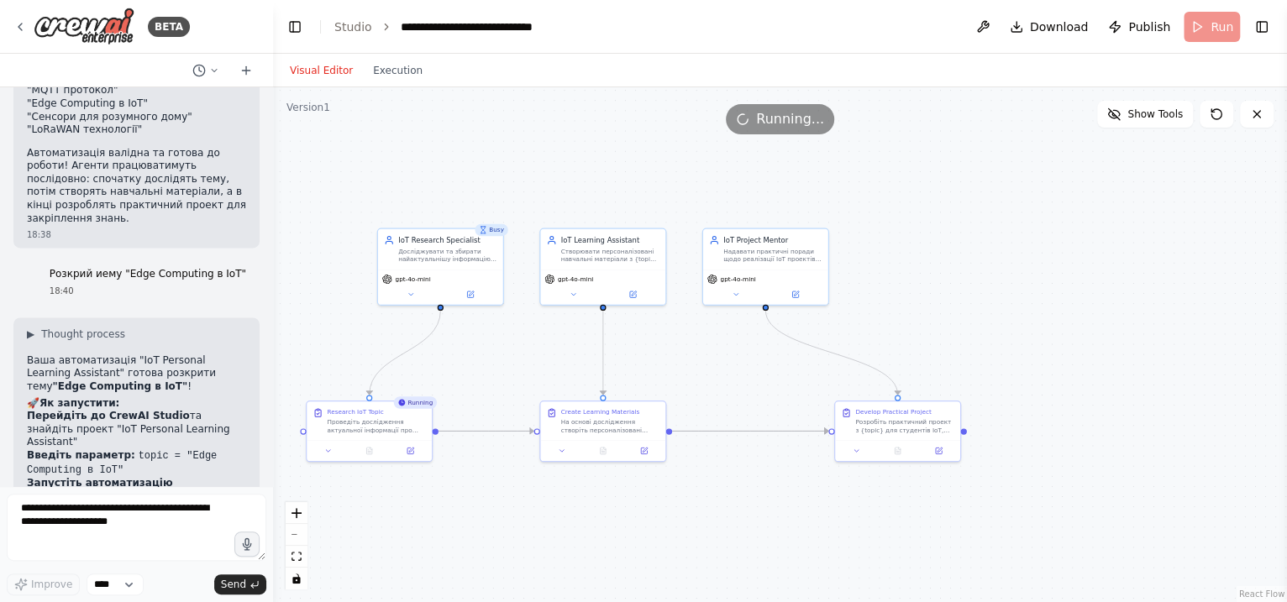
drag, startPoint x: 560, startPoint y: 149, endPoint x: 273, endPoint y: 134, distance: 287.7
click at [273, 134] on div "BETA Створи мультиагентного персонального асистента для вивчення дисциаліни Інт…" at bounding box center [643, 301] width 1287 height 602
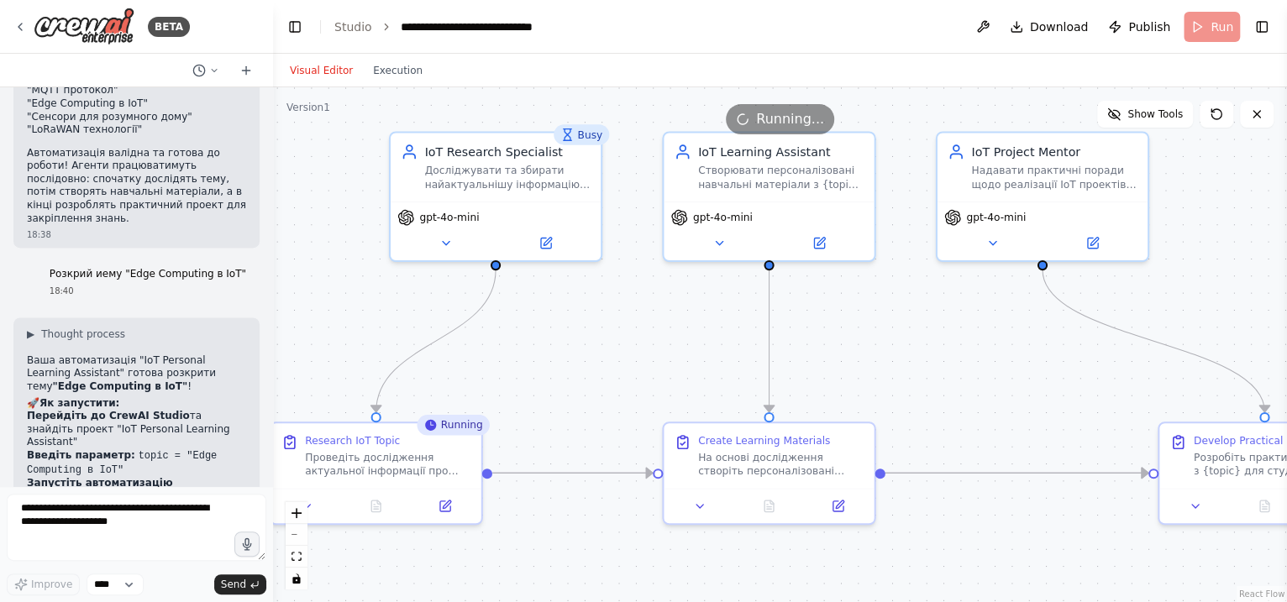
drag, startPoint x: 649, startPoint y: 466, endPoint x: 1128, endPoint y: 397, distance: 484.7
click at [1028, 397] on div ".deletable-edge-delete-btn { width: 20px; height: 20px; border: 0px solid #ffff…" at bounding box center [780, 344] width 1014 height 515
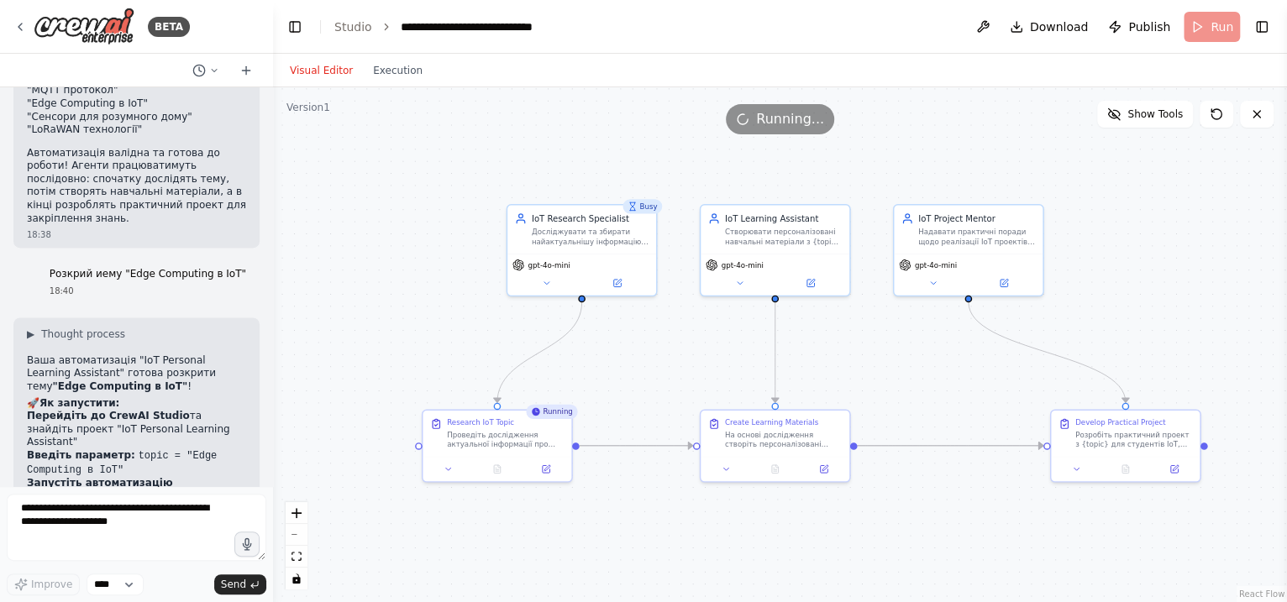
drag, startPoint x: 997, startPoint y: 384, endPoint x: 934, endPoint y: 382, distance: 63.0
click at [934, 382] on div ".deletable-edge-delete-btn { width: 20px; height: 20px; border: 0px solid #ffff…" at bounding box center [780, 344] width 1014 height 515
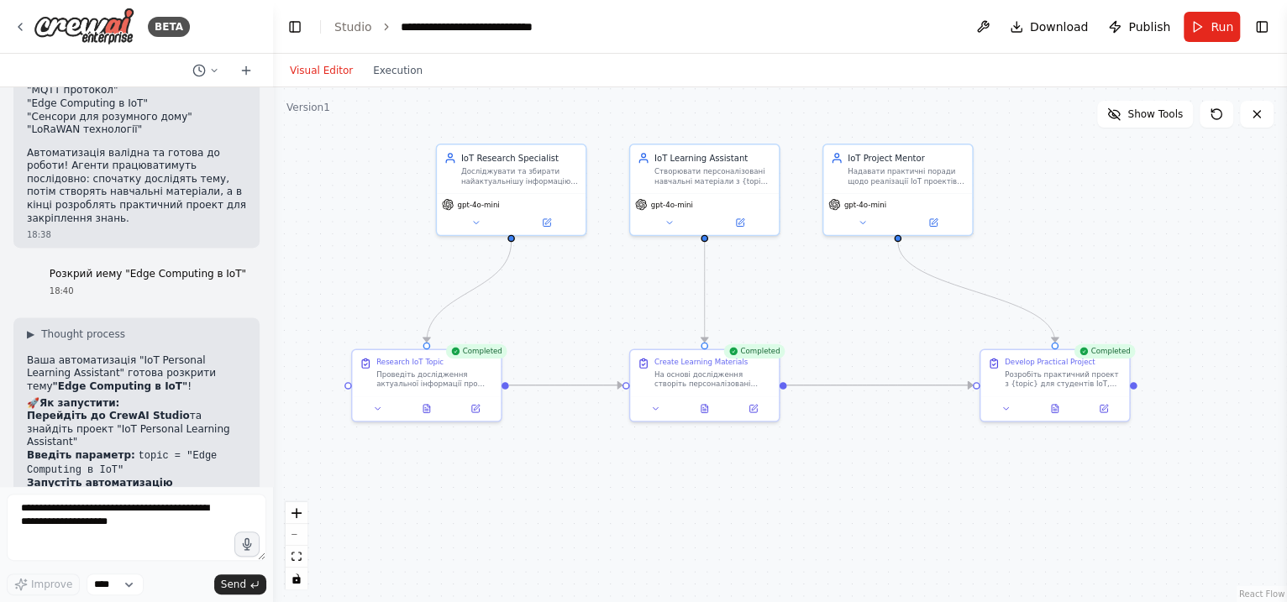
drag, startPoint x: 759, startPoint y: 168, endPoint x: 688, endPoint y: 108, distance: 93.0
click at [688, 108] on div ".deletable-edge-delete-btn { width: 20px; height: 20px; border: 0px solid #ffff…" at bounding box center [780, 344] width 1014 height 515
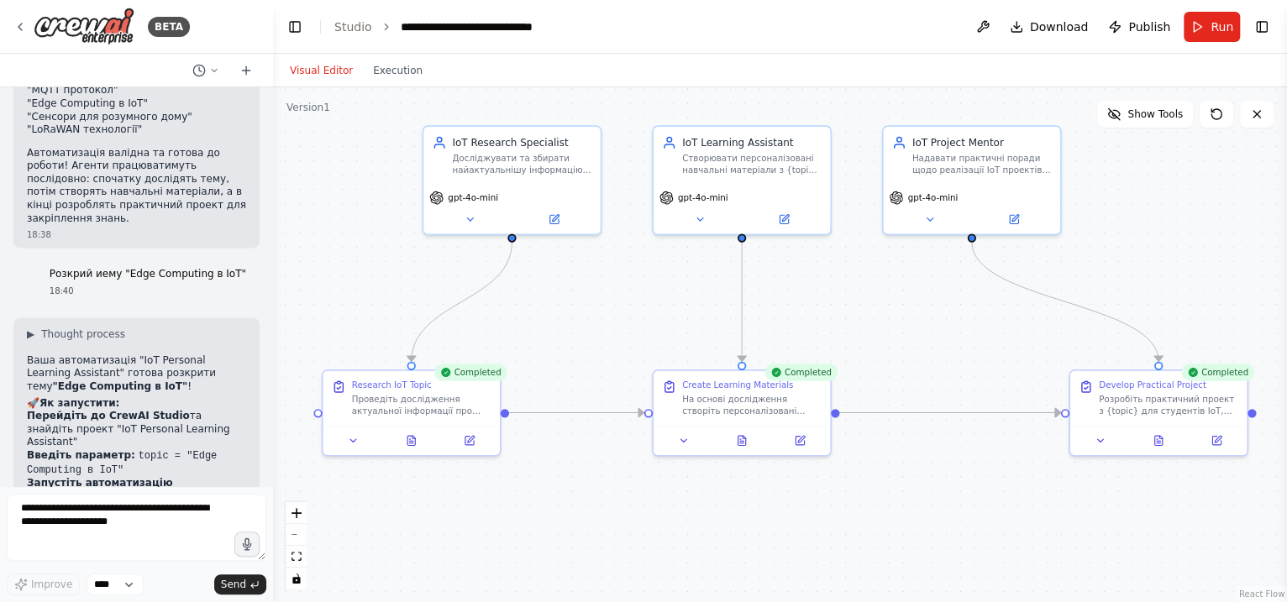
drag, startPoint x: 489, startPoint y: 525, endPoint x: 560, endPoint y: 579, distance: 89.4
click at [560, 481] on div ".deletable-edge-delete-btn { width: 20px; height: 20px; border: 0px solid #ffff…" at bounding box center [780, 344] width 1014 height 515
click at [415, 456] on div ".deletable-edge-delete-btn { width: 20px; height: 20px; border: 0px solid #ffff…" at bounding box center [780, 344] width 1014 height 515
click at [412, 448] on div at bounding box center [411, 437] width 176 height 29
click at [418, 456] on div ".deletable-edge-delete-btn { width: 20px; height: 20px; border: 0px solid #ffff…" at bounding box center [780, 344] width 1014 height 515
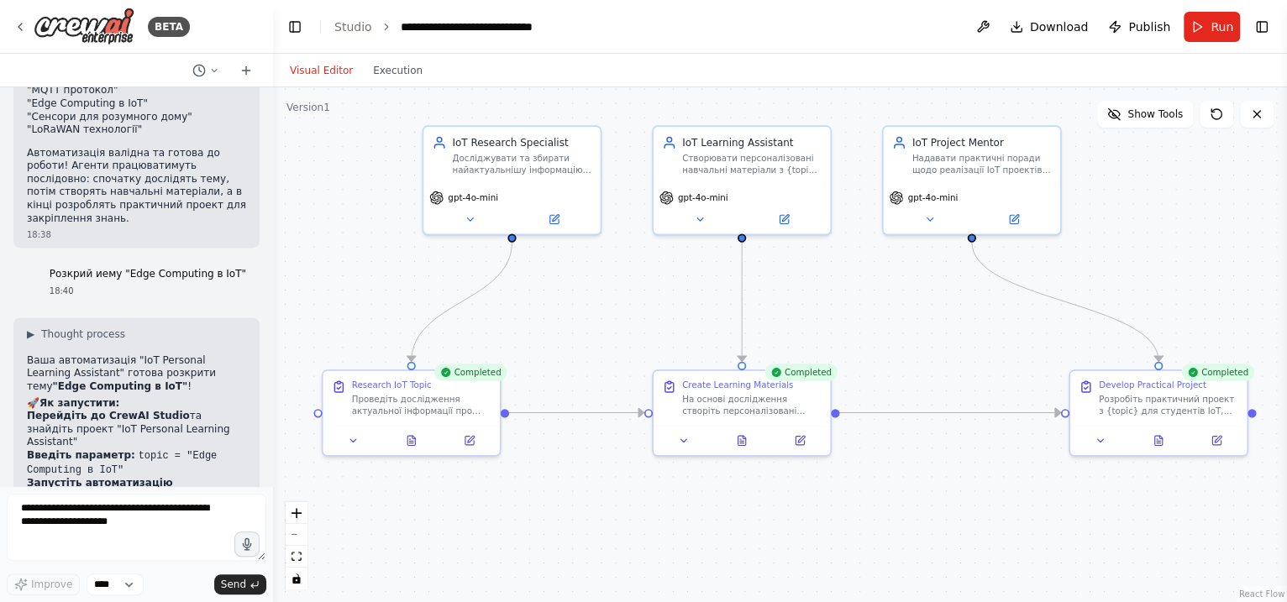
click at [418, 456] on div ".deletable-edge-delete-btn { width: 20px; height: 20px; border: 0px solid #ffff…" at bounding box center [780, 344] width 1014 height 515
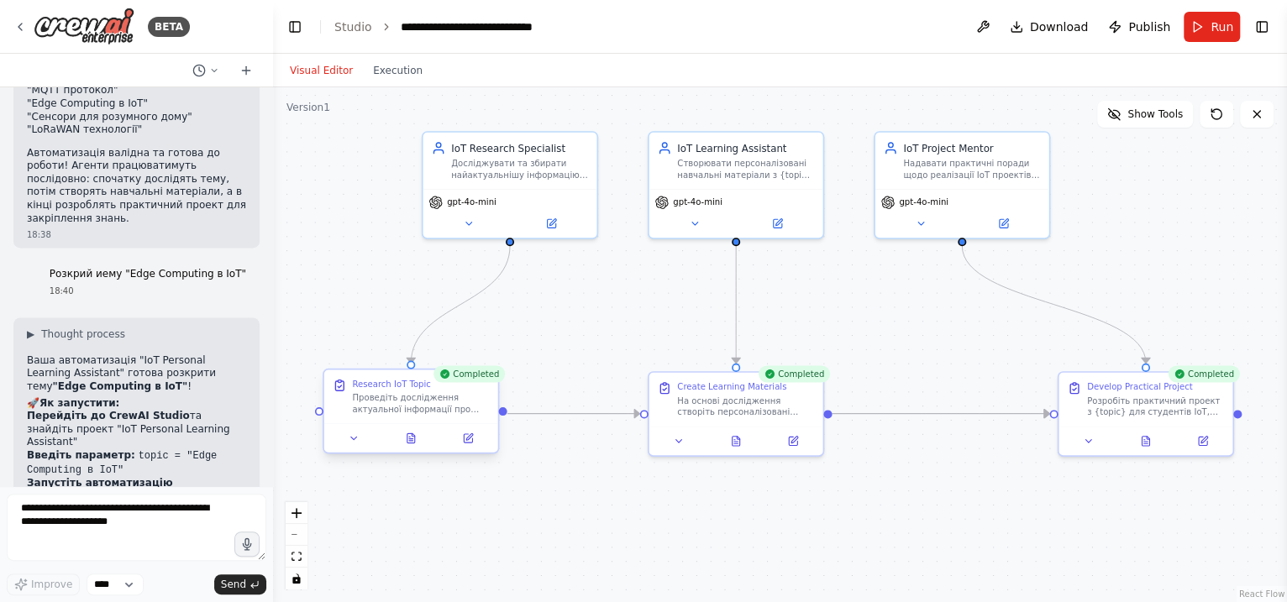
click at [356, 450] on div at bounding box center [411, 437] width 174 height 29
click at [358, 454] on div "Completed Research IoT Topic Проведіть дослідження актуальної інформації про {t…" at bounding box center [411, 414] width 176 height 86
click at [358, 454] on div "Research IoT Topic Проведіть дослідження актуальної інформації про {topic} в ко…" at bounding box center [411, 412] width 176 height 86
click at [358, 454] on div "Completed Research IoT Topic Проведіть дослідження актуальної інформації про {t…" at bounding box center [411, 414] width 176 height 86
click at [361, 450] on div at bounding box center [411, 437] width 174 height 29
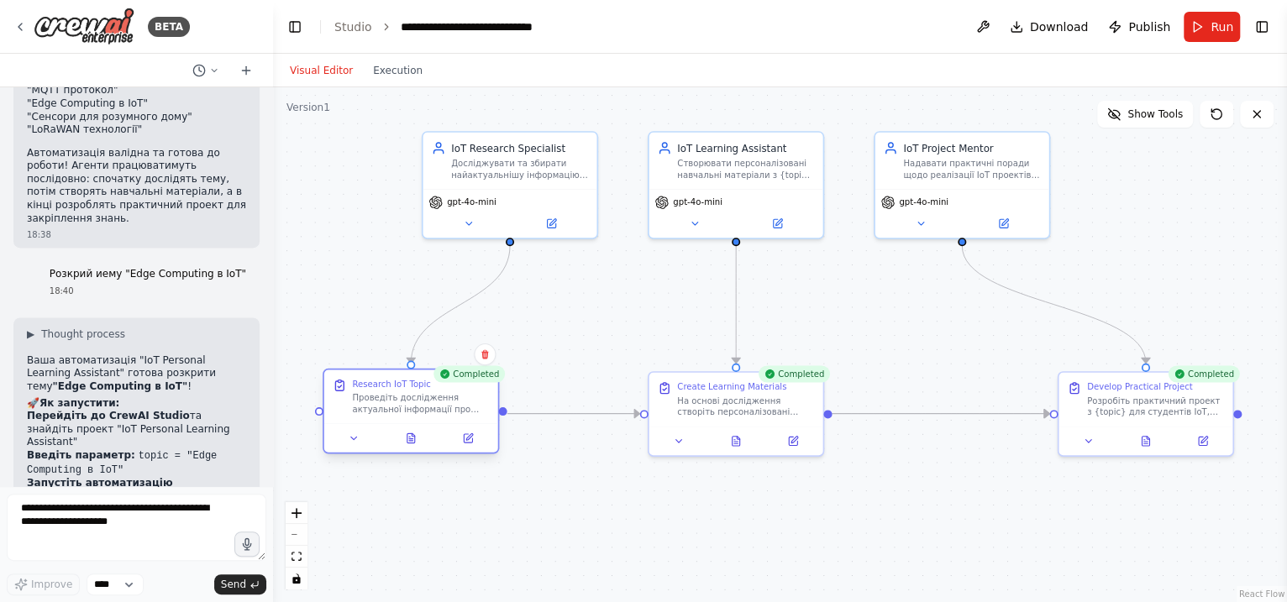
click at [467, 450] on div at bounding box center [411, 437] width 174 height 29
click at [468, 447] on div at bounding box center [411, 437] width 174 height 29
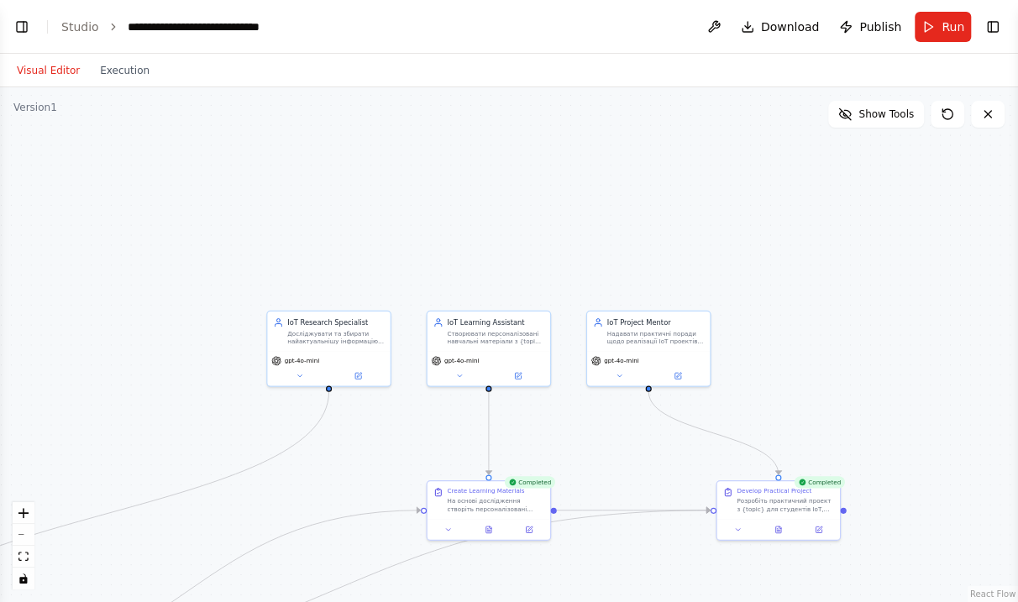
click at [382, 442] on div ".deletable-edge-delete-btn { width: 20px; height: 20px; border: 0px solid #ffff…" at bounding box center [509, 344] width 1018 height 515
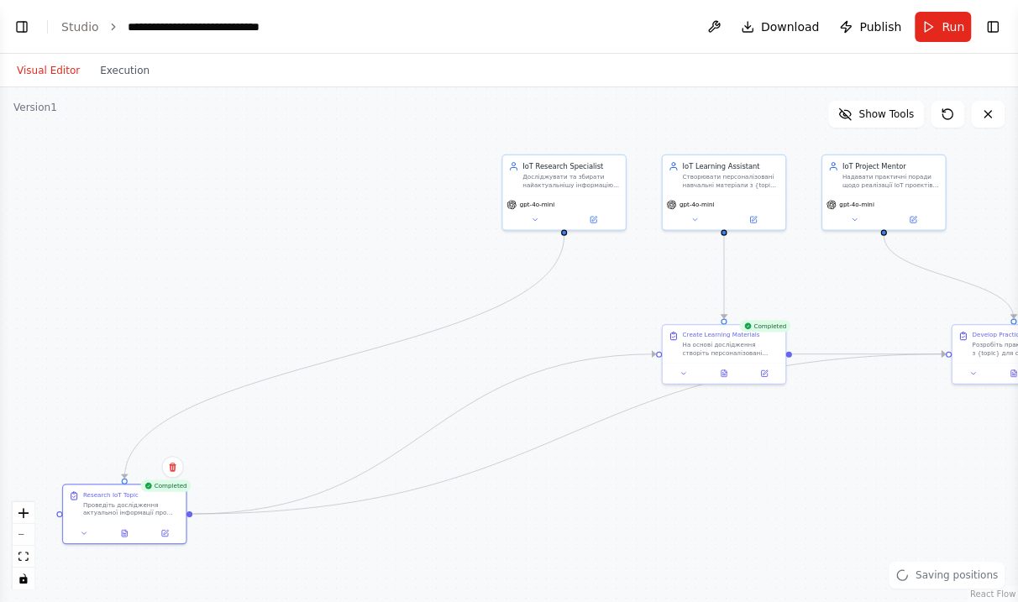
click at [618, 286] on div ".deletable-edge-delete-btn { width: 20px; height: 20px; border: 0px solid #ffff…" at bounding box center [509, 344] width 1018 height 515
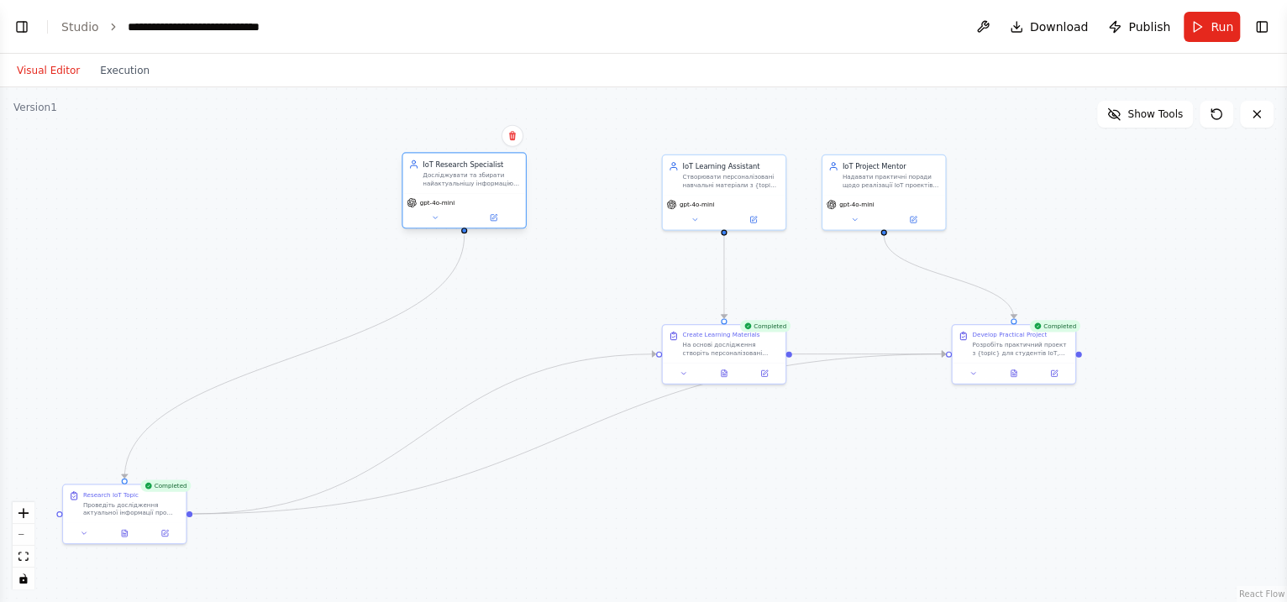
drag, startPoint x: 502, startPoint y: 193, endPoint x: 413, endPoint y: 208, distance: 89.4
click at [413, 208] on div "gpt-4o-mini" at bounding box center [464, 202] width 115 height 10
click at [392, 236] on div "gpt-4o-mini" at bounding box center [424, 220] width 123 height 34
click at [397, 241] on div ".deletable-edge-delete-btn { width: 20px; height: 20px; border: 0px solid #ffff…" at bounding box center [643, 344] width 1287 height 515
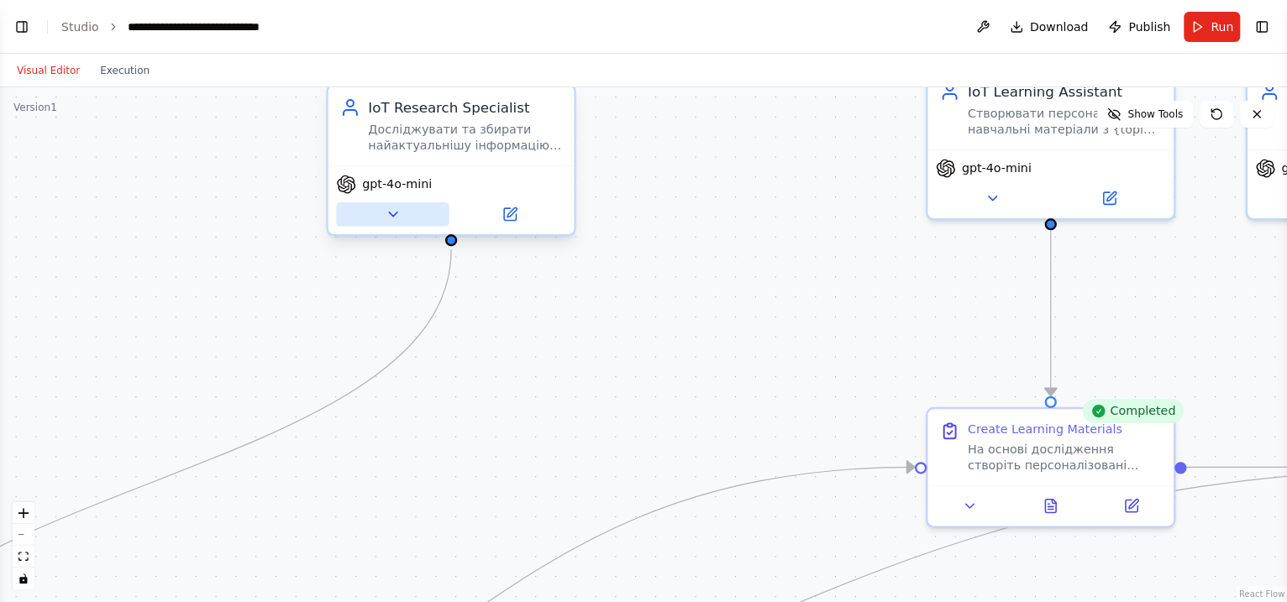
click at [395, 216] on icon at bounding box center [393, 215] width 16 height 16
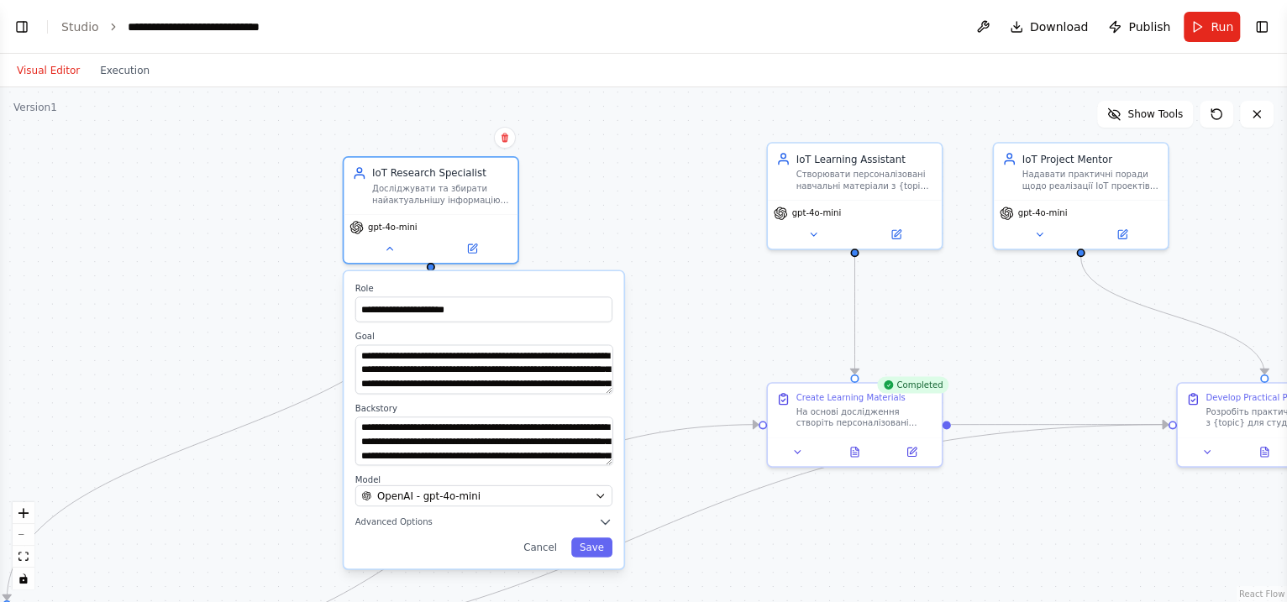
click at [577, 187] on div "**********" at bounding box center [643, 344] width 1287 height 515
click at [602, 481] on div "**********" at bounding box center [484, 419] width 280 height 297
click at [599, 481] on button "Save" at bounding box center [591, 548] width 41 height 20
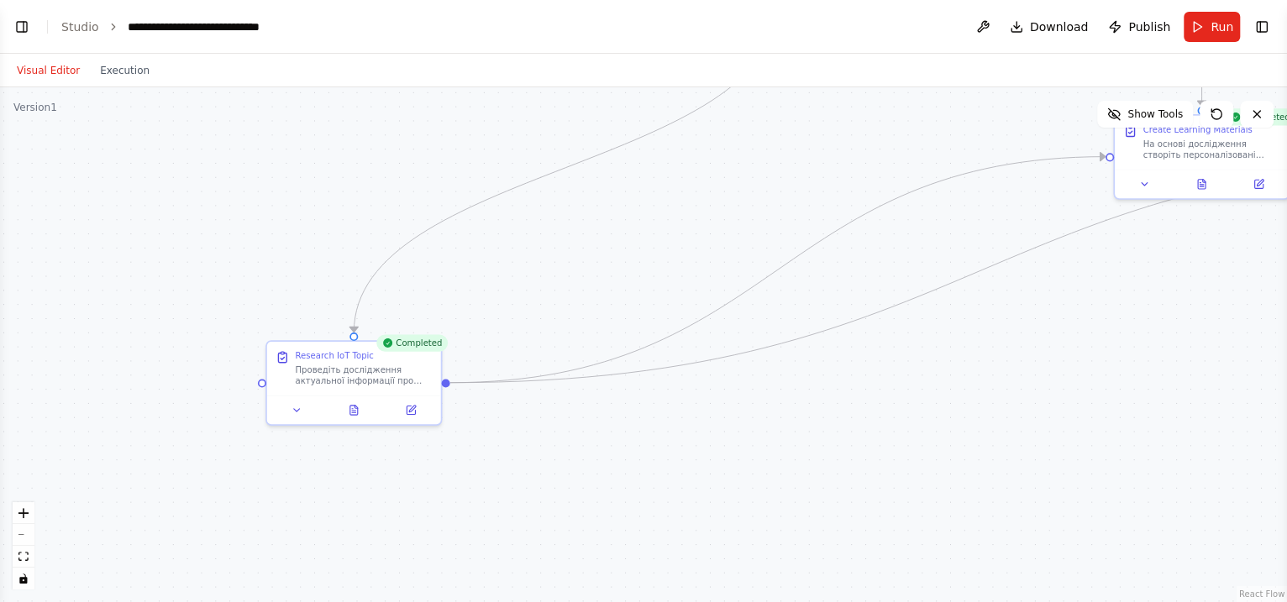
drag, startPoint x: 302, startPoint y: 302, endPoint x: 630, endPoint y: 40, distance: 419.7
click at [630, 40] on main "**********" at bounding box center [643, 301] width 1287 height 602
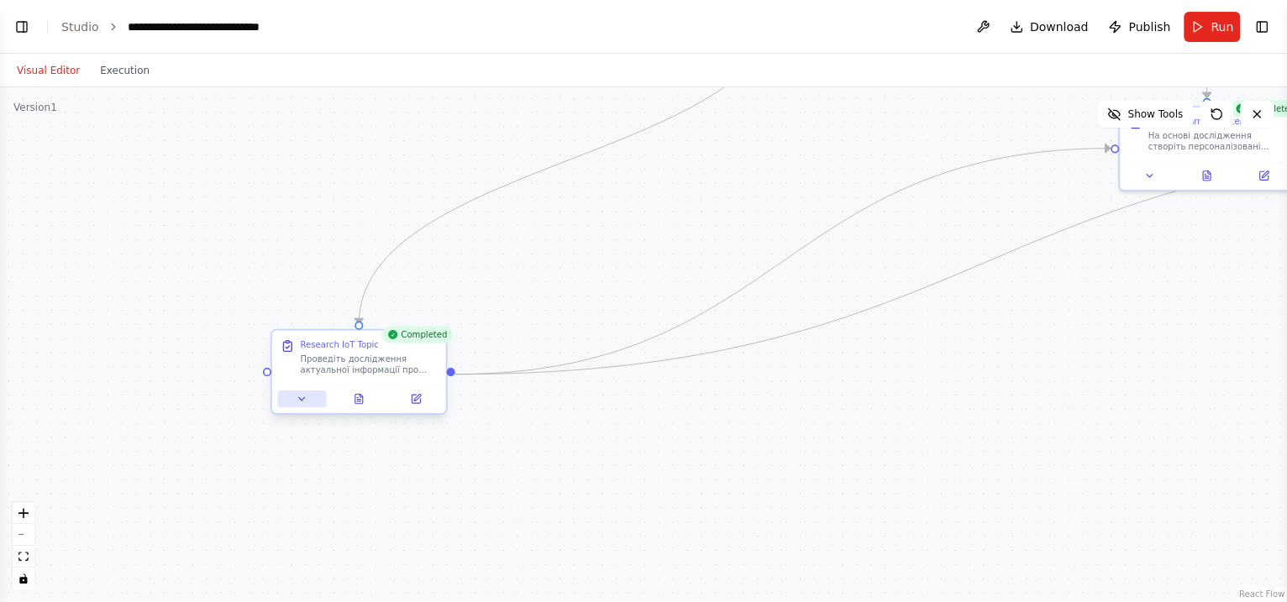
click at [308, 406] on button at bounding box center [301, 399] width 49 height 17
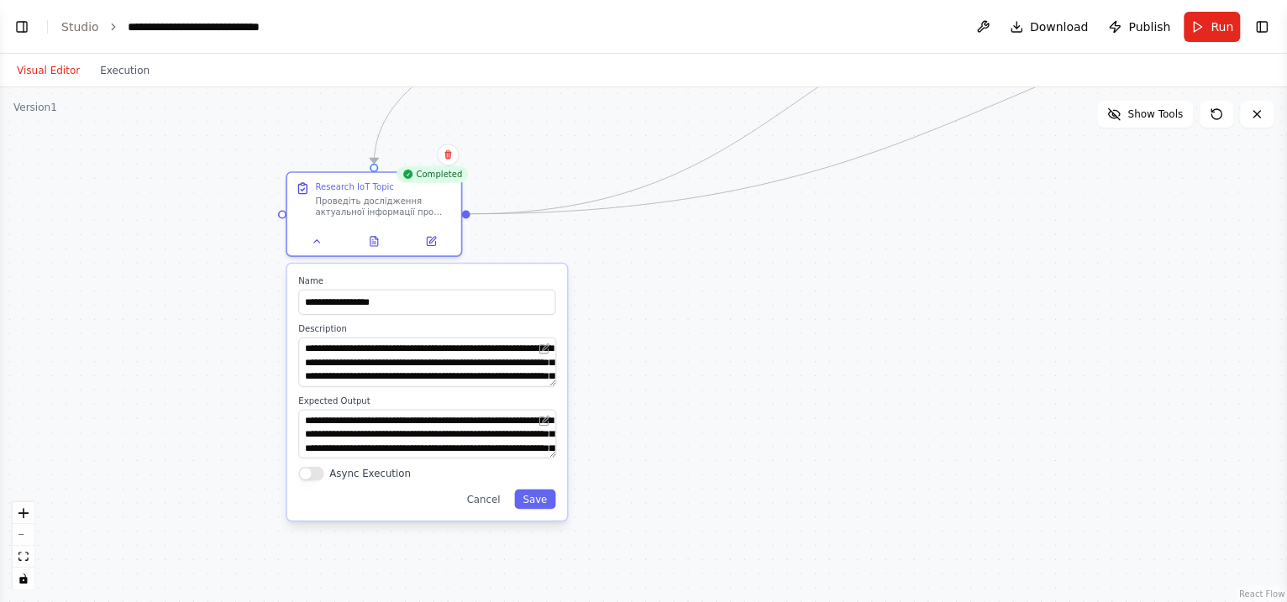
drag, startPoint x: 699, startPoint y: 473, endPoint x: 714, endPoint y: 313, distance: 161.2
click at [714, 313] on div ".deletable-edge-delete-btn { width: 20px; height: 20px; border: 0px solid #ffff…" at bounding box center [643, 344] width 1287 height 515
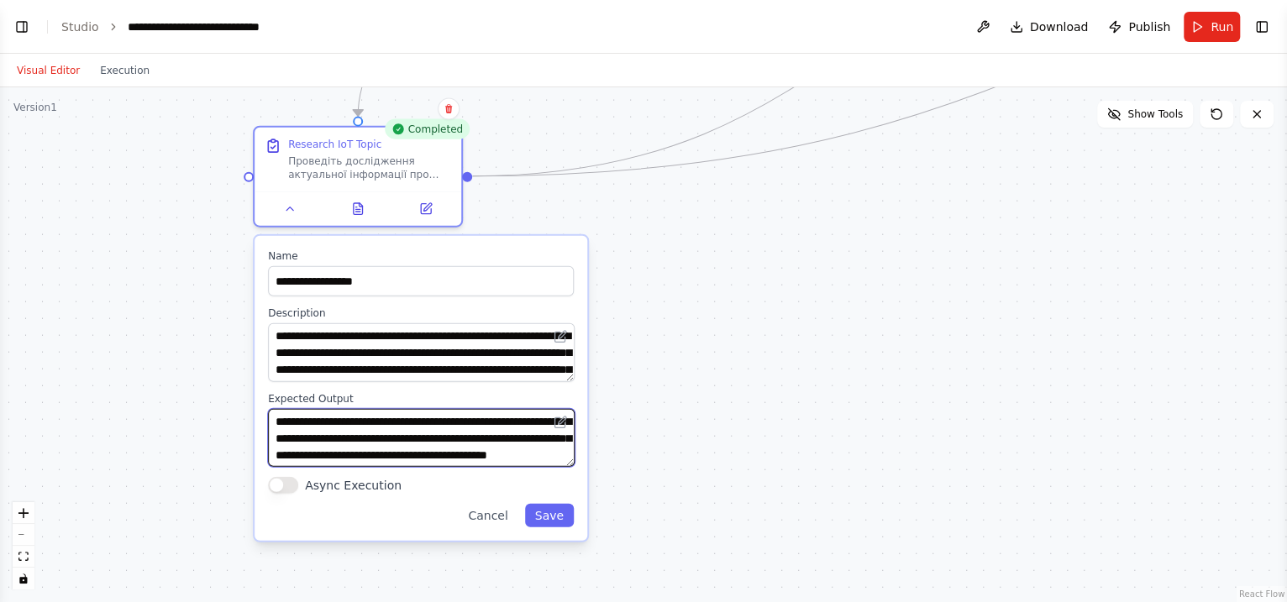
scroll to position [50, 0]
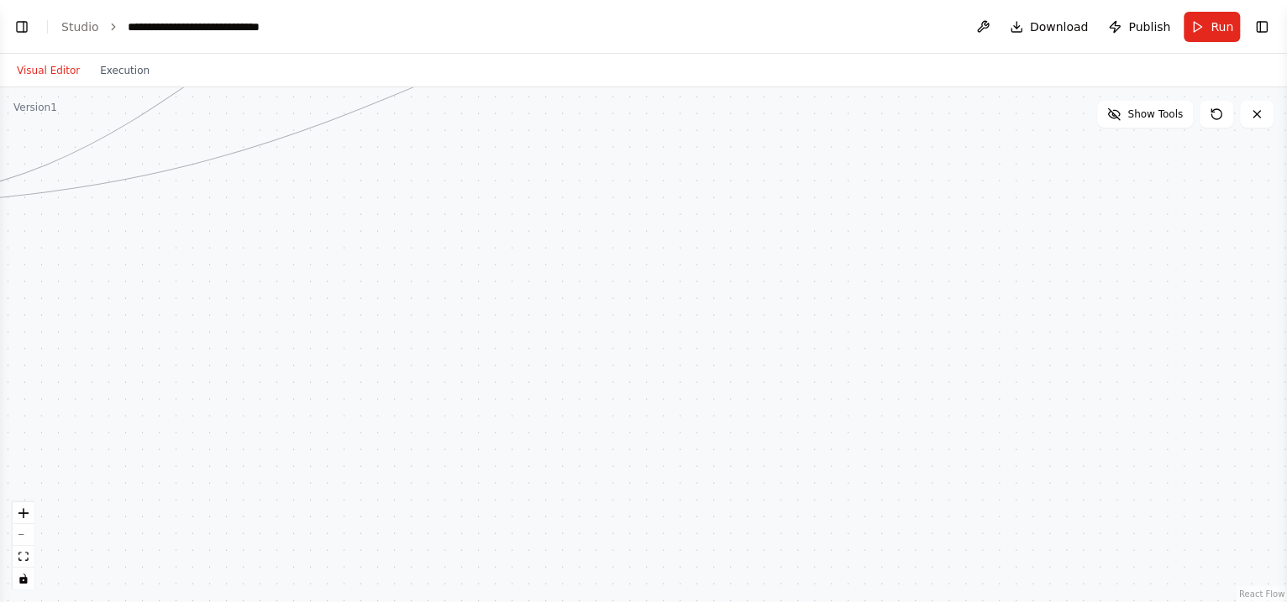
drag, startPoint x: 720, startPoint y: 476, endPoint x: 44, endPoint y: 546, distance: 680.1
click at [31, 481] on div ".deletable-edge-delete-btn { width: 20px; height: 20px; border: 0px solid #ffff…" at bounding box center [643, 344] width 1287 height 515
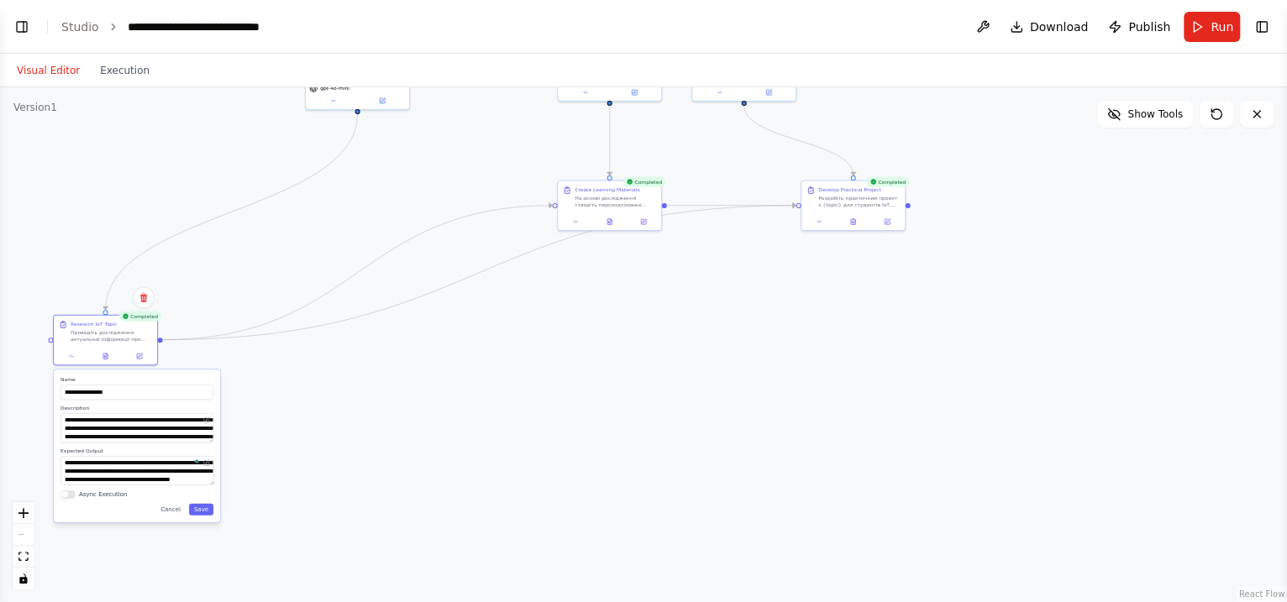
click at [569, 425] on div ".deletable-edge-delete-btn { width: 20px; height: 20px; border: 0px solid #ffff…" at bounding box center [643, 344] width 1287 height 515
drag, startPoint x: 626, startPoint y: 207, endPoint x: 578, endPoint y: 448, distance: 245.9
click at [578, 448] on div "Create Learning Materials На основі дослідження створіть персоналізовані навчал…" at bounding box center [567, 439] width 105 height 50
click at [539, 472] on div ".deletable-edge-delete-btn { width: 20px; height: 20px; border: 0px solid #ffff…" at bounding box center [643, 344] width 1287 height 515
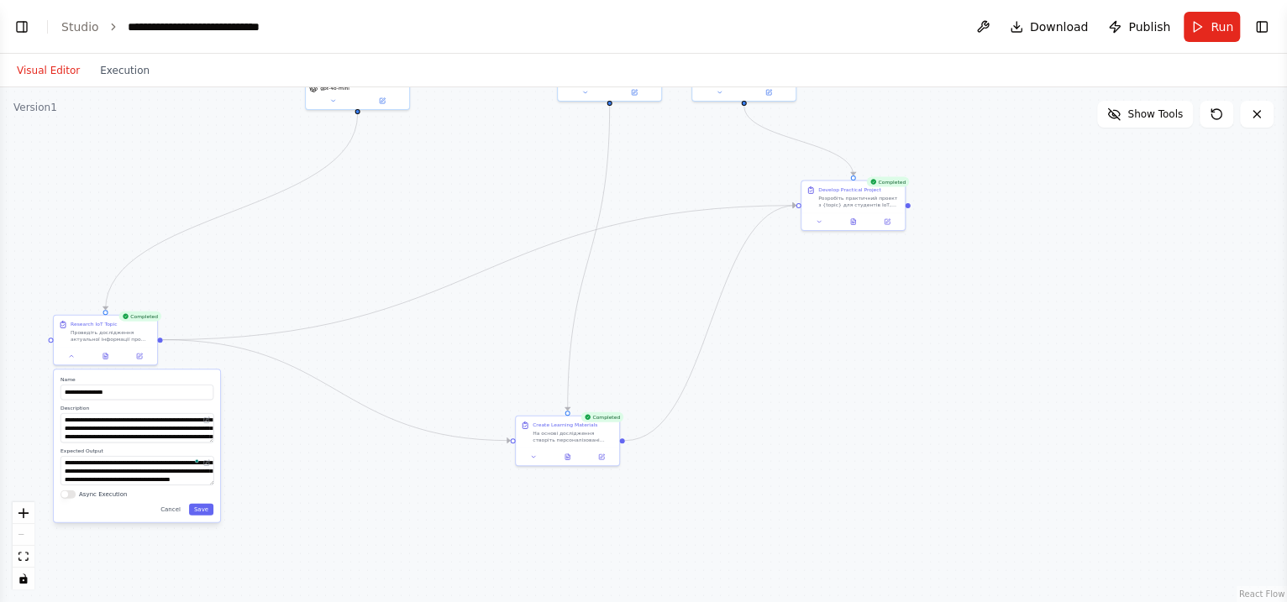
click at [485, 329] on div ".deletable-edge-delete-btn { width: 20px; height: 20px; border: 0px solid #ffff…" at bounding box center [643, 344] width 1287 height 515
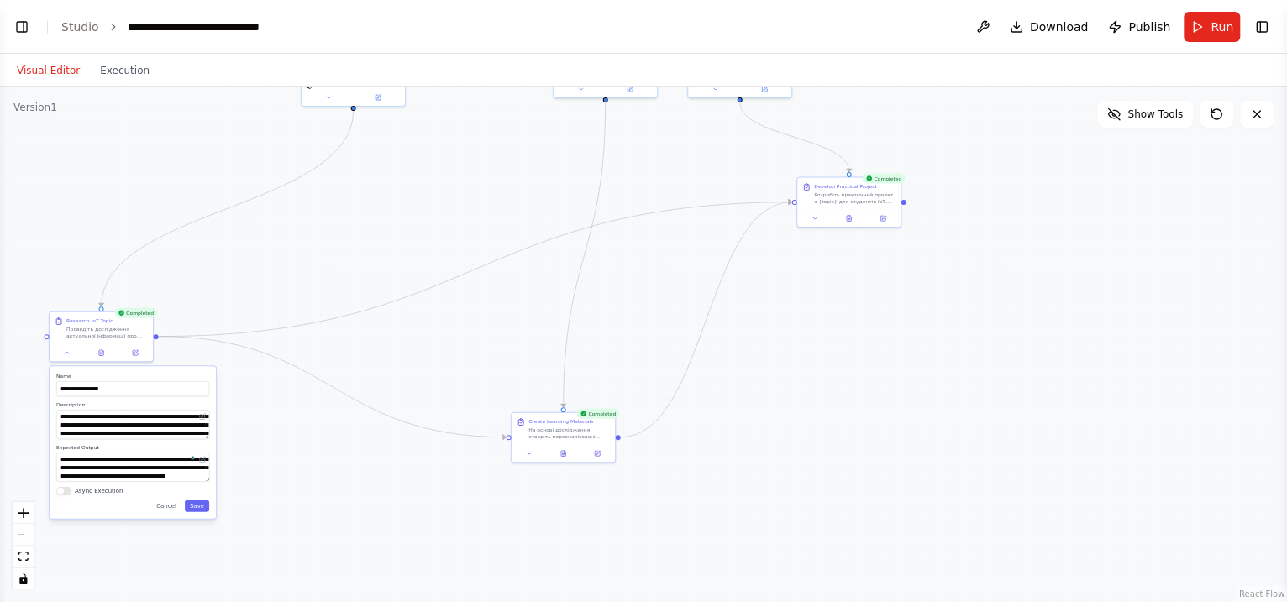
click at [204, 481] on div "**********" at bounding box center [133, 442] width 166 height 153
click at [208, 481] on div "**********" at bounding box center [133, 442] width 166 height 153
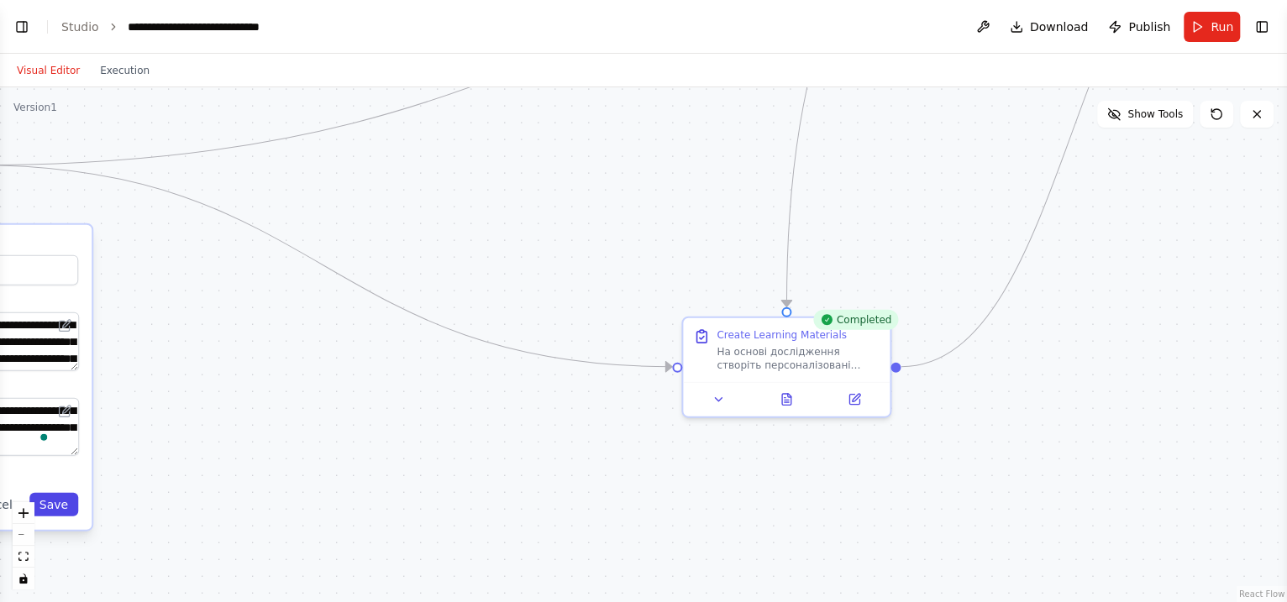
click at [65, 481] on button "Save" at bounding box center [53, 505] width 49 height 24
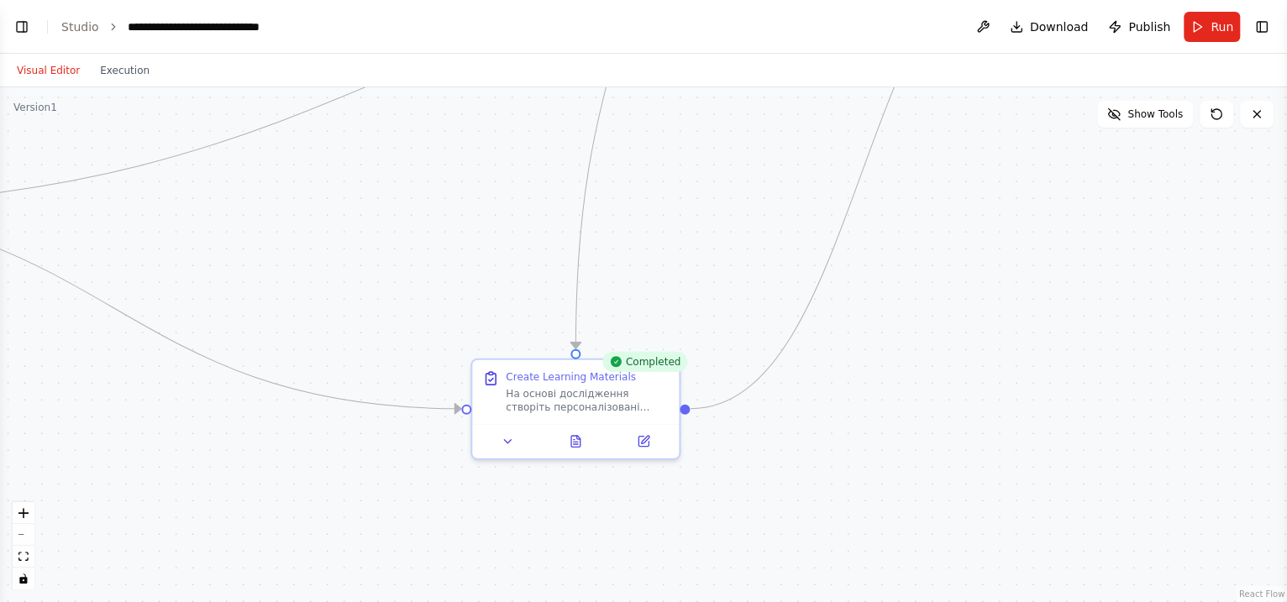
drag, startPoint x: 613, startPoint y: 466, endPoint x: 402, endPoint y: 508, distance: 215.0
click at [402, 481] on div ".deletable-edge-delete-btn { width: 20px; height: 20px; border: 0px solid #ffff…" at bounding box center [643, 344] width 1287 height 515
click at [508, 444] on button at bounding box center [508, 439] width 58 height 20
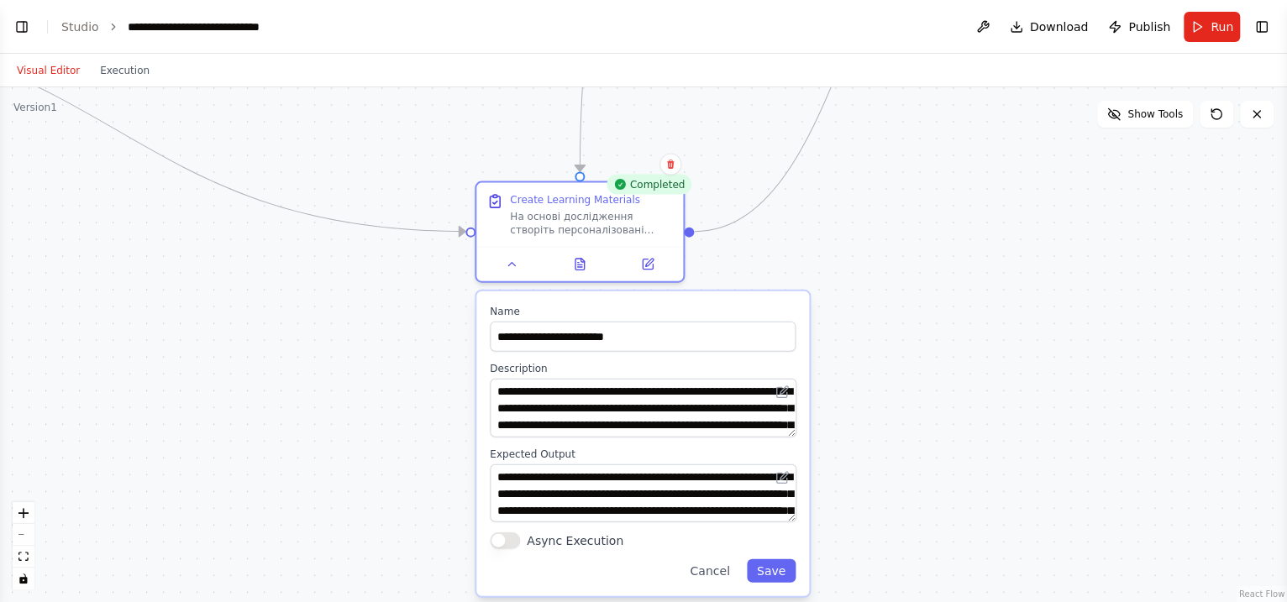
drag, startPoint x: 355, startPoint y: 492, endPoint x: 362, endPoint y: 327, distance: 165.7
click at [361, 315] on div ".deletable-edge-delete-btn { width: 20px; height: 20px; border: 0px solid #ffff…" at bounding box center [643, 344] width 1287 height 515
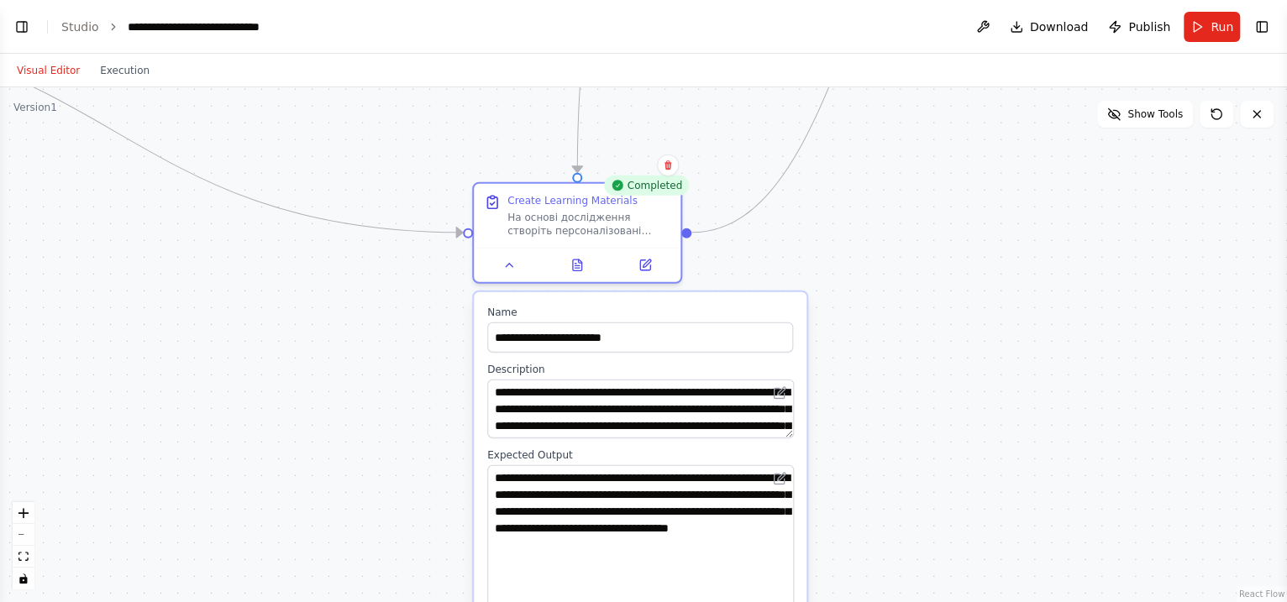
drag, startPoint x: 787, startPoint y: 507, endPoint x: 815, endPoint y: 600, distance: 97.3
click at [815, 481] on div ".deletable-edge-delete-btn { width: 20px; height: 20px; border: 0px solid #ffff…" at bounding box center [643, 344] width 1287 height 515
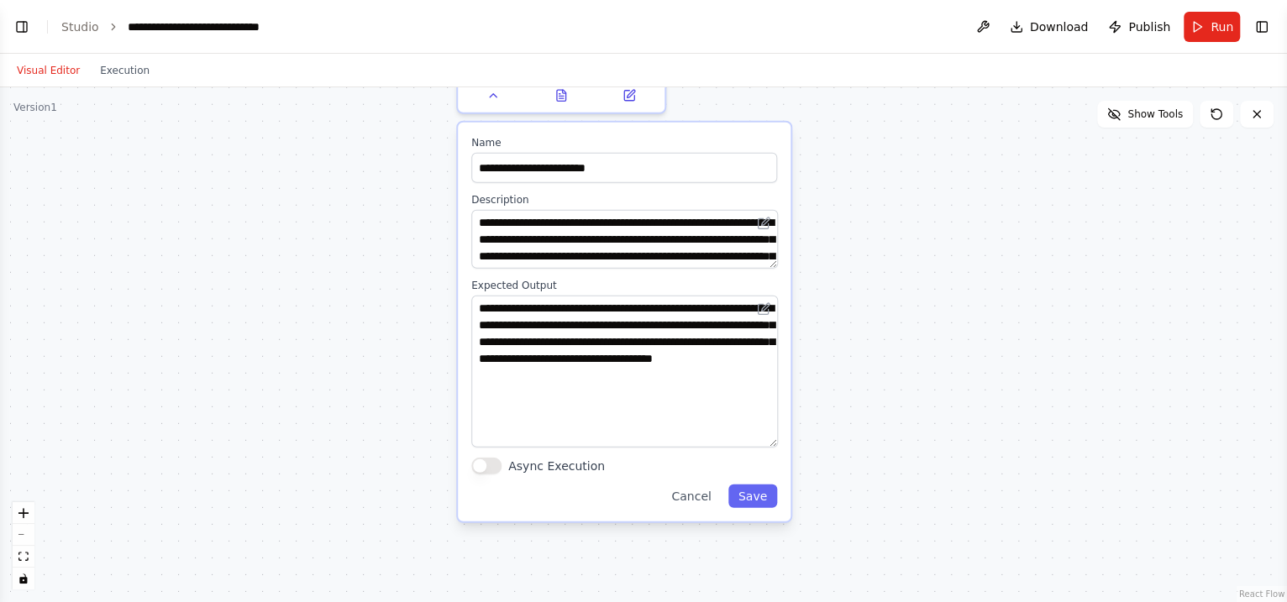
drag, startPoint x: 376, startPoint y: 406, endPoint x: 371, endPoint y: 267, distance: 138.8
click at [371, 267] on div ".deletable-edge-delete-btn { width: 20px; height: 20px; border: 0px solid #ffff…" at bounding box center [643, 344] width 1287 height 515
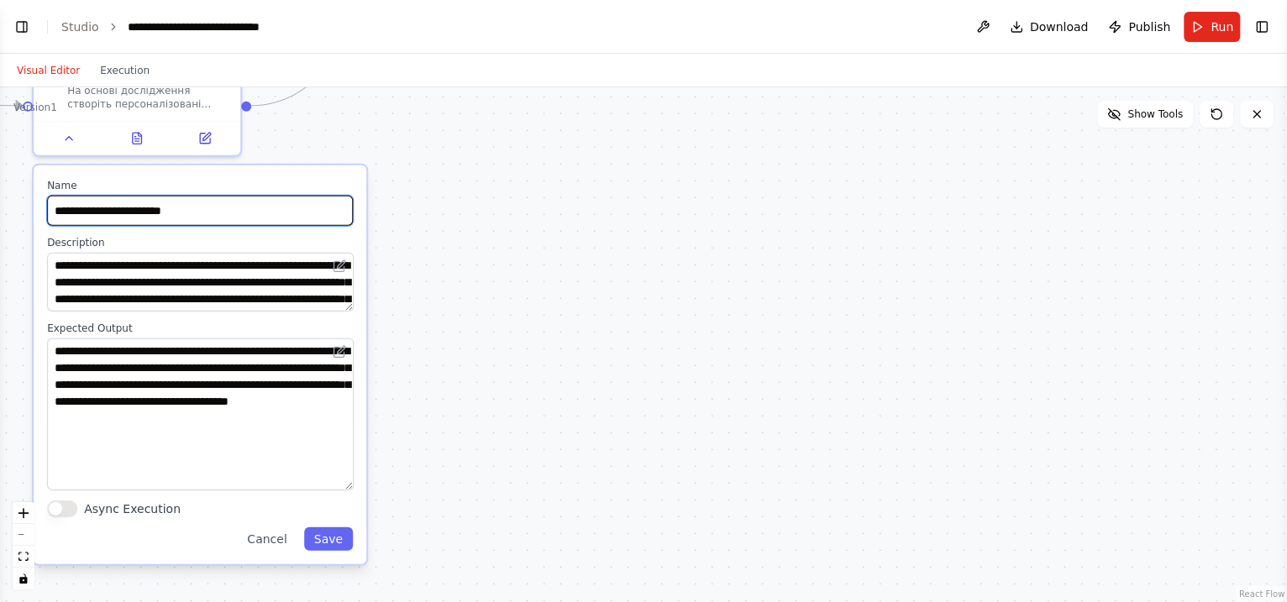
drag, startPoint x: 371, startPoint y: 267, endPoint x: -54, endPoint y: 309, distance: 426.4
click at [0, 309] on html "BETA Створи мультиагентного персонального асистента для вивчення дисциаліни Інт…" at bounding box center [643, 301] width 1287 height 602
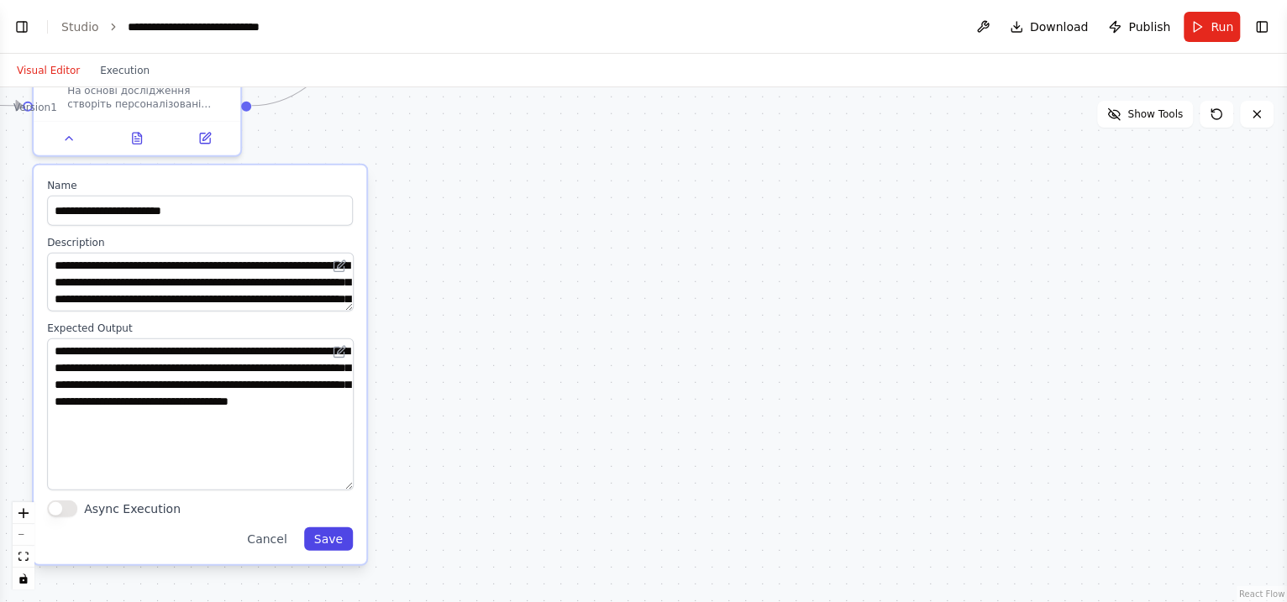
click at [334, 481] on button "Save" at bounding box center [328, 539] width 49 height 24
click at [339, 481] on button "Save" at bounding box center [328, 539] width 49 height 24
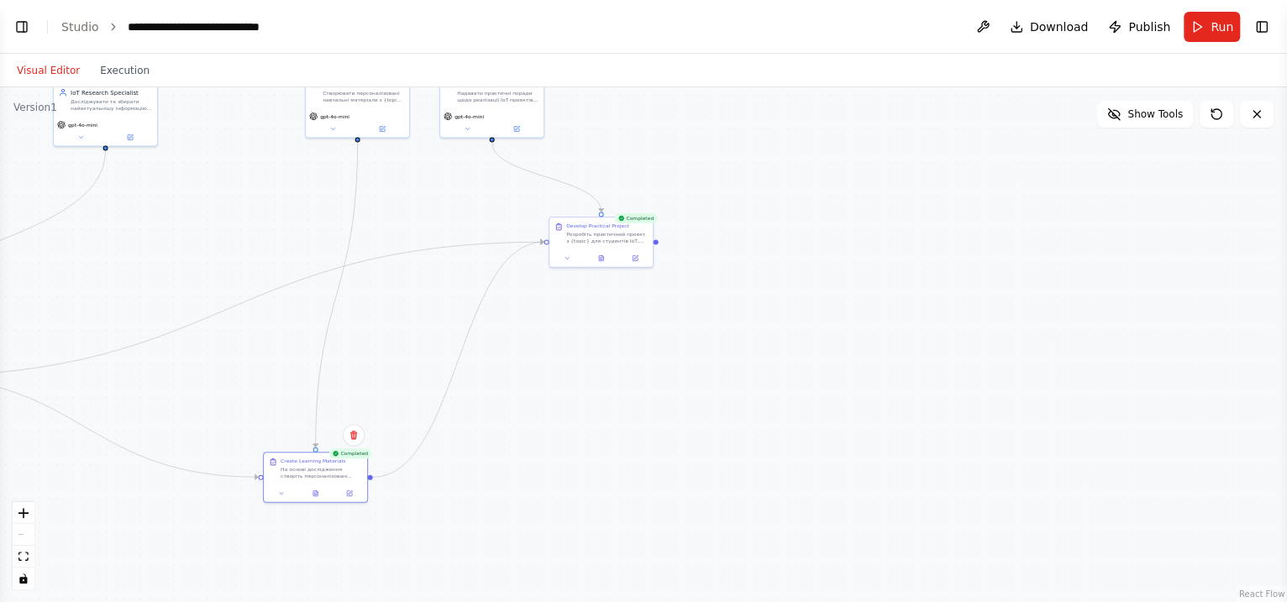
drag, startPoint x: 964, startPoint y: 364, endPoint x: 923, endPoint y: 542, distance: 182.6
click at [923, 481] on div ".deletable-edge-delete-btn { width: 20px; height: 20px; border: 0px solid #ffff…" at bounding box center [643, 344] width 1287 height 515
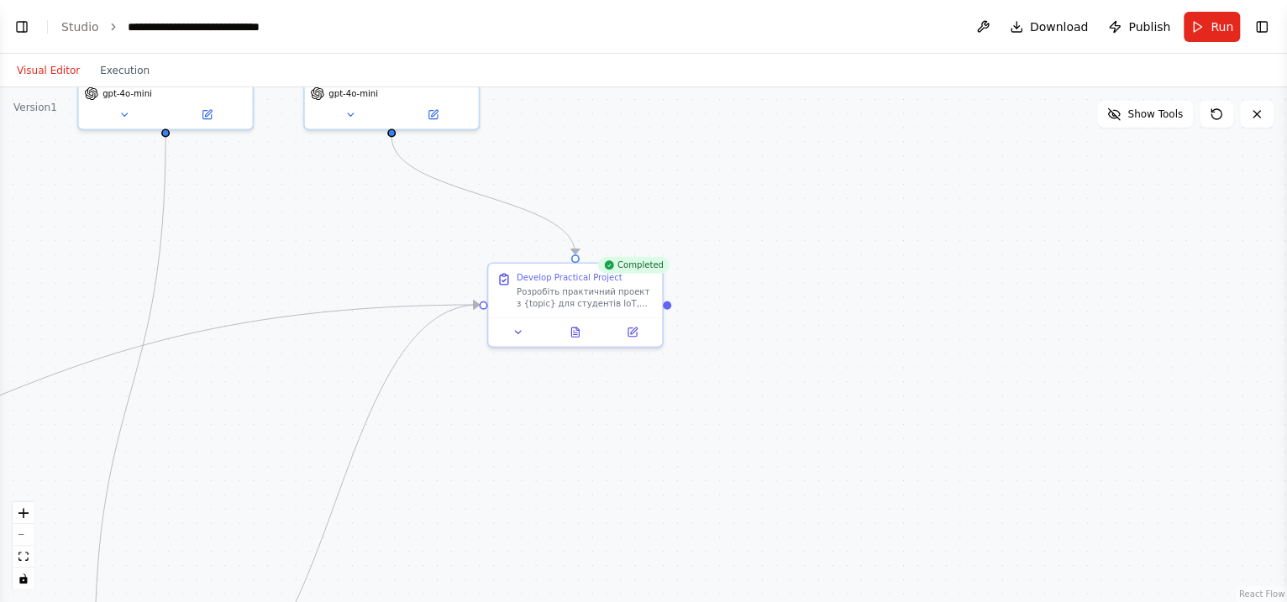
drag, startPoint x: 665, startPoint y: 416, endPoint x: 697, endPoint y: 609, distance: 195.7
click at [697, 481] on html "BETA Створи мультиагентного персонального асистента для вивчення дисциаліни Інт…" at bounding box center [643, 301] width 1287 height 602
click at [518, 341] on div at bounding box center [575, 329] width 174 height 29
click at [518, 340] on div at bounding box center [575, 329] width 174 height 29
click at [556, 336] on button at bounding box center [575, 329] width 60 height 17
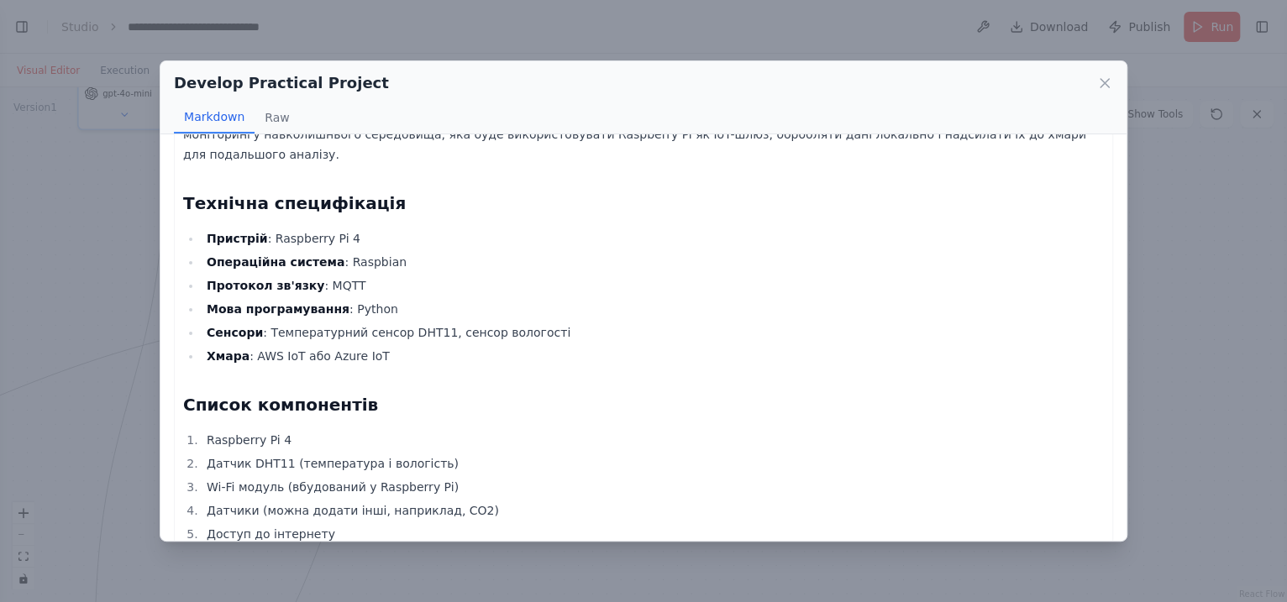
scroll to position [143, 0]
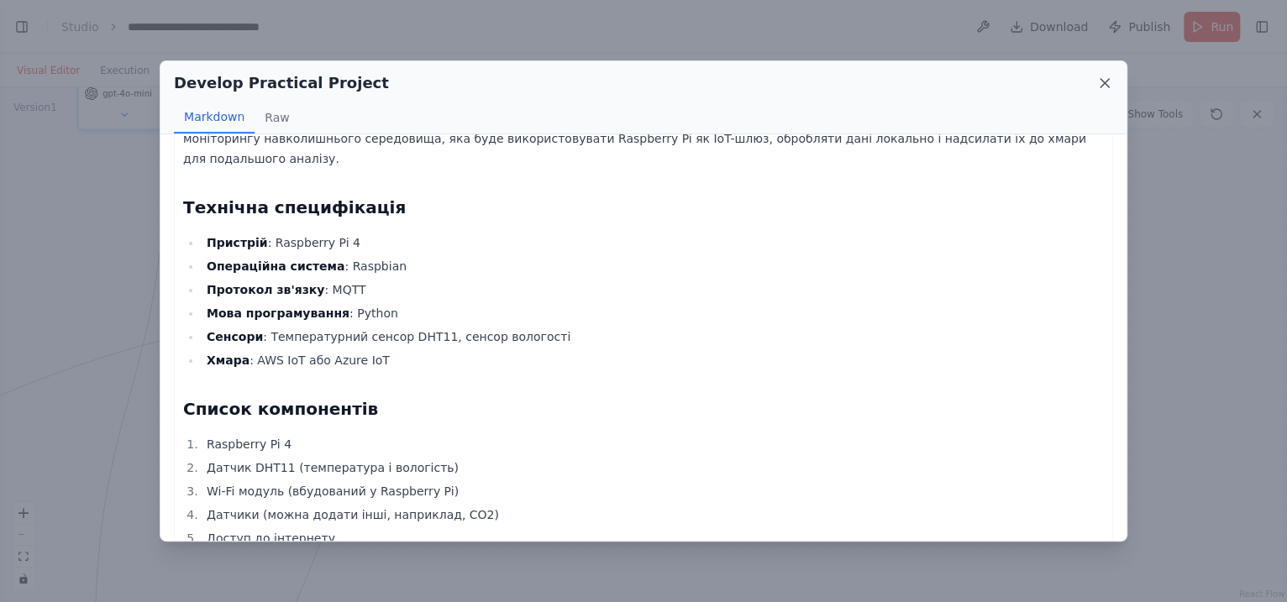
click at [1028, 79] on icon at bounding box center [1105, 83] width 17 height 17
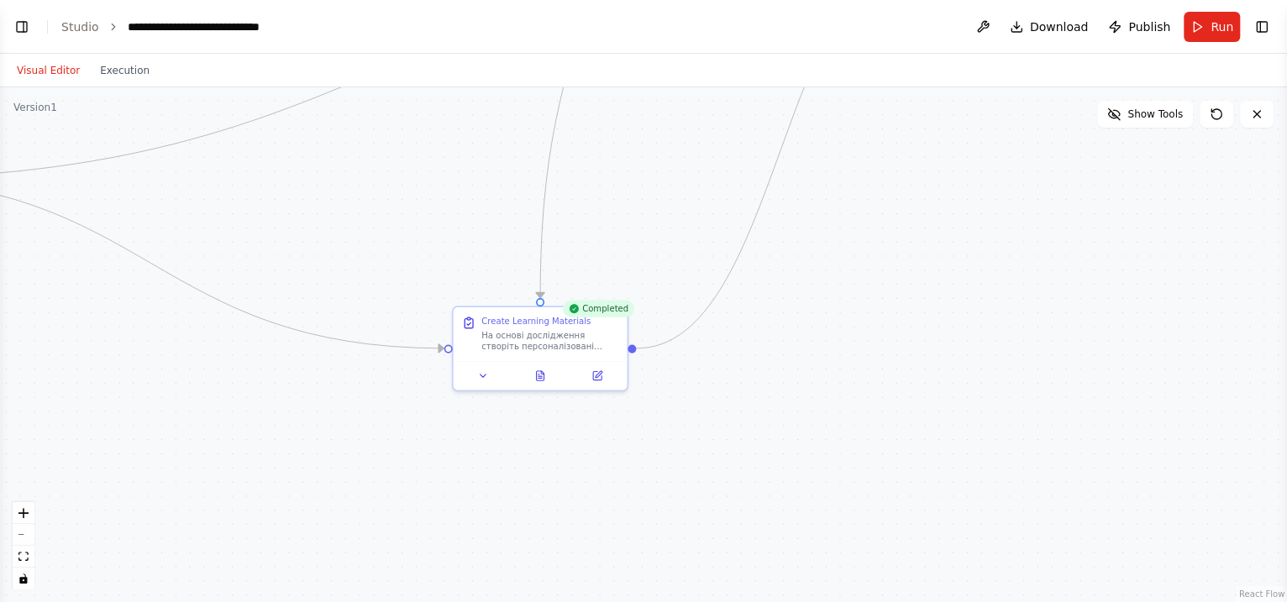
drag, startPoint x: 329, startPoint y: 292, endPoint x: 794, endPoint y: 202, distance: 474.1
click at [775, 0] on html "BETA Створи мультиагентного персонального асистента для вивчення дисциаліни Інт…" at bounding box center [643, 301] width 1287 height 602
click at [546, 382] on icon at bounding box center [540, 380] width 11 height 11
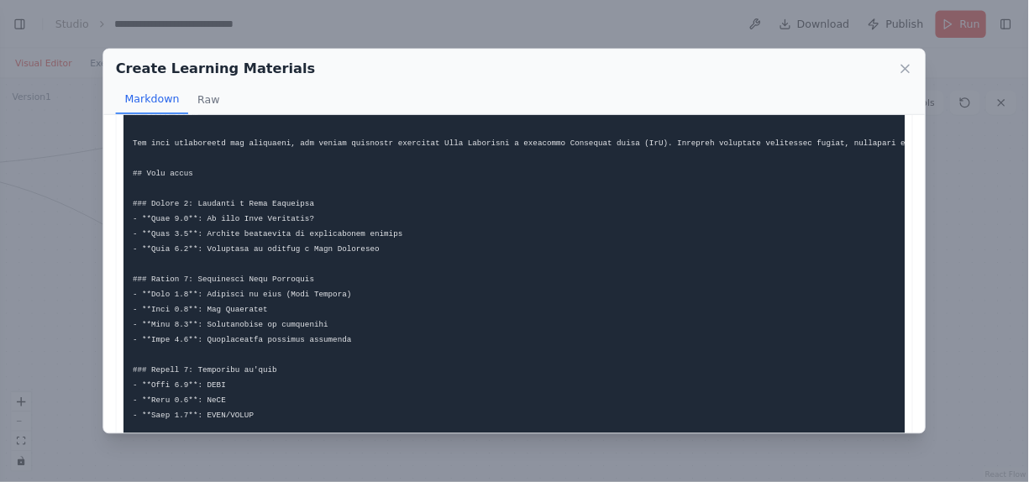
scroll to position [74, 0]
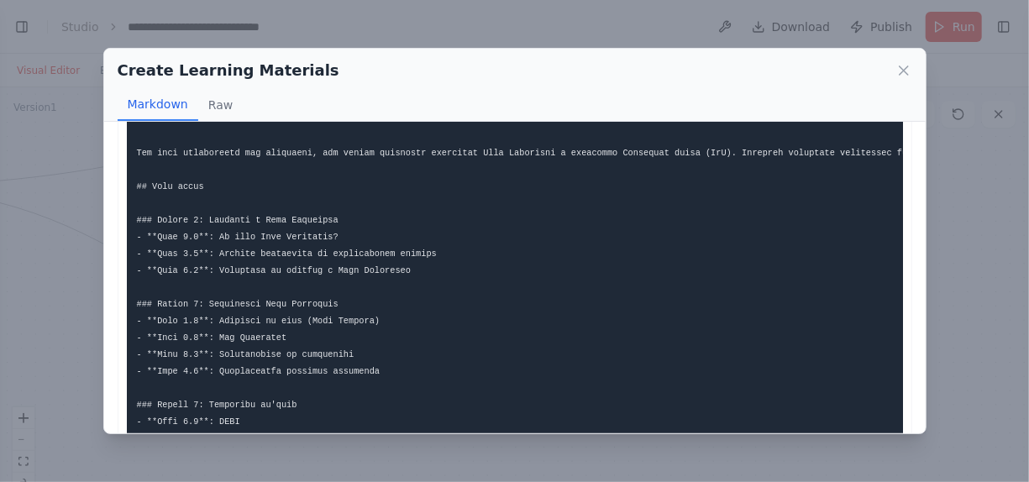
drag, startPoint x: 1170, startPoint y: 2, endPoint x: 500, endPoint y: 22, distance: 670.0
click at [500, 22] on div "Create Learning Materials Markdown Raw ... Show more Not valid JSON" at bounding box center [514, 241] width 1029 height 482
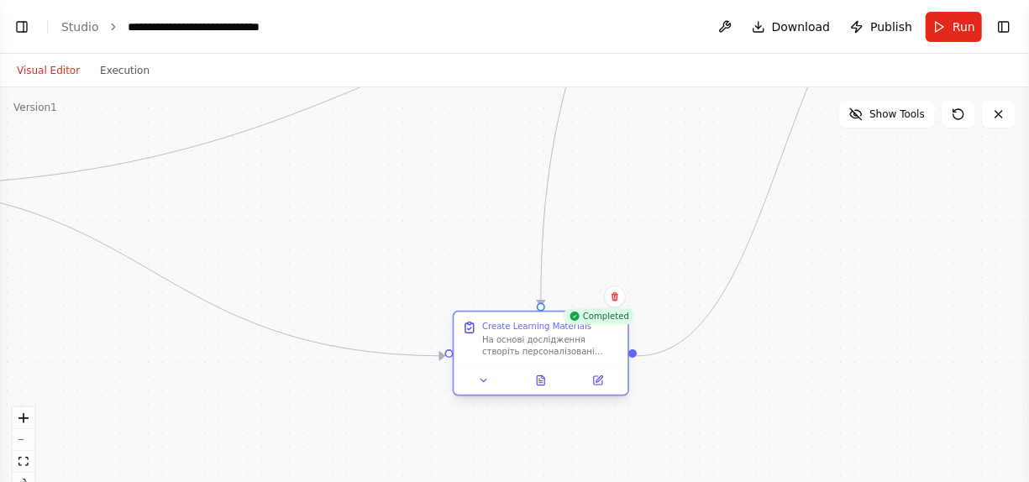
click at [541, 391] on div at bounding box center [541, 380] width 174 height 29
click at [541, 392] on div at bounding box center [541, 380] width 174 height 29
click at [549, 376] on button at bounding box center [541, 380] width 60 height 17
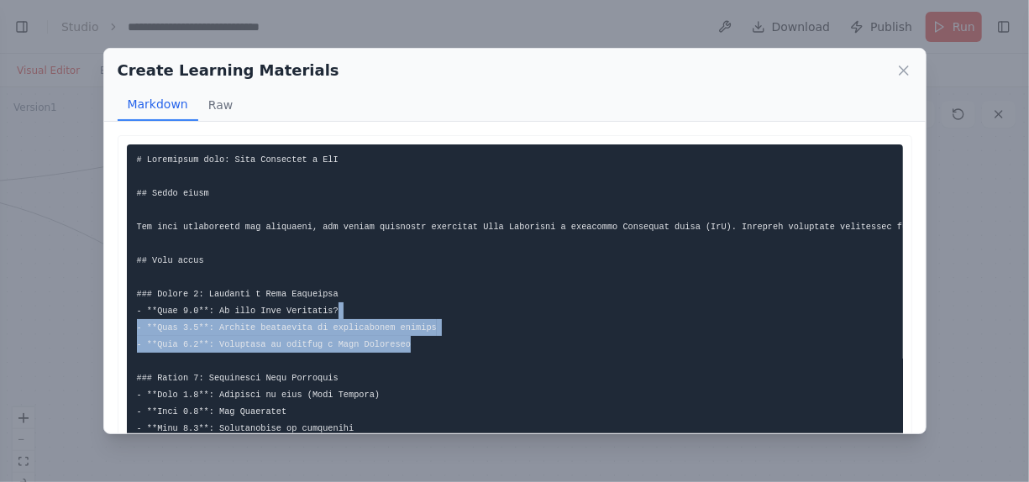
drag, startPoint x: 628, startPoint y: 318, endPoint x: 639, endPoint y: 344, distance: 27.1
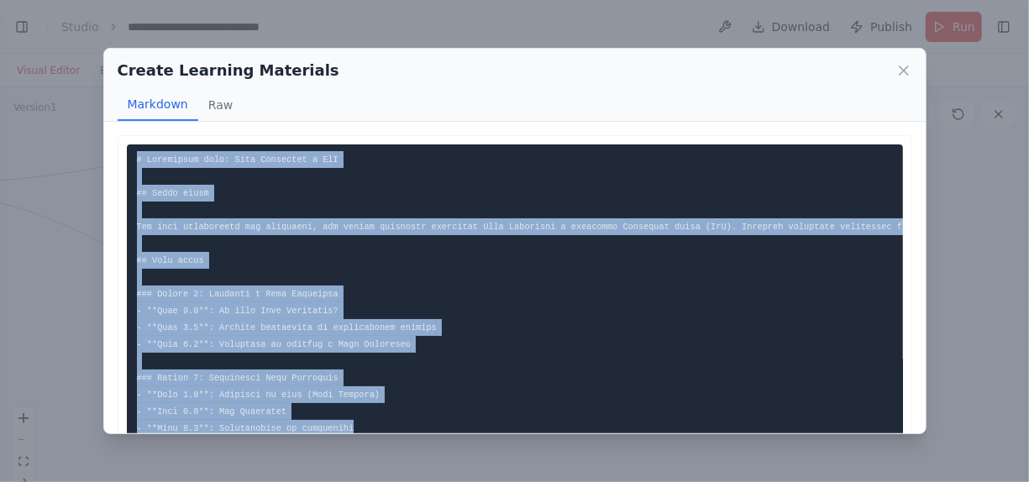
drag, startPoint x: 343, startPoint y: 425, endPoint x: 103, endPoint y: 151, distance: 364.4
click at [103, 151] on div "Create Learning Materials Markdown Raw ... Show more Not valid JSON" at bounding box center [514, 241] width 823 height 386
click at [908, 67] on icon at bounding box center [904, 70] width 17 height 17
